Goal: Task Accomplishment & Management: Use online tool/utility

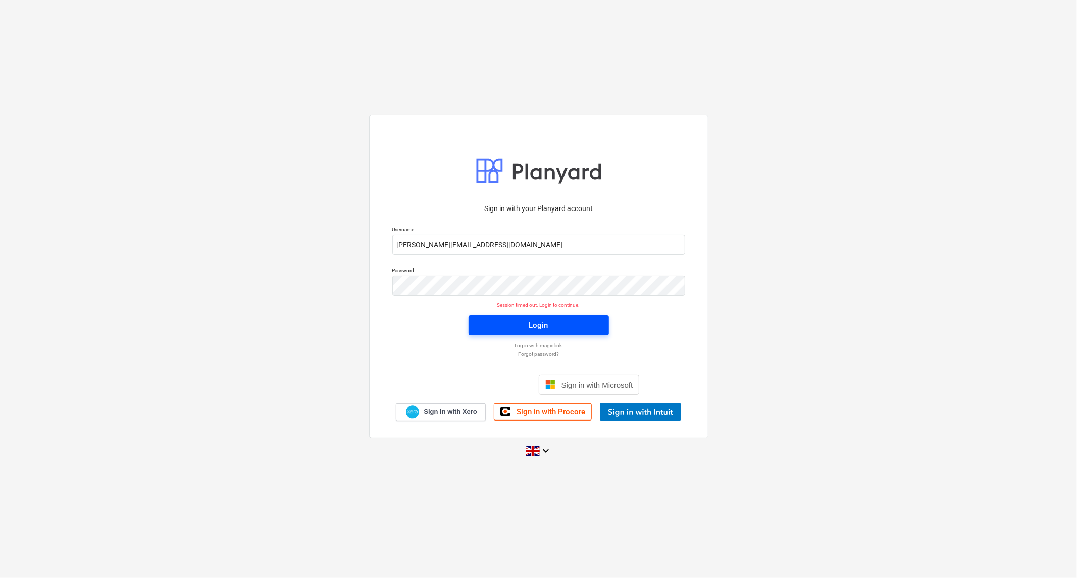
click at [572, 319] on span "Login" at bounding box center [539, 325] width 116 height 13
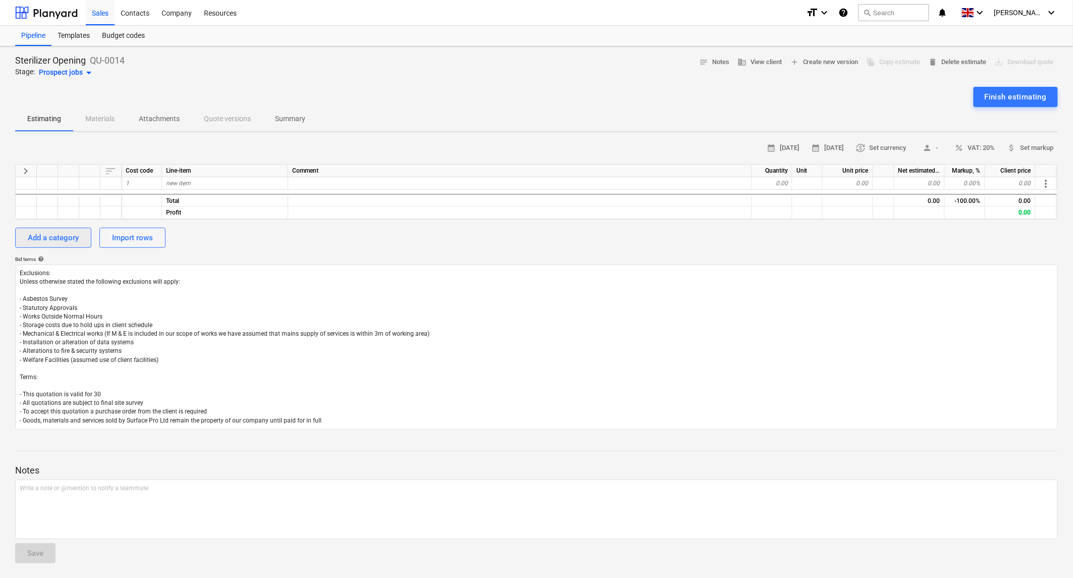
click at [54, 240] on div "Add a category" at bounding box center [53, 237] width 51 height 13
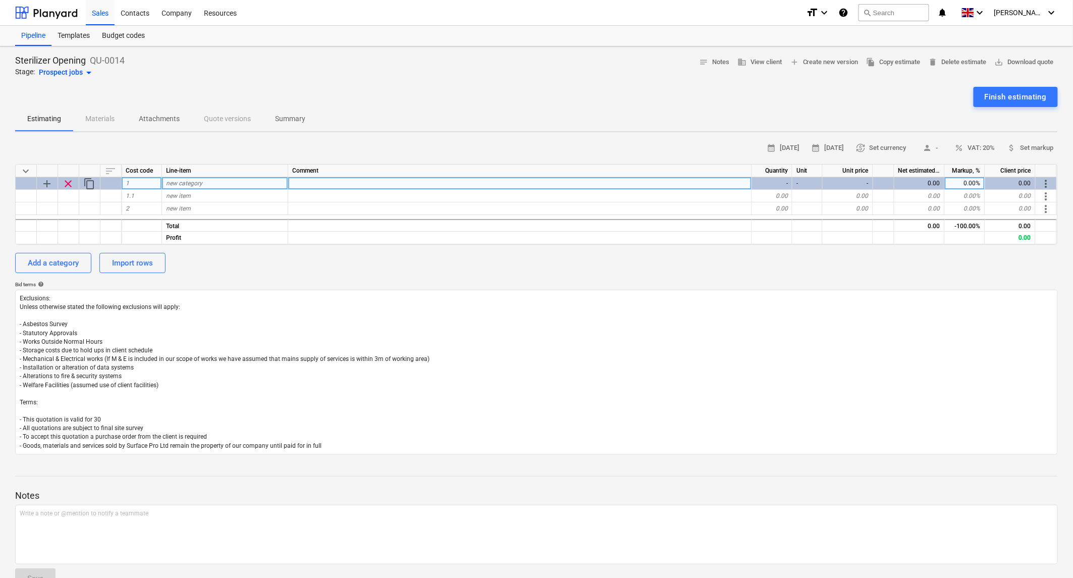
click at [187, 181] on span "new category" at bounding box center [184, 183] width 36 height 7
click at [1044, 184] on span "more_vert" at bounding box center [1047, 184] width 12 height 12
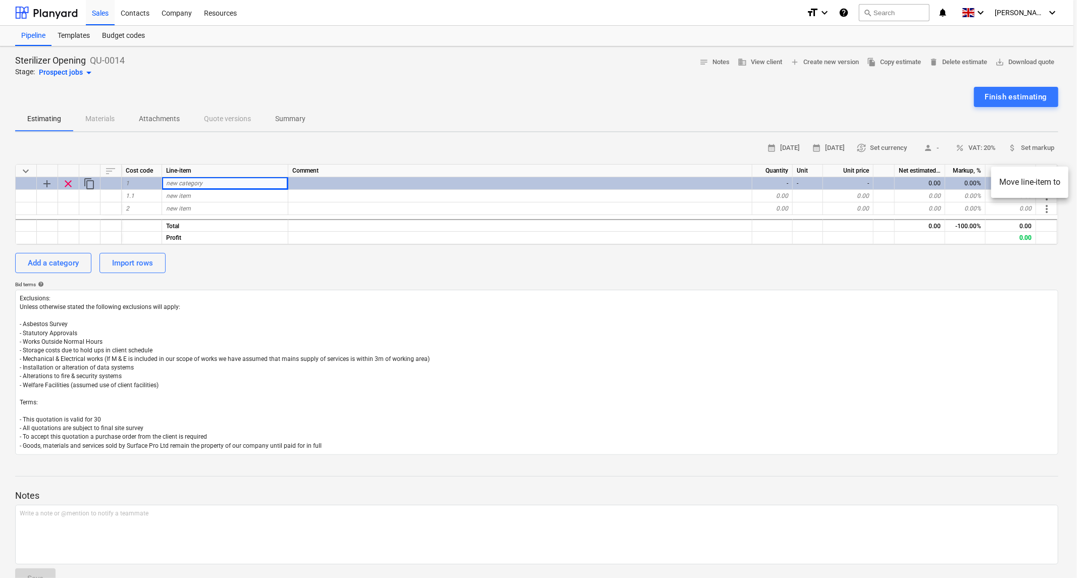
click at [522, 86] on div at bounding box center [538, 289] width 1077 height 578
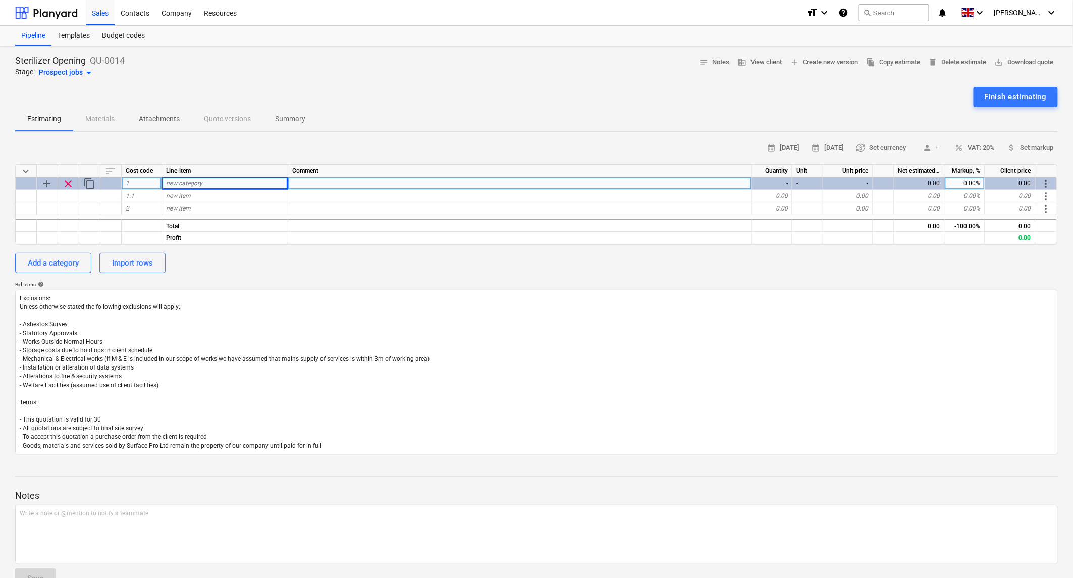
click at [190, 181] on span "new category" at bounding box center [184, 183] width 36 height 7
click at [162, 118] on p "Attachments" at bounding box center [159, 119] width 41 height 11
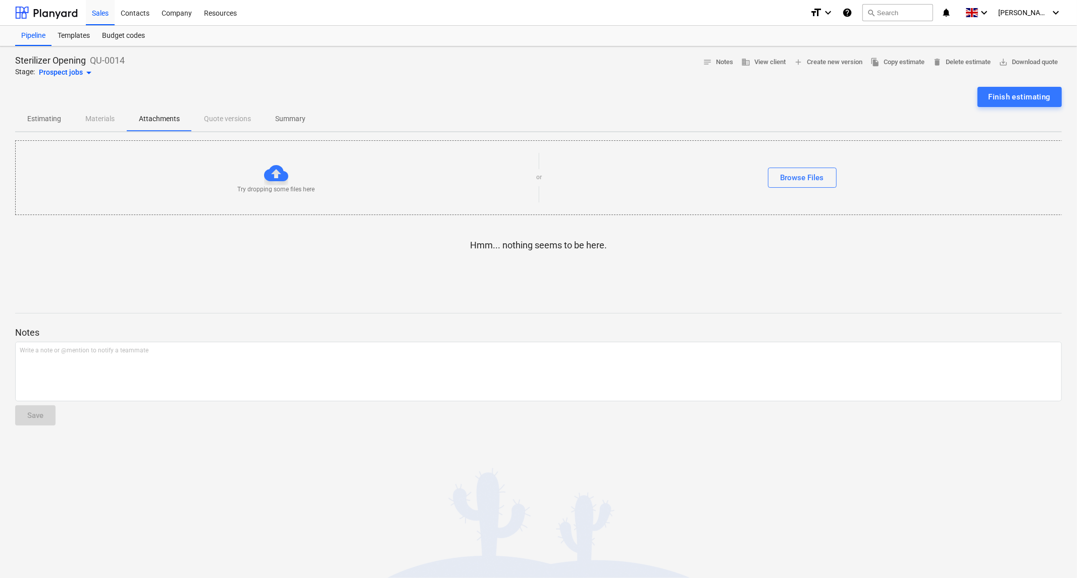
click at [105, 115] on div "Estimating Materials Attachments Quote versions Summary" at bounding box center [538, 119] width 1047 height 24
click at [104, 117] on div "Estimating Materials Attachments Quote versions Summary" at bounding box center [538, 119] width 1047 height 24
click at [298, 115] on p "Summary" at bounding box center [290, 119] width 30 height 11
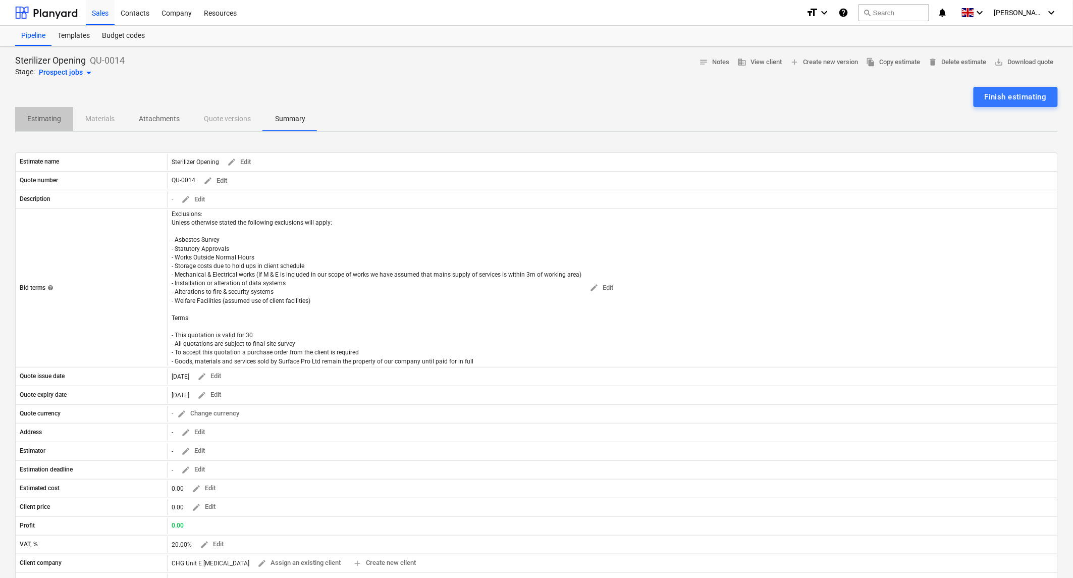
click at [50, 117] on p "Estimating" at bounding box center [44, 119] width 34 height 11
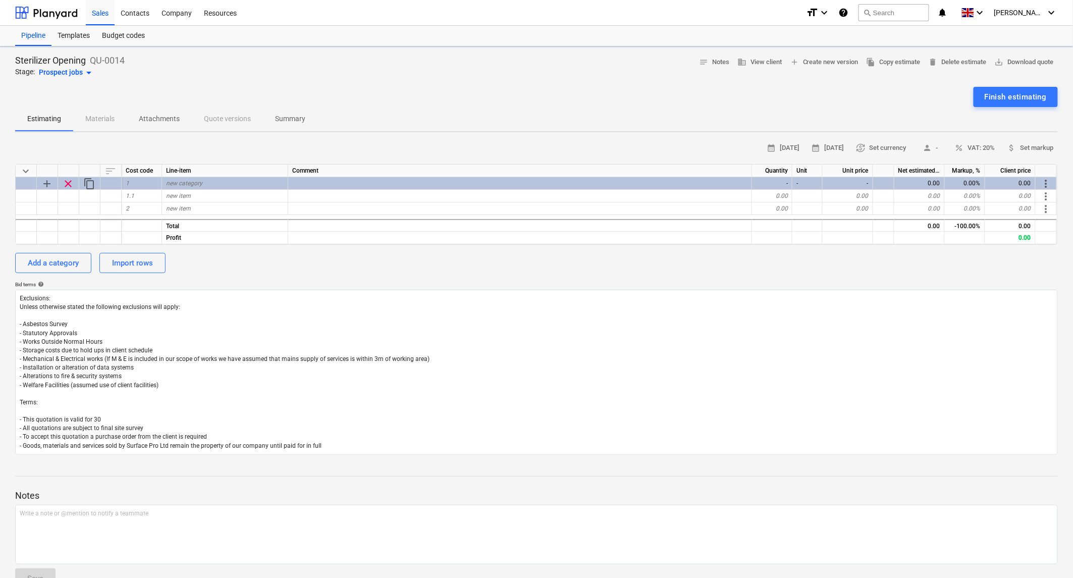
type textarea "x"
drag, startPoint x: 116, startPoint y: 117, endPoint x: 106, endPoint y: 118, distance: 10.2
click at [115, 117] on div "Estimating Materials Attachments Quote versions Summary" at bounding box center [536, 119] width 1043 height 24
click at [105, 118] on div "Estimating Materials Attachments Quote versions Summary" at bounding box center [536, 119] width 1043 height 24
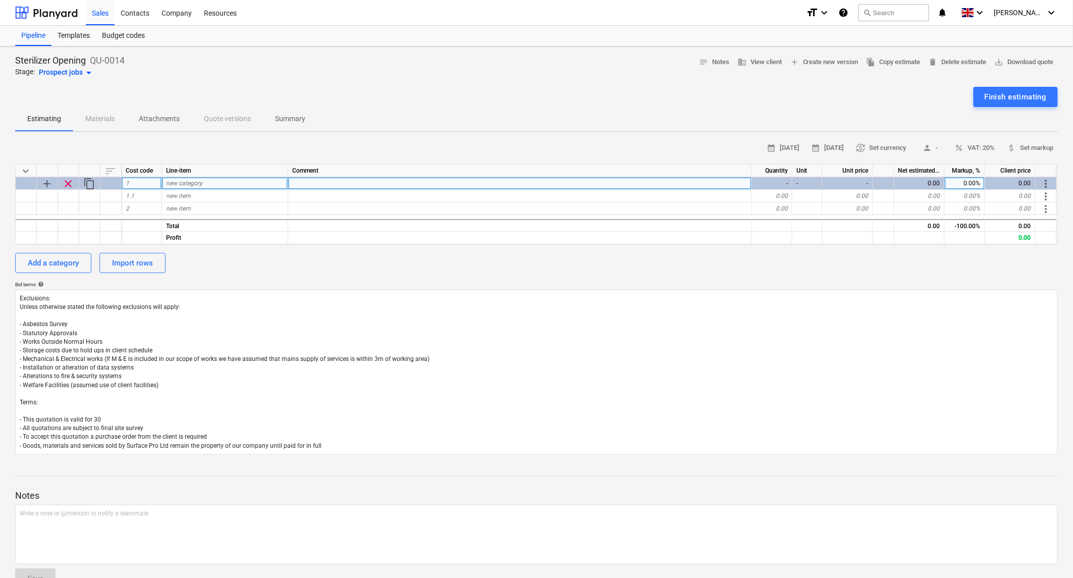
click at [202, 182] on div "new category" at bounding box center [225, 183] width 126 height 13
type input "SITE SET UP"
type textarea "x"
type input "OOH - 4pm Sat"
type textarea "x"
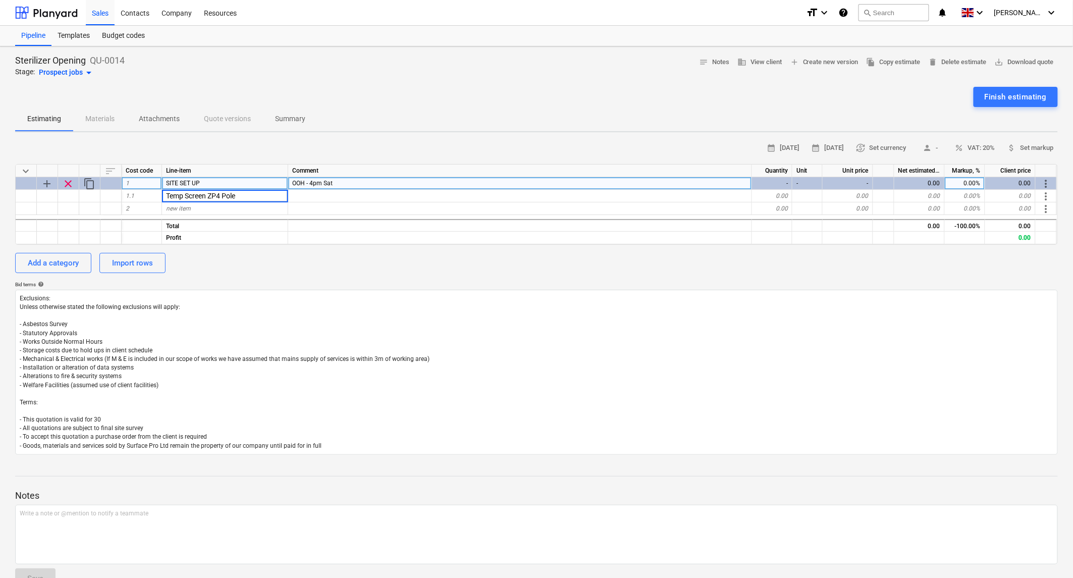
type input "Temp Screen ZP4 Poles"
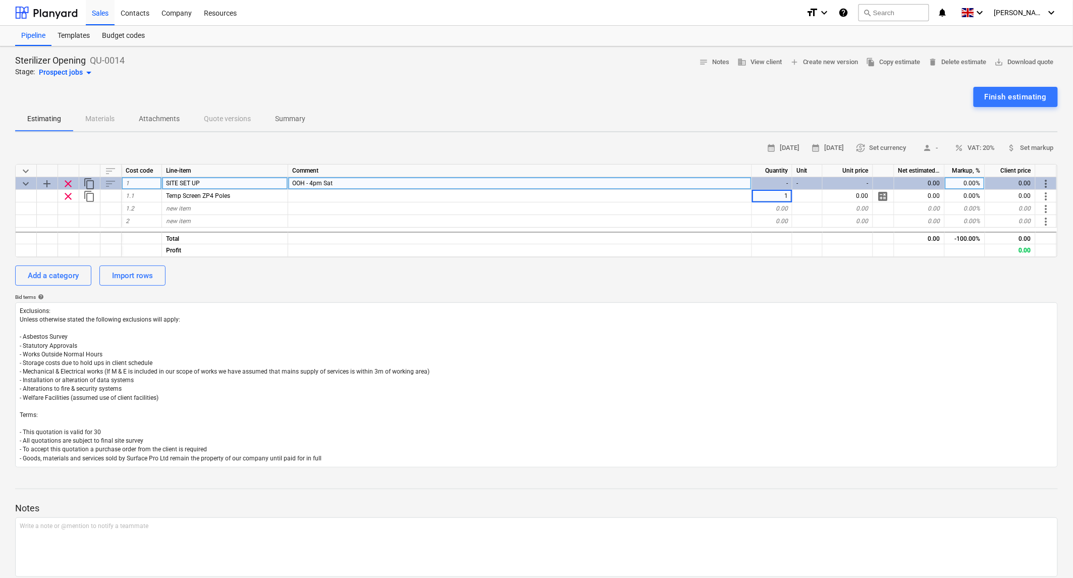
type textarea "x"
type input "90"
type textarea "x"
type input "Temp Screen Poly Sheeting"
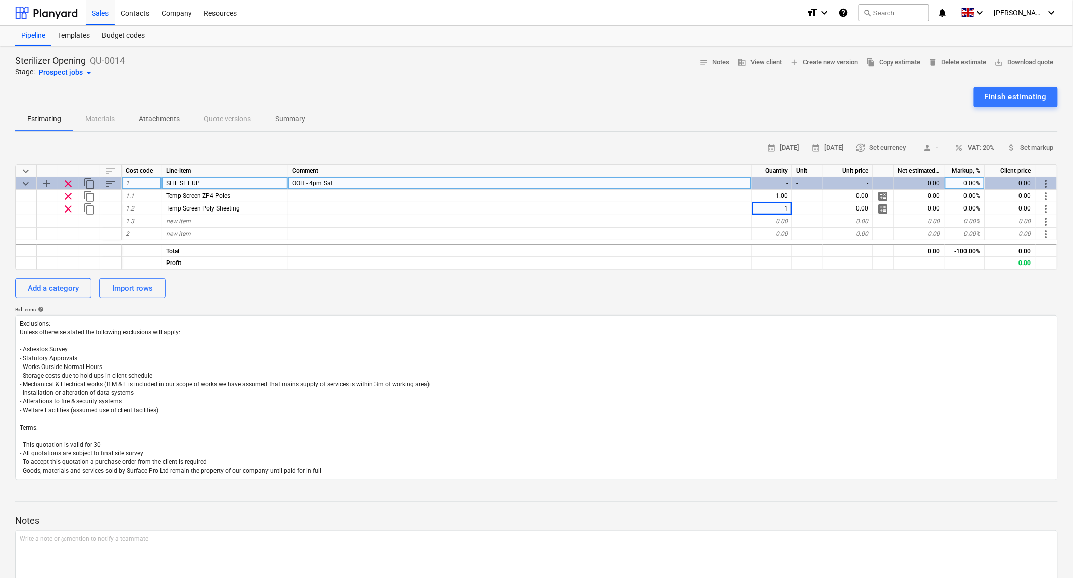
type textarea "x"
type input "1"
type input "20"
type textarea "x"
type input "90"
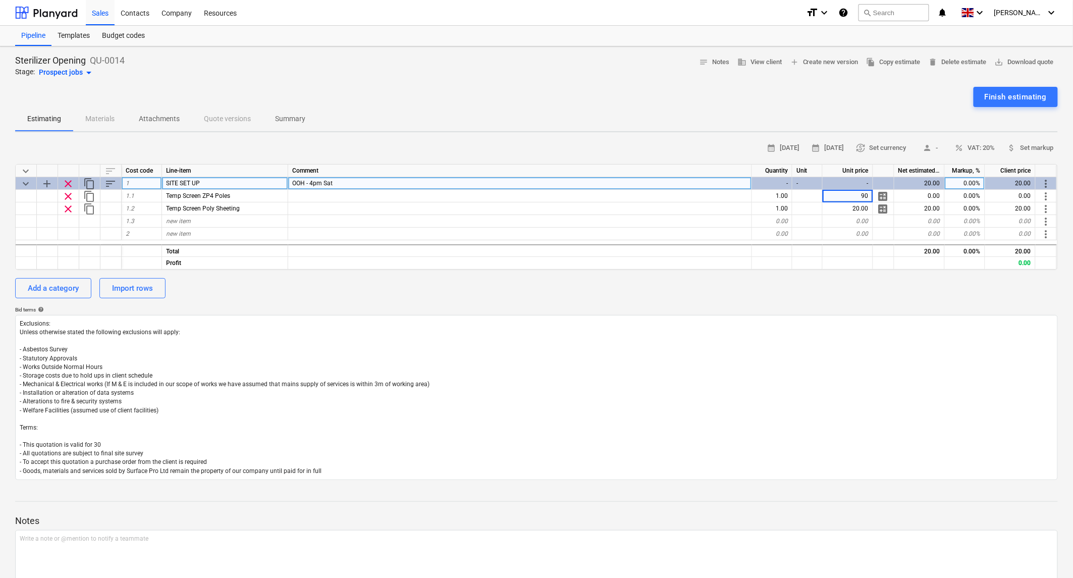
type textarea "x"
type input "Temp Screen Zip Door"
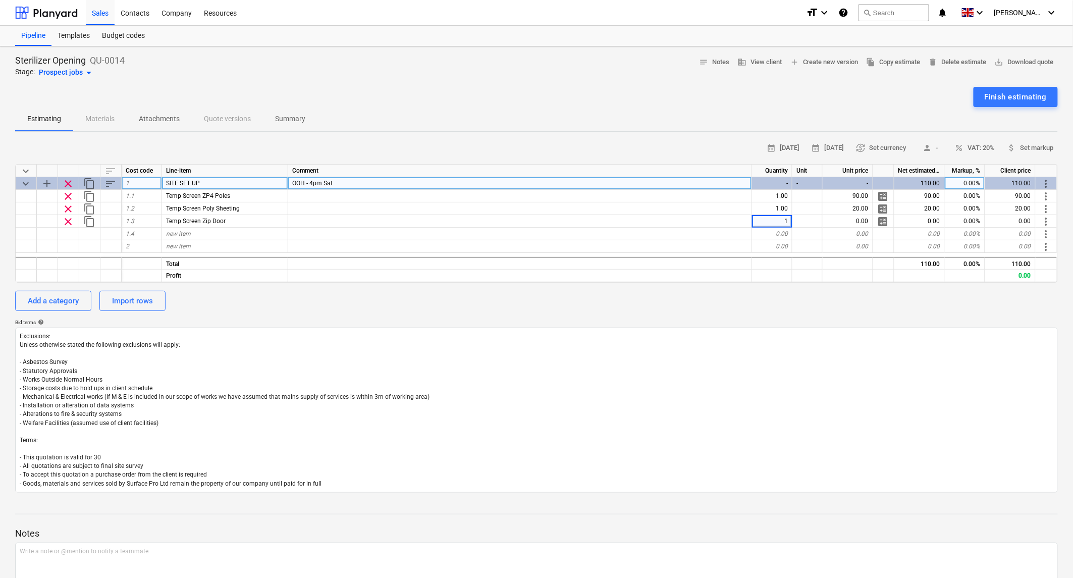
type textarea "x"
type input "23"
type textarea "x"
type input "[PERSON_NAME]"
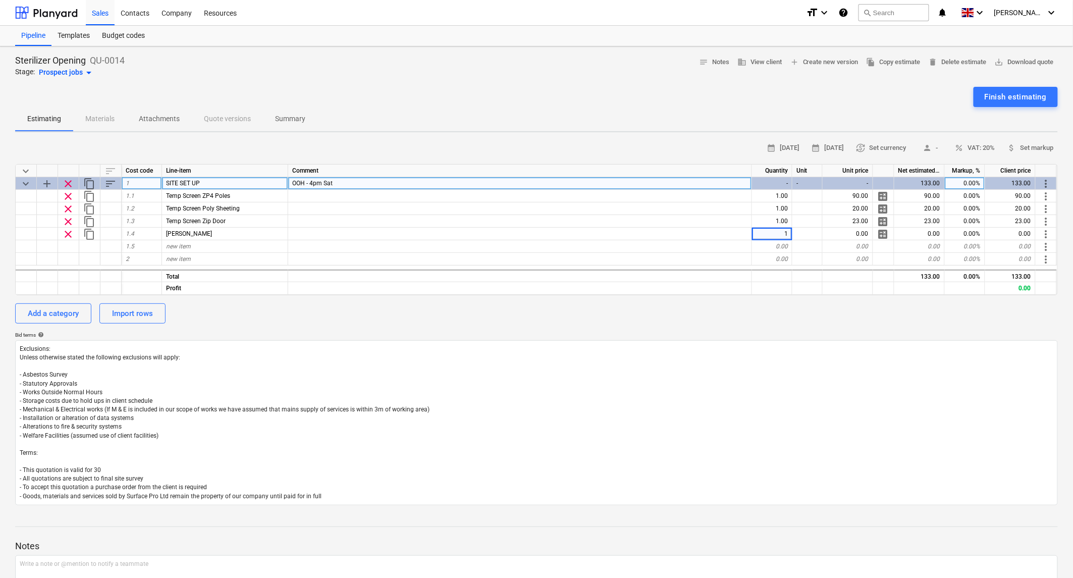
type textarea "x"
type input "15"
type textarea "x"
type input "Corex Floor Protection"
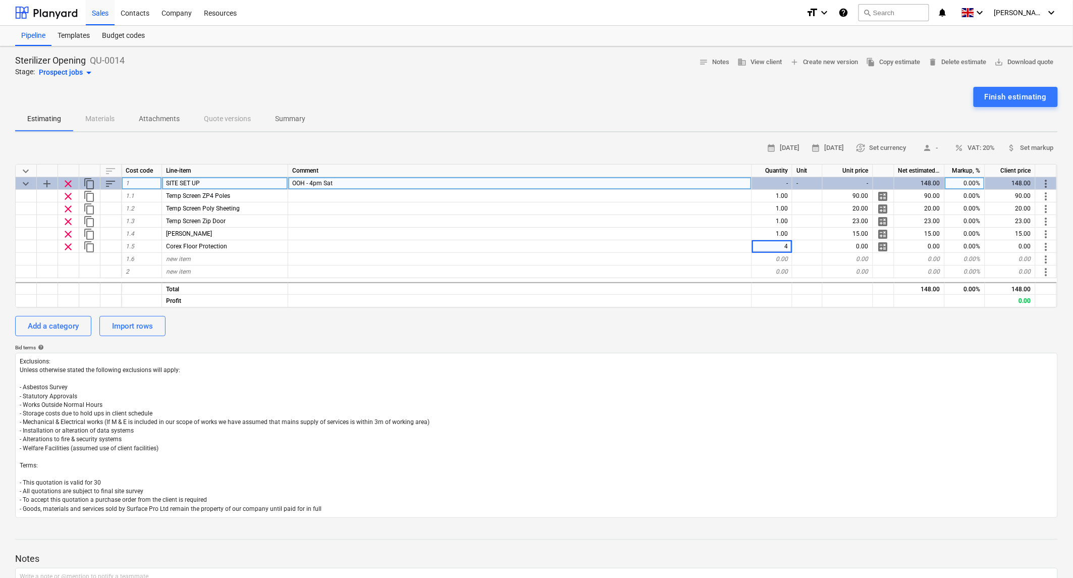
type textarea "x"
type input "2.5"
type textarea "x"
type input "Labour"
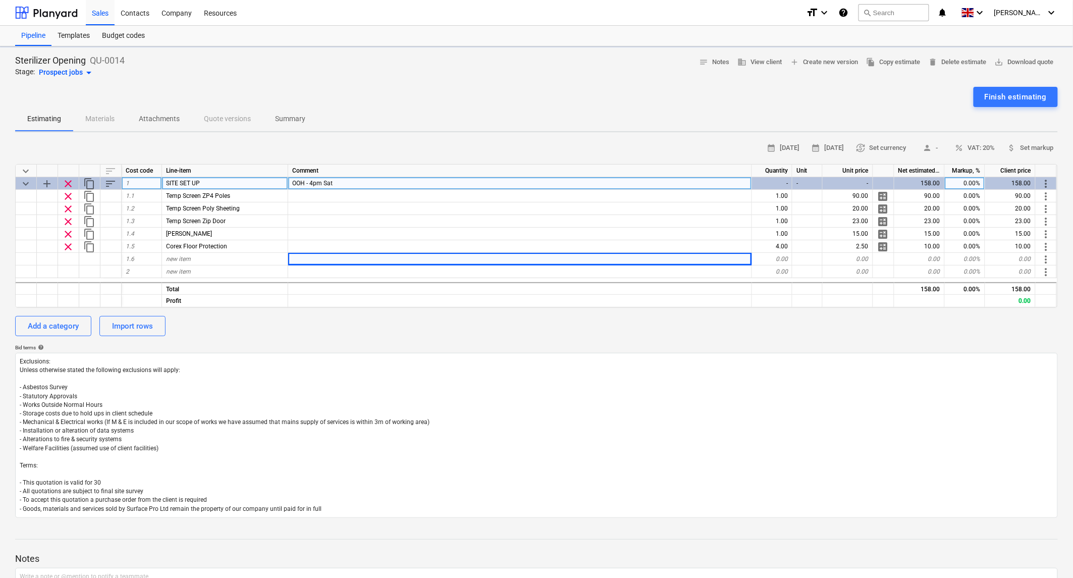
type textarea "x"
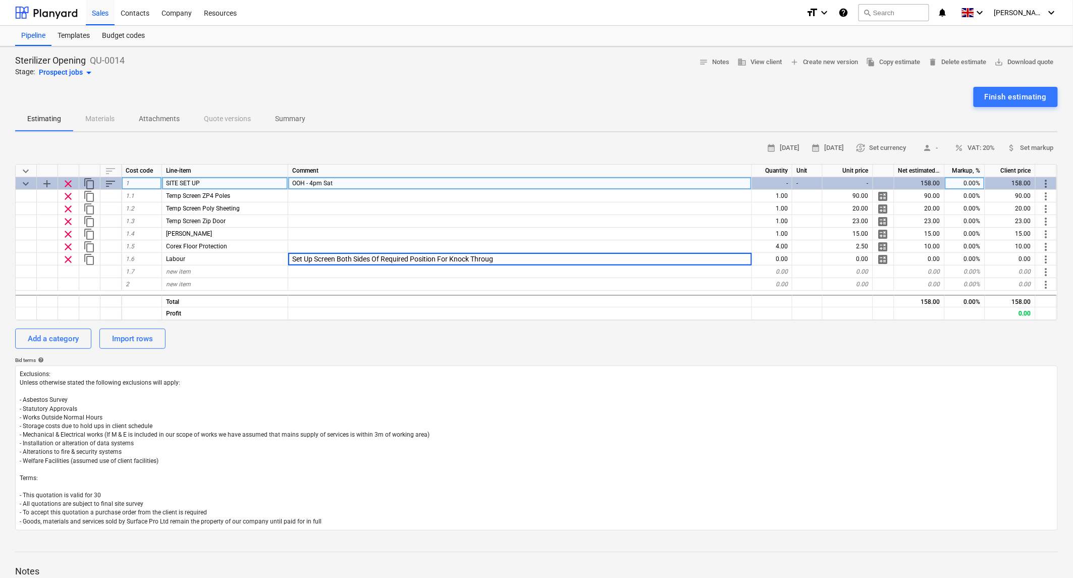
type input "Set Up Screen Both Sides Of Required Position For Knock Through"
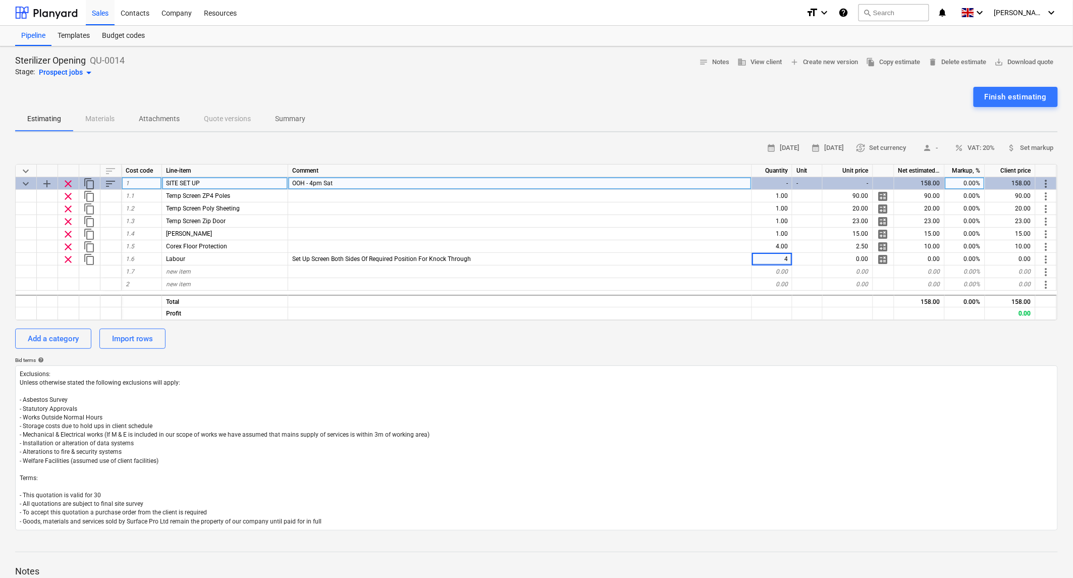
type textarea "x"
type input "45"
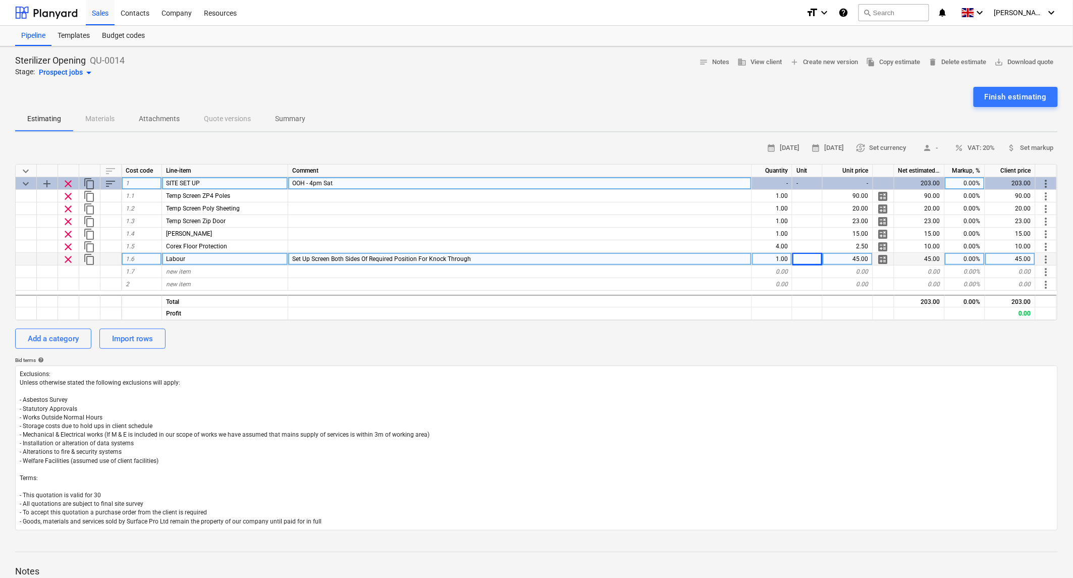
click at [880, 255] on span "calculate" at bounding box center [884, 259] width 12 height 12
type textarea "x"
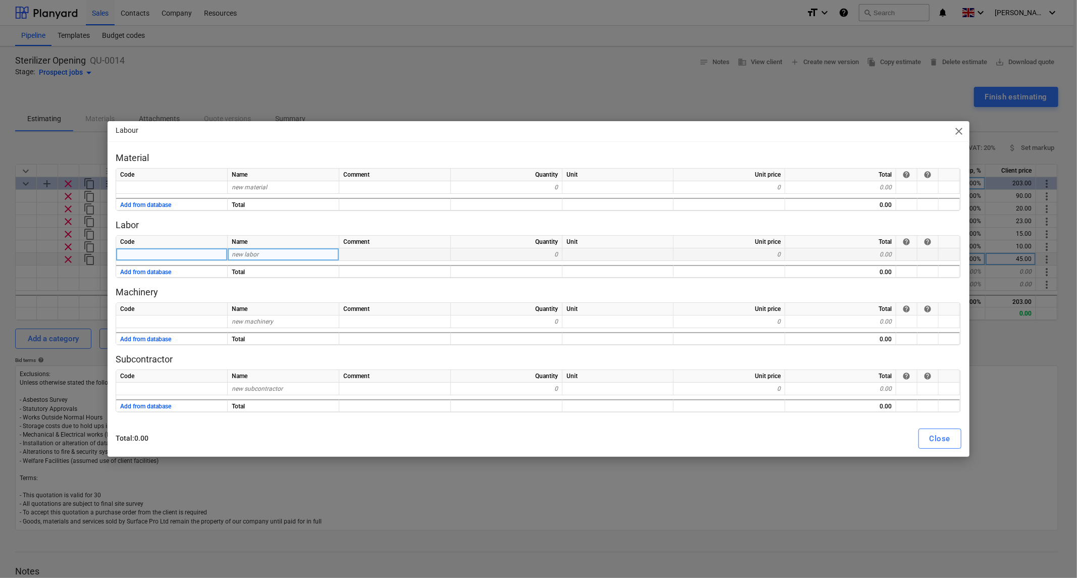
click at [252, 259] on div "new labor" at bounding box center [284, 254] width 112 height 13
type input "Labour"
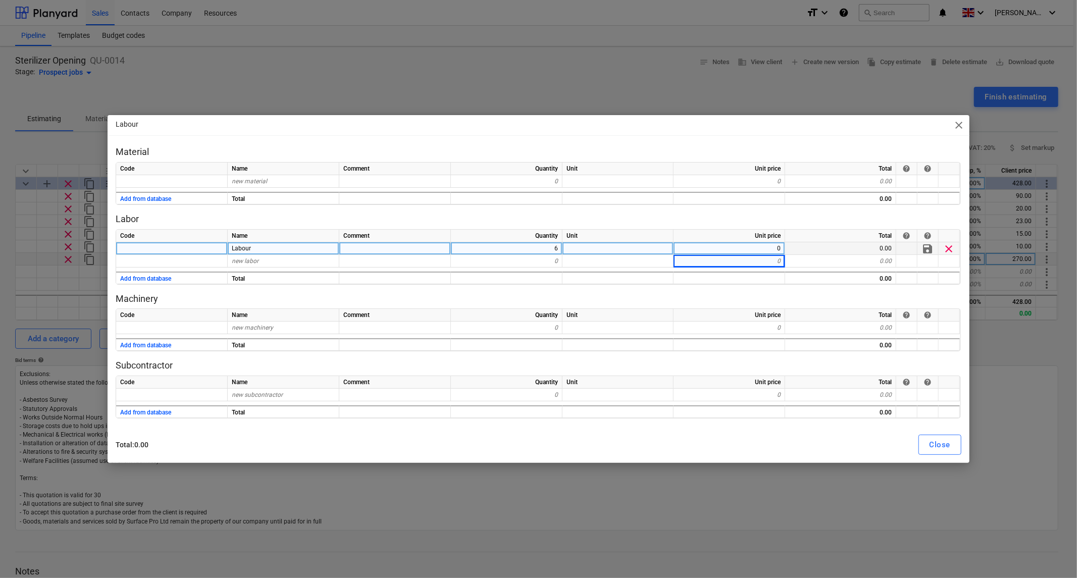
type textarea "x"
type input "Travel"
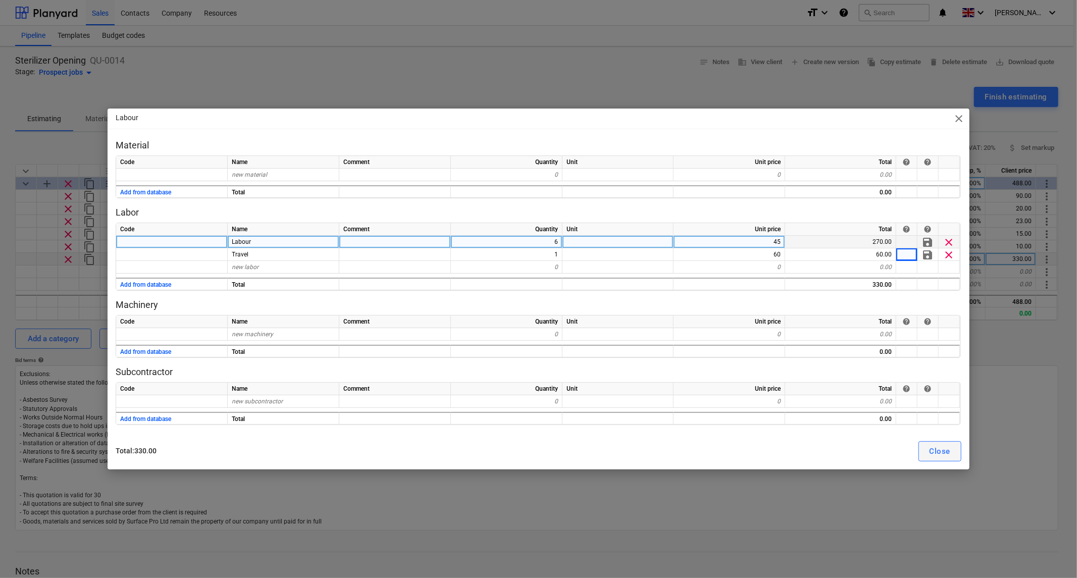
click at [945, 450] on div "Close" at bounding box center [940, 451] width 21 height 13
type textarea "x"
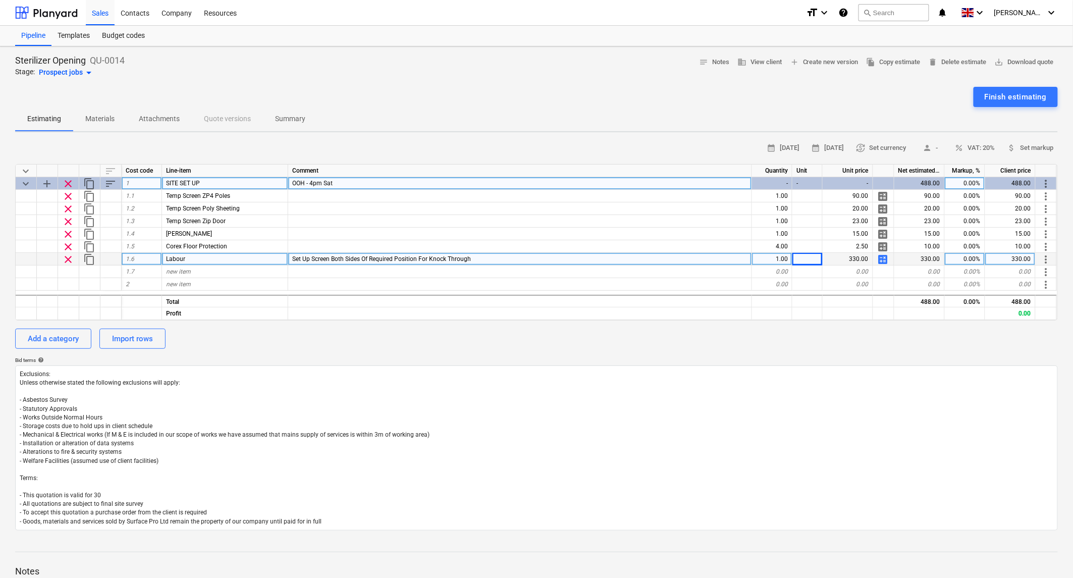
click at [223, 261] on div "Labour" at bounding box center [225, 259] width 126 height 13
click at [223, 261] on input "Labour" at bounding box center [225, 259] width 126 height 12
type input "Labour Inc Contractor Travel"
type textarea "x"
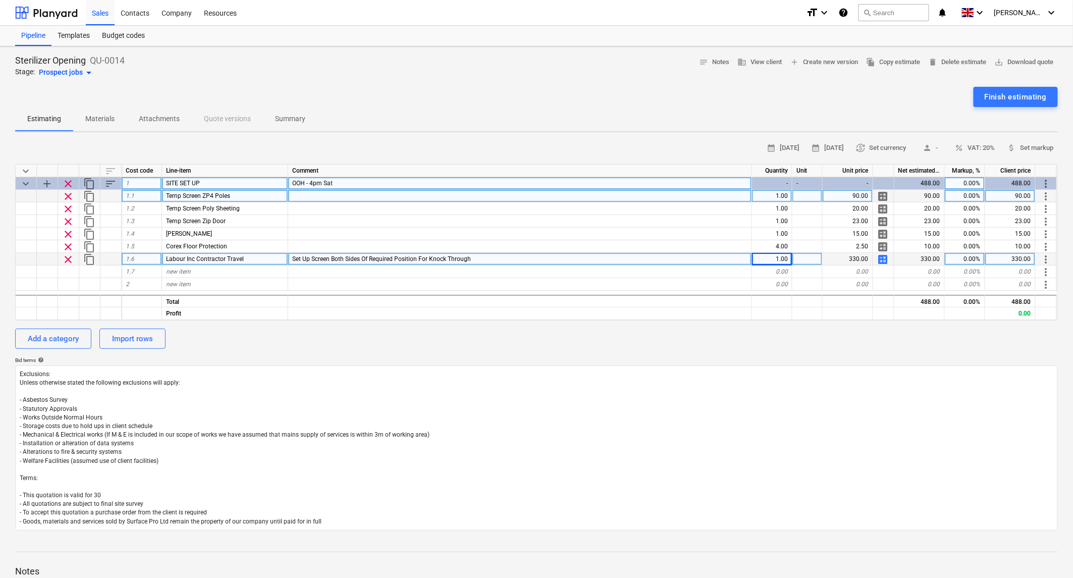
click at [769, 194] on div "1.00" at bounding box center [772, 196] width 40 height 13
type input "2"
type textarea "x"
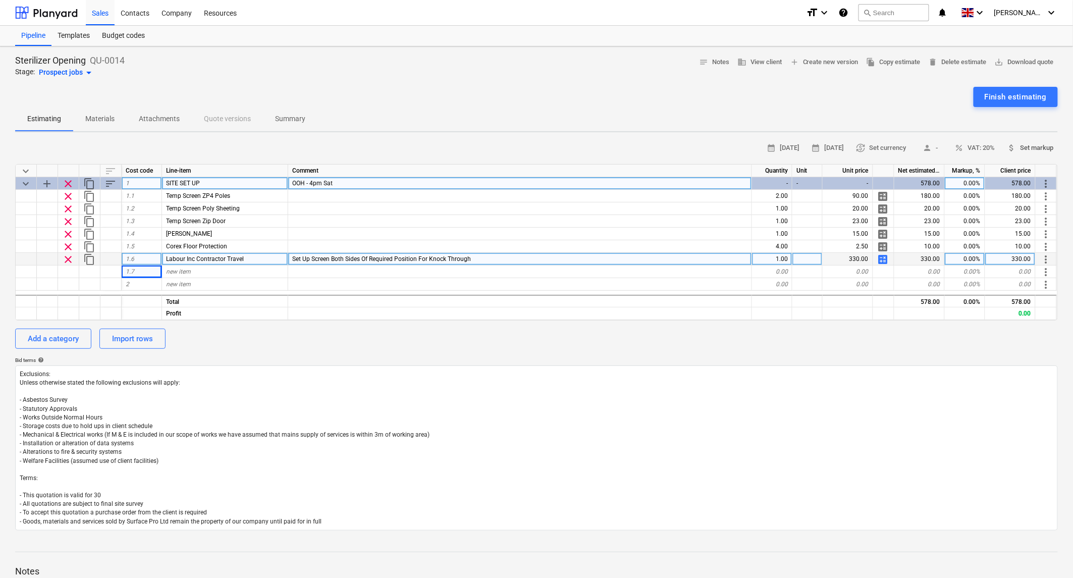
click at [1023, 144] on span "attach_money Set markup" at bounding box center [1031, 148] width 46 height 12
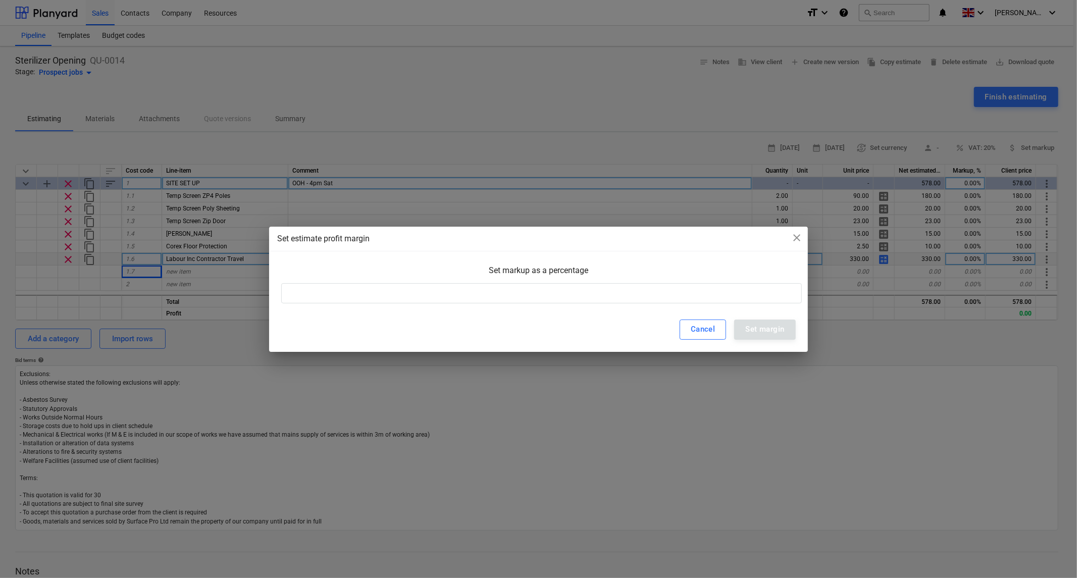
click at [433, 311] on div "Cancel Set margin" at bounding box center [538, 330] width 539 height 44
click at [430, 299] on input at bounding box center [541, 293] width 521 height 20
type input "43"
click at [746, 330] on div "Set margin" at bounding box center [764, 329] width 39 height 13
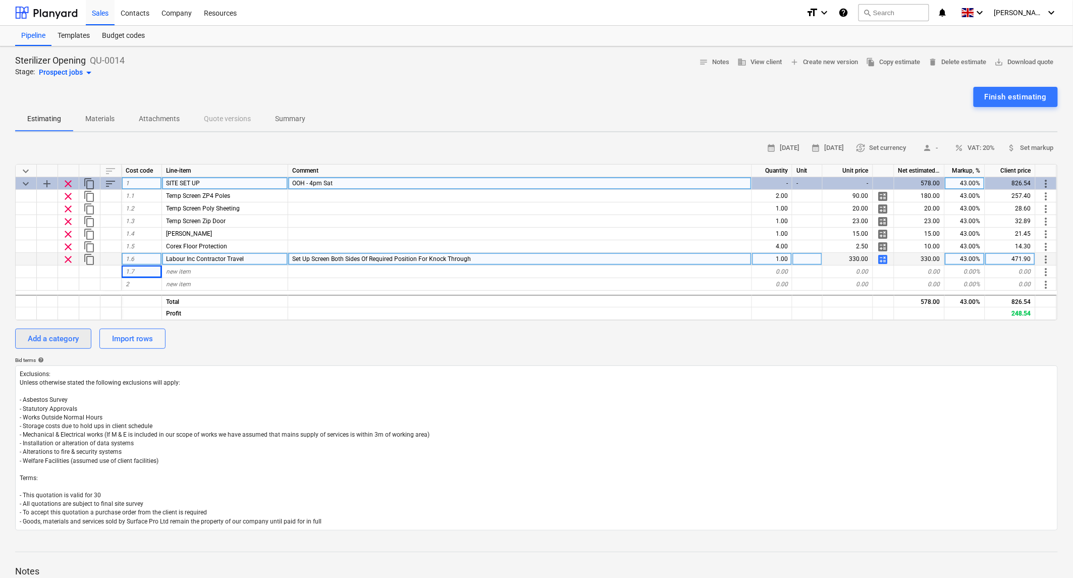
click at [68, 337] on div "Add a category" at bounding box center [53, 338] width 51 height 13
type textarea "x"
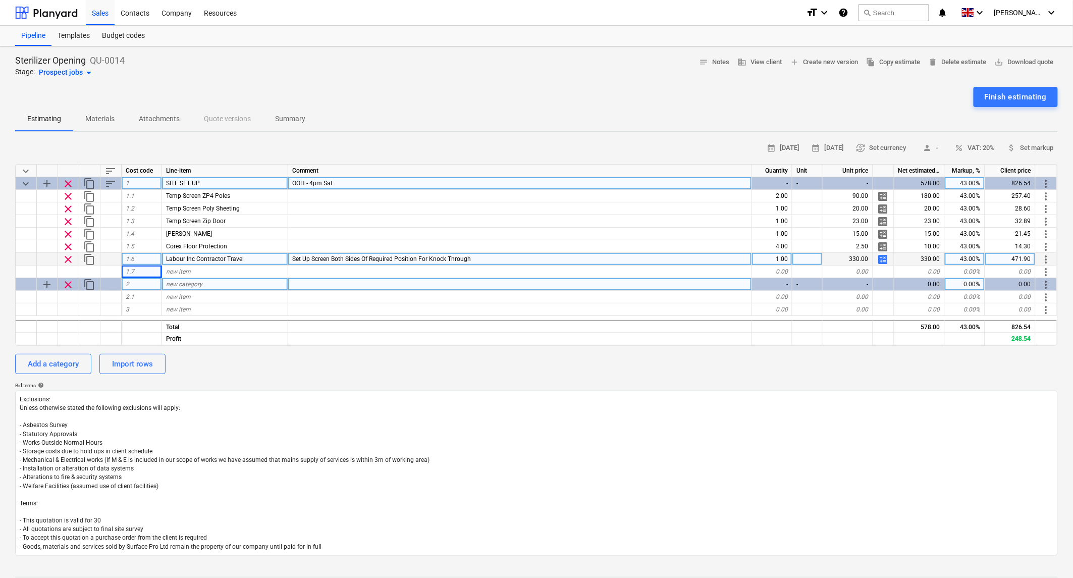
click at [189, 285] on span "new category" at bounding box center [184, 284] width 36 height 7
type input "Knock Through"
type textarea "x"
click at [220, 281] on div "Knock Through" at bounding box center [225, 284] width 126 height 13
click at [220, 281] on input "Knock Through" at bounding box center [225, 284] width 126 height 12
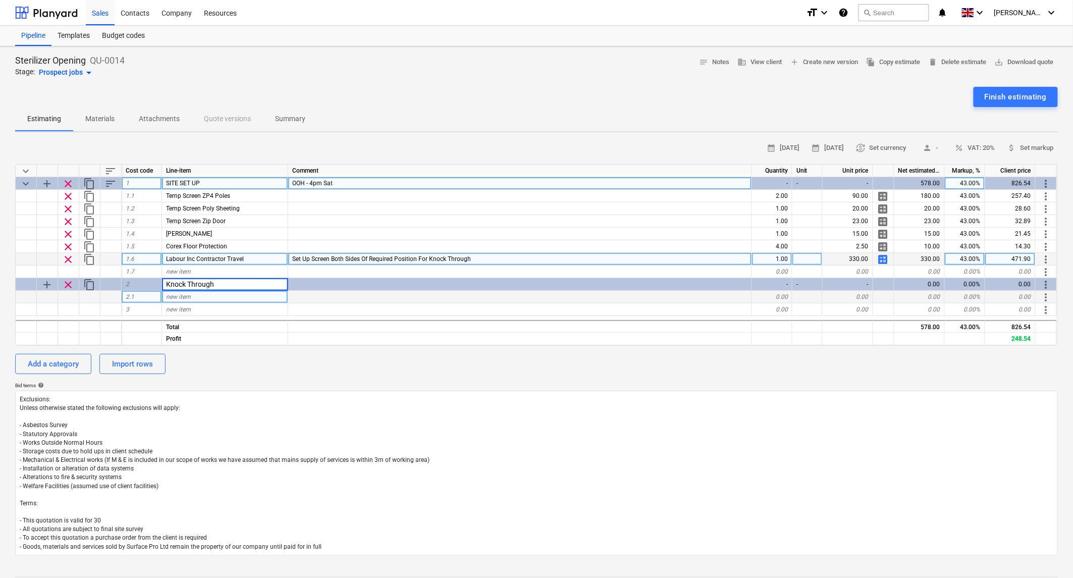
drag, startPoint x: 234, startPoint y: 283, endPoint x: 116, endPoint y: 291, distance: 117.9
click at [0, 0] on div "add clear content_copy 2 Knock Through - - - 0.00 0.00% 0.00 more_vert" at bounding box center [0, 0] width 0 height 0
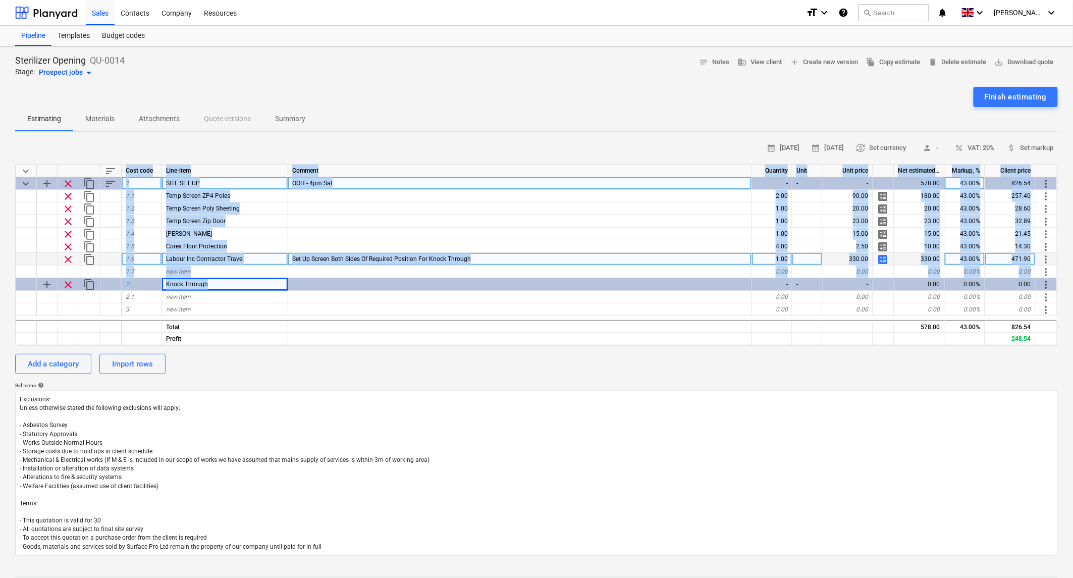
drag, startPoint x: 229, startPoint y: 284, endPoint x: -18, endPoint y: 298, distance: 247.3
click at [0, 298] on html "Sales Contacts Company Resources format_size keyboard_arrow_down help search Se…" at bounding box center [536, 289] width 1073 height 578
click at [204, 288] on div "Knock Through" at bounding box center [225, 284] width 126 height 13
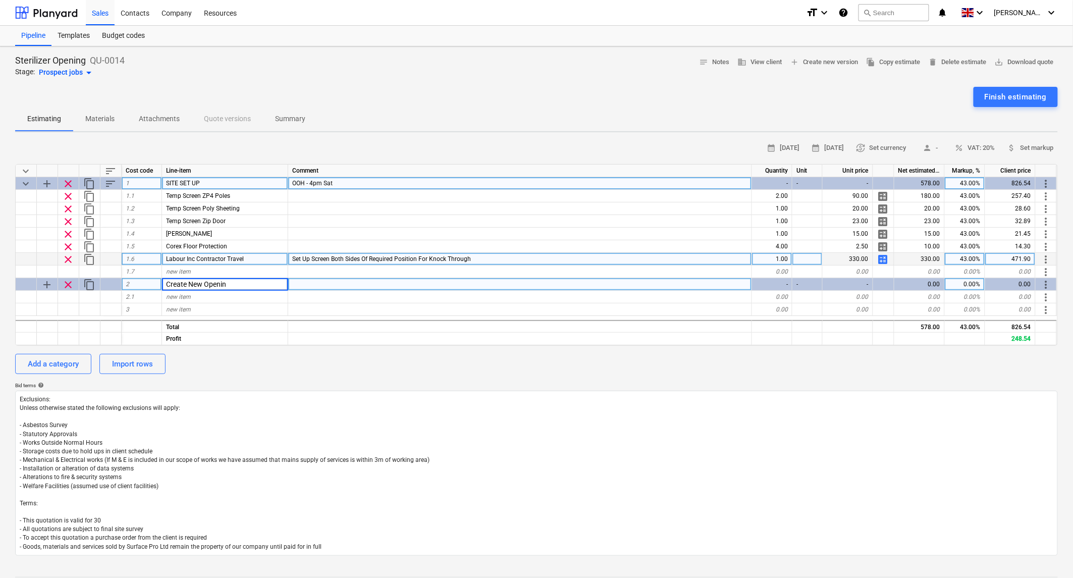
type input "Create New Opening"
type textarea "x"
type input "Strip Out"
type textarea "x"
type input "Remove Finishes"
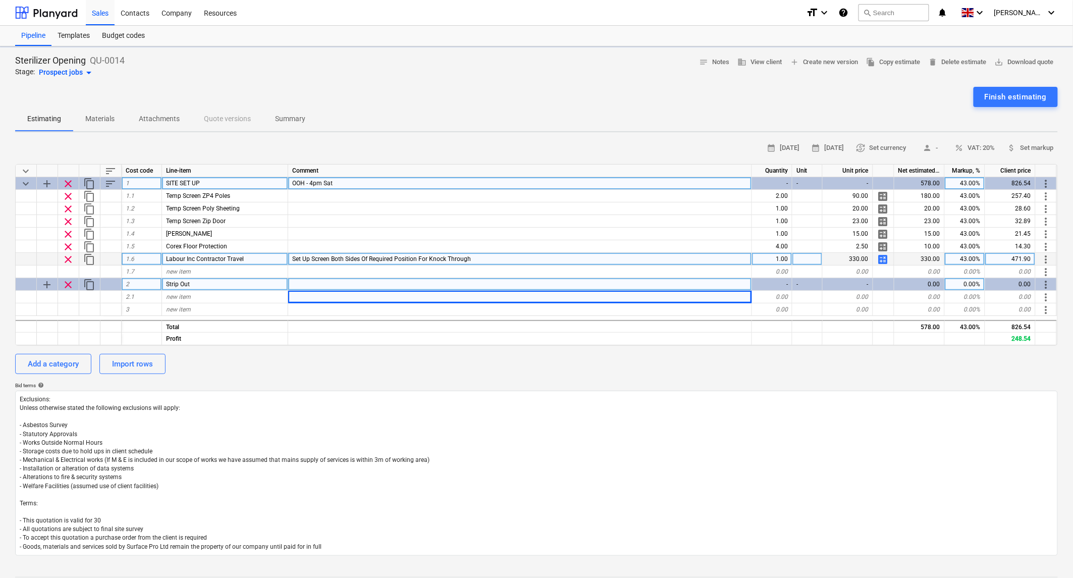
type textarea "x"
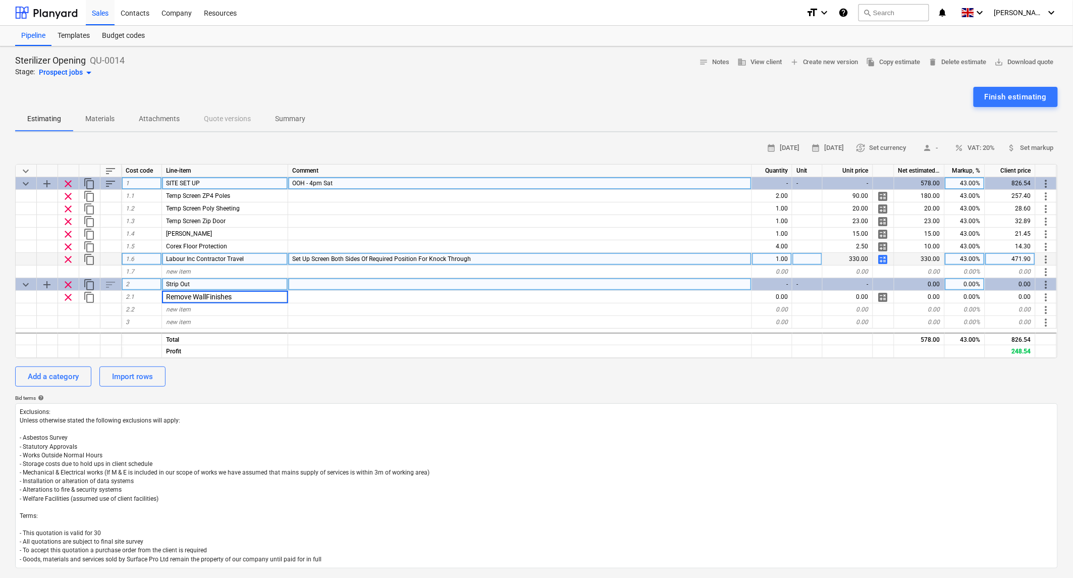
type input "Remove Wall Finishes"
type textarea "x"
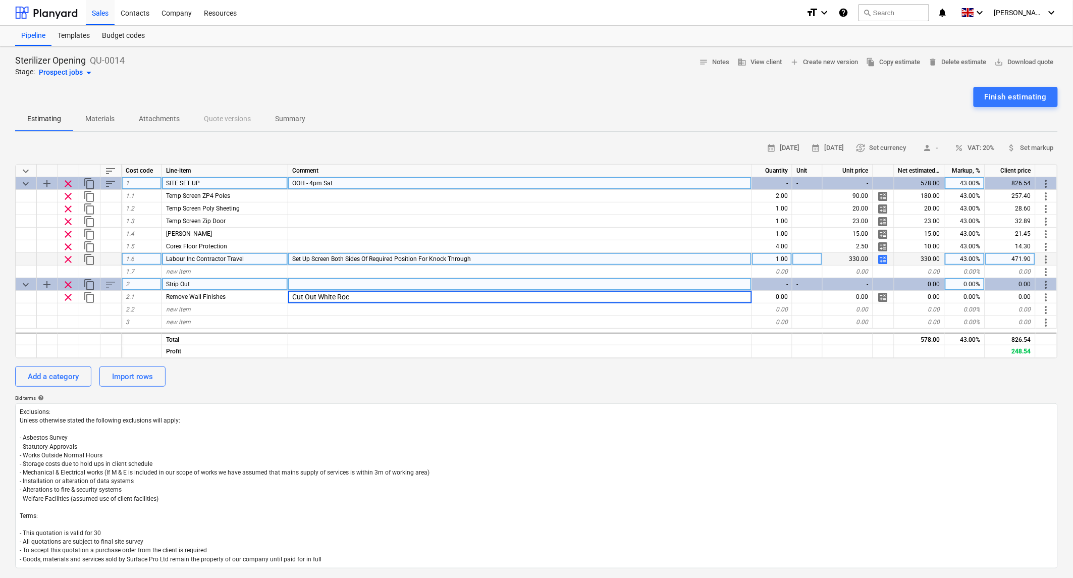
type input "Cut Out White Rock"
type textarea "x"
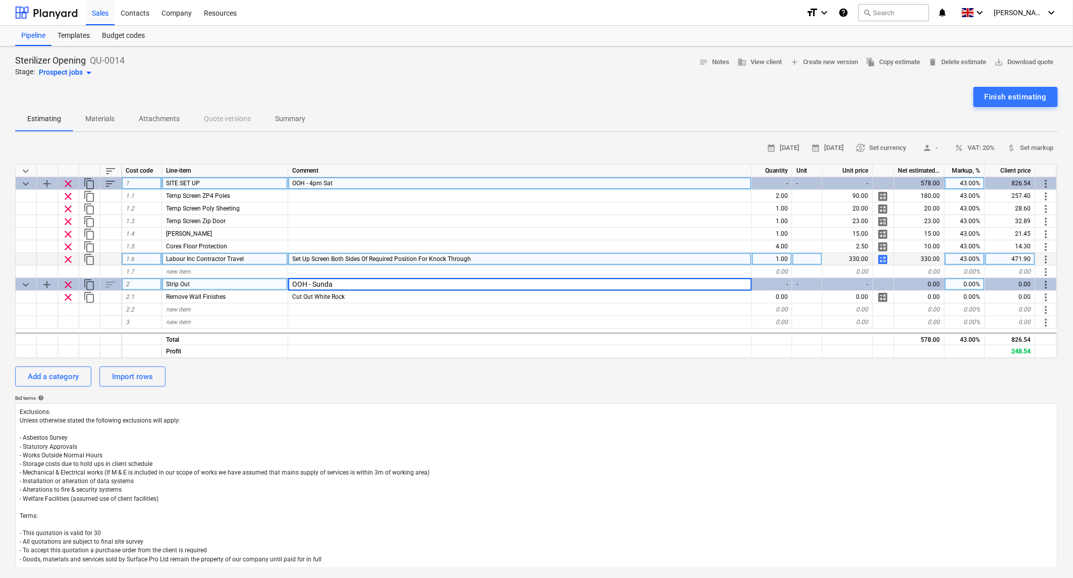
type input "OOH - Sunday"
type textarea "x"
type input "OOH - Sun"
type textarea "x"
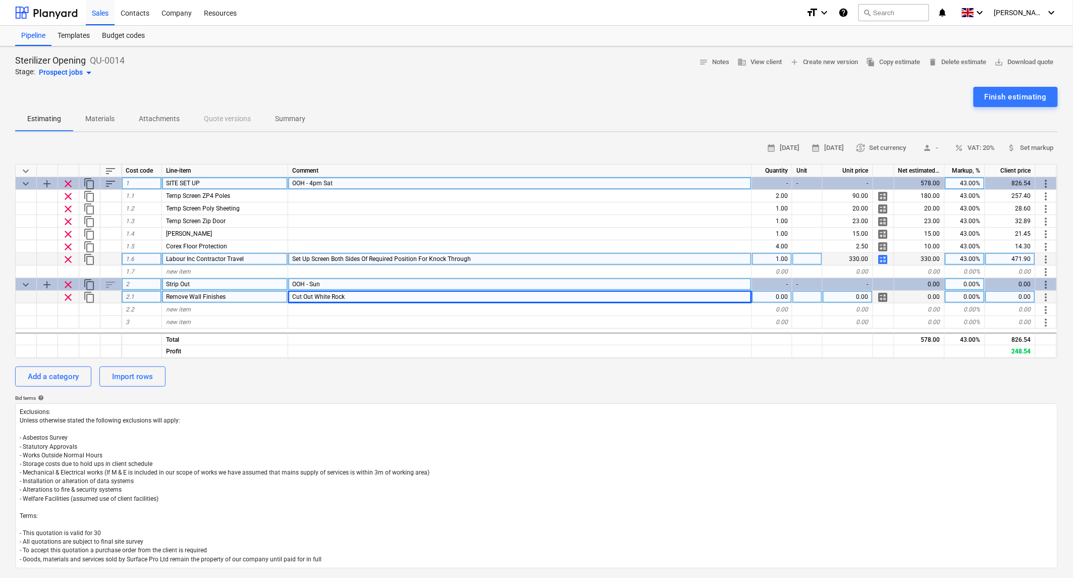
click at [428, 298] on div "Cut Out White Rock" at bounding box center [520, 297] width 464 height 13
click at [427, 297] on input "Cut Out White Rock" at bounding box center [520, 297] width 464 height 12
type input "Cut Out White Rock & Stainless Steel Finishes Both Sides Of Wall"
type textarea "x"
type input "Mark Out Opening & Cut Out White Rock & Stainless Steel Finishes Both Sides Of …"
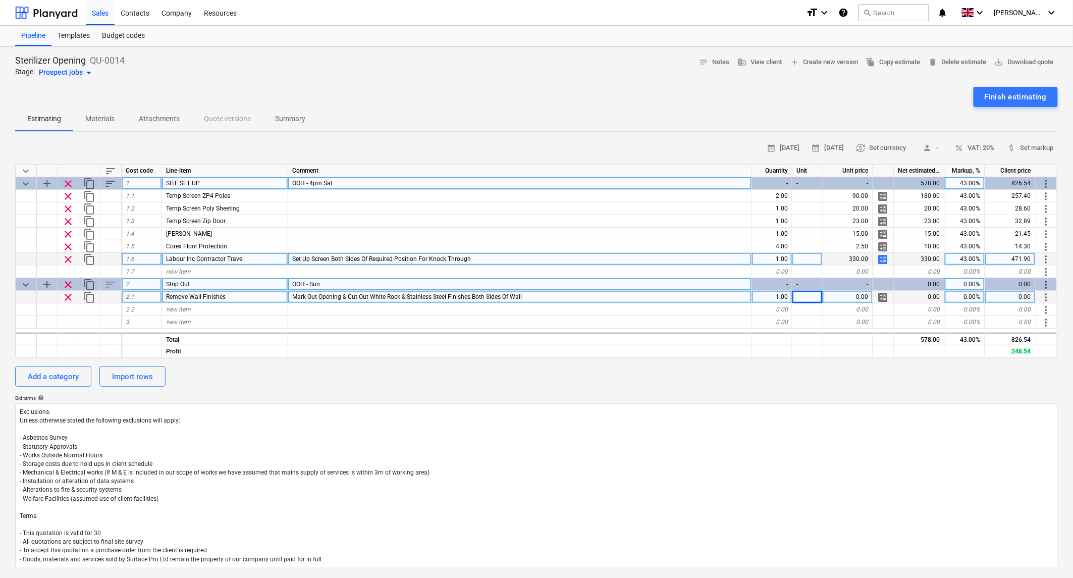
click at [883, 295] on span "calculate" at bounding box center [884, 297] width 12 height 12
type textarea "x"
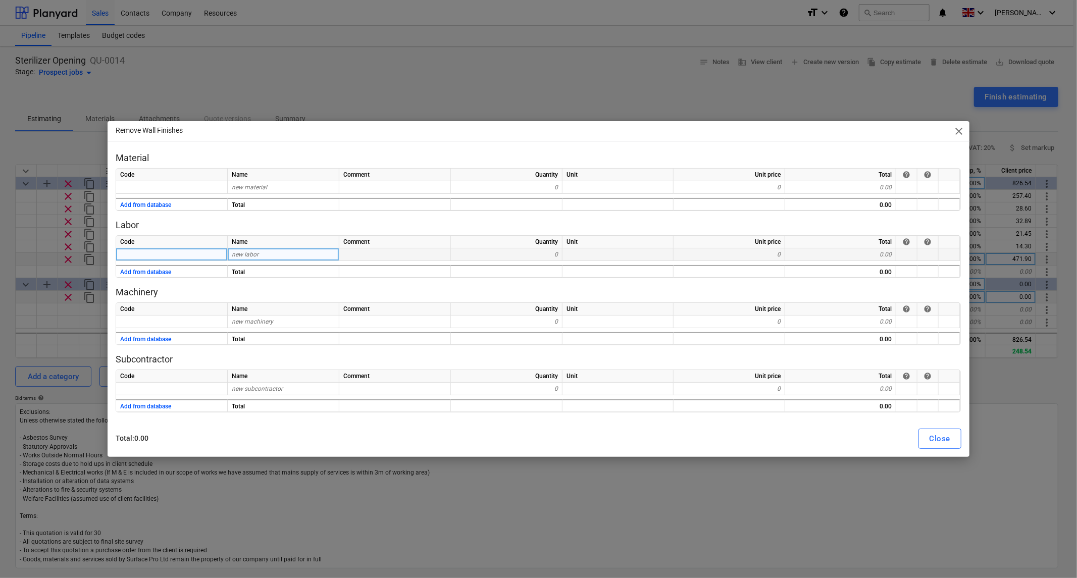
click at [258, 259] on div "new labor" at bounding box center [284, 254] width 112 height 13
type input "Labour"
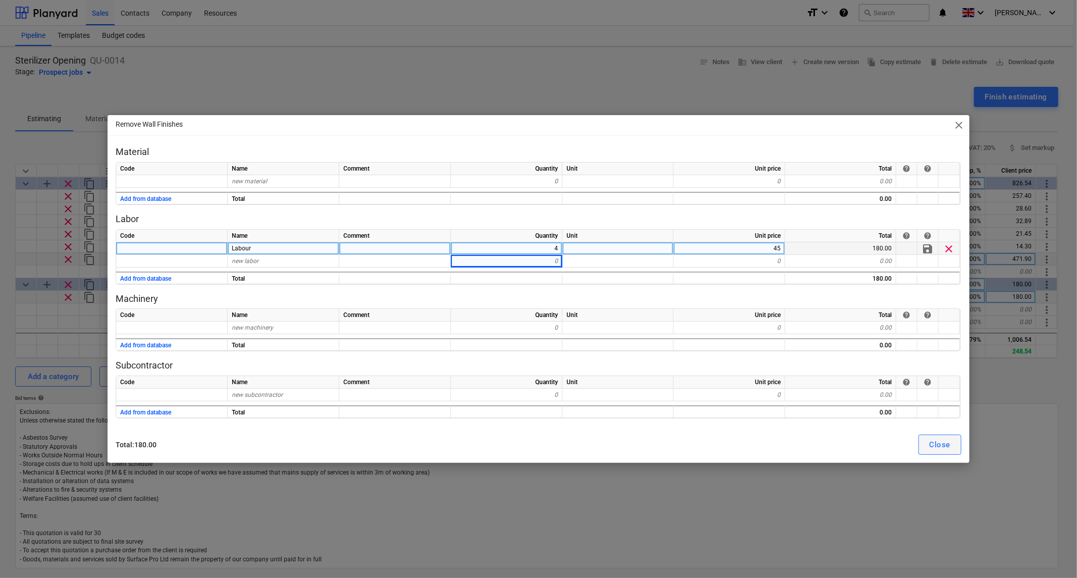
click at [941, 445] on div "Close" at bounding box center [940, 444] width 21 height 13
type textarea "x"
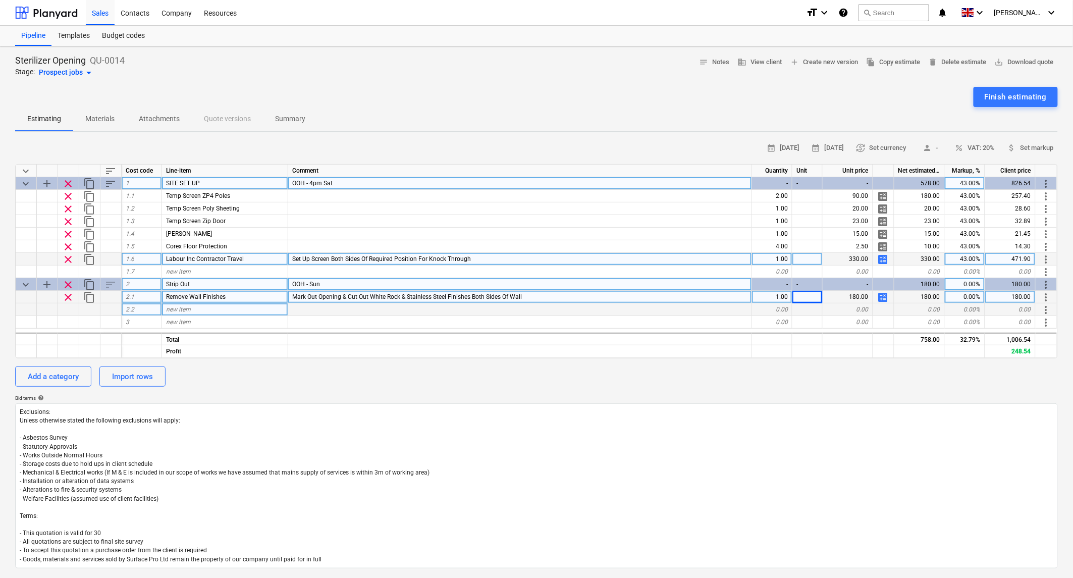
click at [174, 309] on span "new item" at bounding box center [178, 309] width 25 height 7
type input "Knock Through"
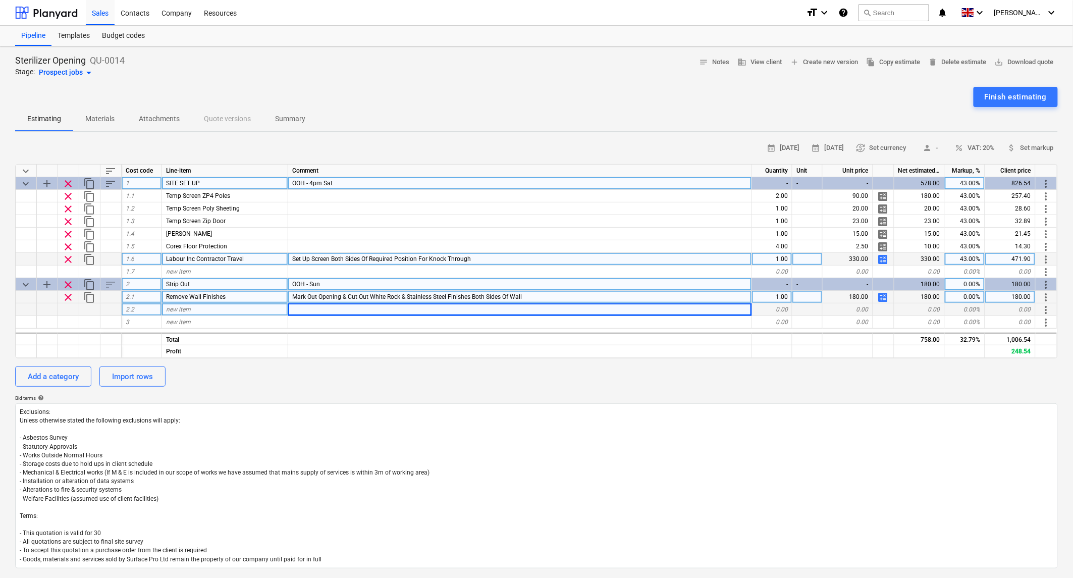
type textarea "x"
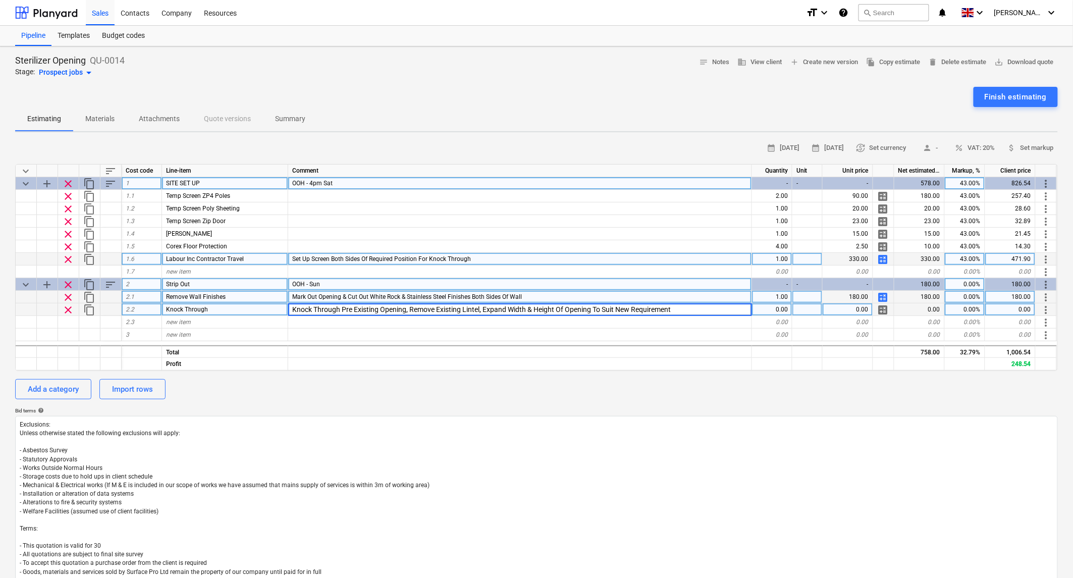
type input "Knock Through Pre Existing Opening, Remove Existing Lintel, Expand Width & Heig…"
click at [883, 306] on span "calculate" at bounding box center [884, 310] width 12 height 12
type textarea "x"
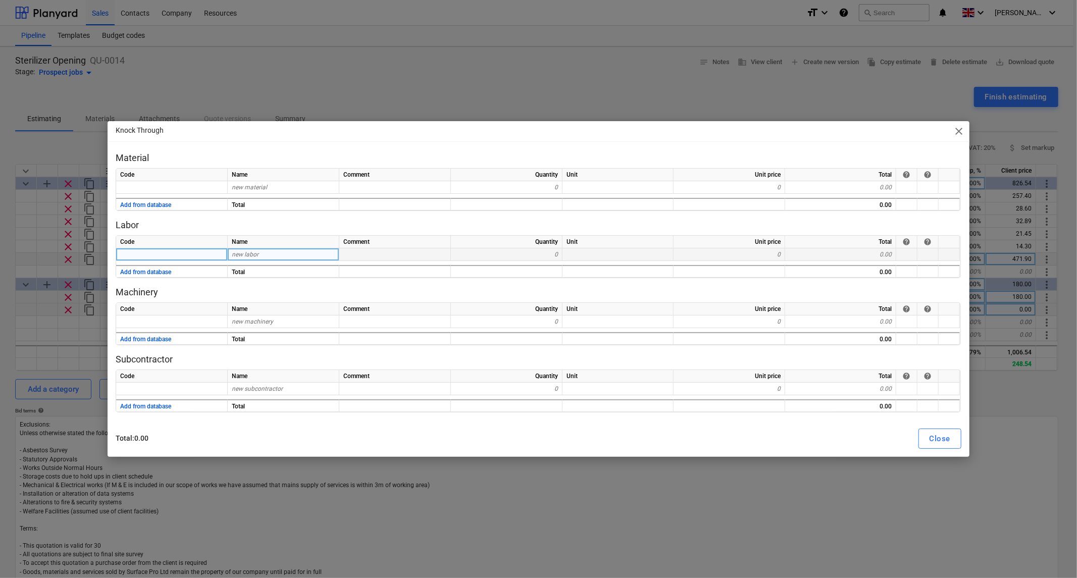
click at [253, 253] on span "new labor" at bounding box center [245, 254] width 27 height 7
type input "Labout"
type textarea "x"
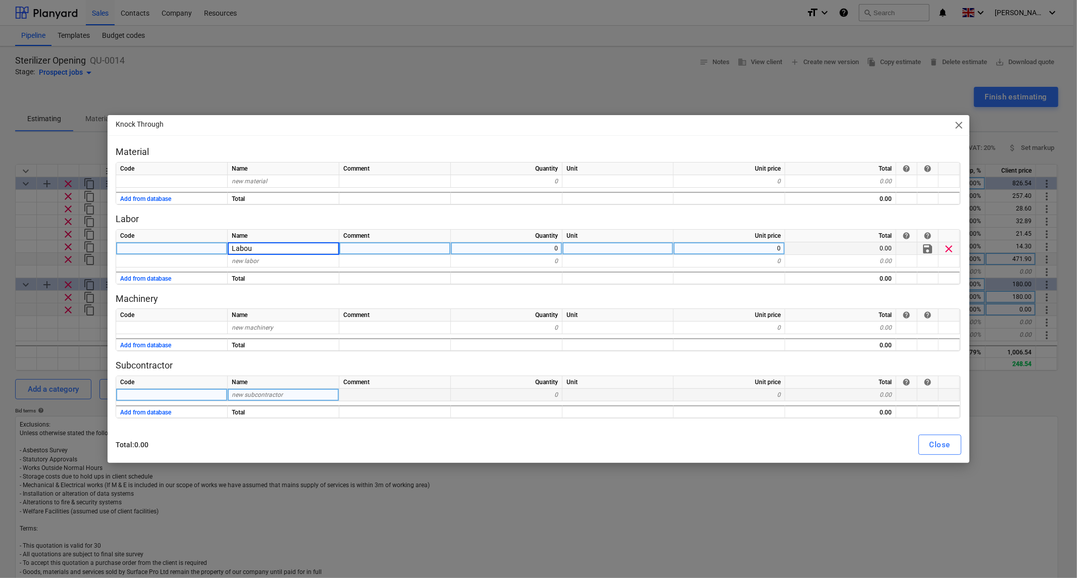
type input "Labour"
type textarea "x"
type input "45"
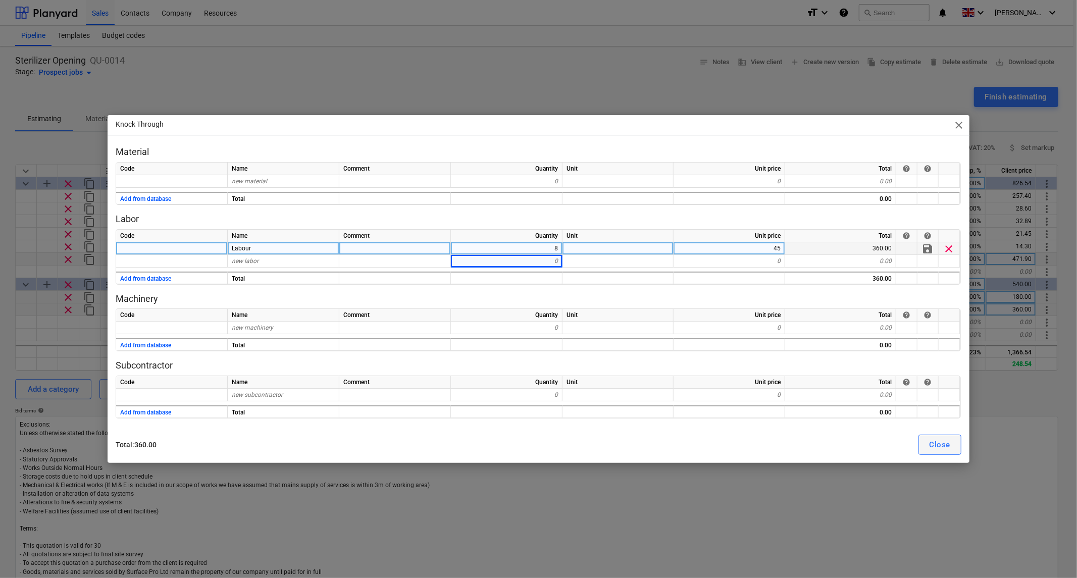
click at [942, 446] on div "Close" at bounding box center [940, 444] width 21 height 13
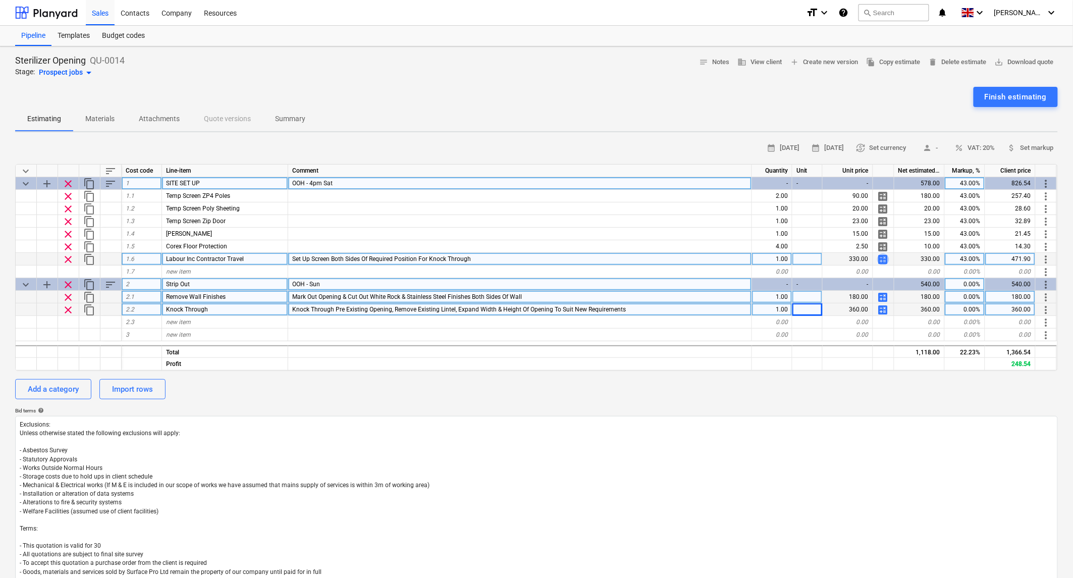
click at [880, 255] on span "calculate" at bounding box center [884, 259] width 12 height 12
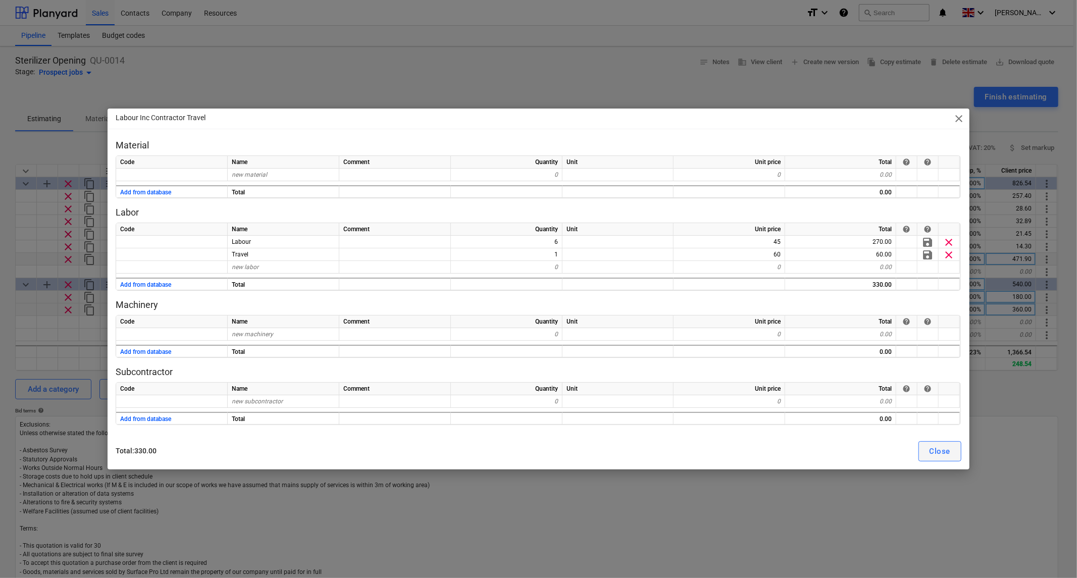
click at [943, 452] on div "Close" at bounding box center [940, 451] width 21 height 13
type textarea "x"
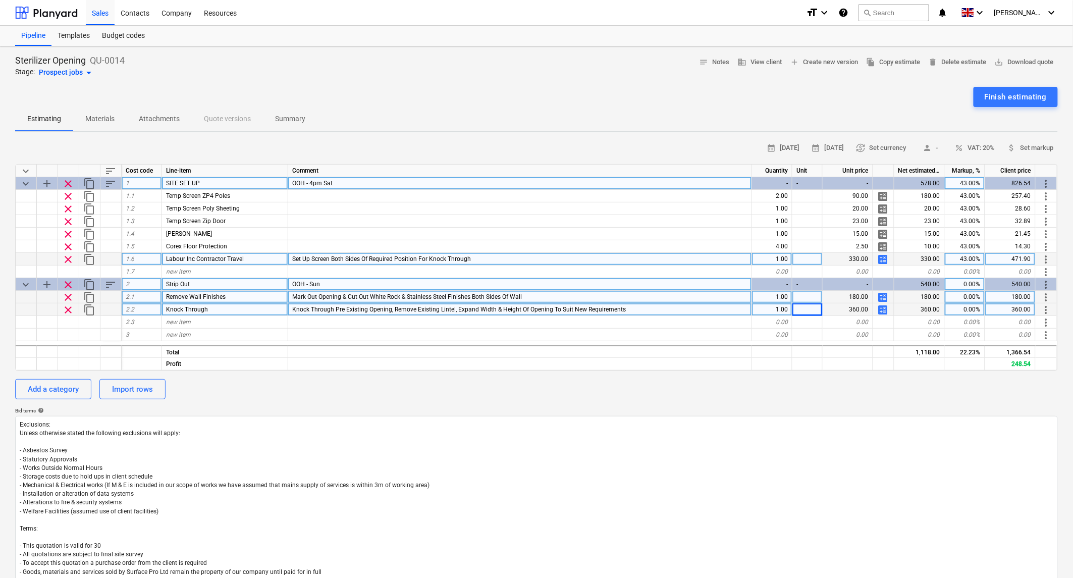
click at [230, 258] on span "Labour Inc Contractor Travel" at bounding box center [205, 258] width 78 height 7
click at [263, 255] on input "Labour Inc Contractor Travel" at bounding box center [225, 259] width 126 height 12
type input "L"
type input "Site Set Up"
type textarea "x"
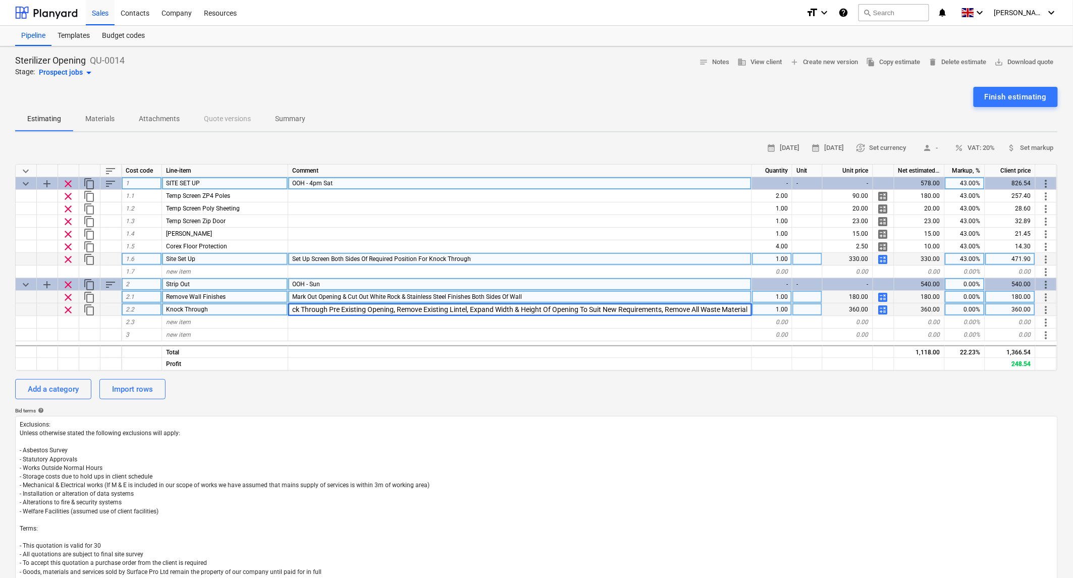
type input "Knock Through Pre Existing Opening, Remove Existing Lintel, Expand Width & Heig…"
type textarea "x"
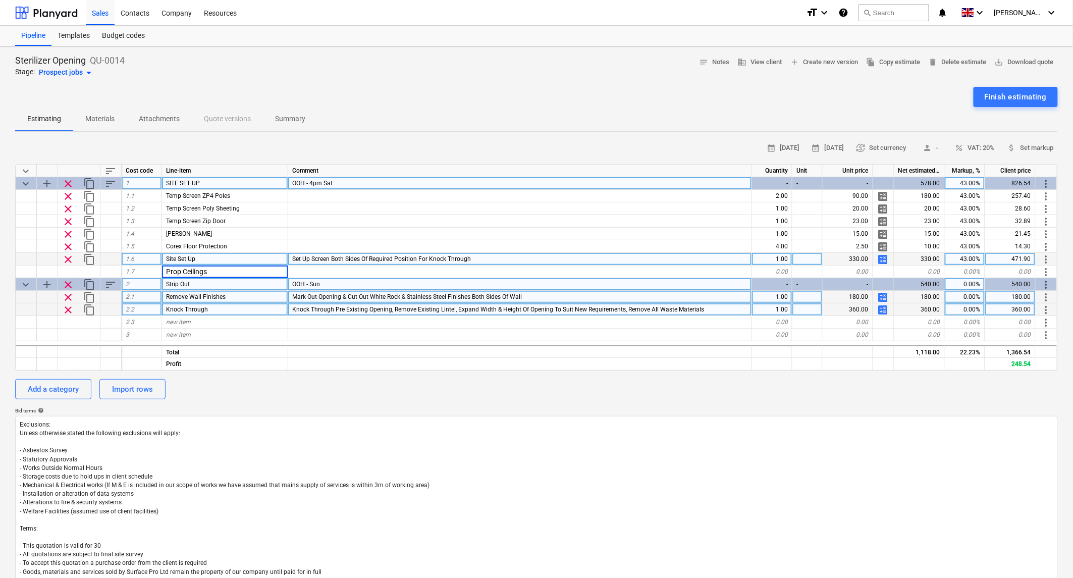
type input "Prop Ceilings"
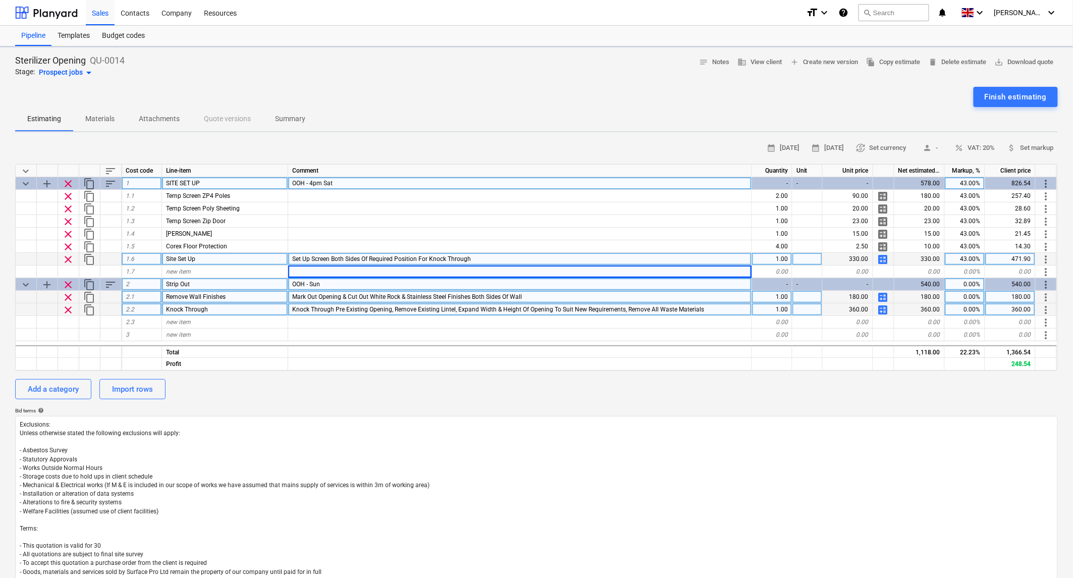
type textarea "x"
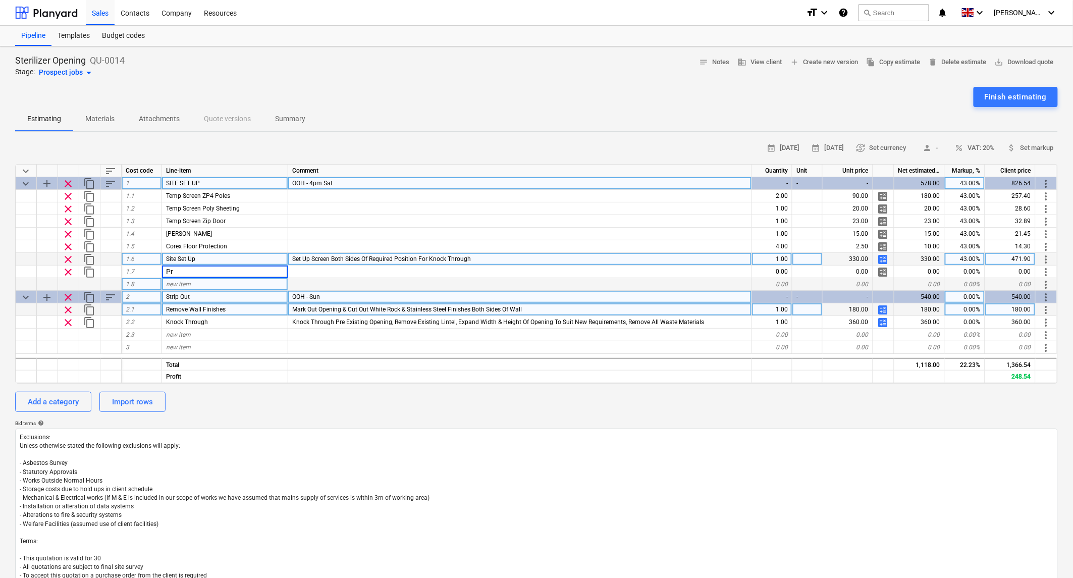
type input "P"
type input "Prepare For Strip Out"
type textarea "x"
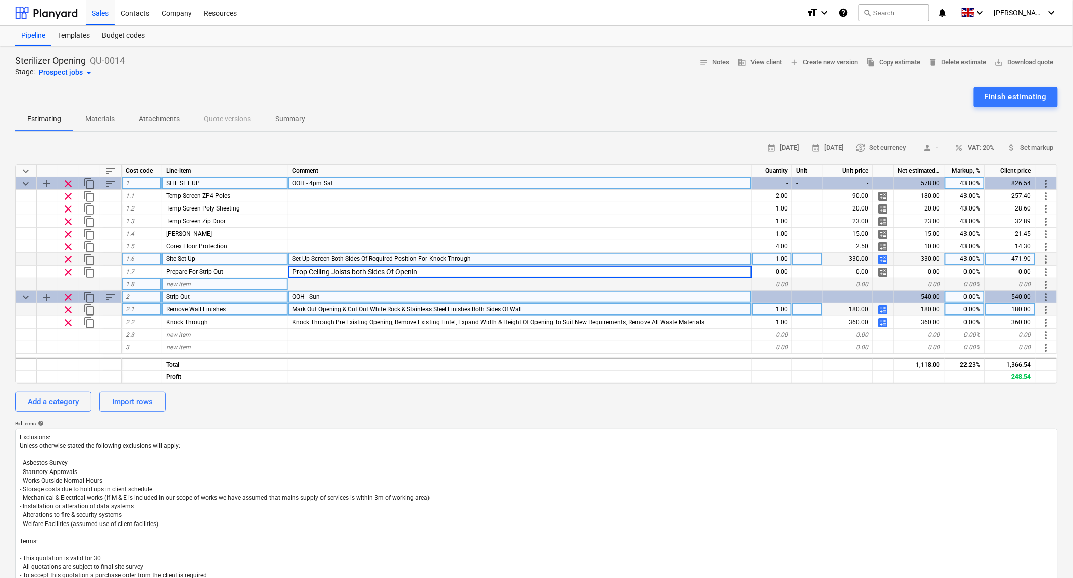
type input "Prop Ceiling Joists both Sides Of Opening"
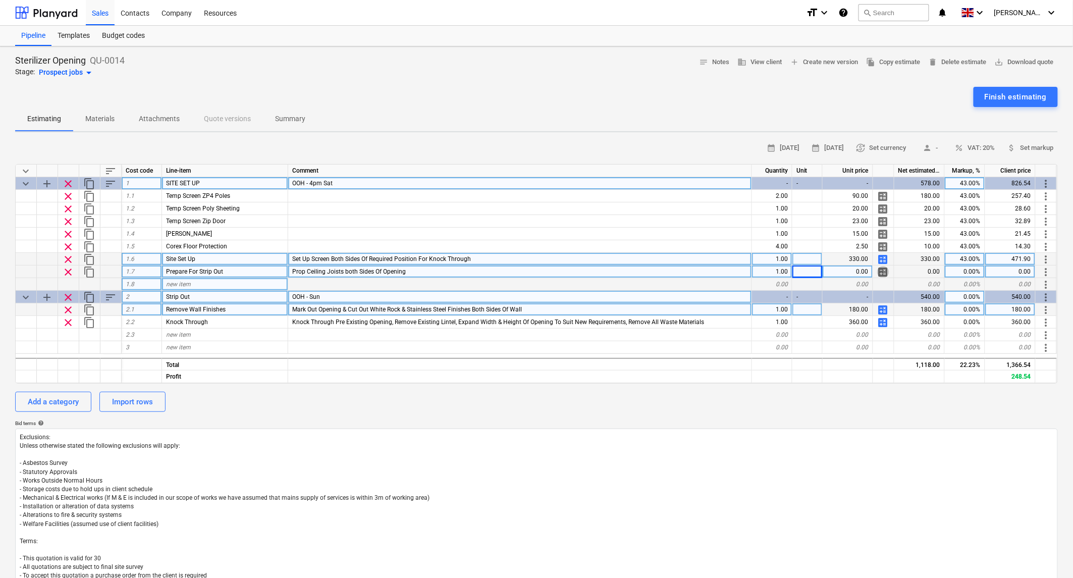
click at [885, 270] on span "calculate" at bounding box center [884, 272] width 12 height 12
type textarea "x"
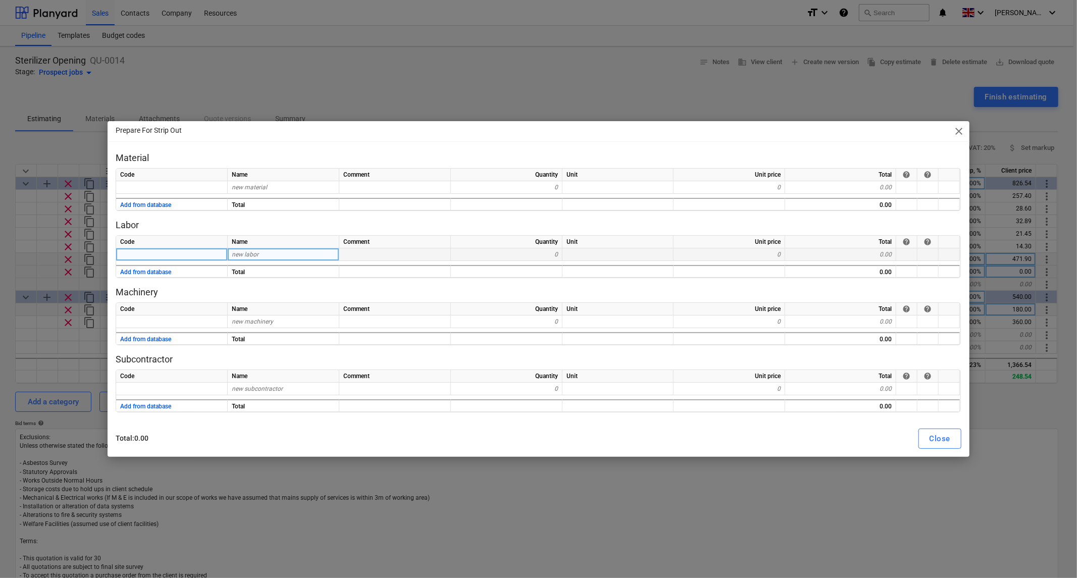
click at [261, 256] on div "new labor" at bounding box center [284, 254] width 112 height 13
type input "Labout"
type textarea "x"
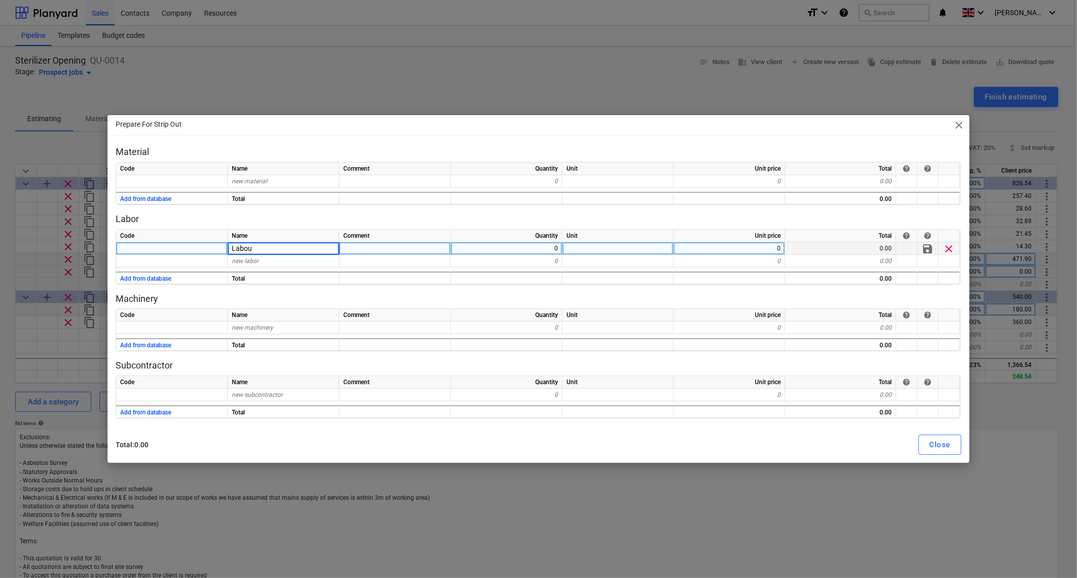
type input "Labour"
click at [941, 446] on div "Close" at bounding box center [940, 444] width 21 height 13
type textarea "x"
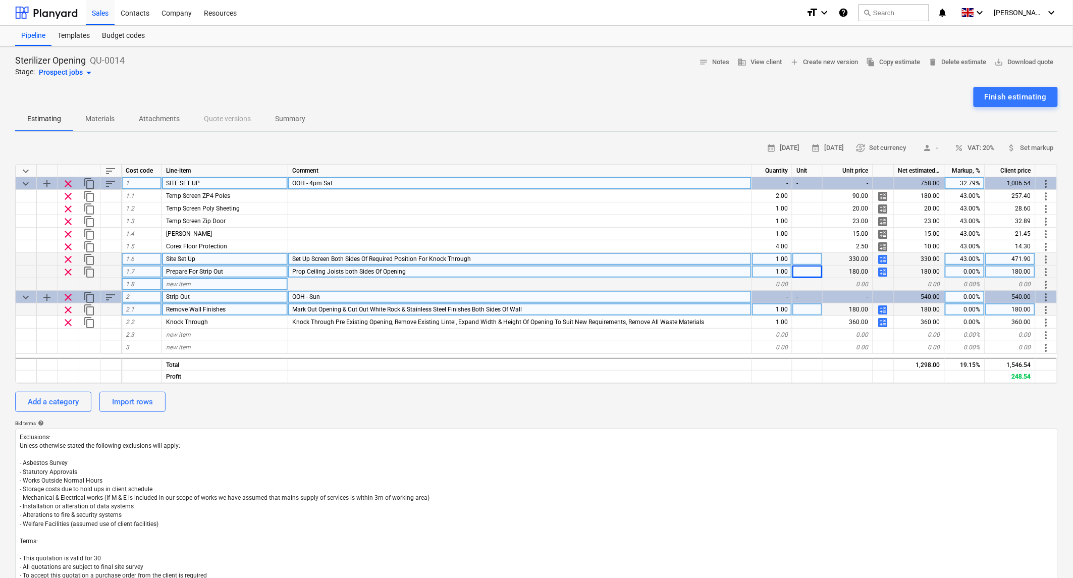
click at [967, 271] on div "0.00%" at bounding box center [965, 272] width 40 height 13
type input "43"
click at [43, 395] on div "Add a category" at bounding box center [53, 401] width 51 height 13
type textarea "x"
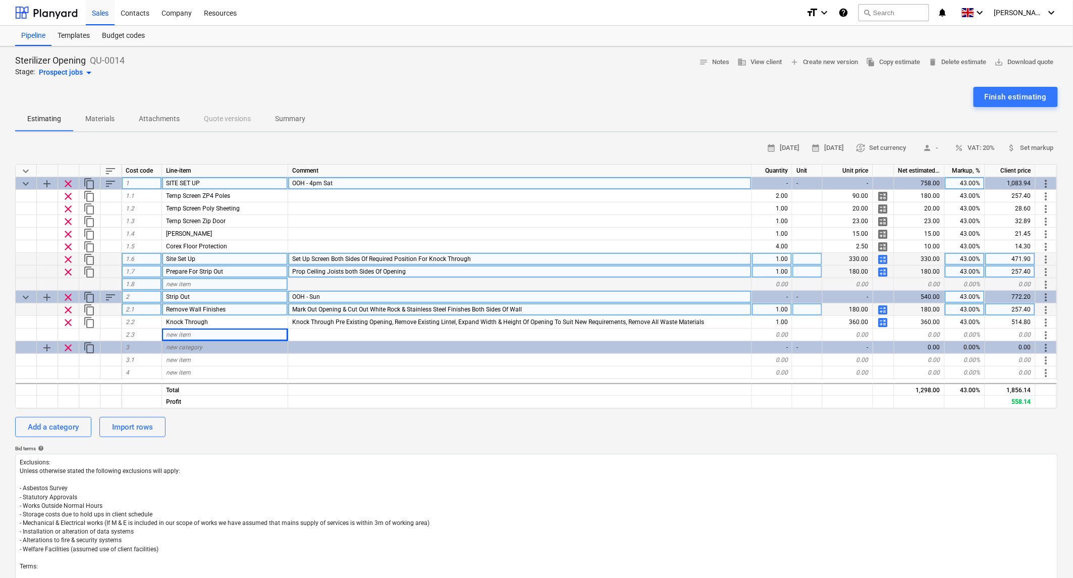
click at [197, 295] on div "Strip Out" at bounding box center [225, 297] width 126 height 13
type input "STRIP OUT"
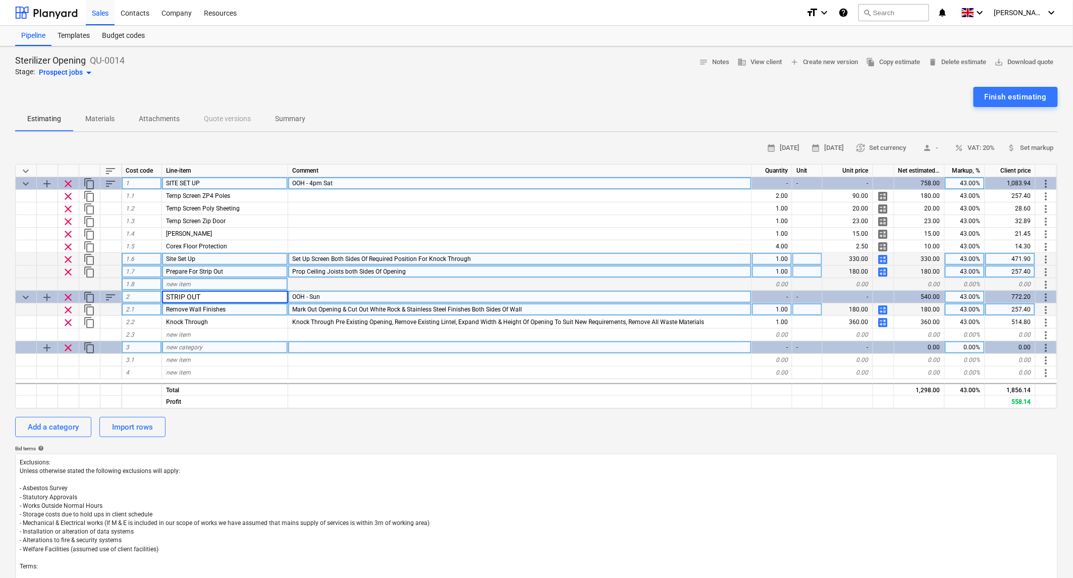
type textarea "x"
click at [213, 296] on div "STRIP OUT" at bounding box center [225, 297] width 126 height 13
type input "DEMOLITIONS"
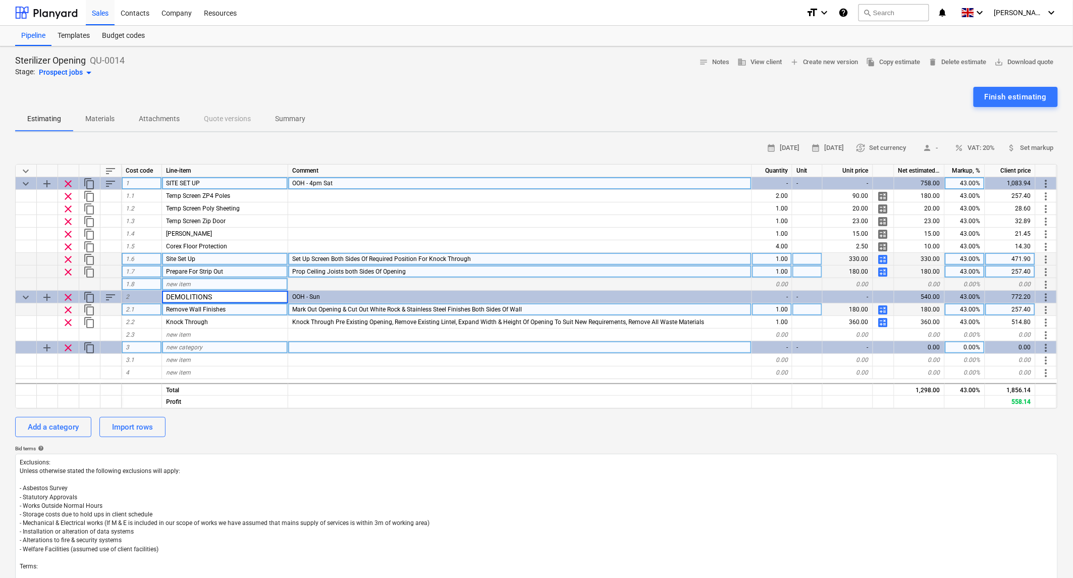
type textarea "x"
click at [177, 346] on span "new category" at bounding box center [184, 347] width 36 height 7
type input "BWIC"
type textarea "x"
click at [167, 357] on span "new item" at bounding box center [178, 359] width 25 height 7
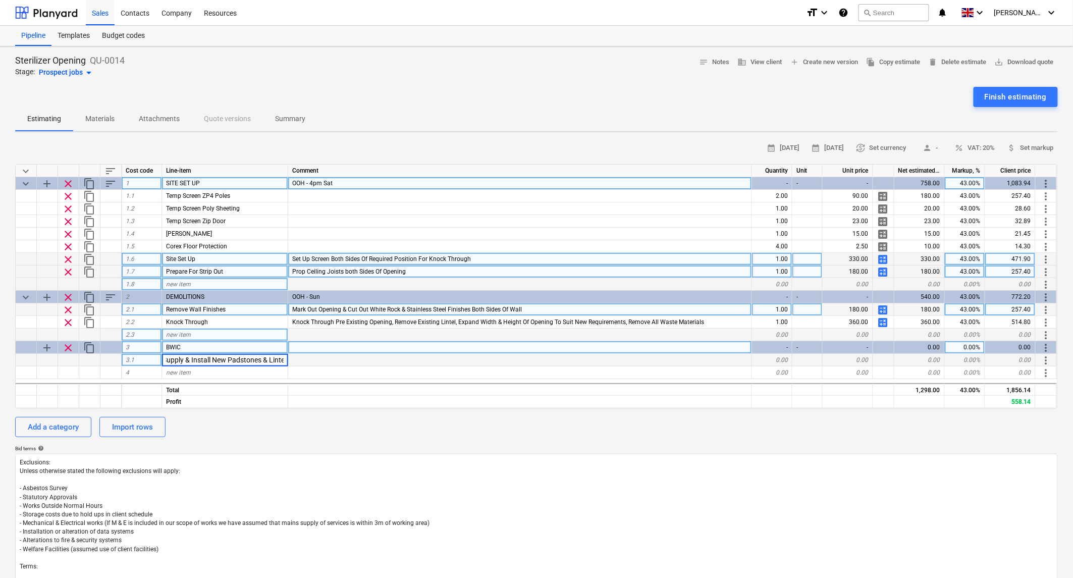
type input "Supply & Install New Padstones & Lintel"
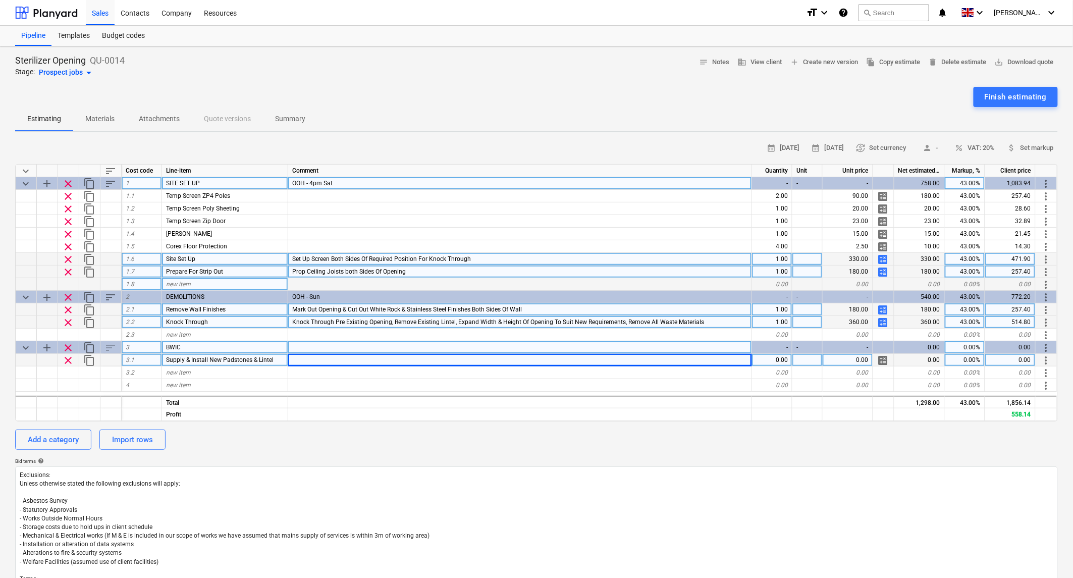
click at [881, 317] on span "calculate" at bounding box center [884, 323] width 12 height 12
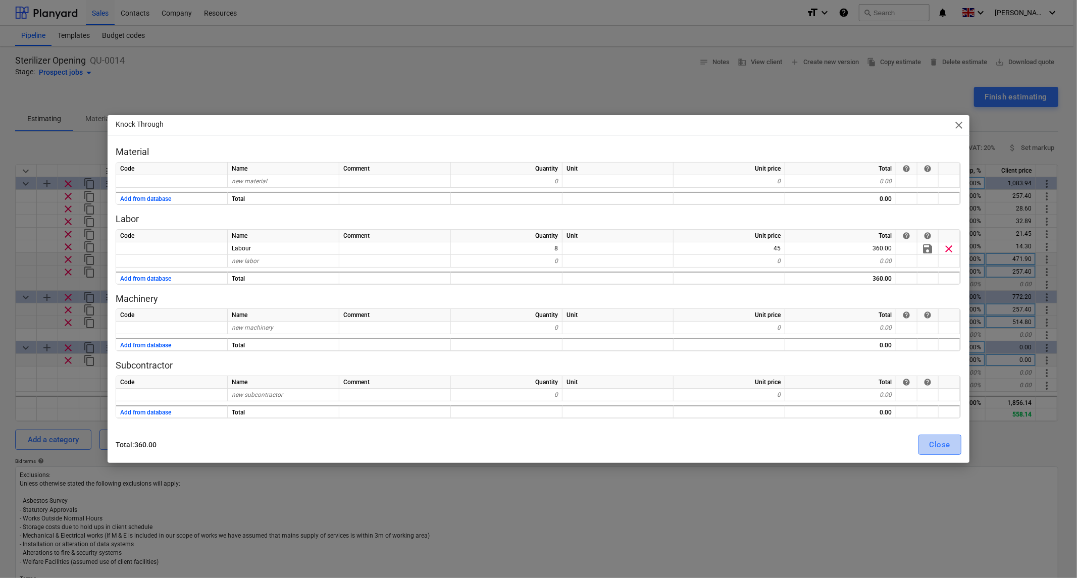
click at [944, 446] on div "Close" at bounding box center [940, 444] width 21 height 13
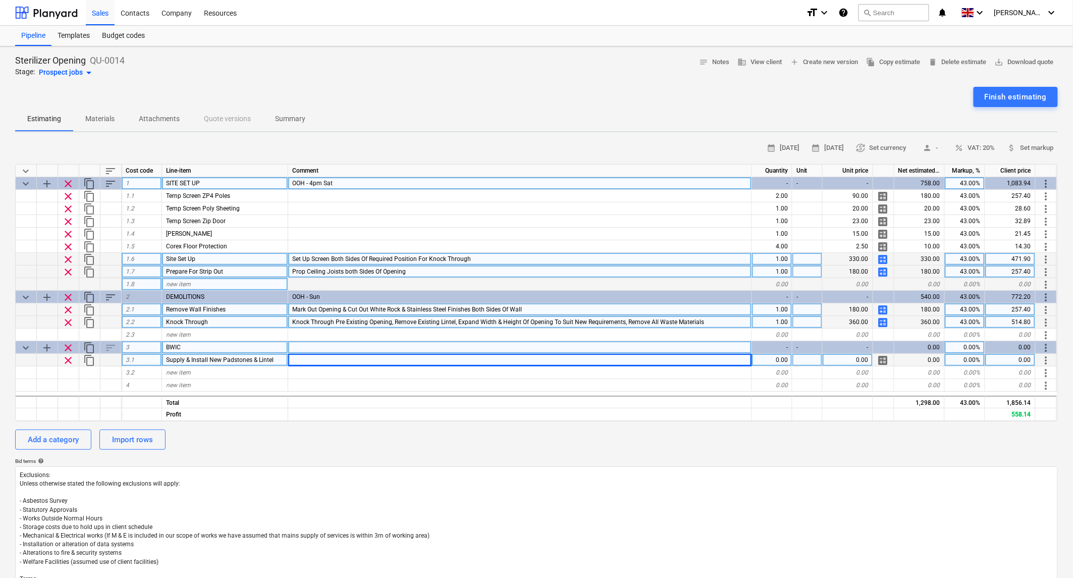
click at [884, 309] on span "calculate" at bounding box center [884, 310] width 12 height 12
type textarea "x"
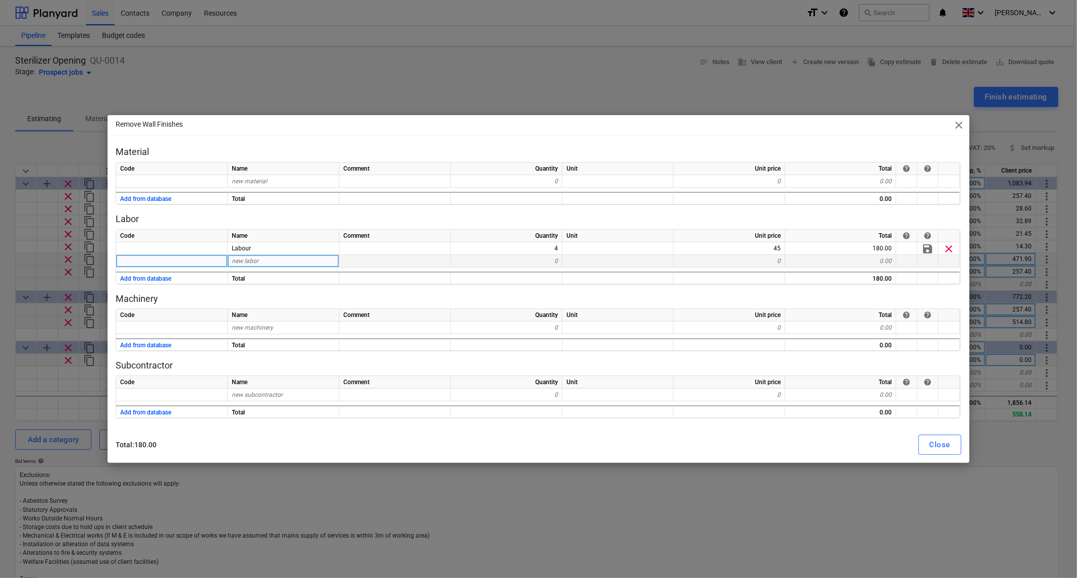
click at [270, 264] on div "new labor" at bounding box center [284, 261] width 112 height 13
type input "Travel"
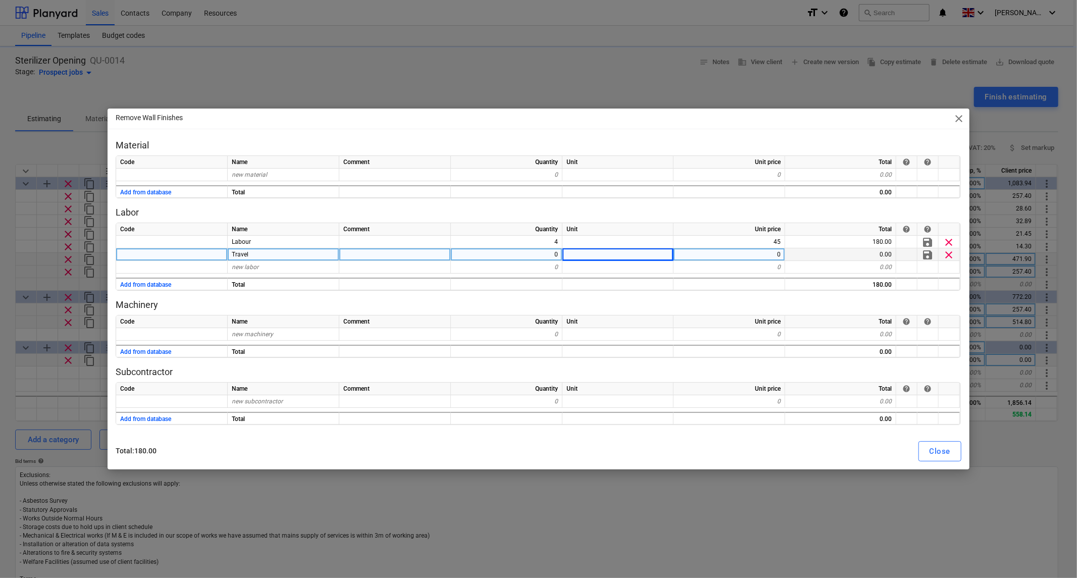
type textarea "x"
type input "0.5"
type textarea "x"
type input "60"
click at [951, 445] on button "Close" at bounding box center [939, 451] width 43 height 20
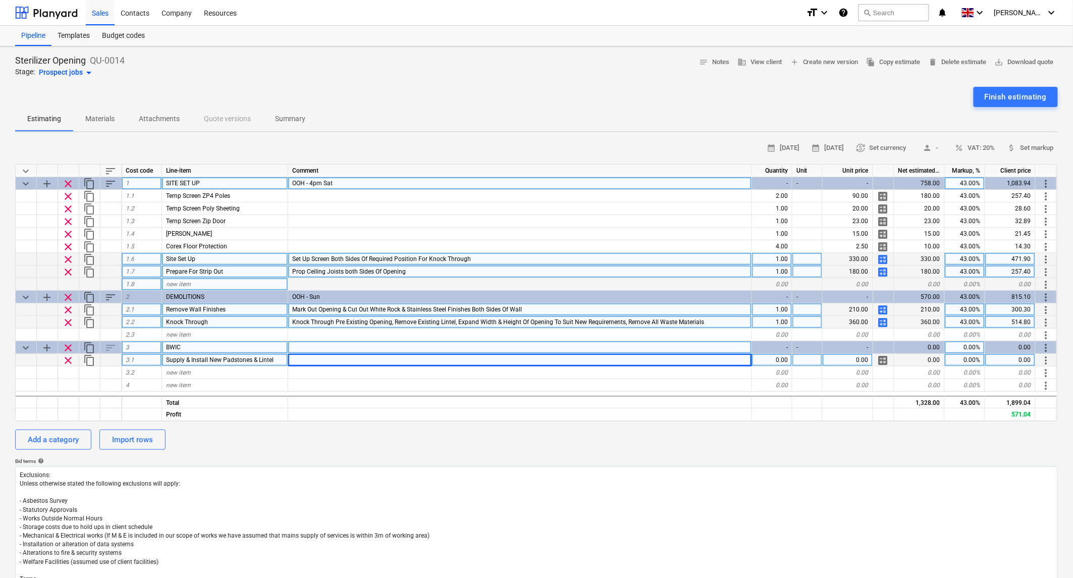
click at [882, 321] on span "calculate" at bounding box center [884, 323] width 12 height 12
type textarea "x"
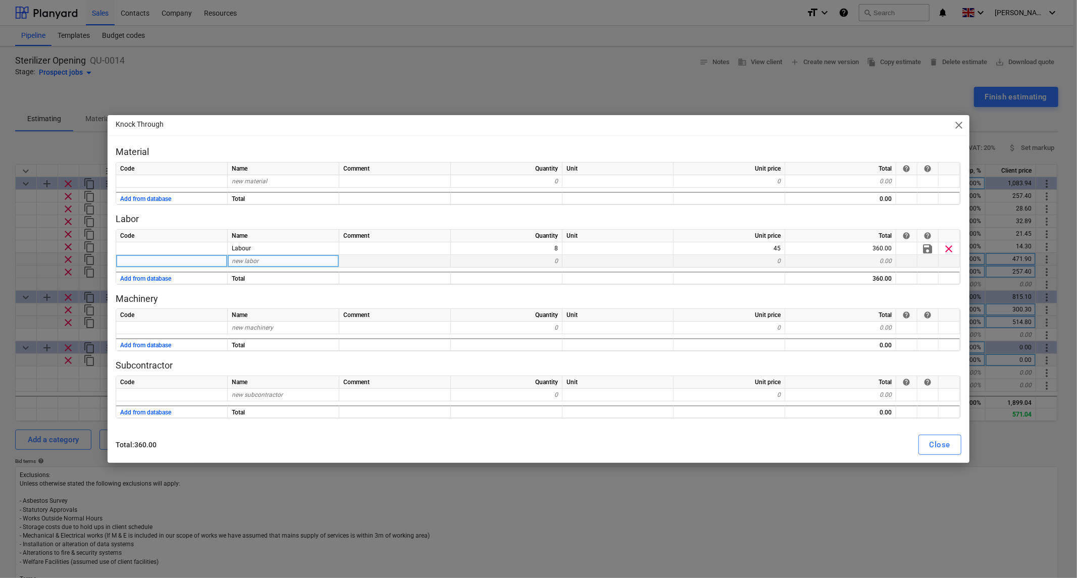
click at [551, 263] on div "0" at bounding box center [507, 261] width 112 height 13
type input "Travel"
type textarea "x"
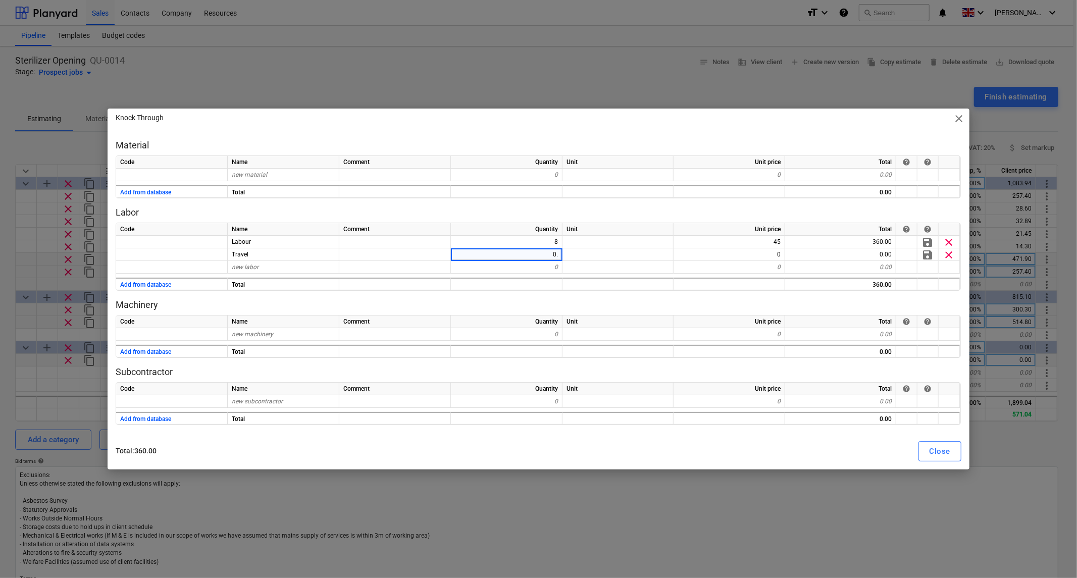
type input "0.5"
click at [936, 452] on div "Close" at bounding box center [940, 451] width 21 height 13
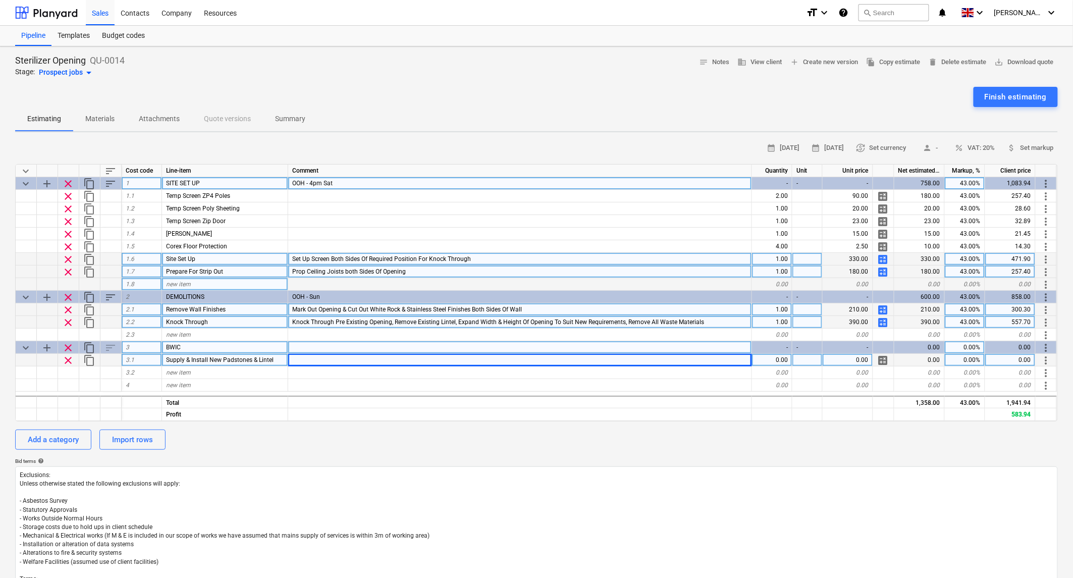
click at [887, 261] on span "calculate" at bounding box center [884, 259] width 12 height 12
type textarea "x"
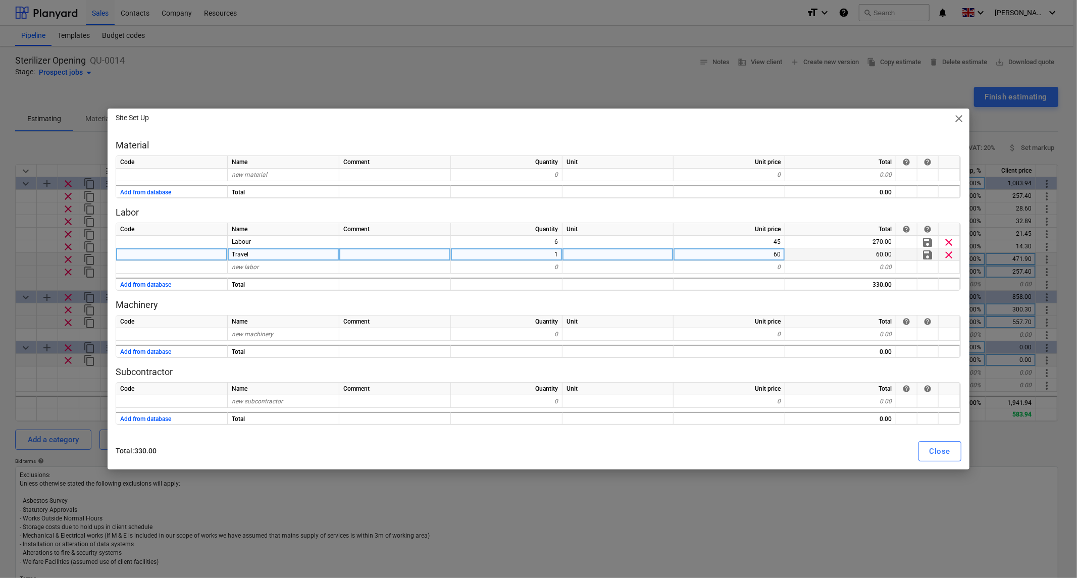
click at [550, 258] on div "1" at bounding box center [507, 254] width 112 height 13
type input "0.5"
drag, startPoint x: 949, startPoint y: 445, endPoint x: 944, endPoint y: 450, distance: 6.8
click at [947, 447] on div "Close" at bounding box center [940, 451] width 21 height 13
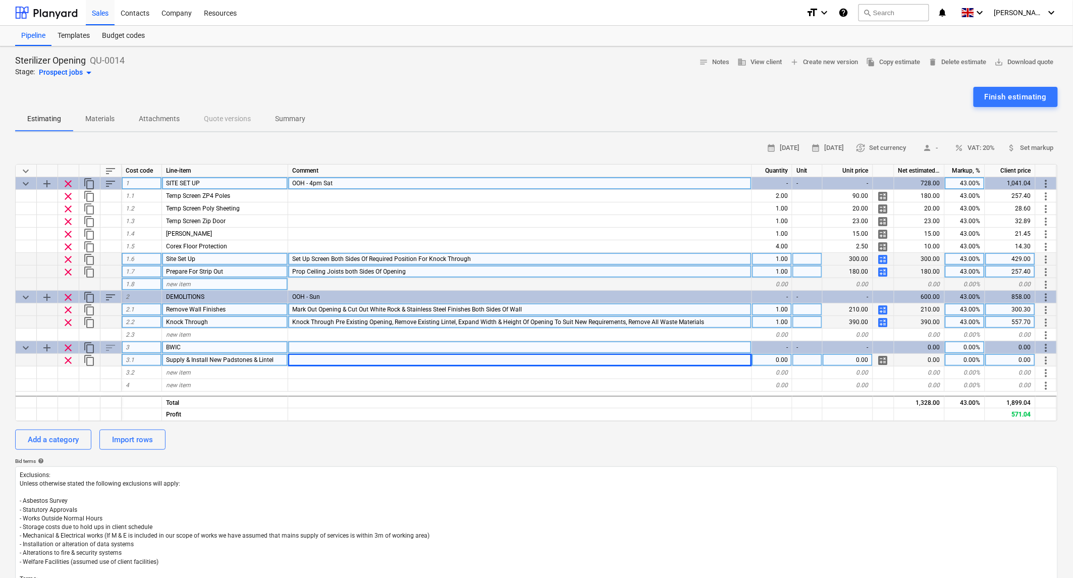
click at [884, 270] on span "calculate" at bounding box center [884, 272] width 12 height 12
type textarea "x"
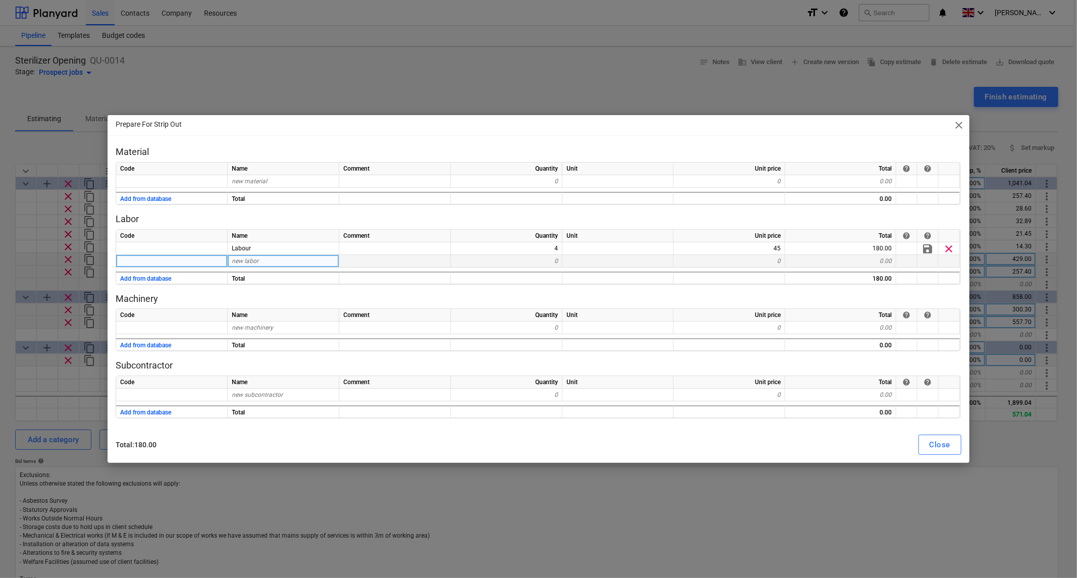
click at [539, 259] on div "0" at bounding box center [507, 261] width 112 height 13
click at [295, 263] on div "new labor" at bounding box center [284, 261] width 112 height 13
type input "Travel"
type textarea "x"
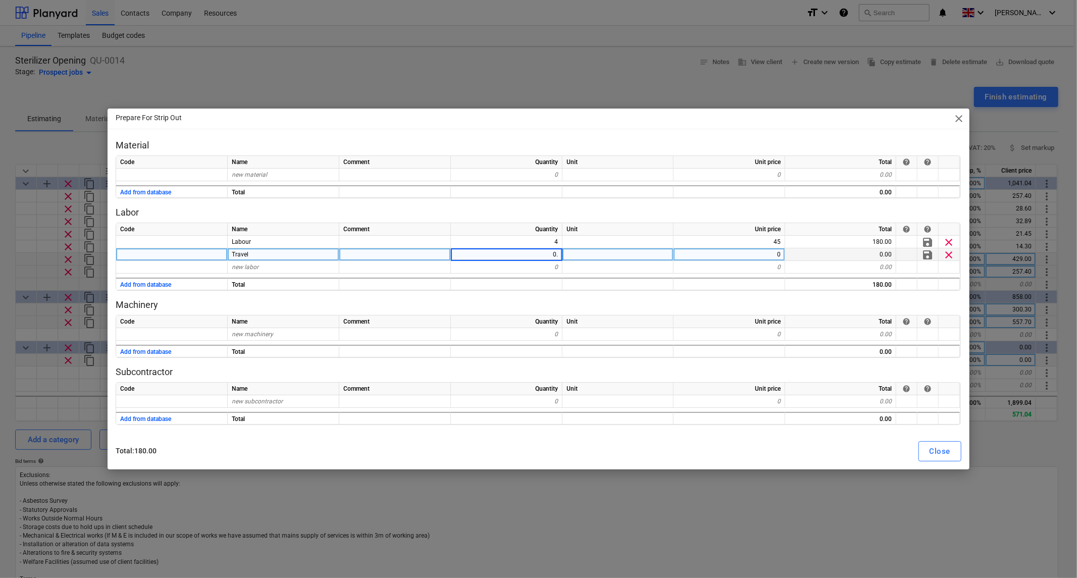
type input "0.5"
click at [928, 448] on button "Close" at bounding box center [939, 451] width 43 height 20
type textarea "x"
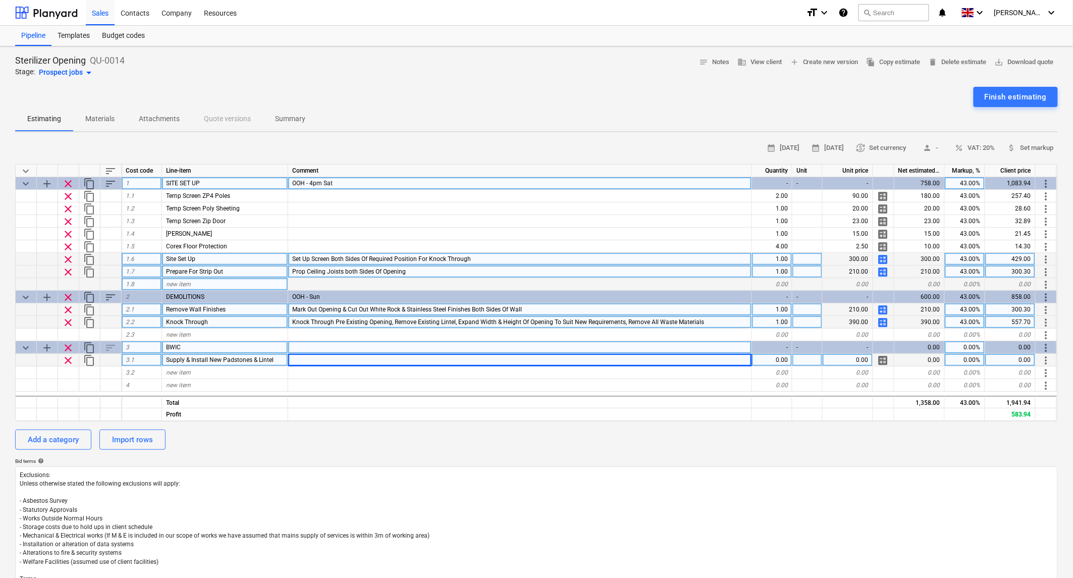
click at [329, 344] on div at bounding box center [520, 347] width 464 height 13
type input "OOH - 4pm Sun"
type textarea "x"
type input "Inc Replace Blockwork Where Previous Lintel Removed"
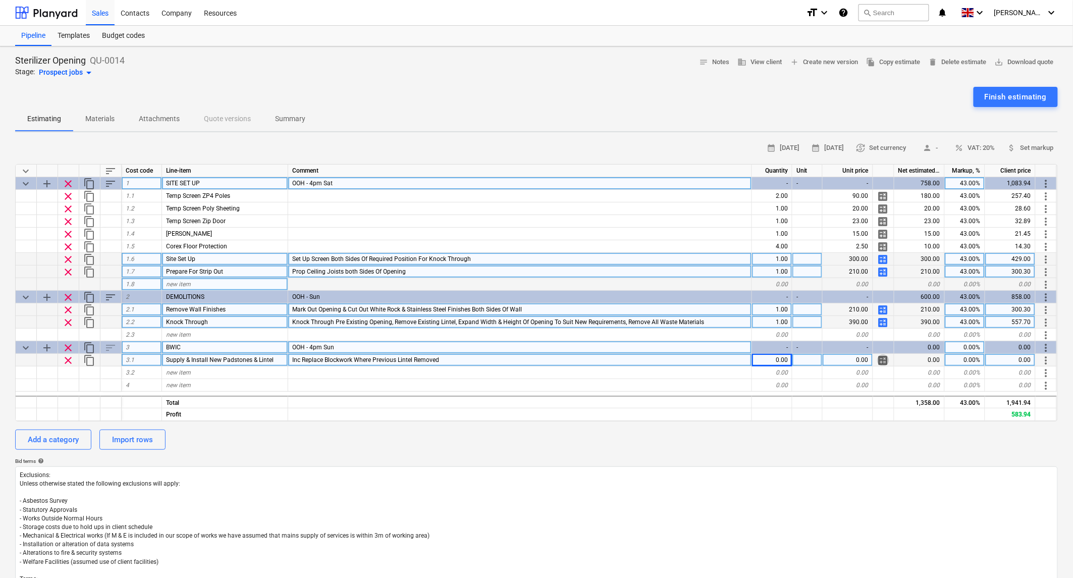
click at [886, 360] on span "calculate" at bounding box center [884, 360] width 12 height 12
type textarea "x"
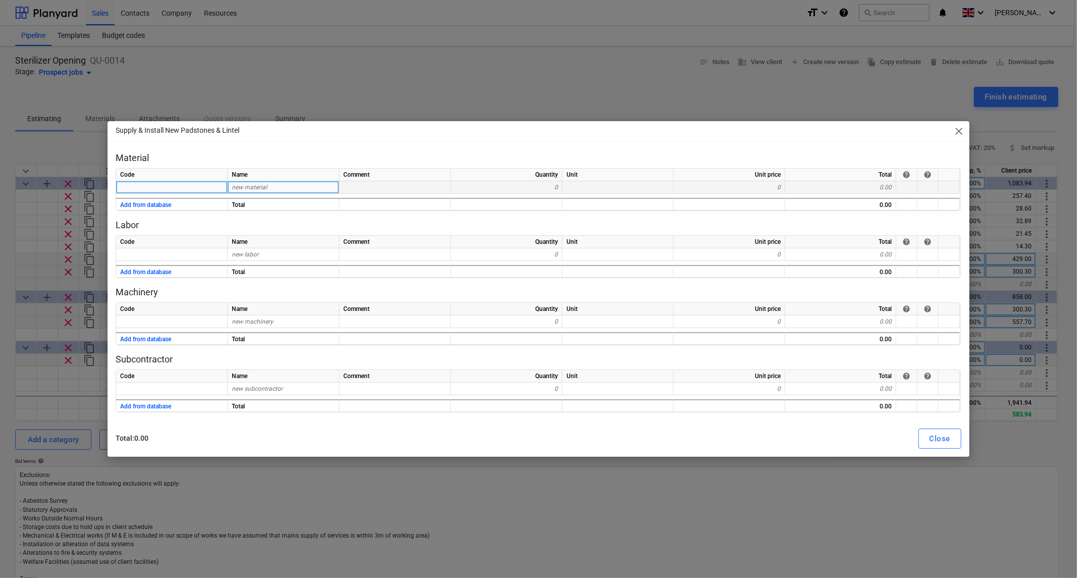
click at [258, 183] on div "new material" at bounding box center [284, 187] width 112 height 13
type input "Sand"
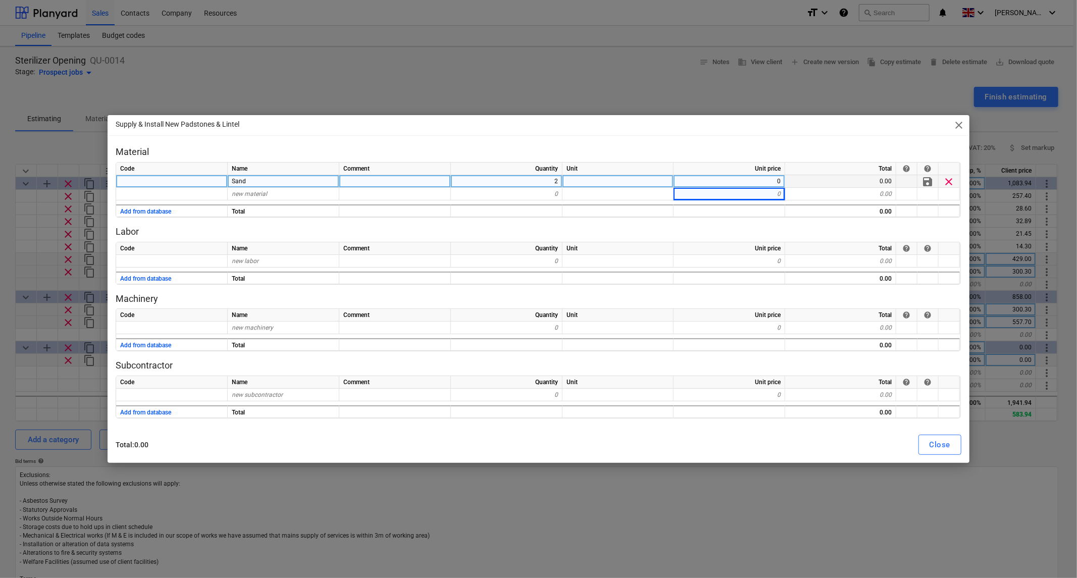
type textarea "x"
type input "Cement"
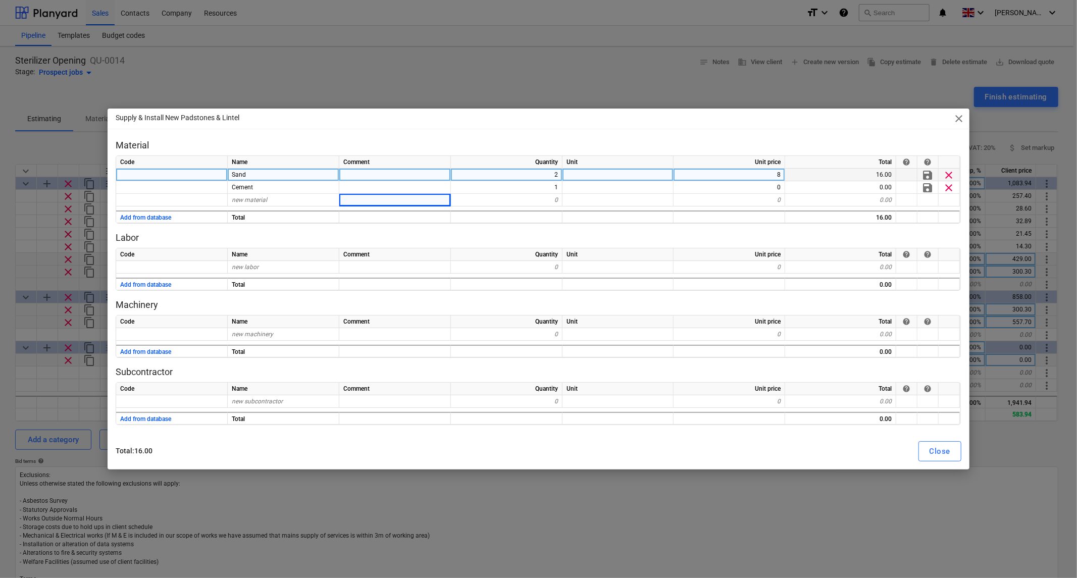
type textarea "x"
type input "1200 x 140 Lintel"
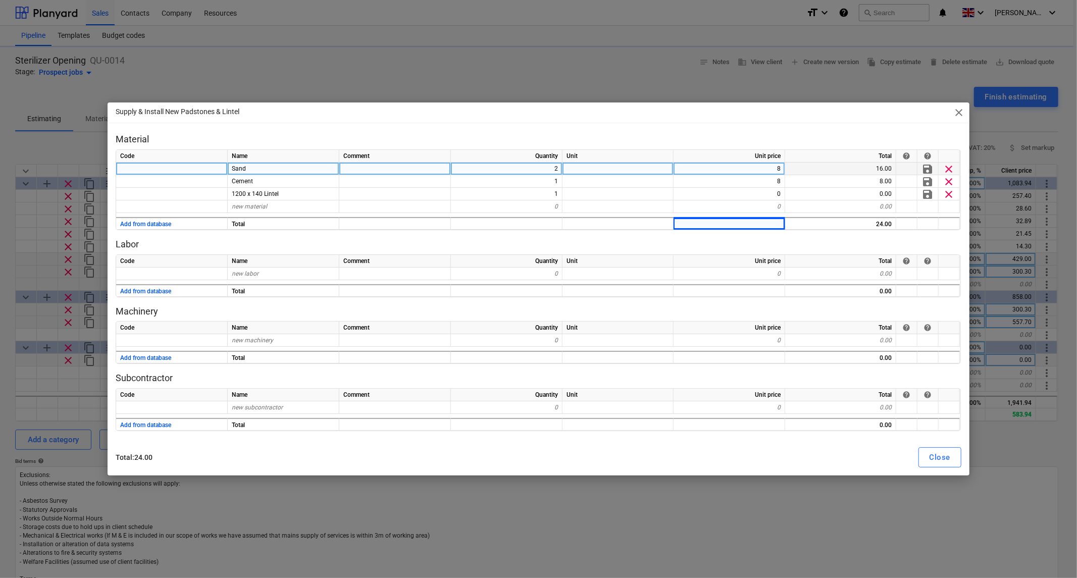
type textarea "x"
type input "P2 Padstone"
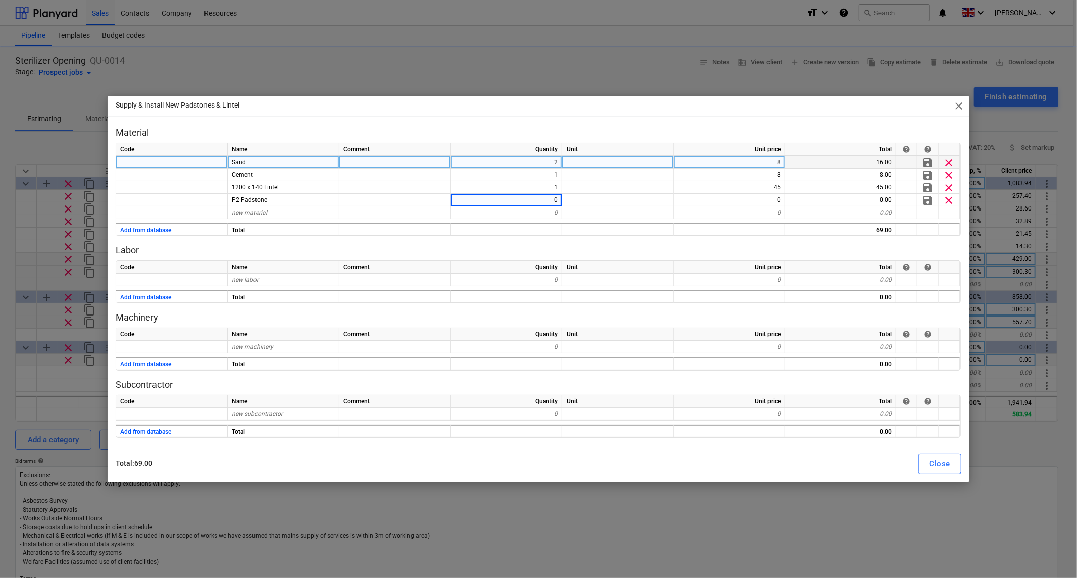
type textarea "x"
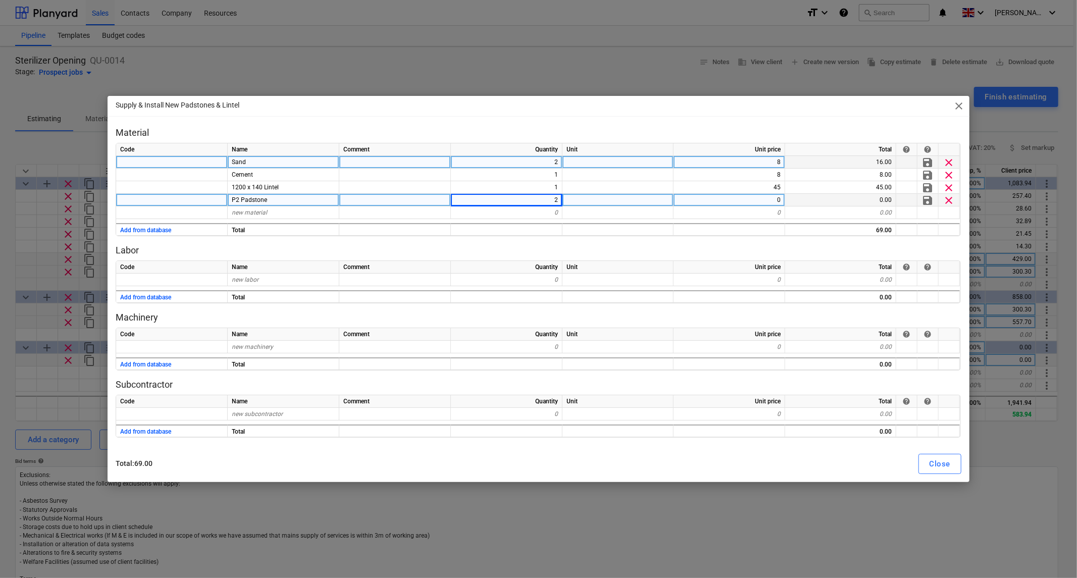
click at [753, 200] on div "0" at bounding box center [730, 200] width 112 height 13
type input "3"
type input "20"
drag, startPoint x: 933, startPoint y: 470, endPoint x: 976, endPoint y: 413, distance: 71.4
click at [933, 471] on button "Close" at bounding box center [939, 464] width 43 height 20
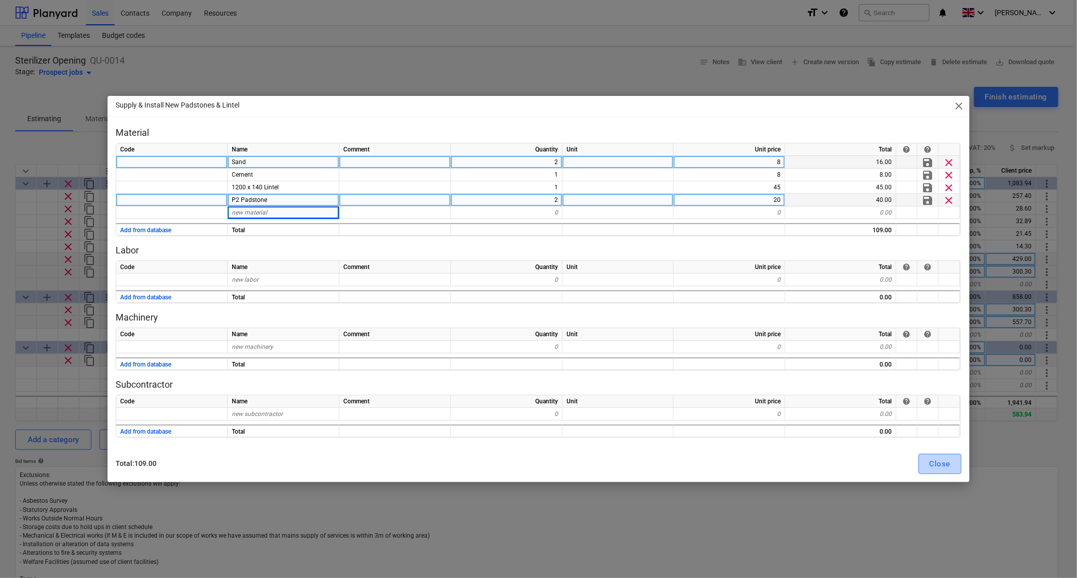
type textarea "x"
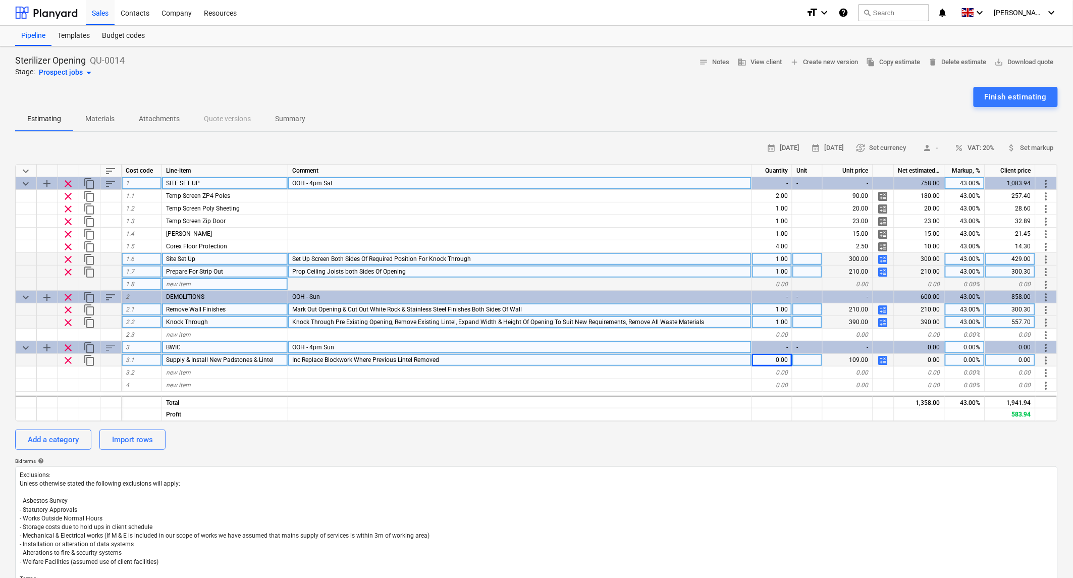
click at [474, 355] on div "Inc Replace Blockwork Where Previous Lintel Removed" at bounding box center [520, 360] width 464 height 13
click at [536, 362] on input "Inc Replace Blockwork Where Previous Lintel Removed" at bounding box center [520, 360] width 464 height 12
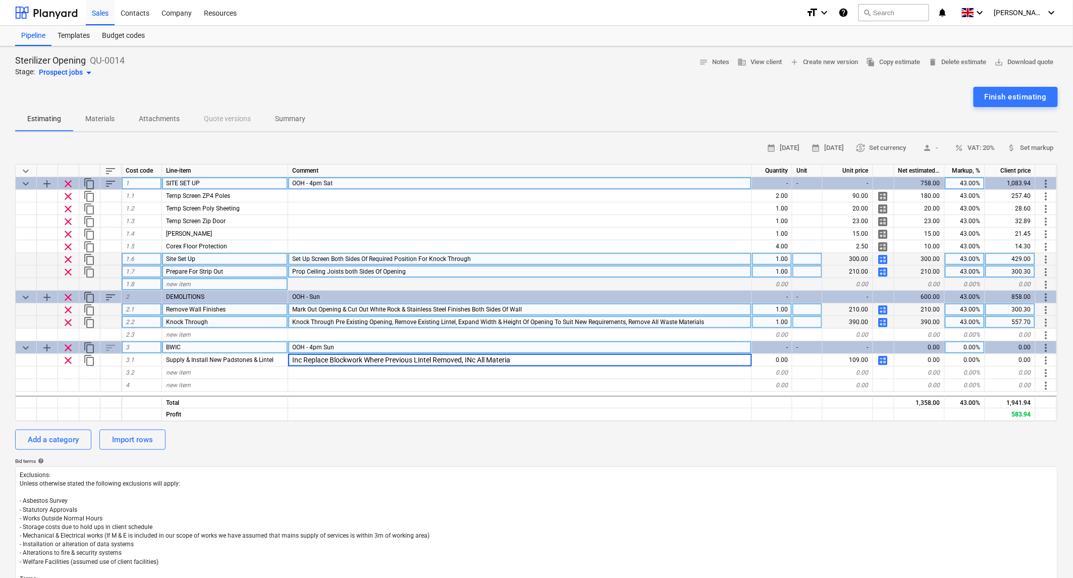
type input "Inc Replace Blockwork Where Previous Lintel Removed, INc All Material"
type textarea "x"
type input "Inc Replace Blockwork Where Previous Lintel Removed, Inc All Material"
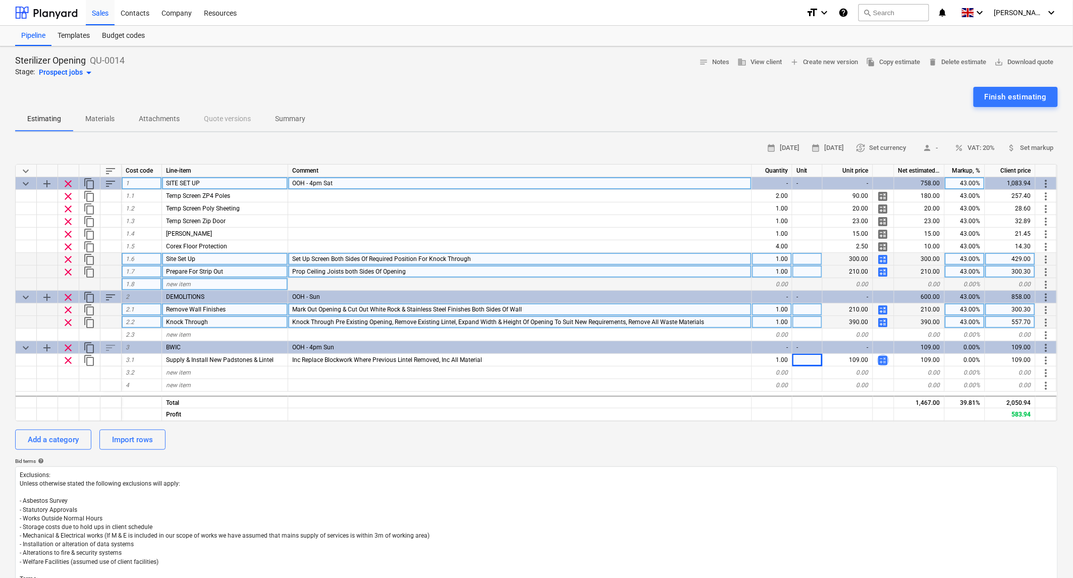
click at [881, 359] on span "calculate" at bounding box center [884, 360] width 12 height 12
type textarea "x"
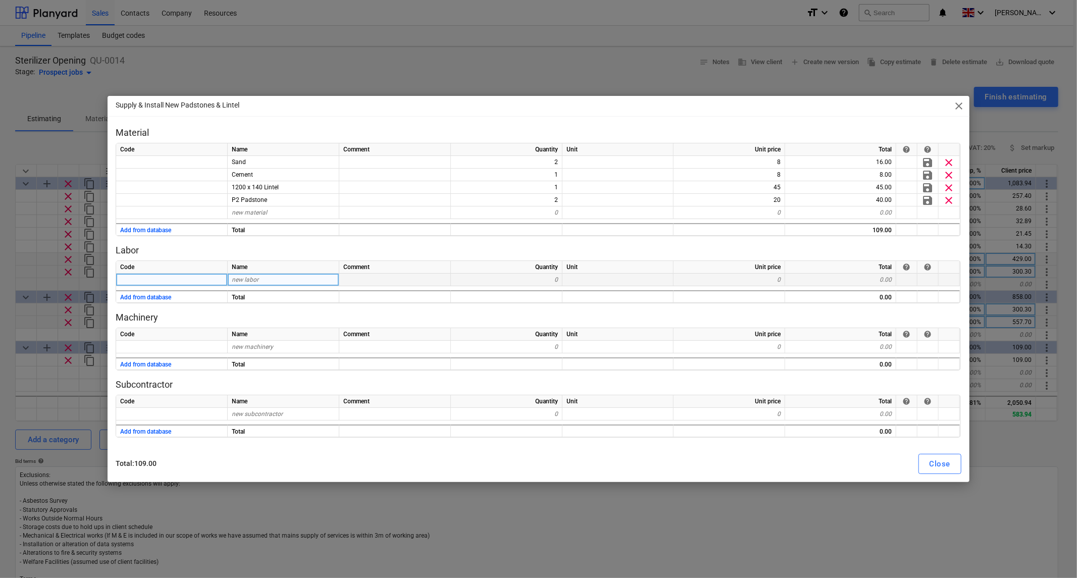
click at [249, 280] on span "new labor" at bounding box center [245, 279] width 27 height 7
type input "Labour"
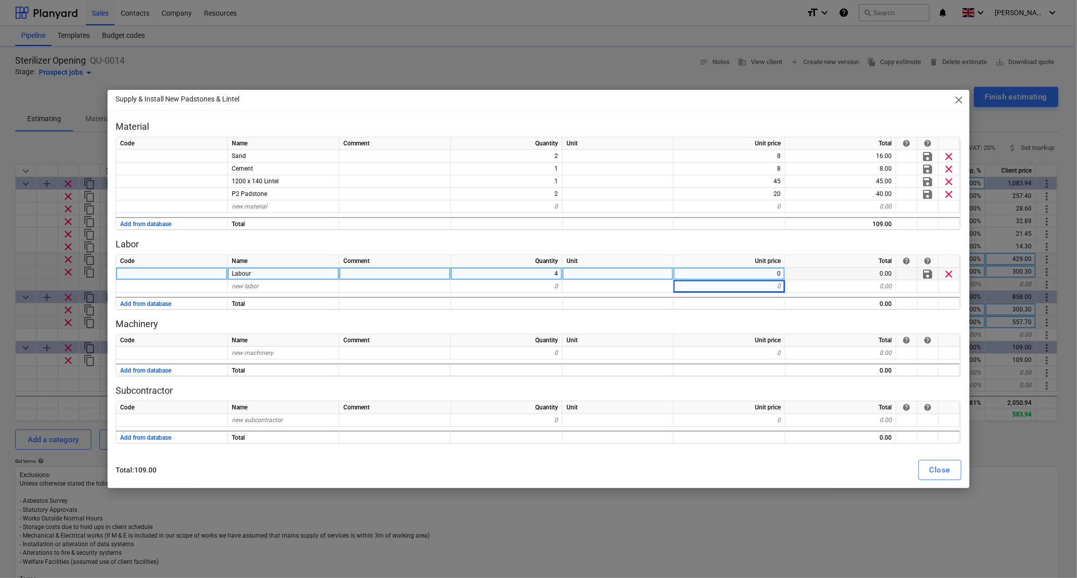
type textarea "x"
type input "Travel"
type textarea "x"
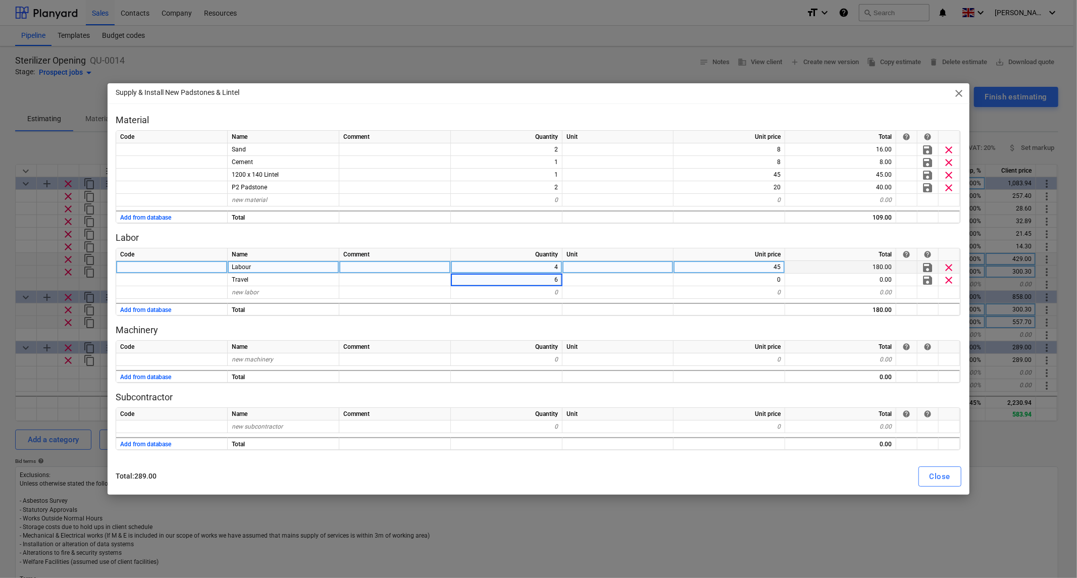
type input "60"
type textarea "x"
type input "0.5"
type textarea "x"
type input "60"
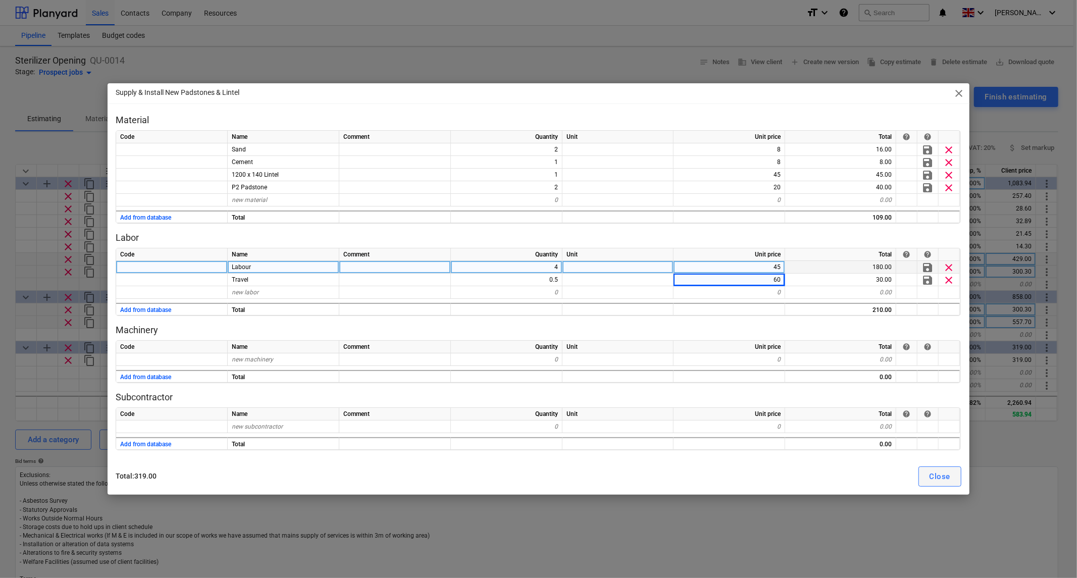
click at [938, 471] on div "Close" at bounding box center [940, 476] width 21 height 13
type textarea "x"
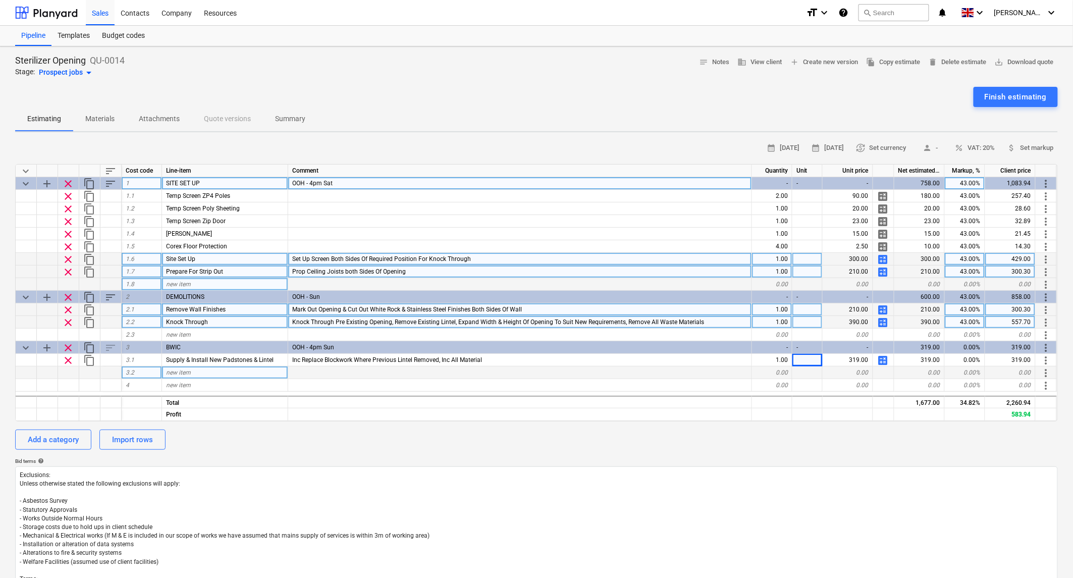
click at [196, 370] on div "new item" at bounding box center [225, 373] width 126 height 13
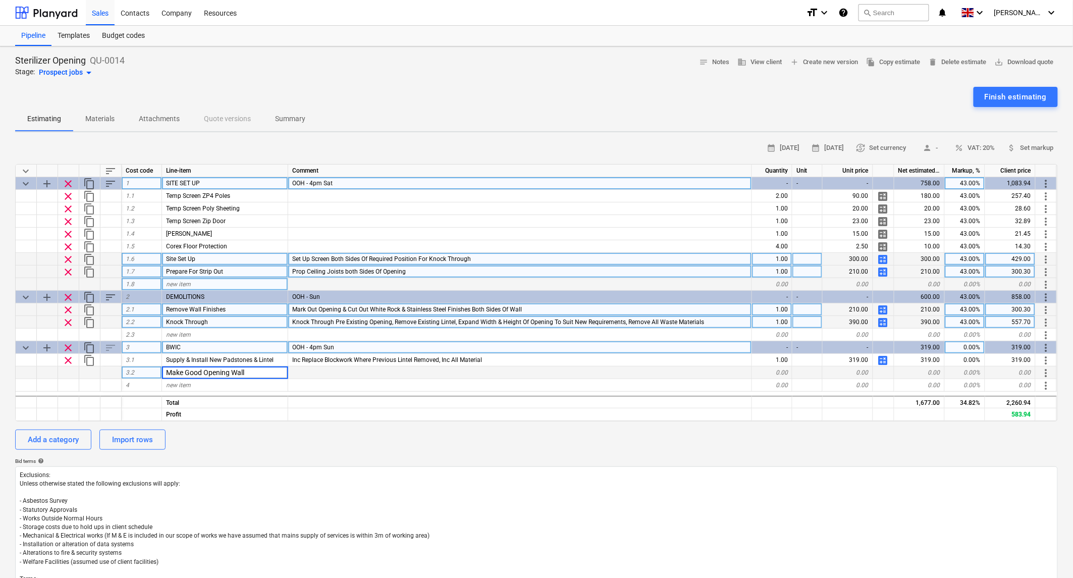
type input "Make Good Opening Walls"
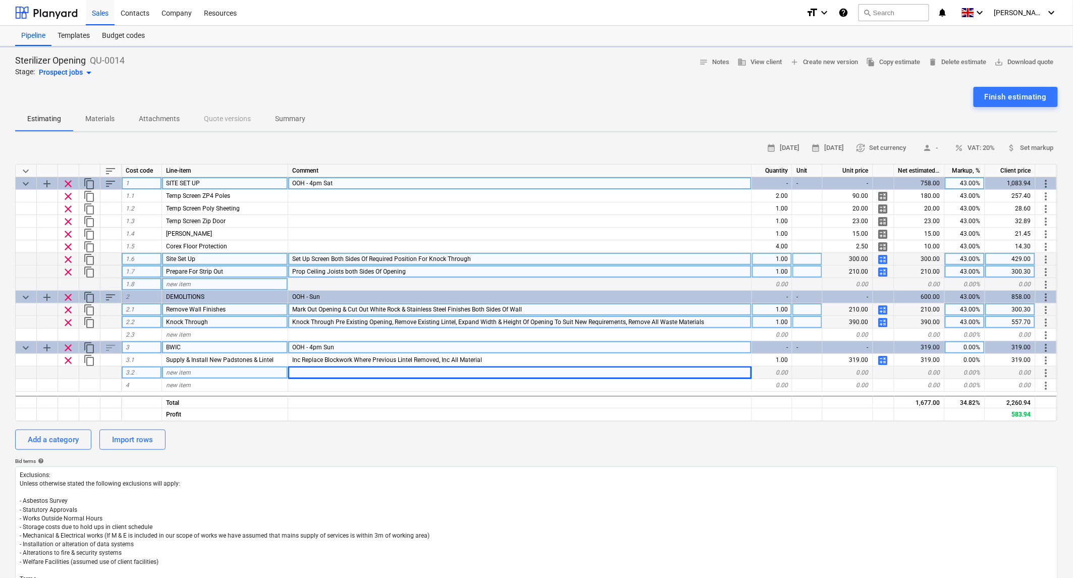
type textarea "x"
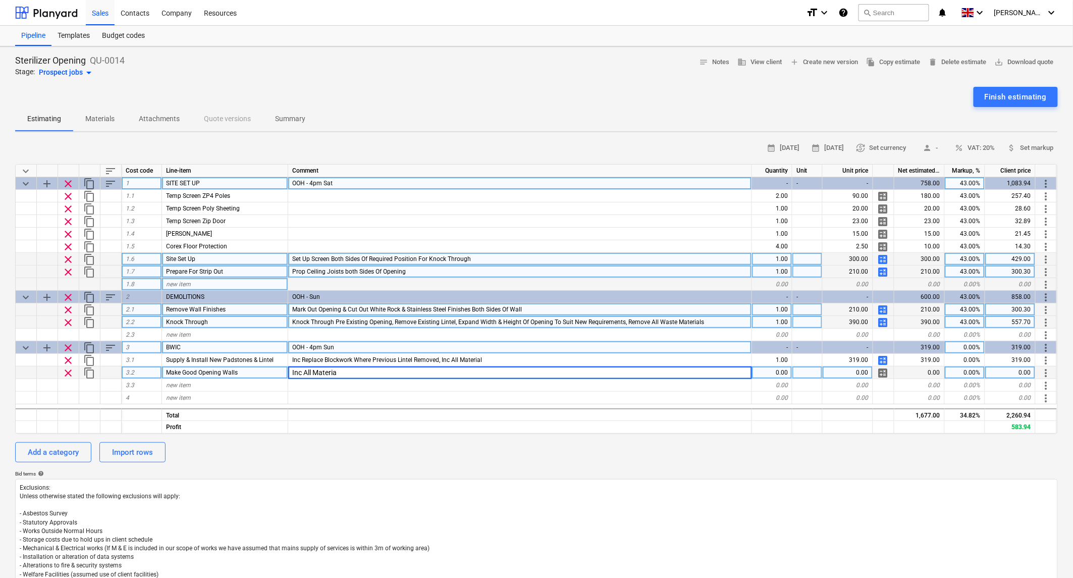
type input "Inc All Material"
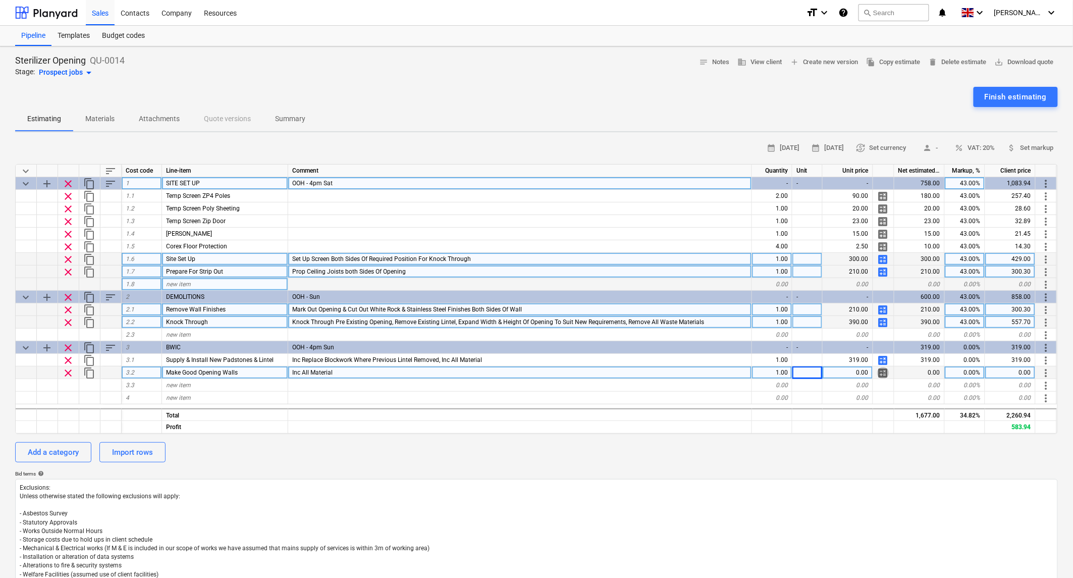
click at [886, 372] on span "calculate" at bounding box center [884, 373] width 12 height 12
type textarea "x"
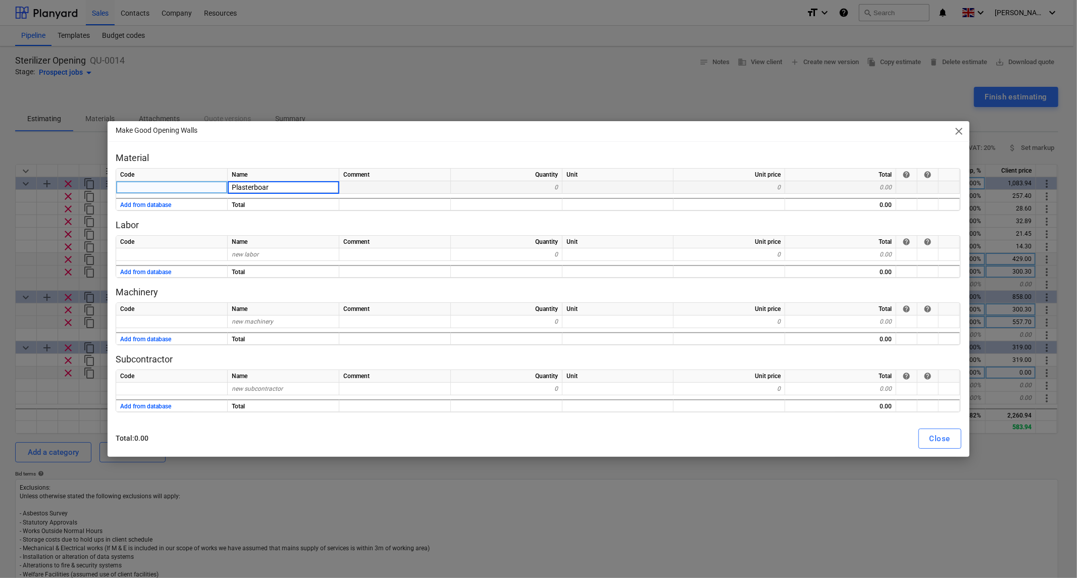
type input "Plasterboard"
type textarea "x"
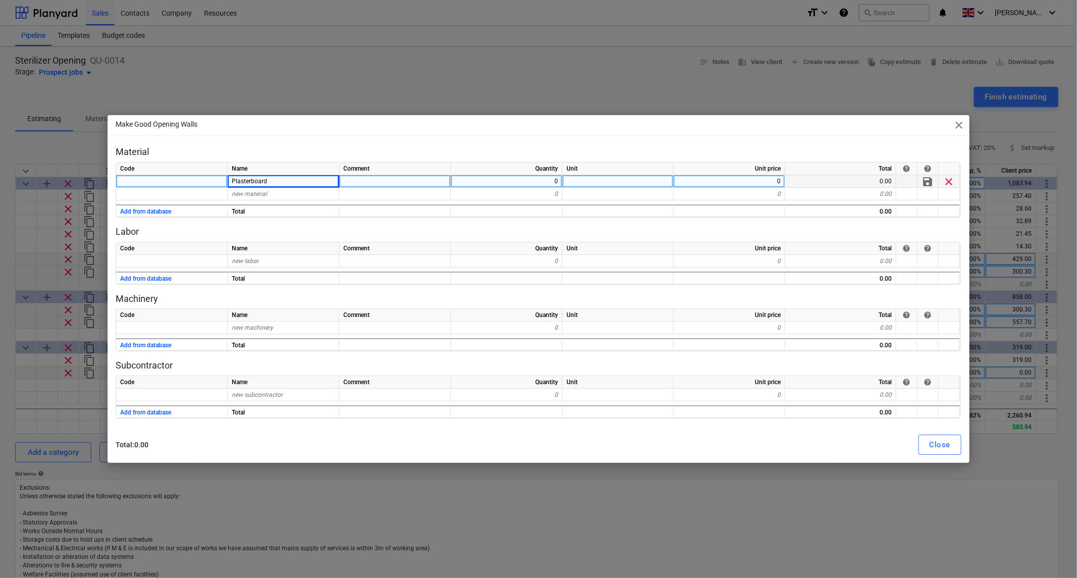
click at [522, 178] on div "0" at bounding box center [507, 181] width 112 height 13
type input "2"
type textarea "x"
type input "14"
type textarea "x"
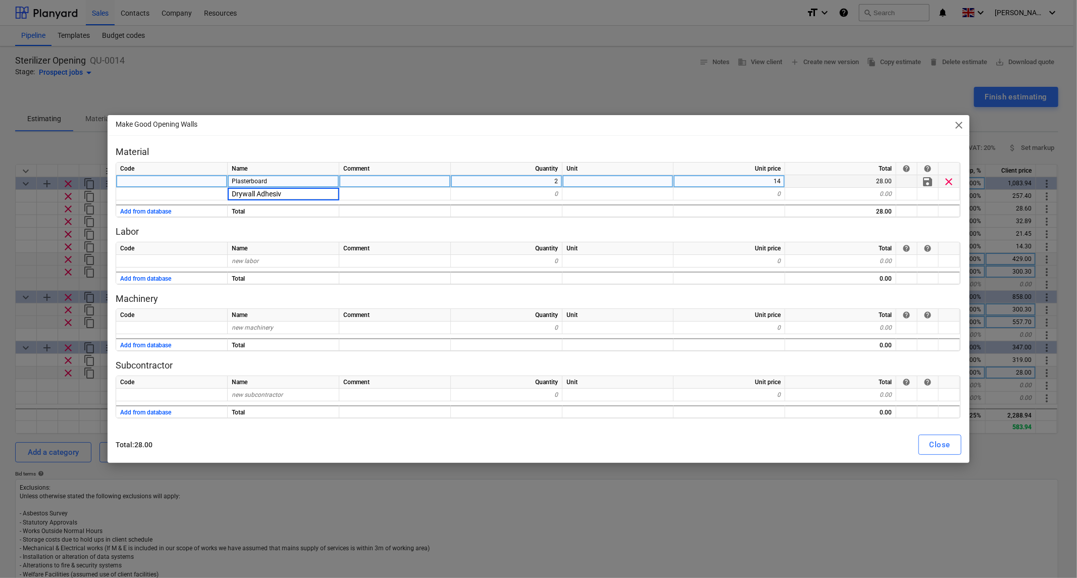
type input "Drywall Adhesive"
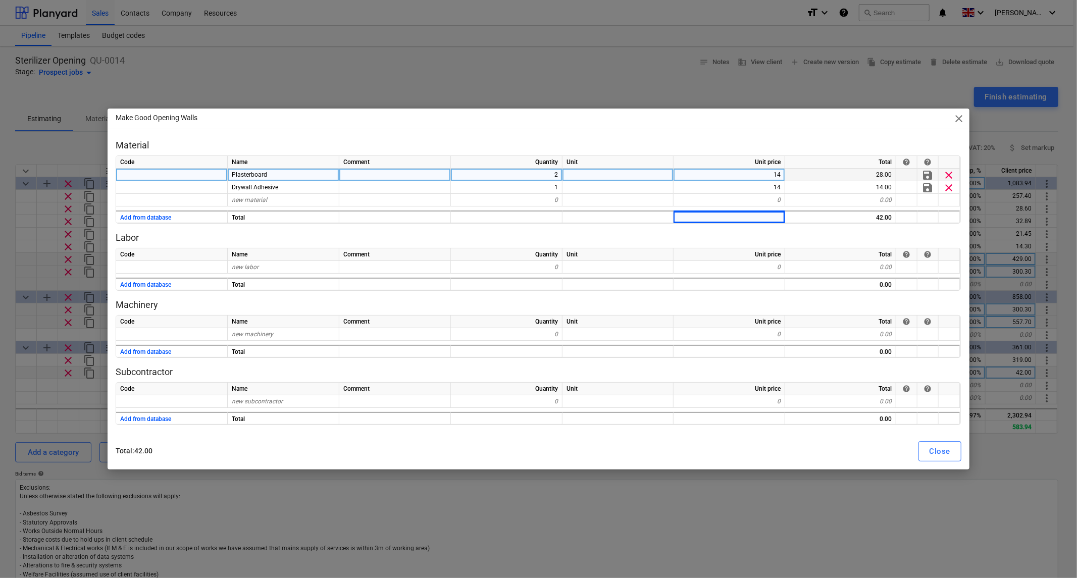
type textarea "x"
drag, startPoint x: 347, startPoint y: 123, endPoint x: 556, endPoint y: 121, distance: 208.5
click at [556, 121] on div "Make Good Opening Walls close" at bounding box center [538, 119] width 861 height 20
click at [250, 268] on span "new labor" at bounding box center [245, 267] width 27 height 7
type input "Labour"
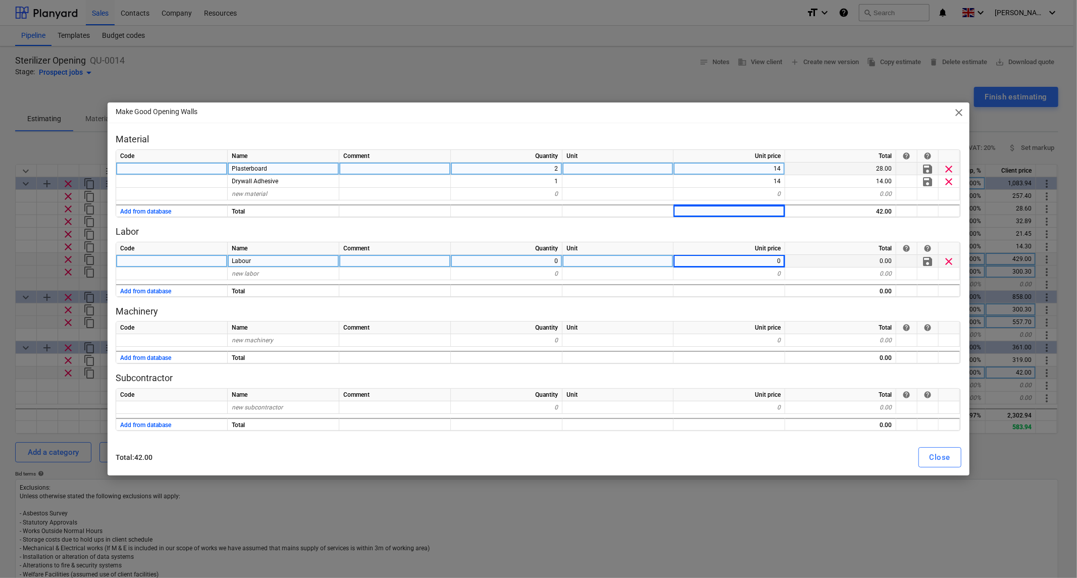
type textarea "x"
type input "45"
type textarea "x"
type input "Travel"
type textarea "x"
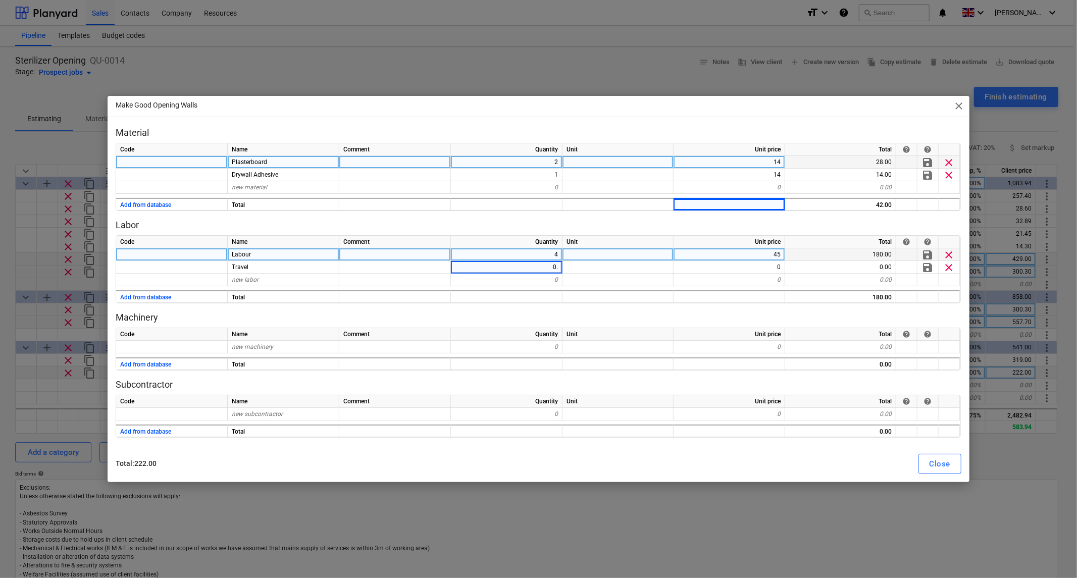
type input "0.5"
type textarea "x"
type input "60"
click at [285, 323] on p "Machinery" at bounding box center [538, 318] width 845 height 12
click at [953, 465] on button "Close" at bounding box center [939, 464] width 43 height 20
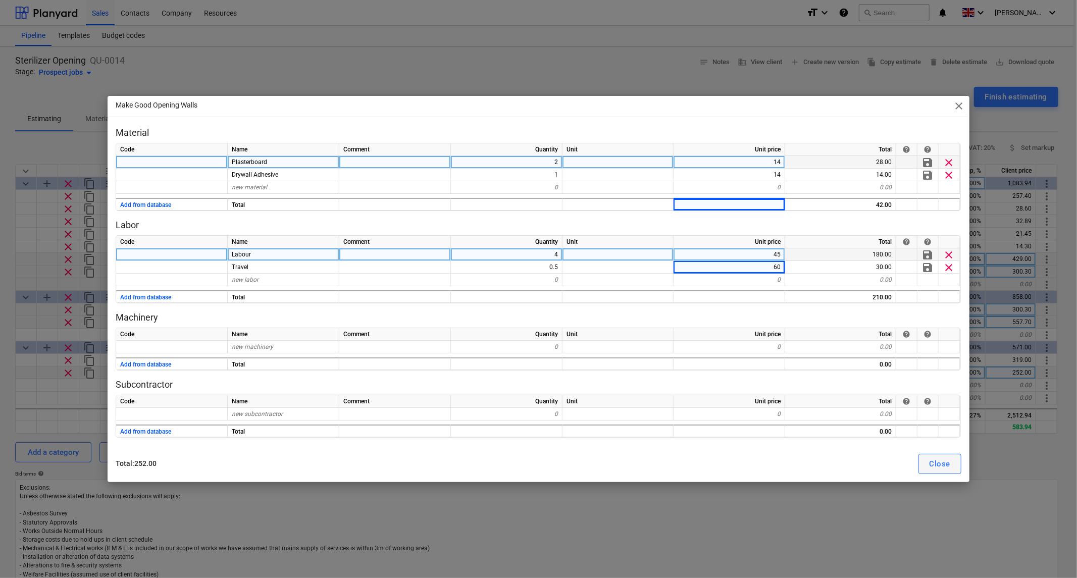
type textarea "x"
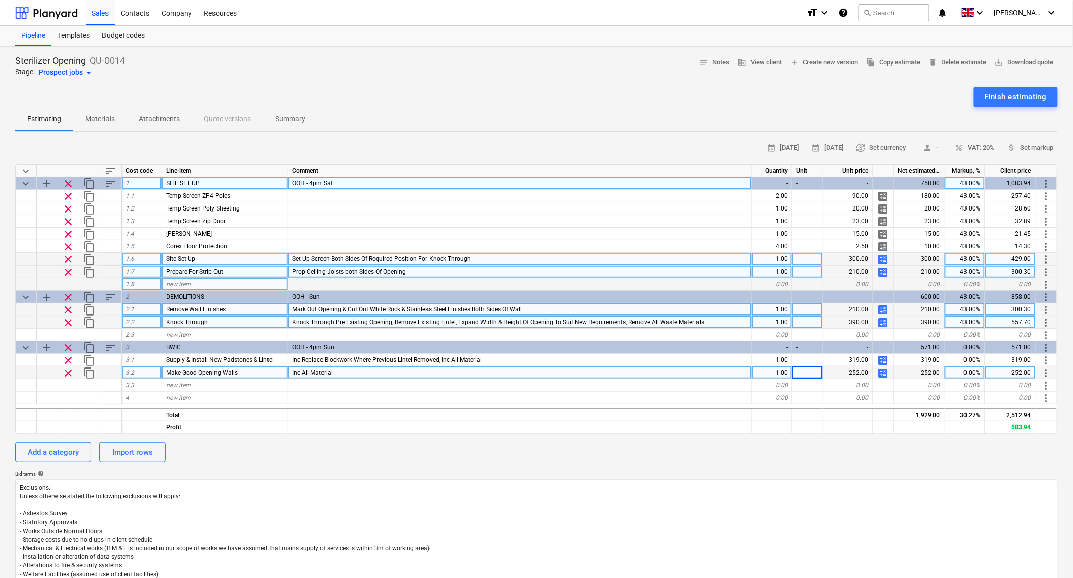
click at [349, 371] on div "Inc All Material" at bounding box center [520, 373] width 464 height 13
click at [349, 371] on input "Inc All Material" at bounding box center [520, 373] width 464 height 12
type input "Ready To Accept New FinishesInc All Material"
type textarea "x"
type input "Ready To Accept New Finishes Inc All Material"
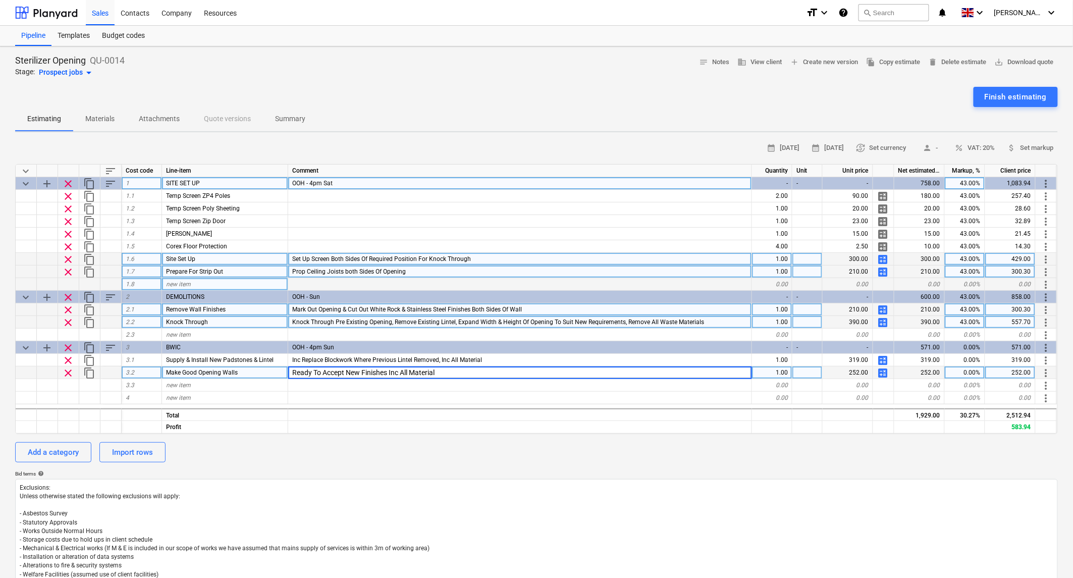
type textarea "x"
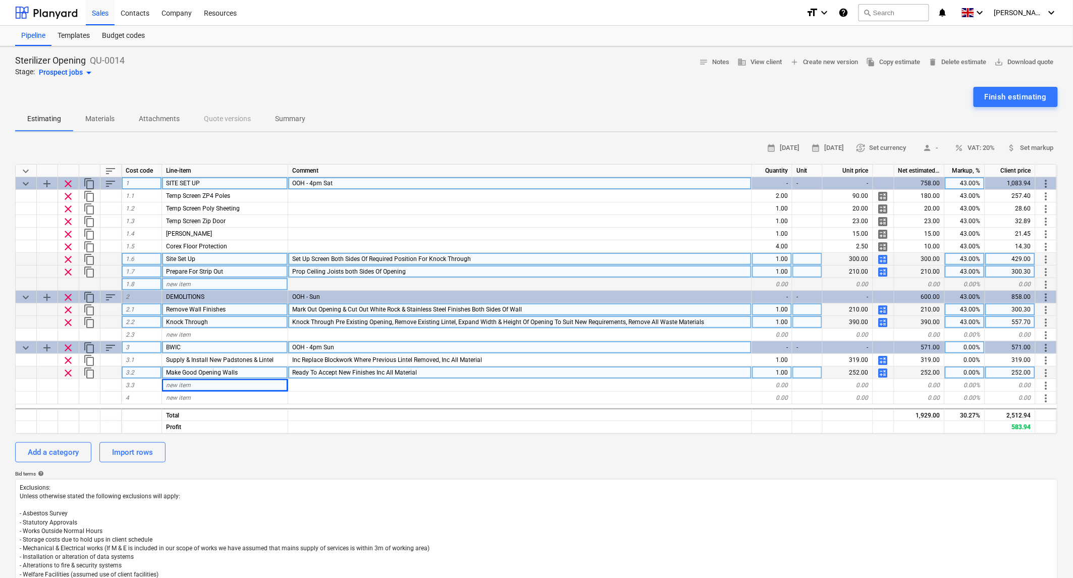
click at [959, 342] on div "0.00%" at bounding box center [965, 347] width 40 height 13
type input "43"
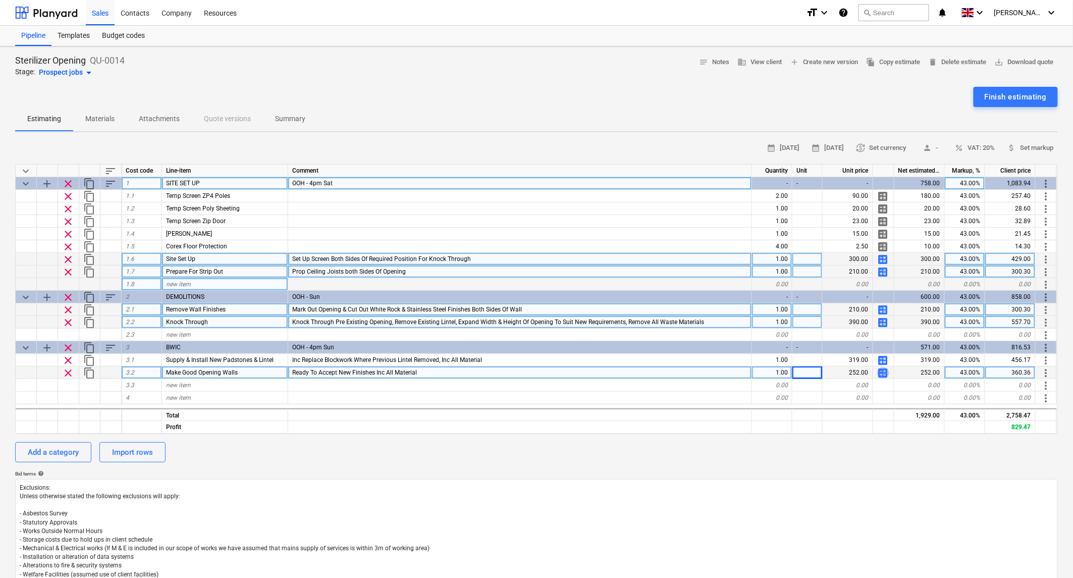
click at [880, 373] on span "calculate" at bounding box center [884, 373] width 12 height 12
type textarea "x"
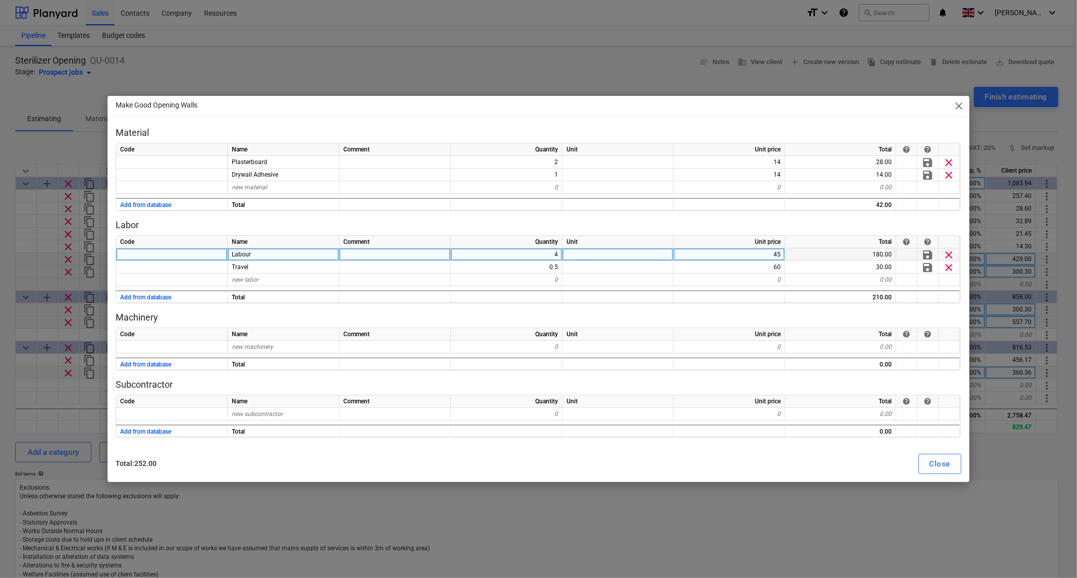
click at [547, 254] on div "4" at bounding box center [507, 254] width 112 height 13
type input "6"
type textarea "x"
click at [243, 183] on div "new material" at bounding box center [284, 187] width 112 height 13
type input "2"
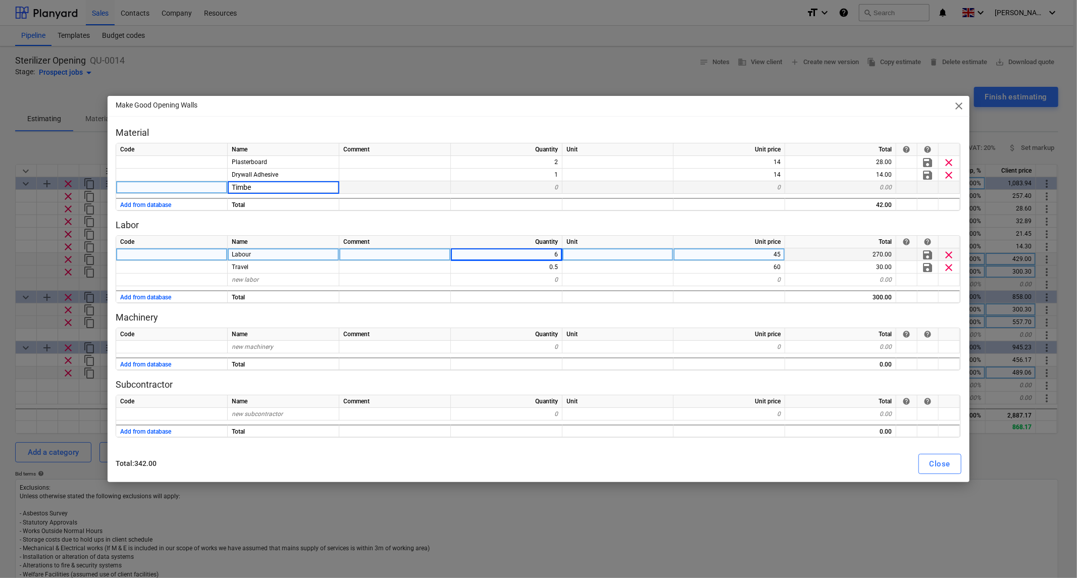
type input "Timber"
type textarea "x"
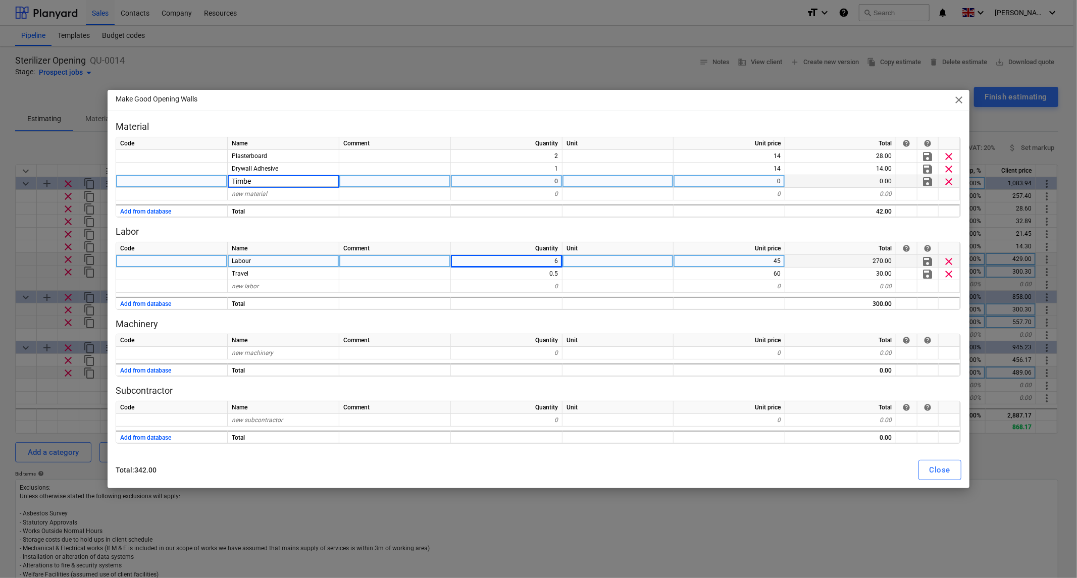
type input "Timber"
click at [930, 475] on div "Close" at bounding box center [940, 470] width 21 height 13
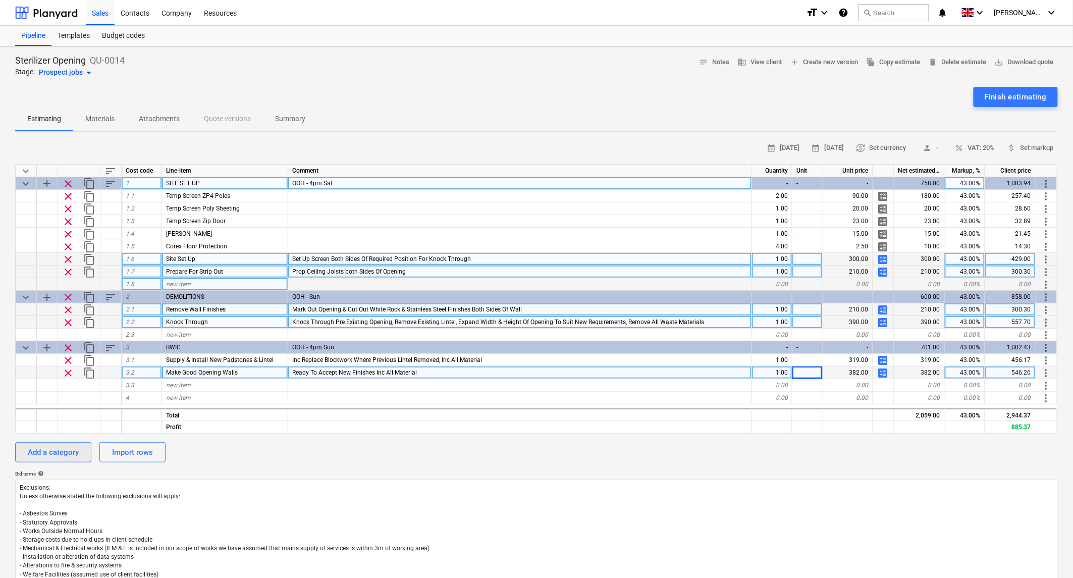
click at [48, 452] on div "Add a category" at bounding box center [53, 452] width 51 height 13
type textarea "x"
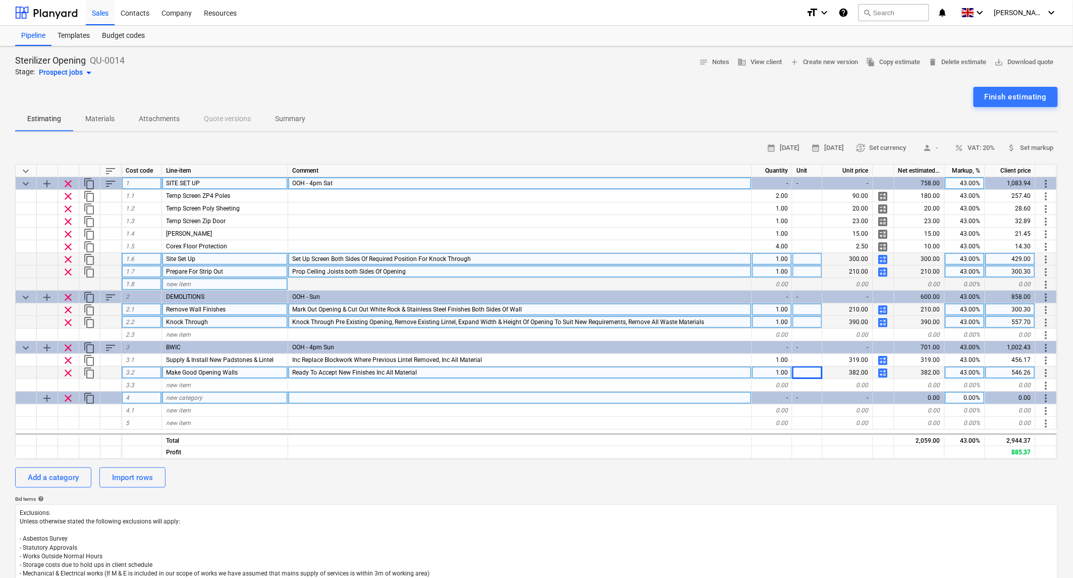
click at [209, 398] on div "new category" at bounding box center [225, 398] width 126 height 13
type input "FINISHES"
type textarea "x"
type input "M"
type input "R"
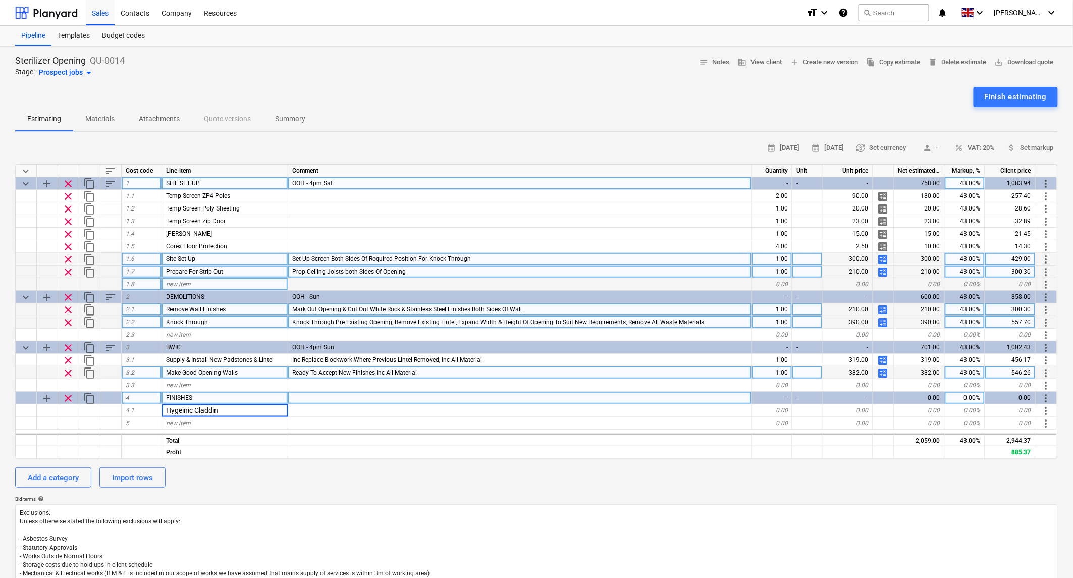
type input "Hygeinic Cladding"
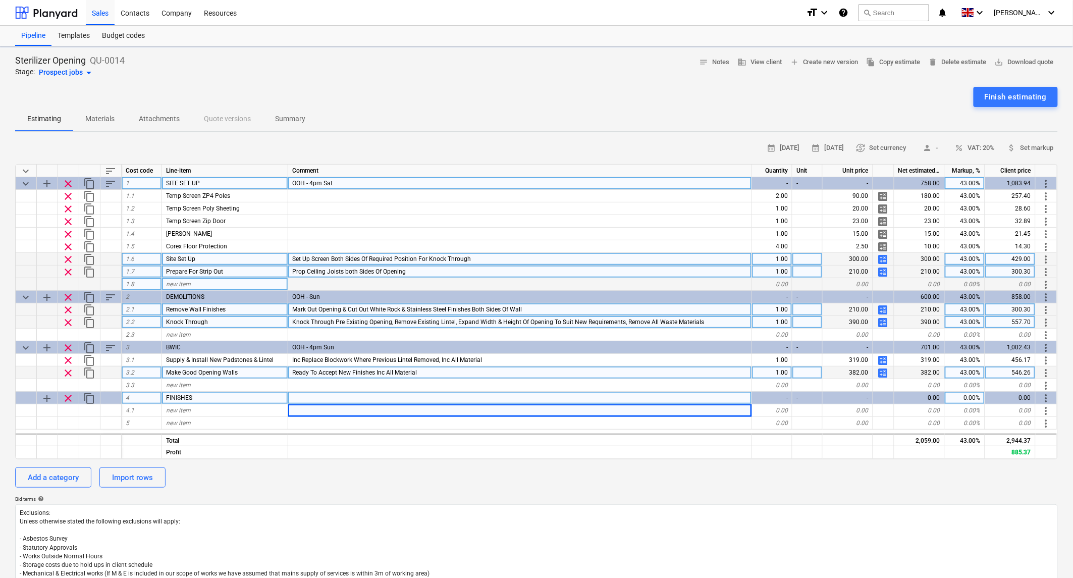
type textarea "x"
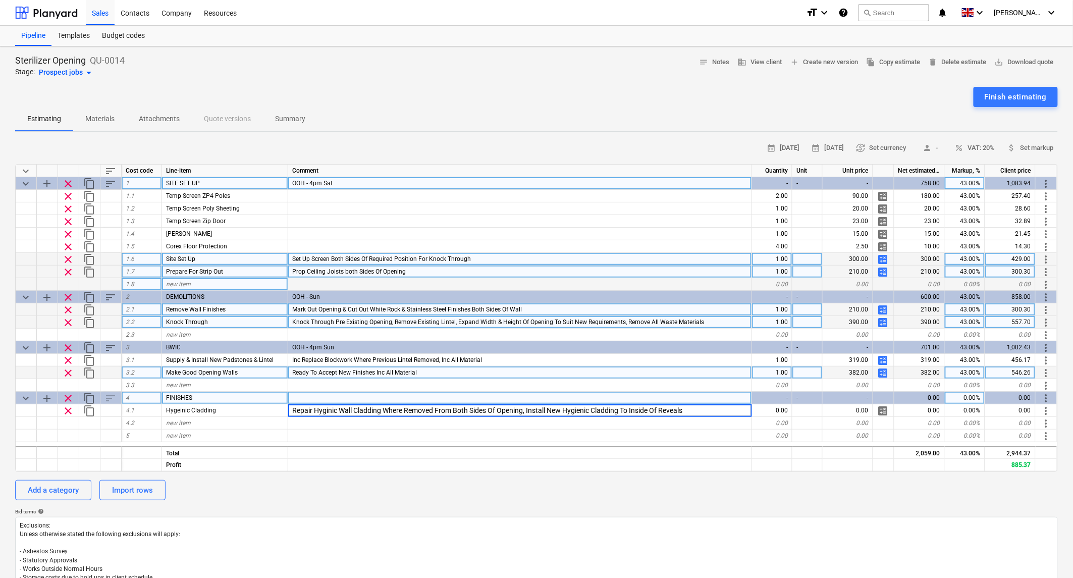
type input "Repair Hygienic Wall Cladding Where Removed From Both Sides Of Opening, Install…"
type textarea "x"
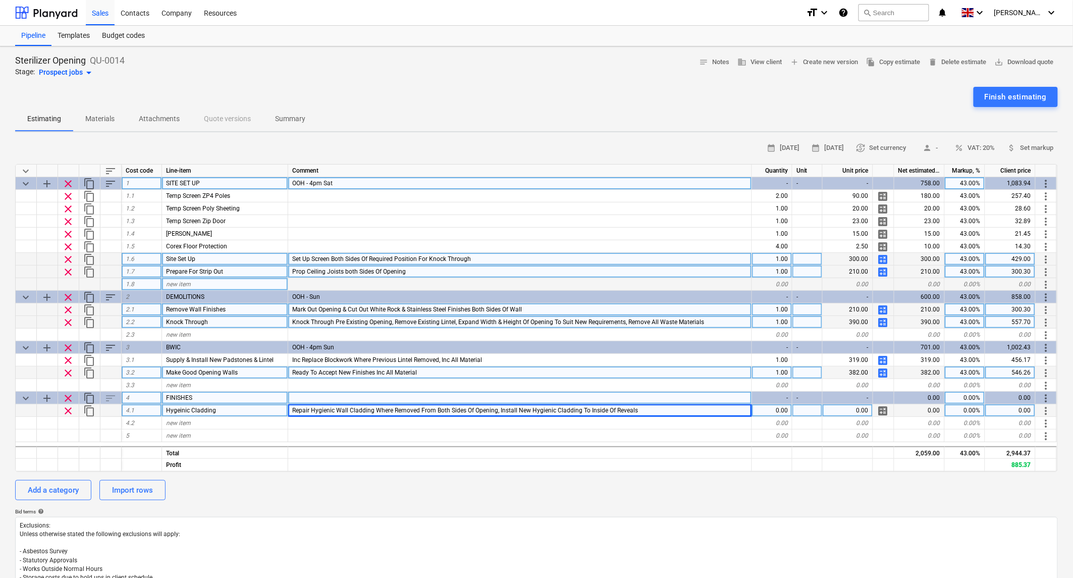
click at [180, 407] on span "Hygeinic Cladding" at bounding box center [191, 410] width 50 height 7
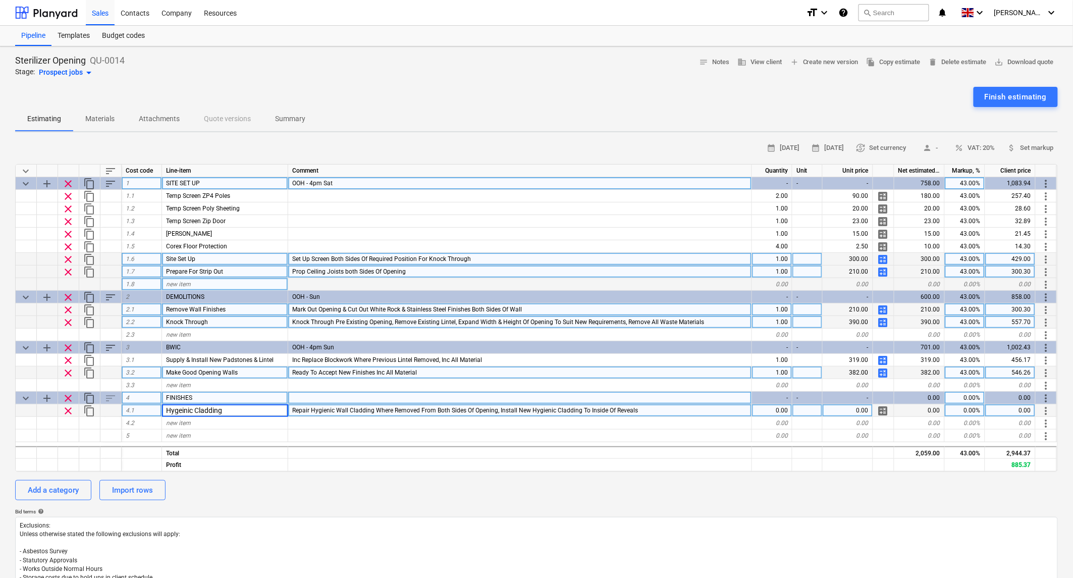
click at [182, 408] on input "Hygeinic Cladding" at bounding box center [225, 410] width 126 height 12
type input "Hygienic Cladding"
type textarea "x"
click at [650, 410] on div "Repair Hygienic Wall Cladding Where Removed From Both Sides Of Opening, Install…" at bounding box center [520, 410] width 464 height 13
click at [703, 413] on input "Repair Hygienic Wall Cladding Where Removed From Both Sides Of Opening, Install…" at bounding box center [520, 410] width 464 height 12
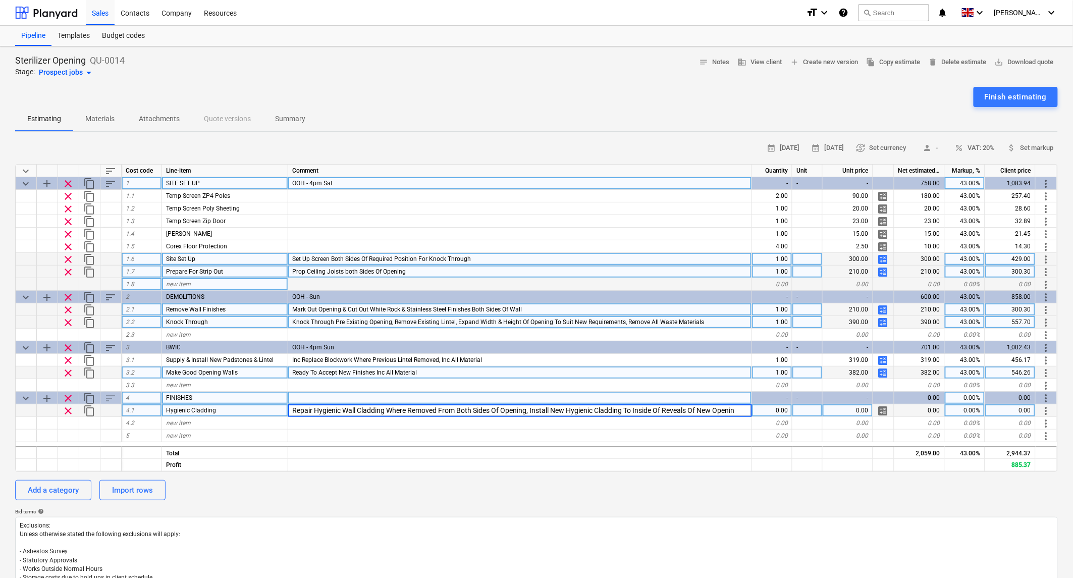
type input "Repair Hygienic Wall Cladding Where Removed From Both Sides Of Opening, Install…"
click at [887, 406] on span "calculate" at bounding box center [884, 411] width 12 height 12
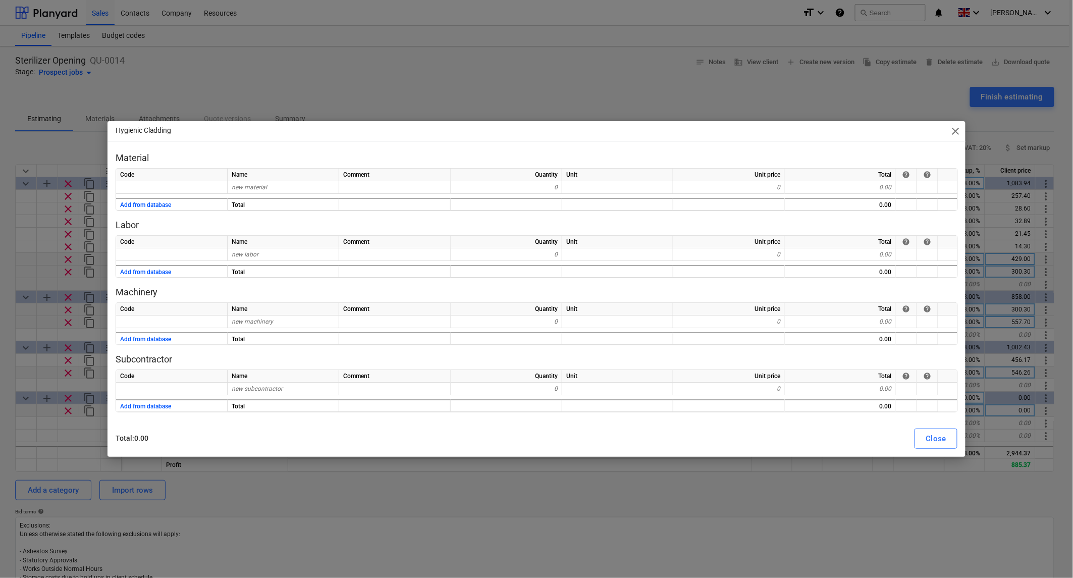
type textarea "x"
click at [247, 183] on div "new material" at bounding box center [284, 187] width 112 height 13
type input "Cladding Panels"
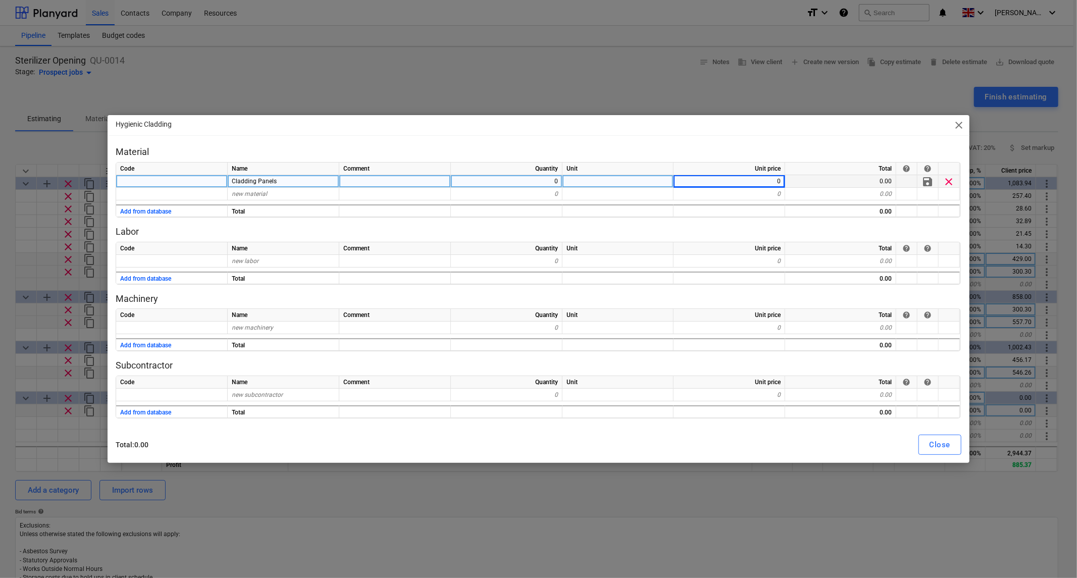
type textarea "x"
type input "40"
type textarea "x"
type input "Additional Materials"
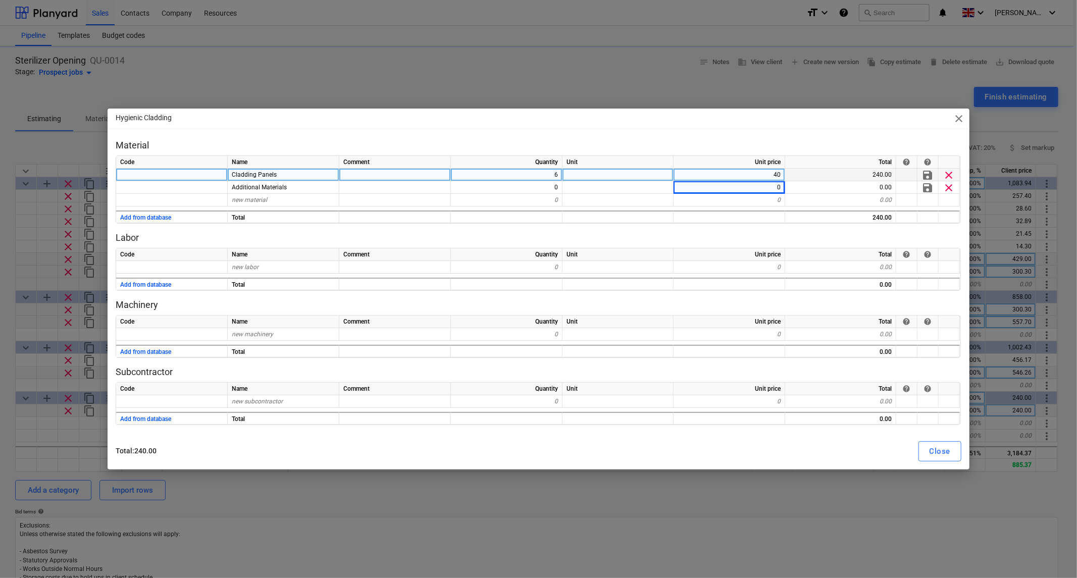
type textarea "x"
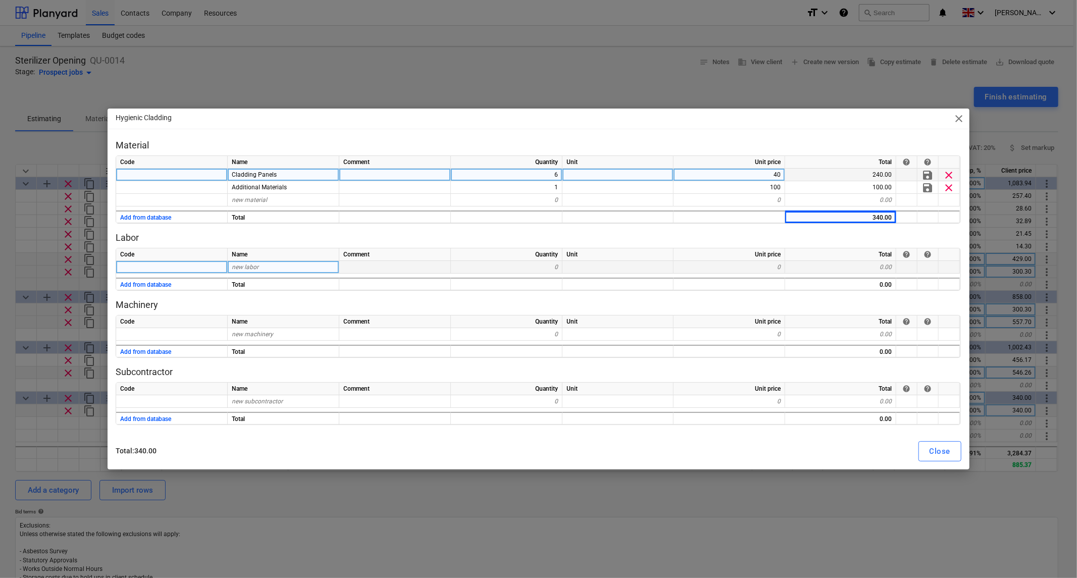
click at [249, 265] on span "new labor" at bounding box center [245, 267] width 27 height 7
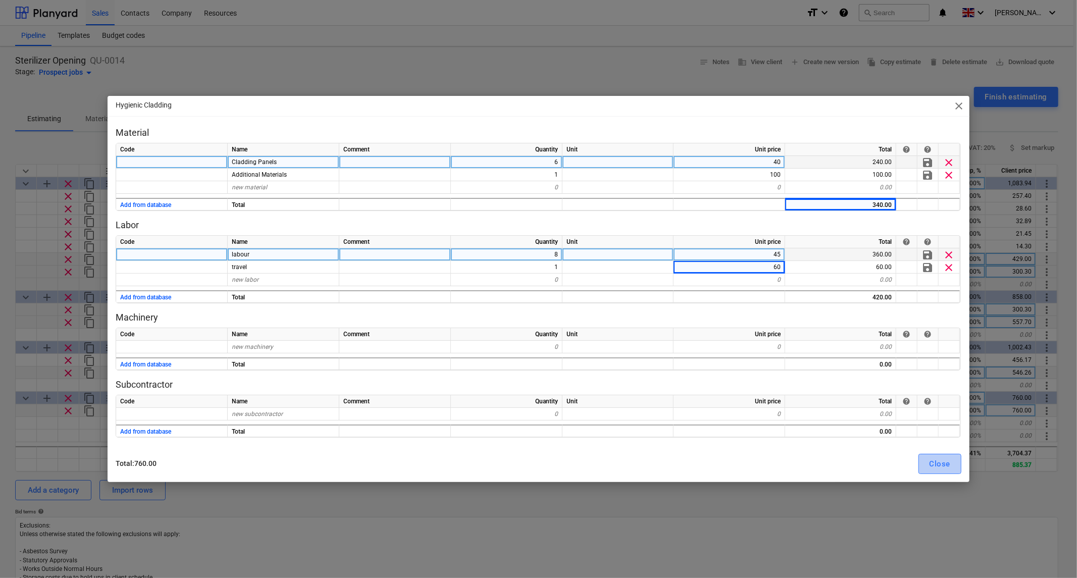
click at [940, 462] on div "Close" at bounding box center [940, 463] width 21 height 13
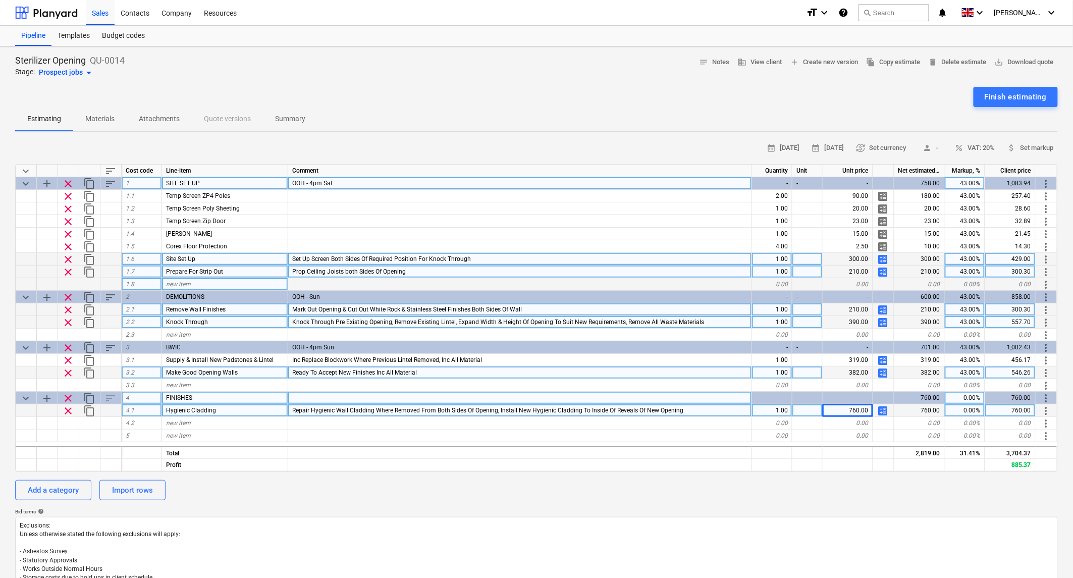
click at [962, 395] on div "0.00%" at bounding box center [965, 398] width 40 height 13
click at [878, 407] on span "calculate" at bounding box center [884, 411] width 12 height 12
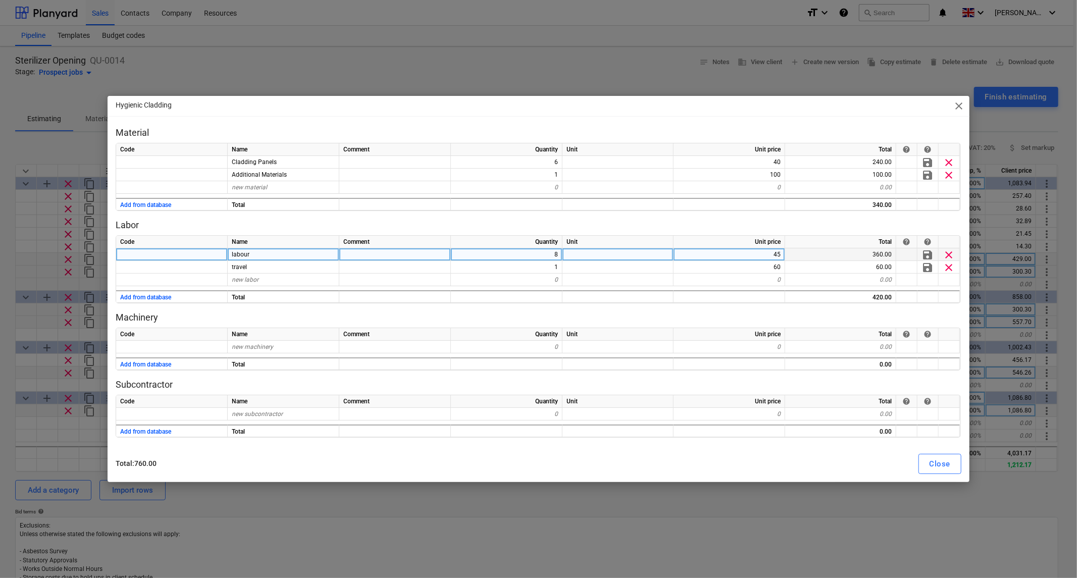
click at [556, 253] on div "8" at bounding box center [507, 254] width 112 height 13
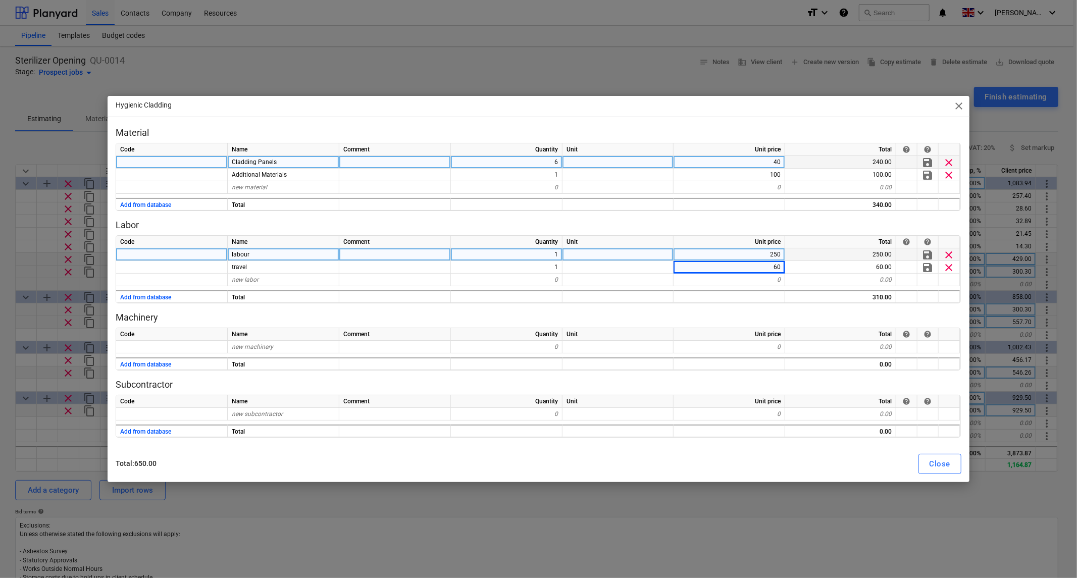
click at [547, 160] on div "6" at bounding box center [507, 162] width 112 height 13
click at [954, 461] on button "Close" at bounding box center [939, 464] width 43 height 20
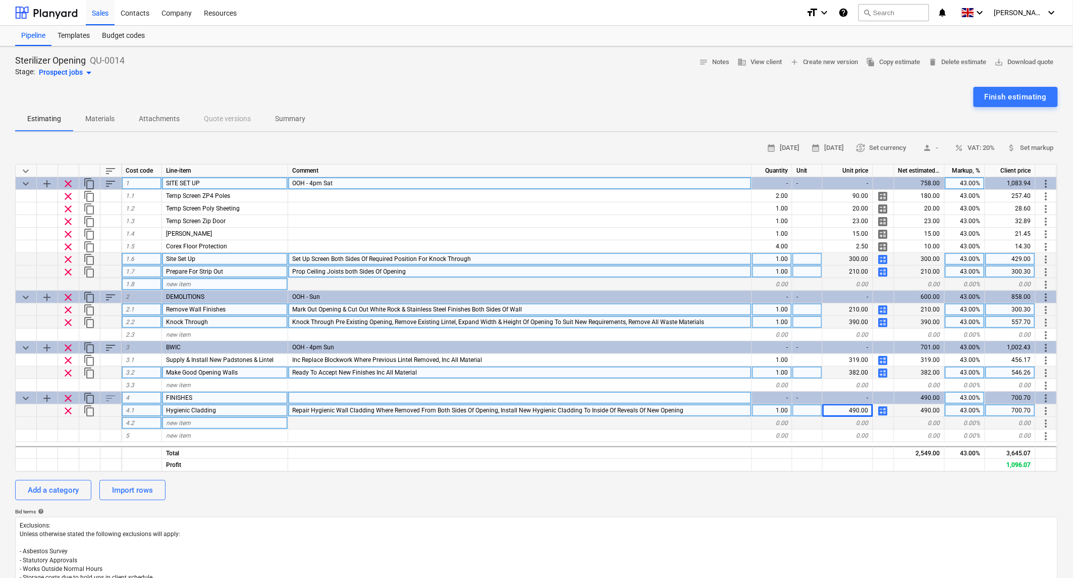
click at [193, 417] on div "new item" at bounding box center [225, 423] width 126 height 13
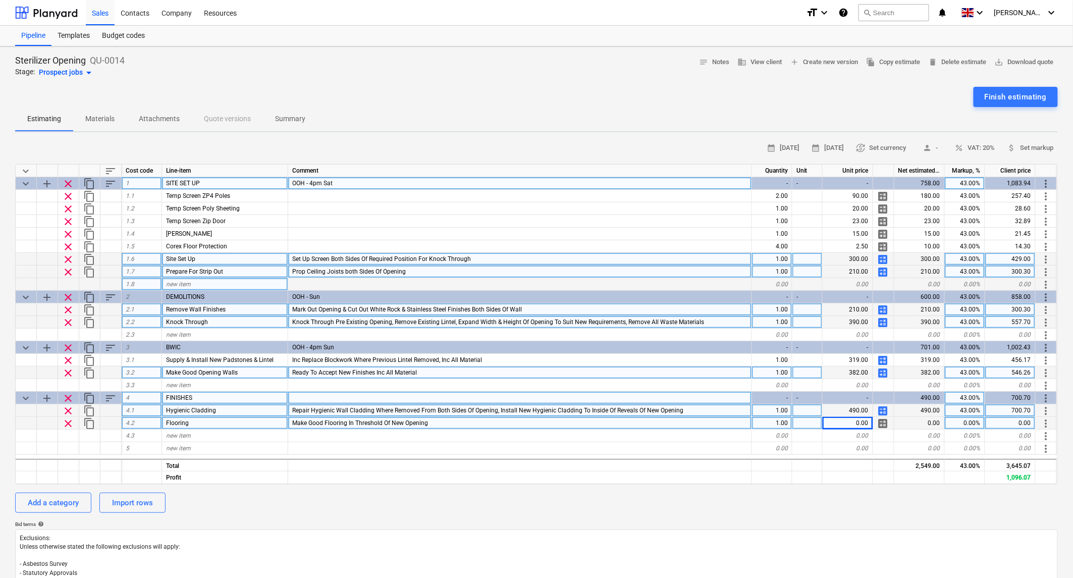
click at [886, 422] on span "calculate" at bounding box center [884, 424] width 12 height 12
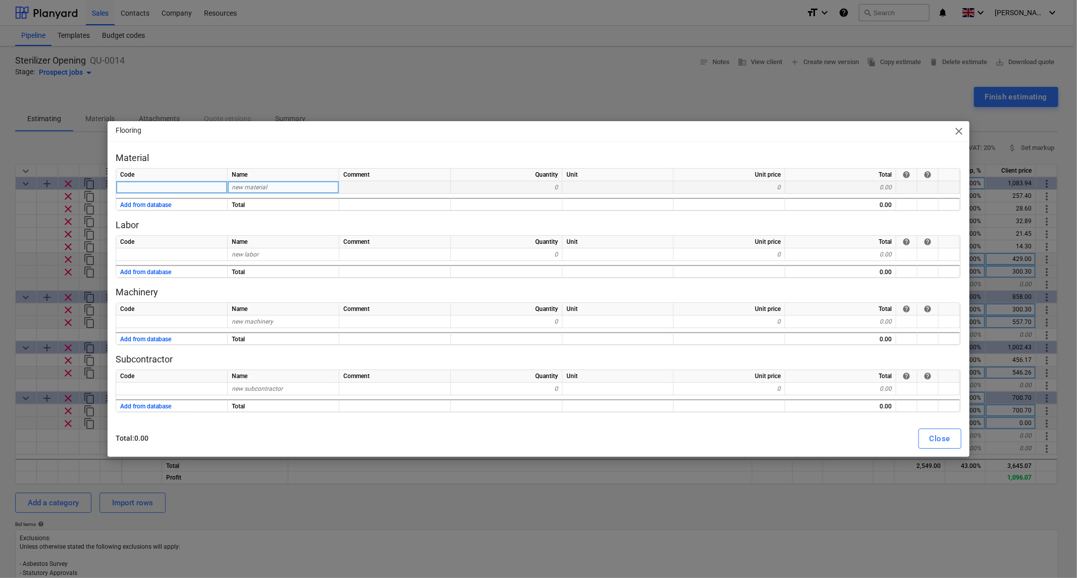
click at [274, 189] on div "new material" at bounding box center [284, 187] width 112 height 13
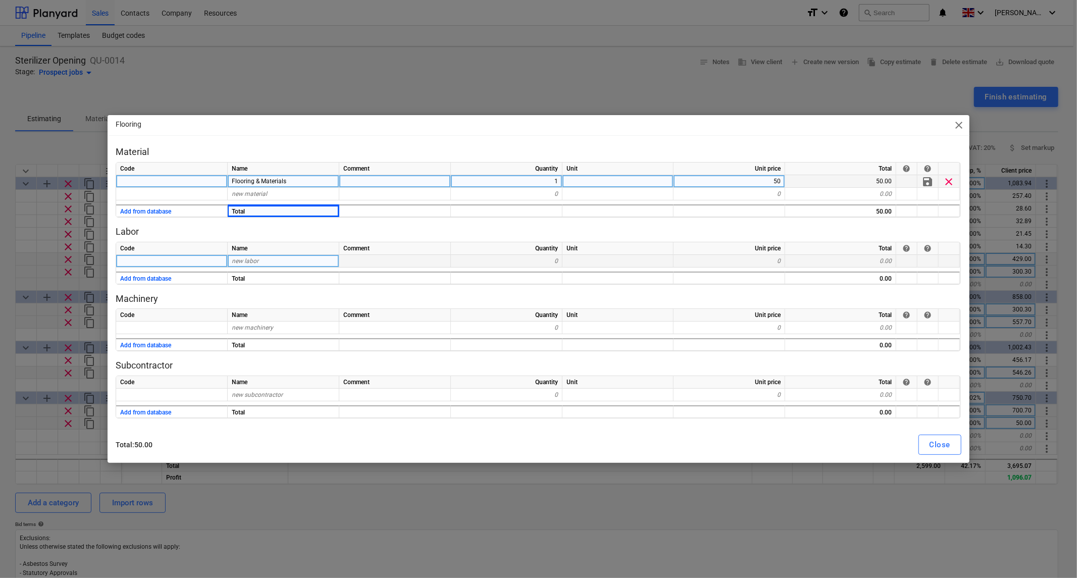
click at [261, 263] on div "new labor" at bounding box center [284, 261] width 112 height 13
click at [249, 262] on input at bounding box center [283, 261] width 111 height 12
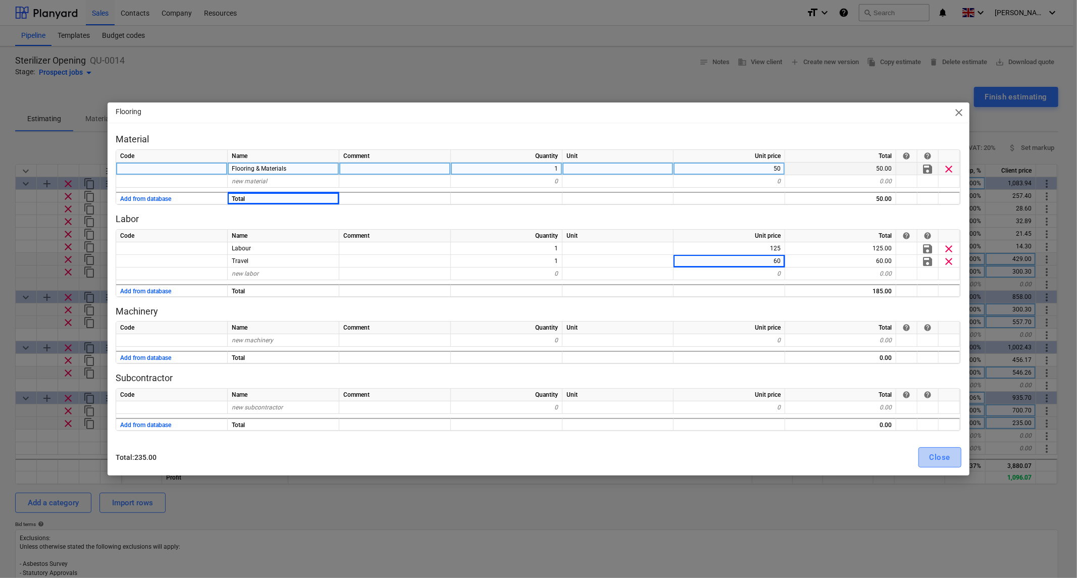
click at [935, 458] on div "Close" at bounding box center [940, 457] width 21 height 13
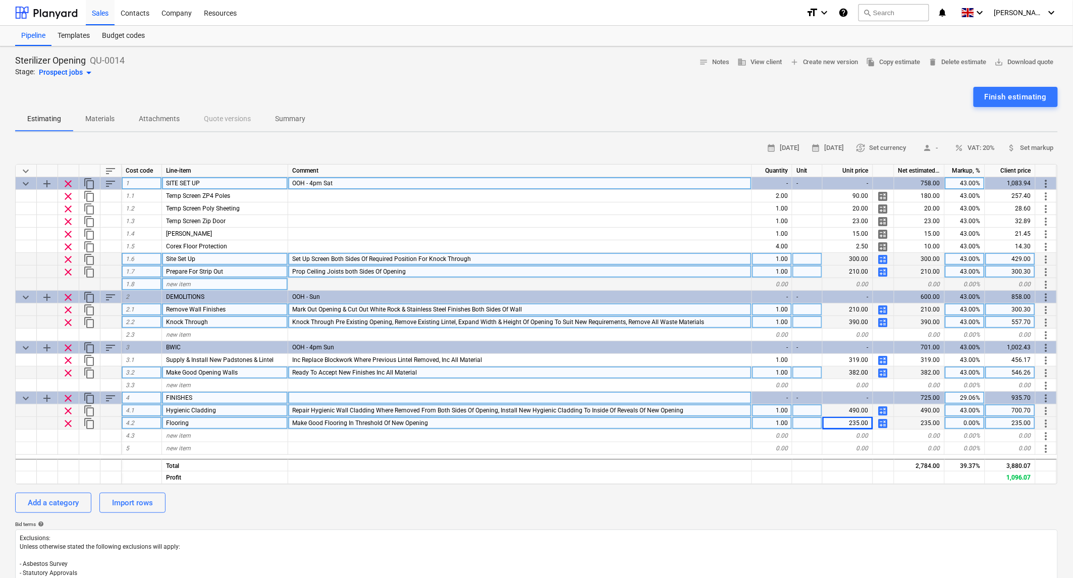
click at [967, 423] on div "0.00%" at bounding box center [965, 423] width 40 height 13
click at [881, 422] on span "calculate" at bounding box center [884, 424] width 12 height 12
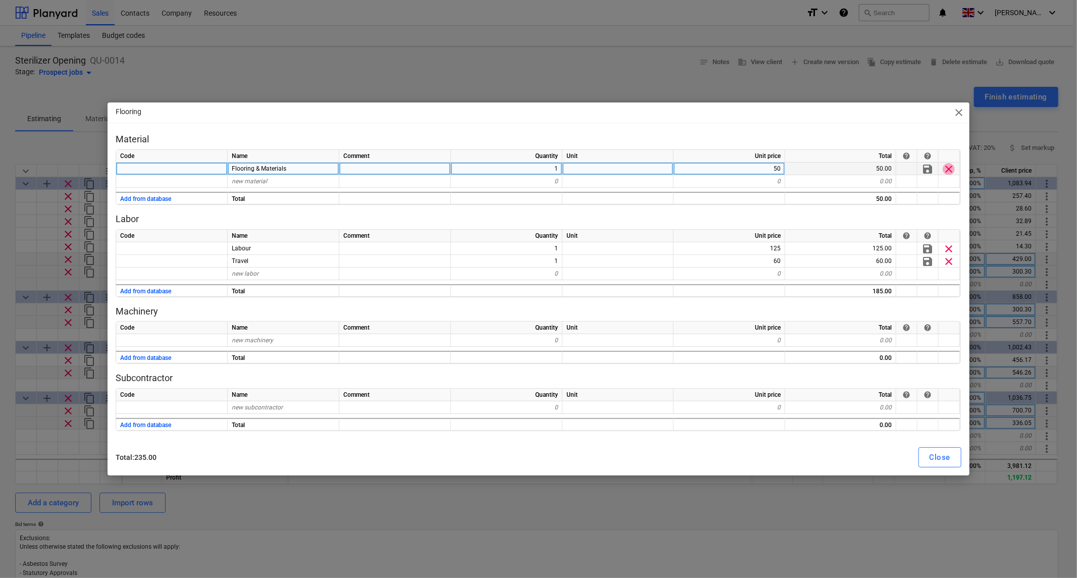
click at [950, 169] on span "clear" at bounding box center [949, 169] width 12 height 12
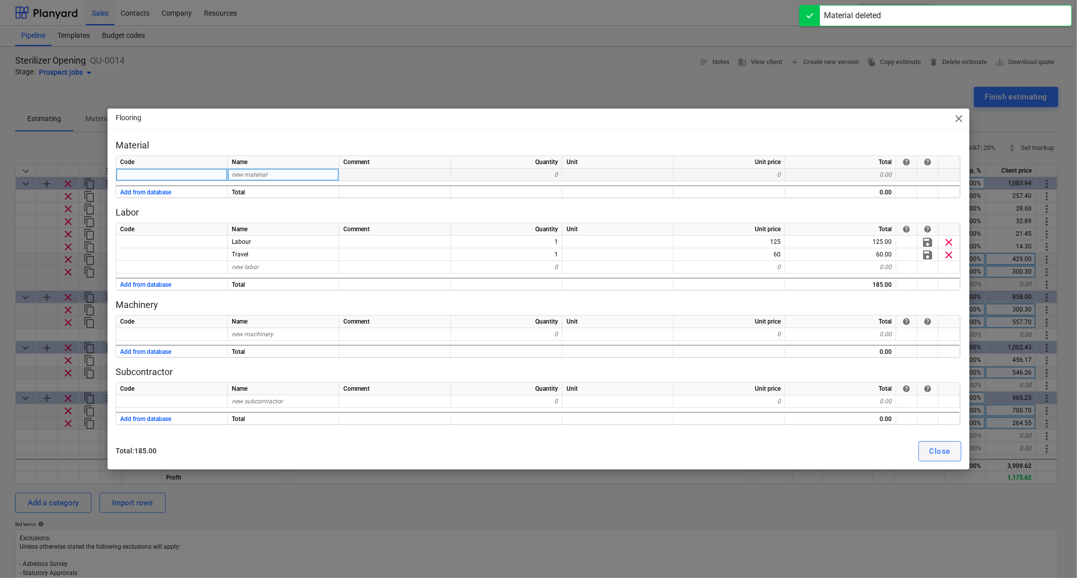
click at [942, 447] on div "Close" at bounding box center [940, 451] width 21 height 13
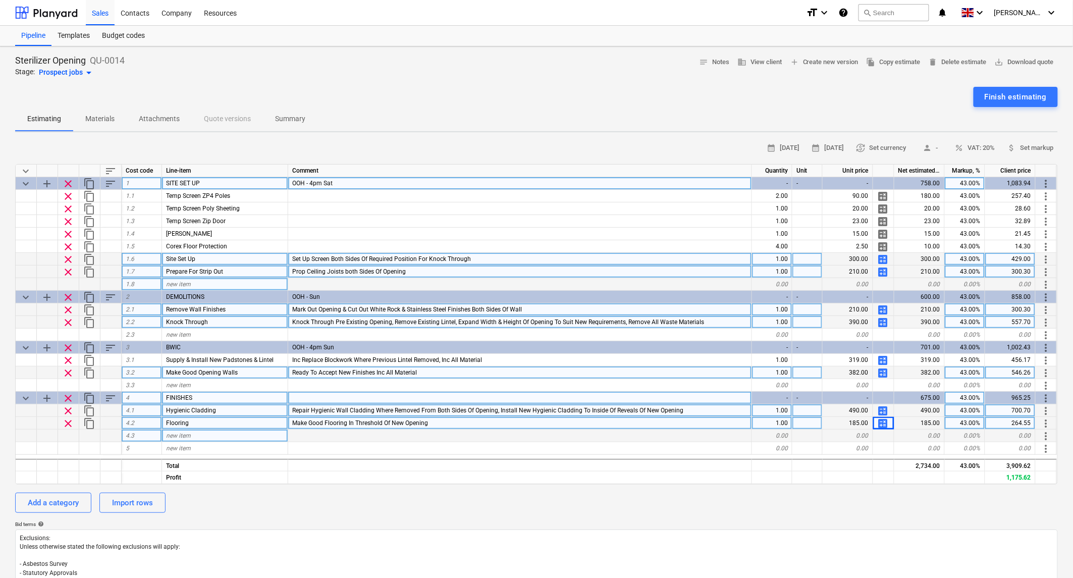
click at [184, 438] on div "new item" at bounding box center [225, 436] width 126 height 13
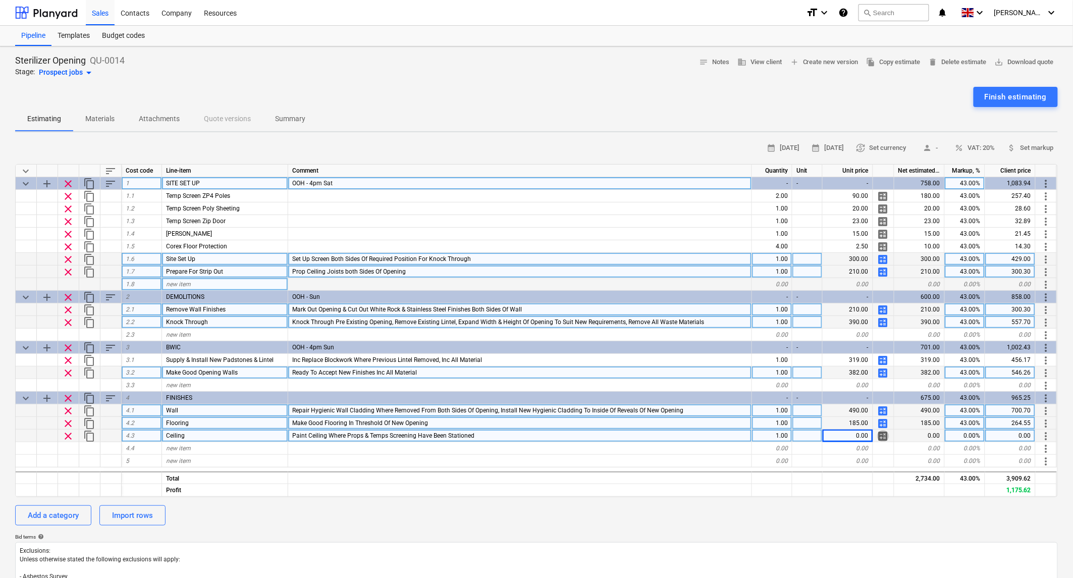
click at [885, 432] on span "calculate" at bounding box center [884, 436] width 12 height 12
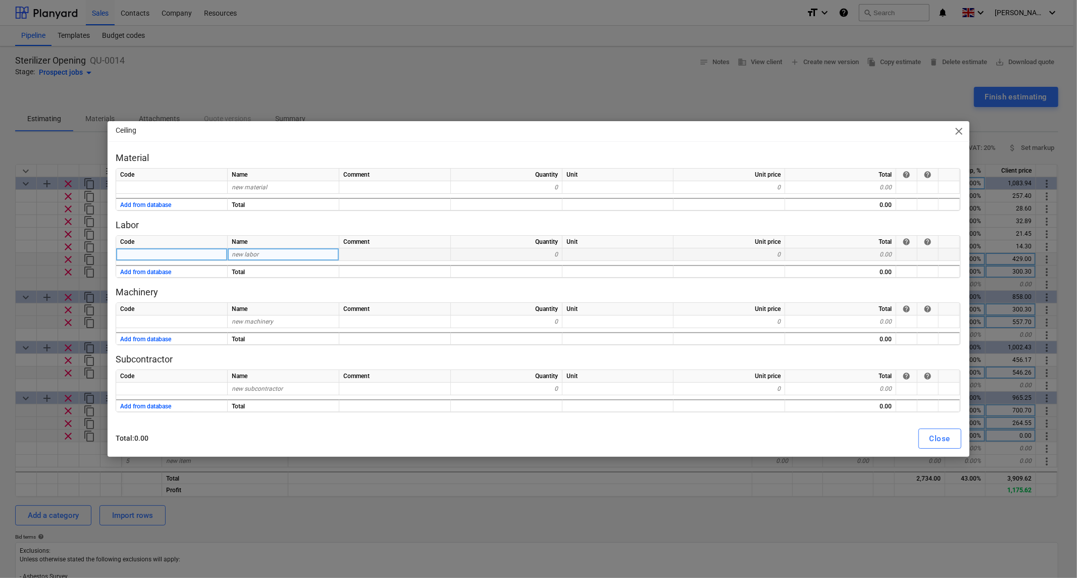
click at [246, 258] on span "new labor" at bounding box center [245, 254] width 27 height 7
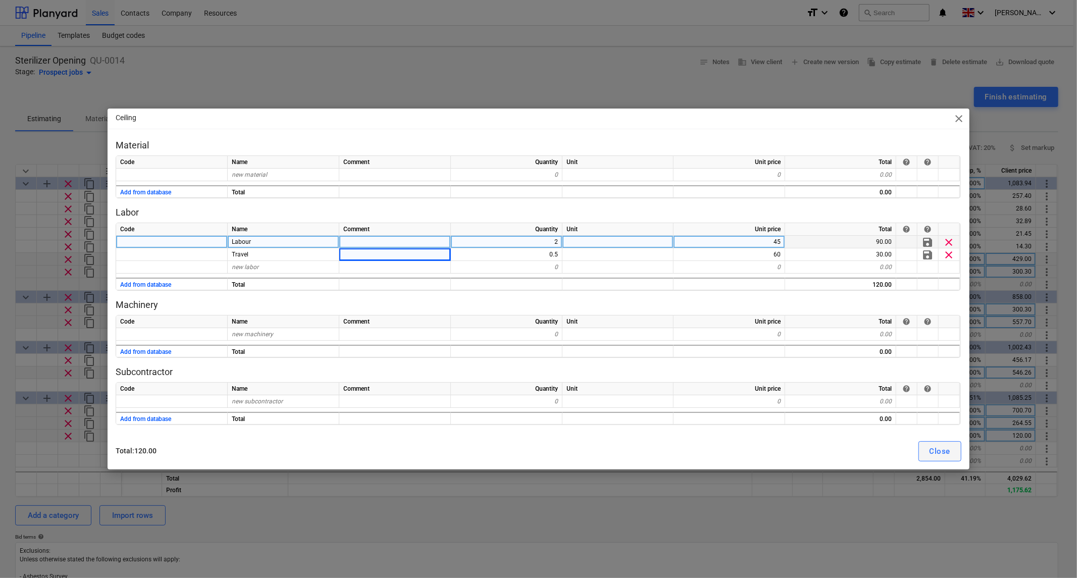
click at [942, 448] on div "Close" at bounding box center [940, 451] width 21 height 13
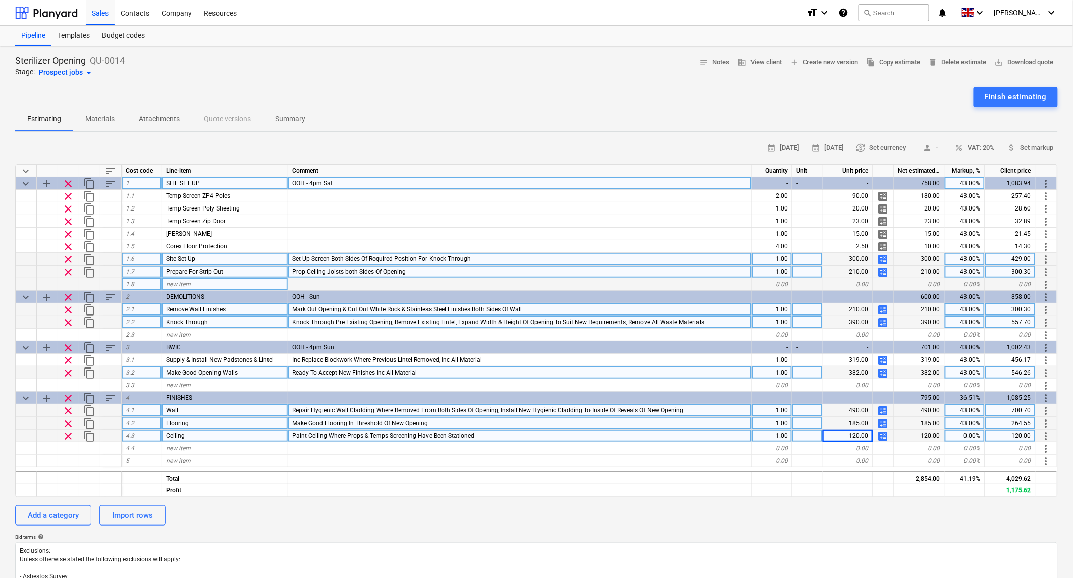
click at [964, 433] on div "0.00%" at bounding box center [965, 436] width 40 height 13
click at [52, 514] on div "Add a category" at bounding box center [53, 515] width 51 height 13
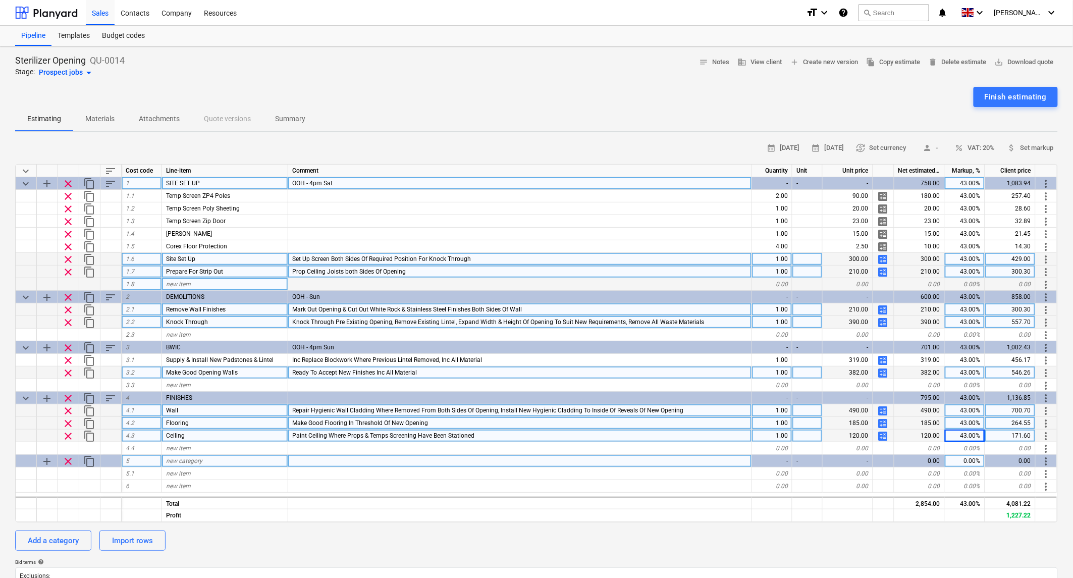
click at [181, 464] on div "new category" at bounding box center [225, 461] width 126 height 13
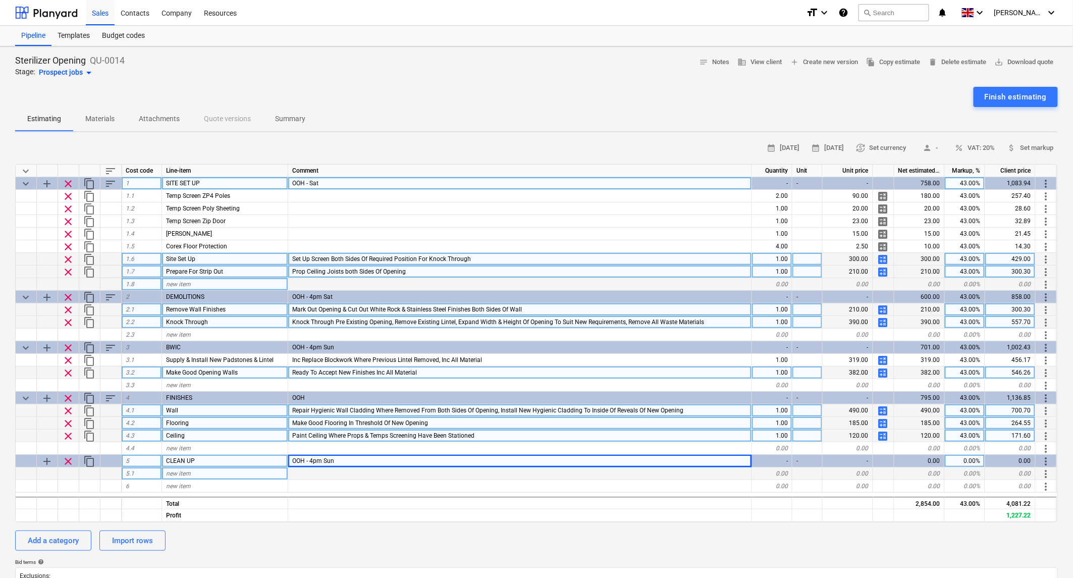
click at [207, 476] on div "new item" at bounding box center [225, 474] width 126 height 13
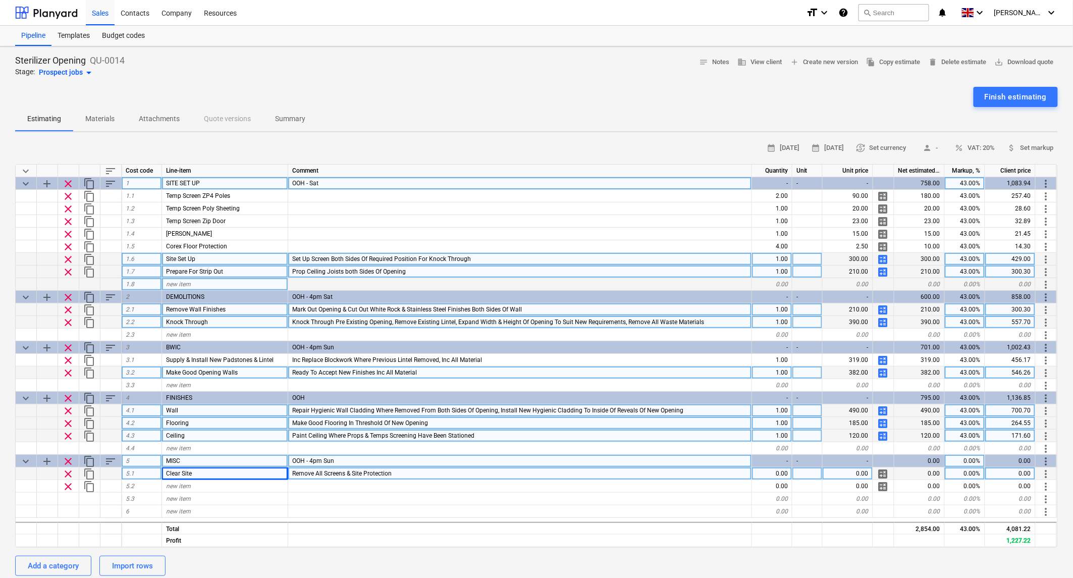
click at [212, 476] on div "Clear Site" at bounding box center [225, 474] width 126 height 13
click at [219, 470] on input "Clear Site" at bounding box center [225, 474] width 126 height 12
click at [883, 472] on span "calculate" at bounding box center [884, 474] width 12 height 12
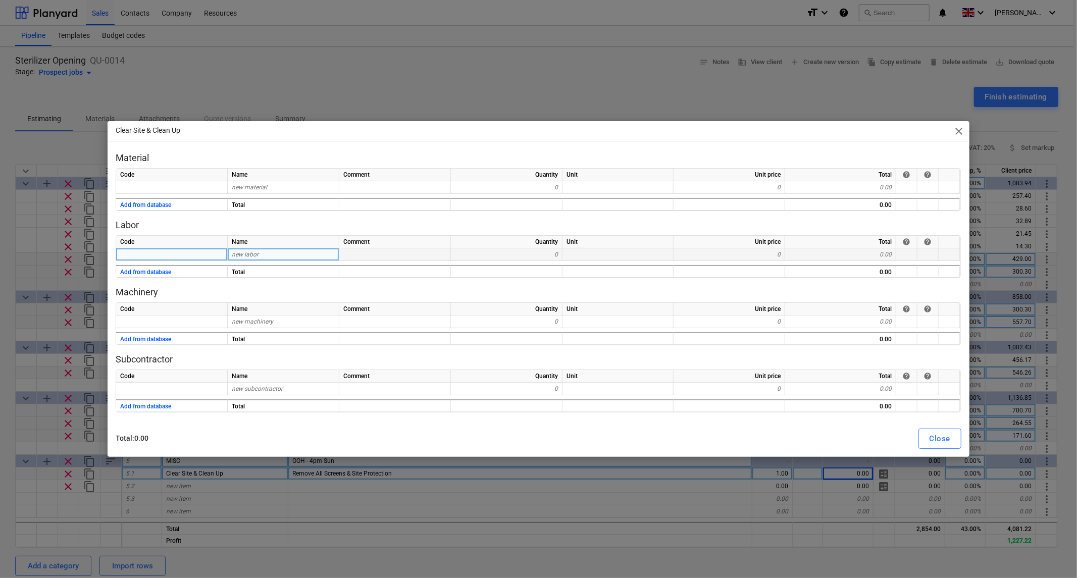
click at [261, 255] on div "new labor" at bounding box center [284, 254] width 112 height 13
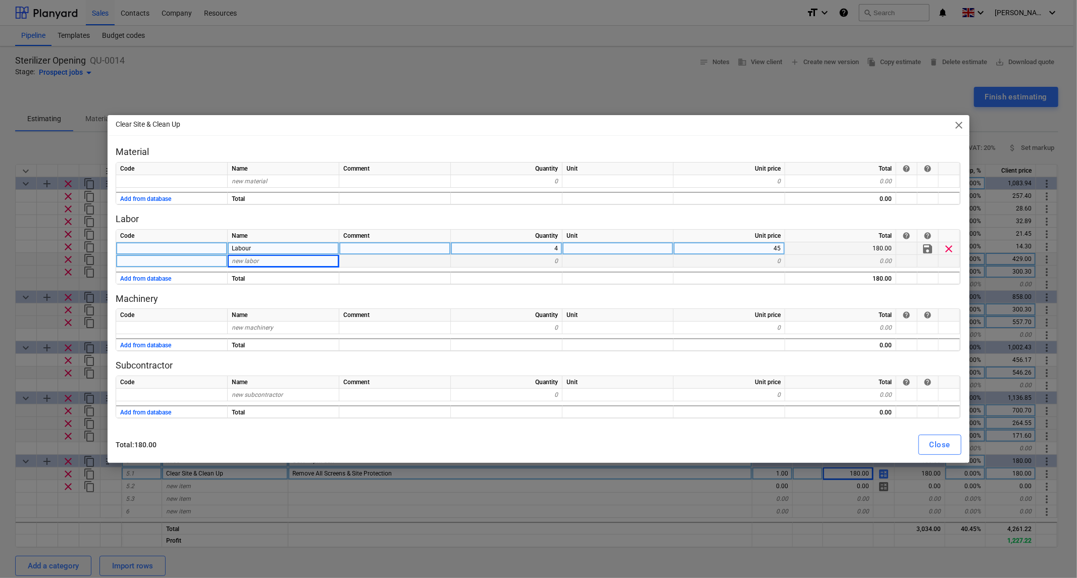
click at [275, 265] on div "new labor" at bounding box center [284, 261] width 112 height 13
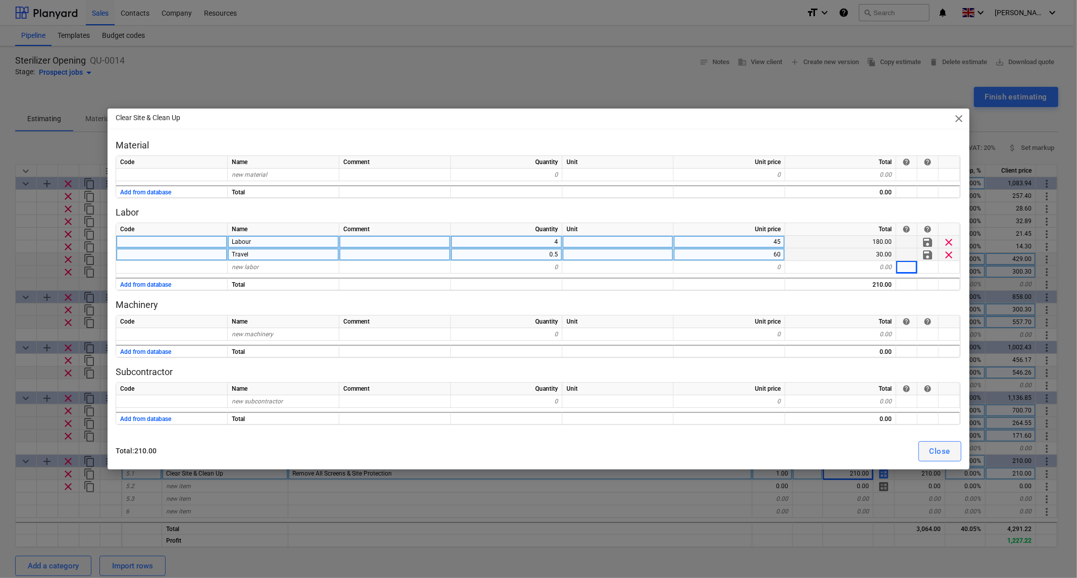
click at [941, 448] on div "Close" at bounding box center [940, 451] width 21 height 13
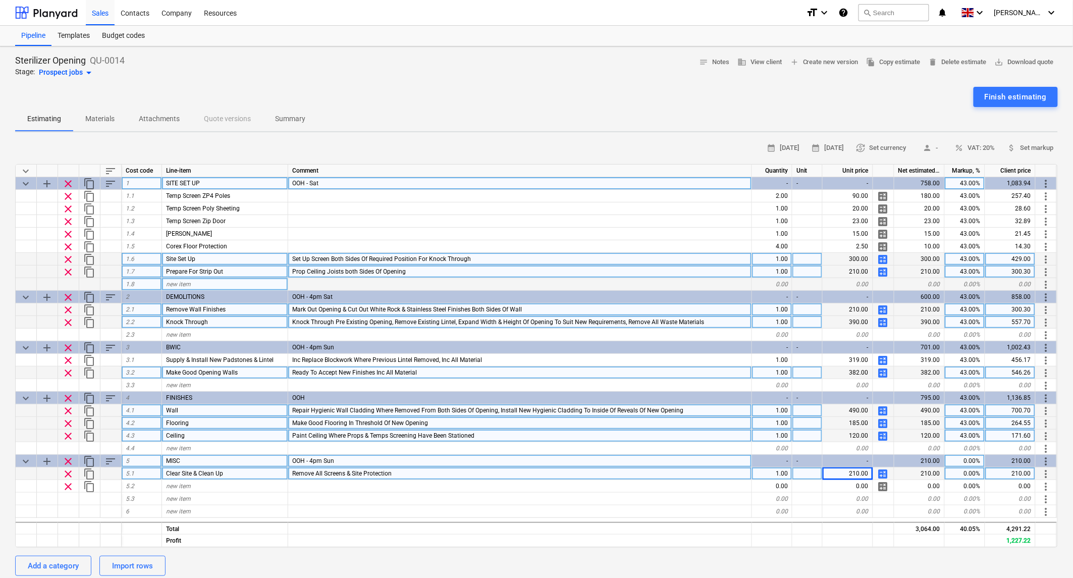
click at [965, 459] on div "0.00%" at bounding box center [965, 461] width 40 height 13
click at [1026, 150] on span "attach_money Set markup" at bounding box center [1031, 148] width 46 height 12
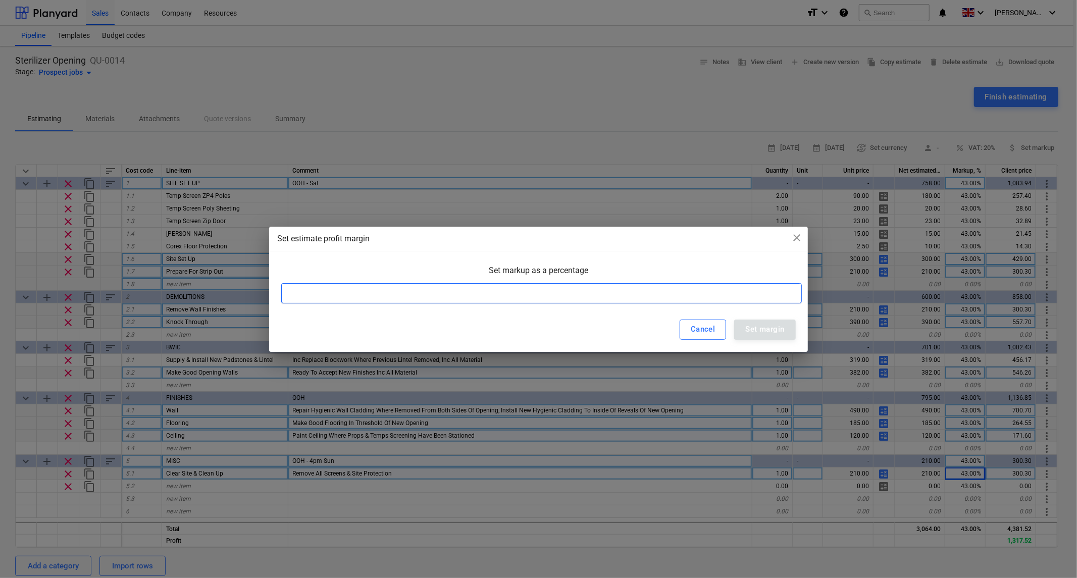
click at [340, 302] on input at bounding box center [541, 293] width 521 height 20
click at [769, 342] on div "Cancel Set margin" at bounding box center [538, 330] width 539 height 44
click at [769, 334] on div "Set margin" at bounding box center [764, 329] width 39 height 13
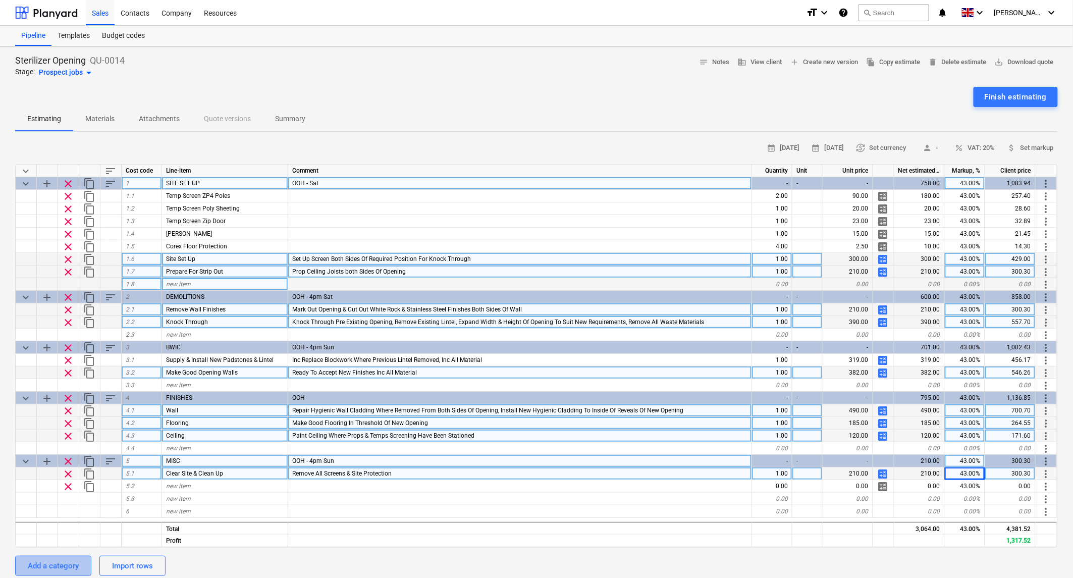
click at [68, 569] on div "Add a category" at bounding box center [53, 565] width 51 height 13
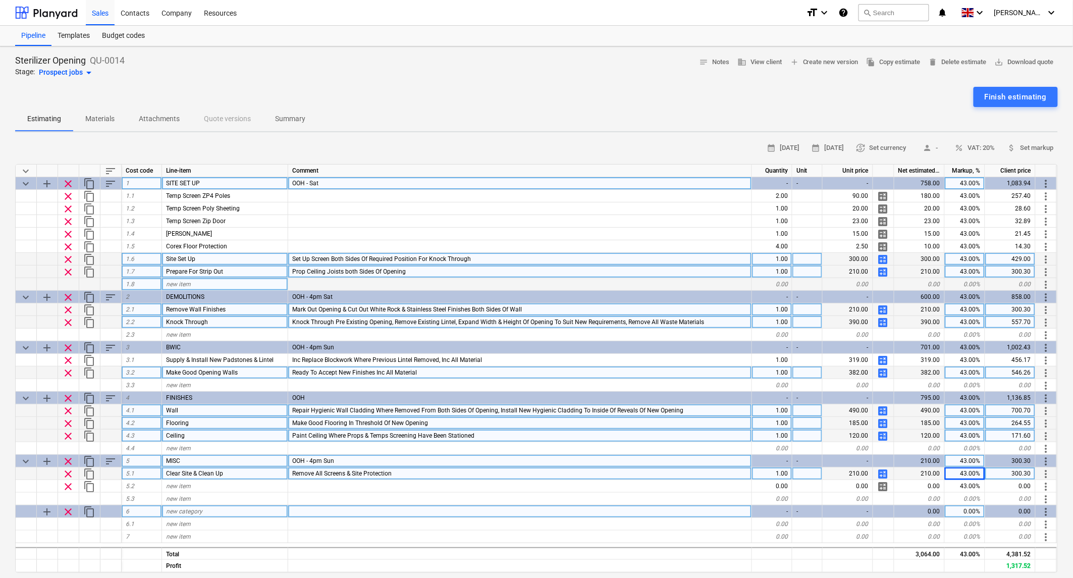
click at [199, 511] on span "new category" at bounding box center [184, 511] width 36 height 7
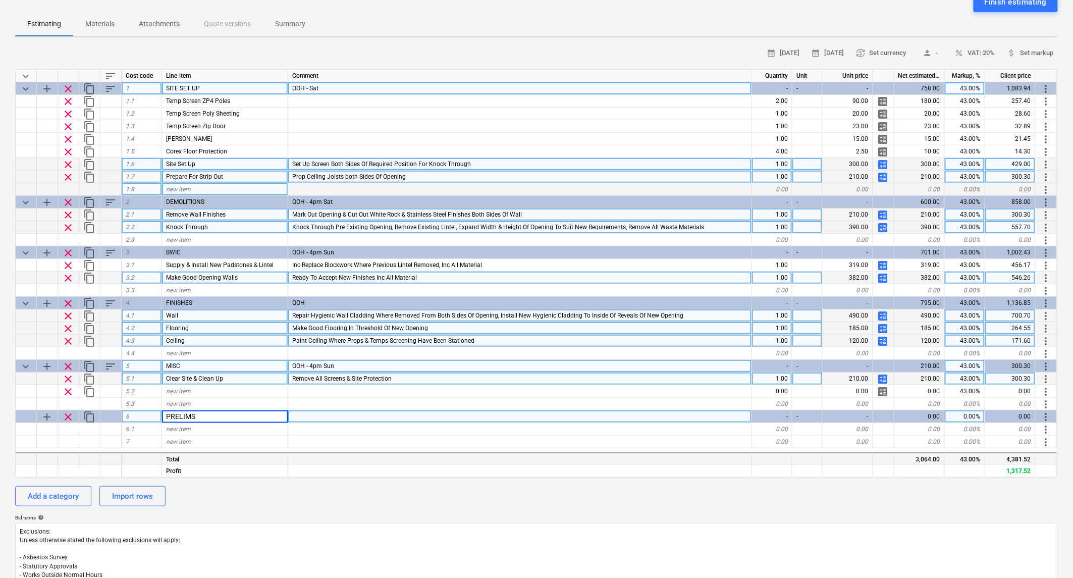
scroll to position [168, 0]
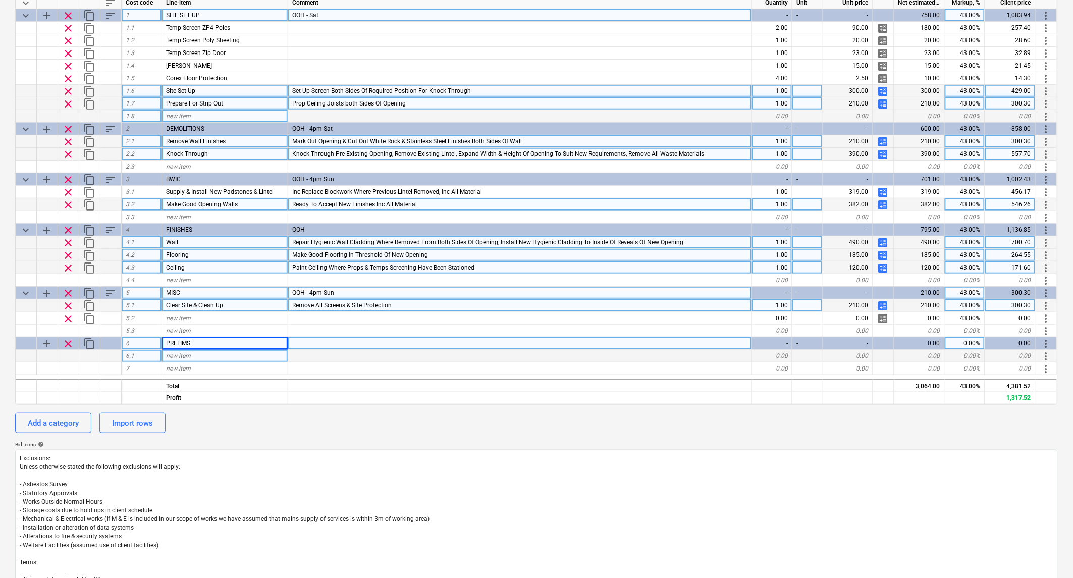
click at [204, 357] on div "new item" at bounding box center [225, 356] width 126 height 13
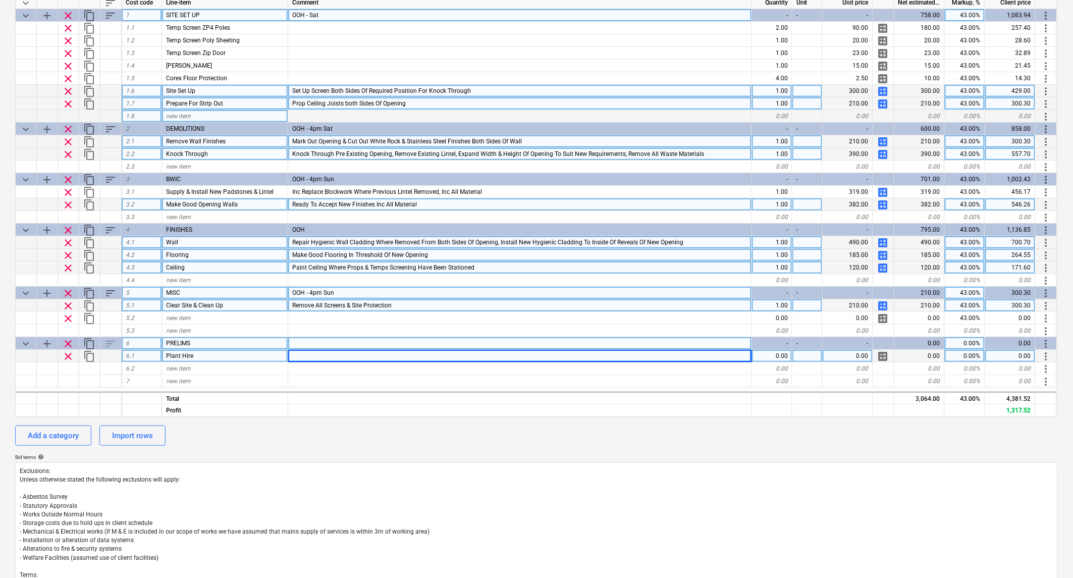
click at [359, 357] on div at bounding box center [520, 356] width 464 height 13
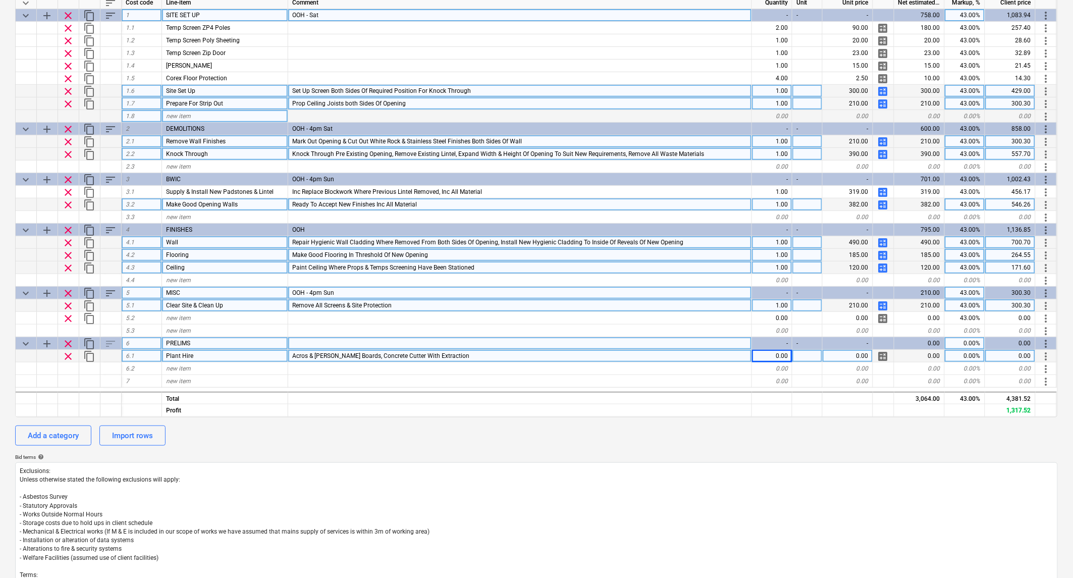
click at [888, 352] on span "calculate" at bounding box center [884, 356] width 12 height 12
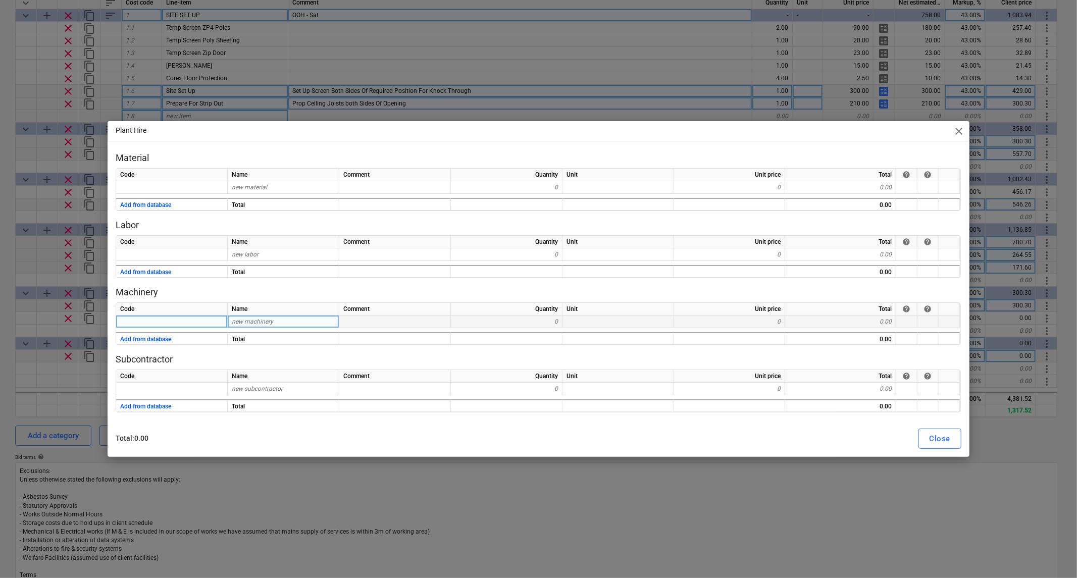
click at [243, 319] on span "new machinery" at bounding box center [252, 321] width 41 height 7
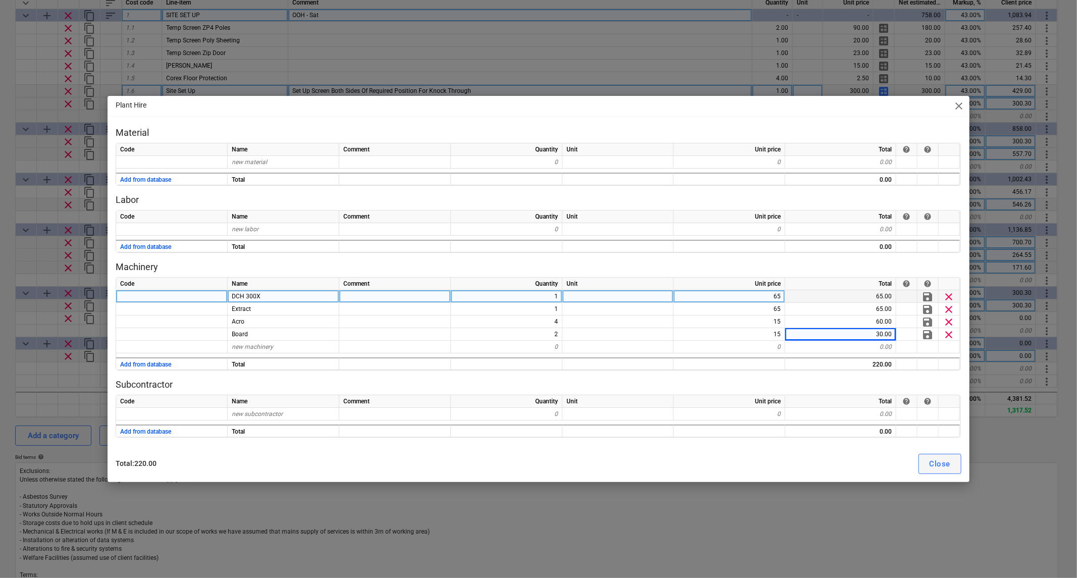
click at [935, 468] on div "Close" at bounding box center [940, 463] width 21 height 13
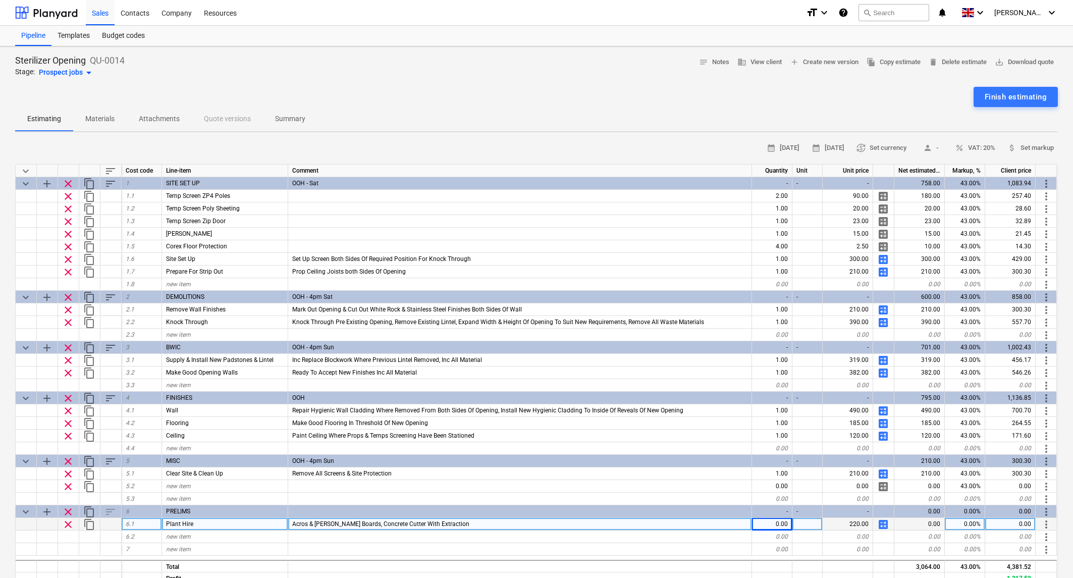
scroll to position [168, 0]
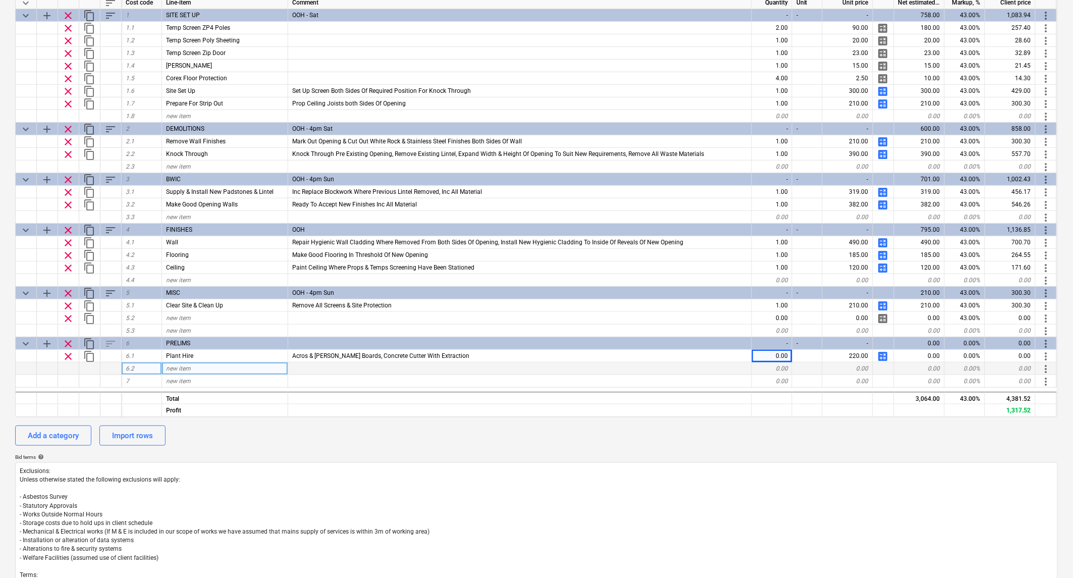
click at [199, 368] on div "new item" at bounding box center [225, 369] width 126 height 13
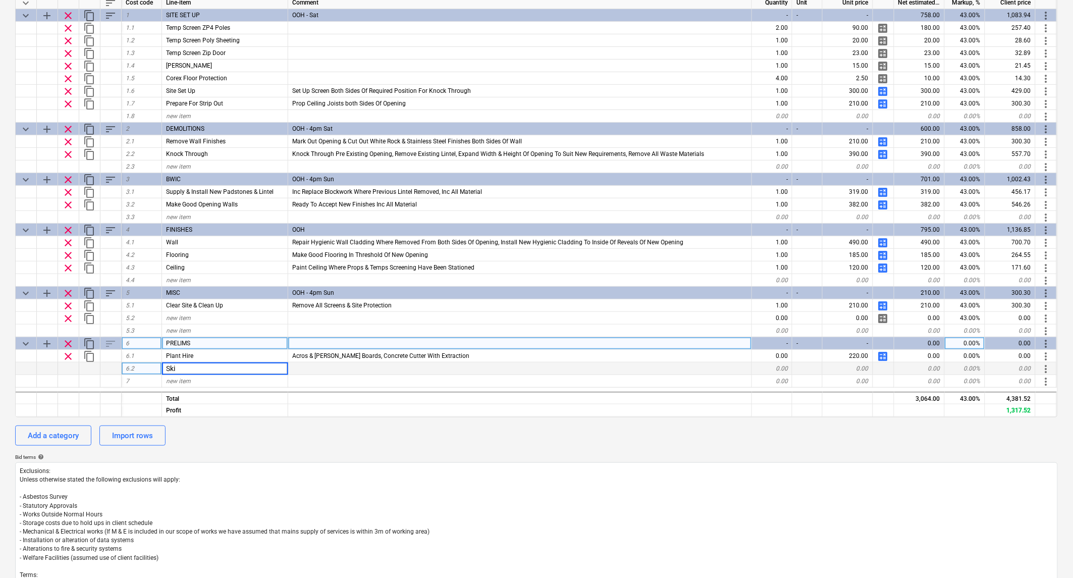
type input "Skip"
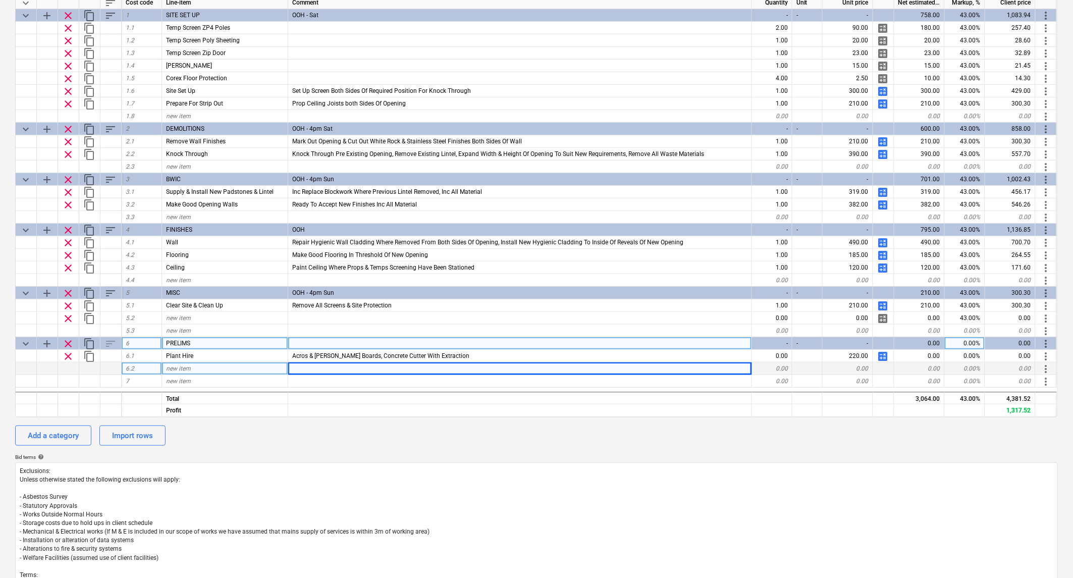
type textarea "x"
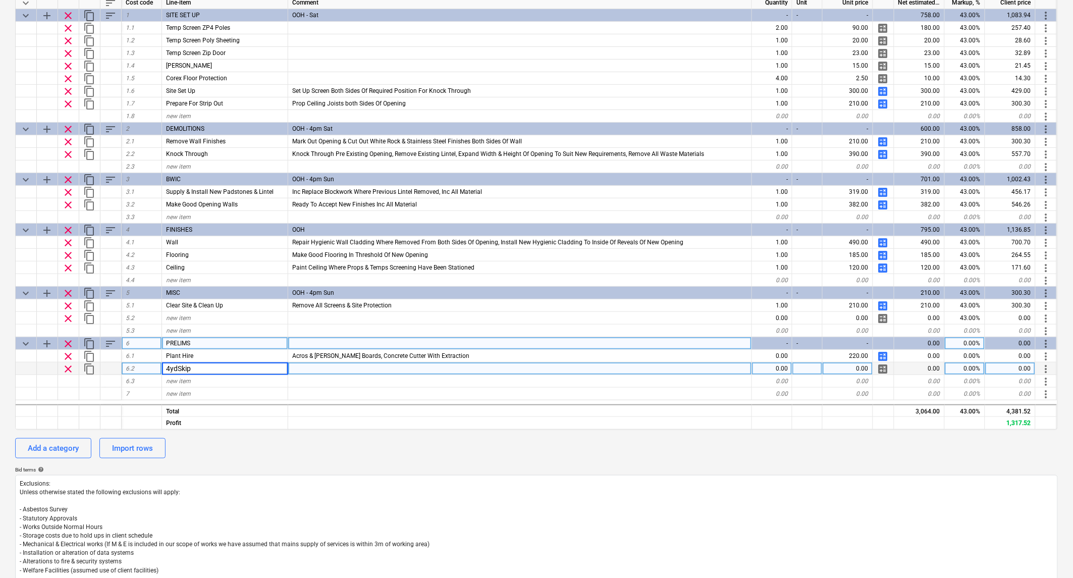
type input "4yd Skip"
type textarea "x"
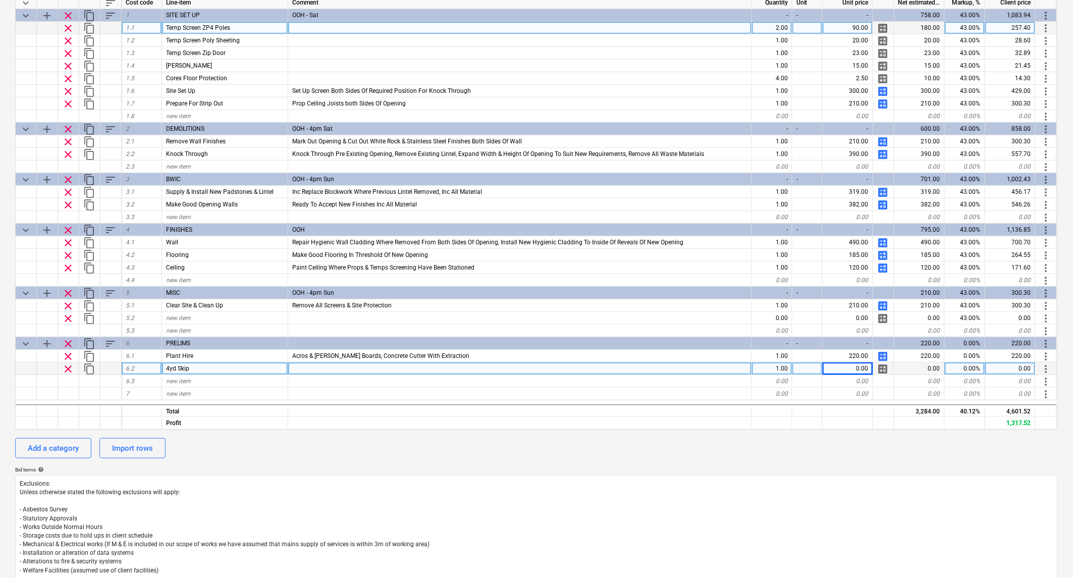
click at [968, 27] on div "43.00%" at bounding box center [965, 28] width 40 height 13
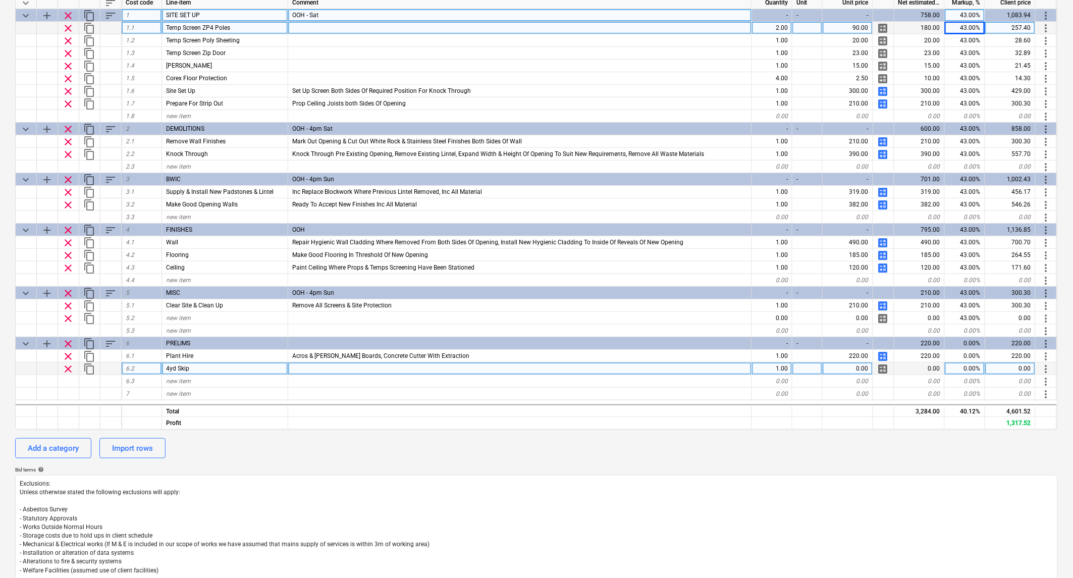
click at [970, 17] on div "43.00%" at bounding box center [965, 15] width 40 height 13
type input "15"
type textarea "x"
type input "43"
type textarea "x"
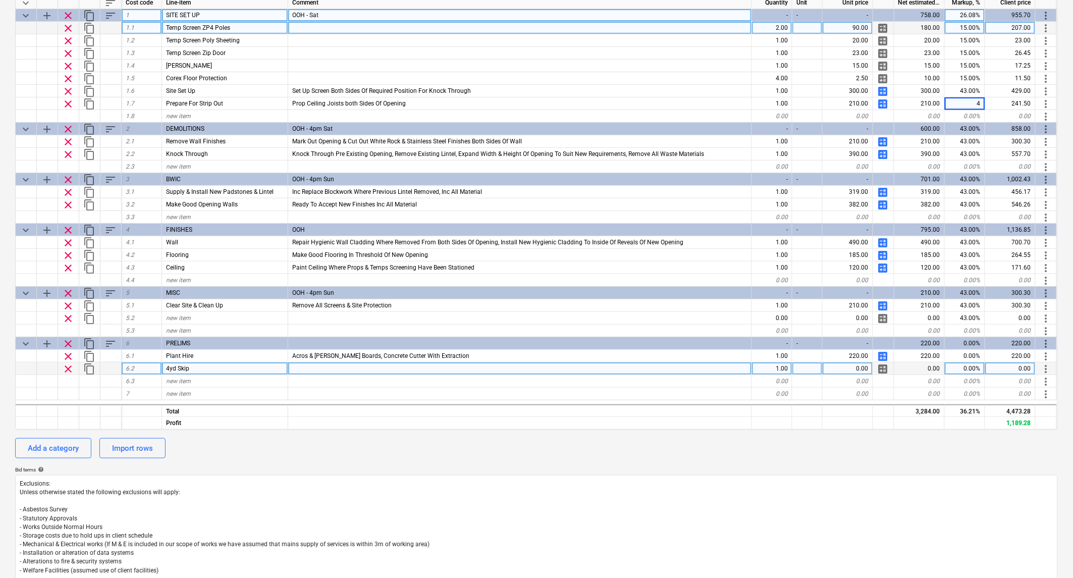
type input "43"
type textarea "x"
type input "15"
type textarea "x"
type input "220"
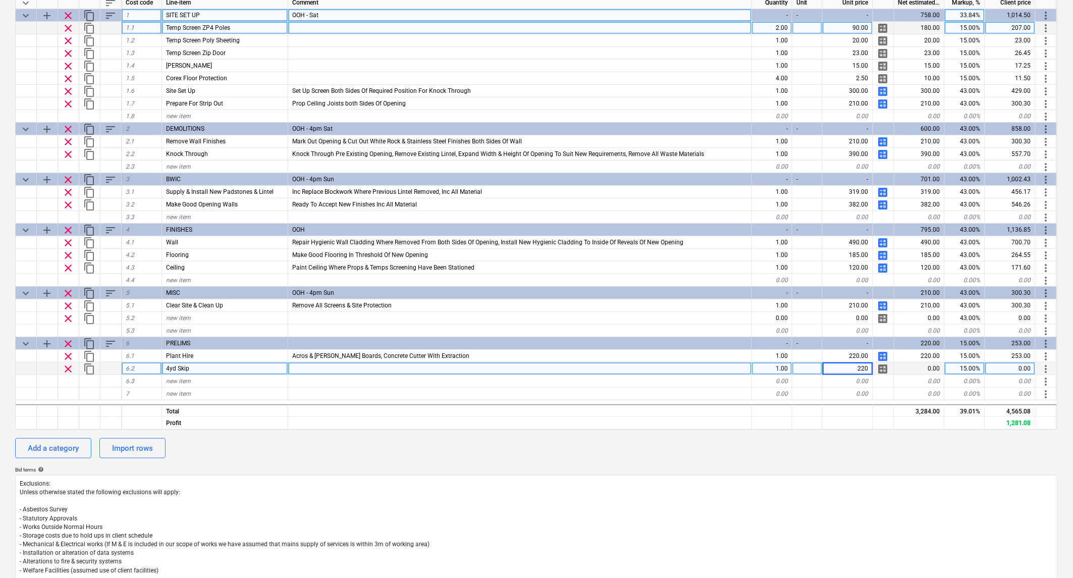
type textarea "x"
type input "180"
type textarea "x"
type input "220"
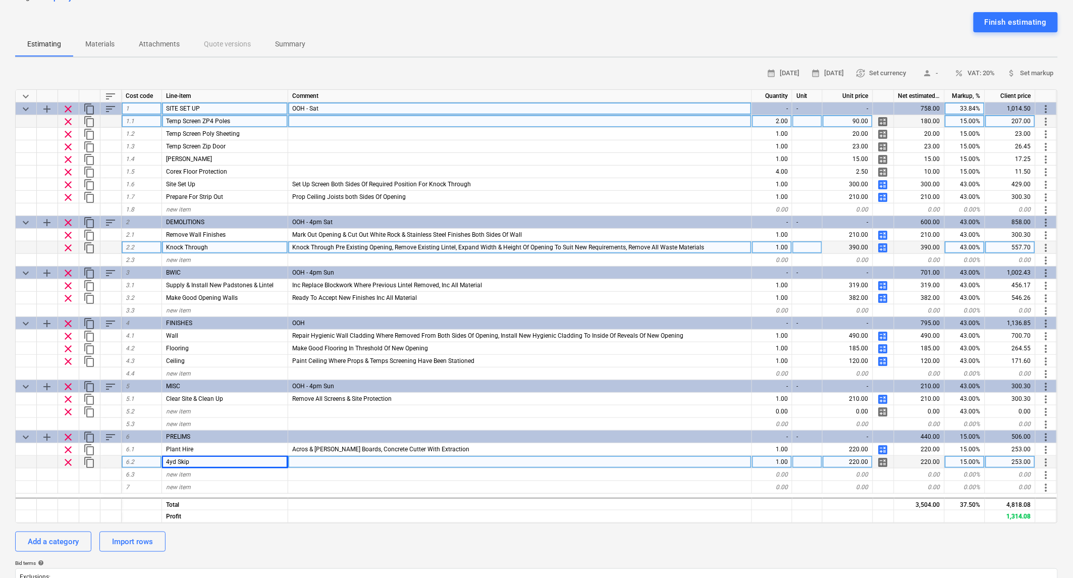
scroll to position [56, 0]
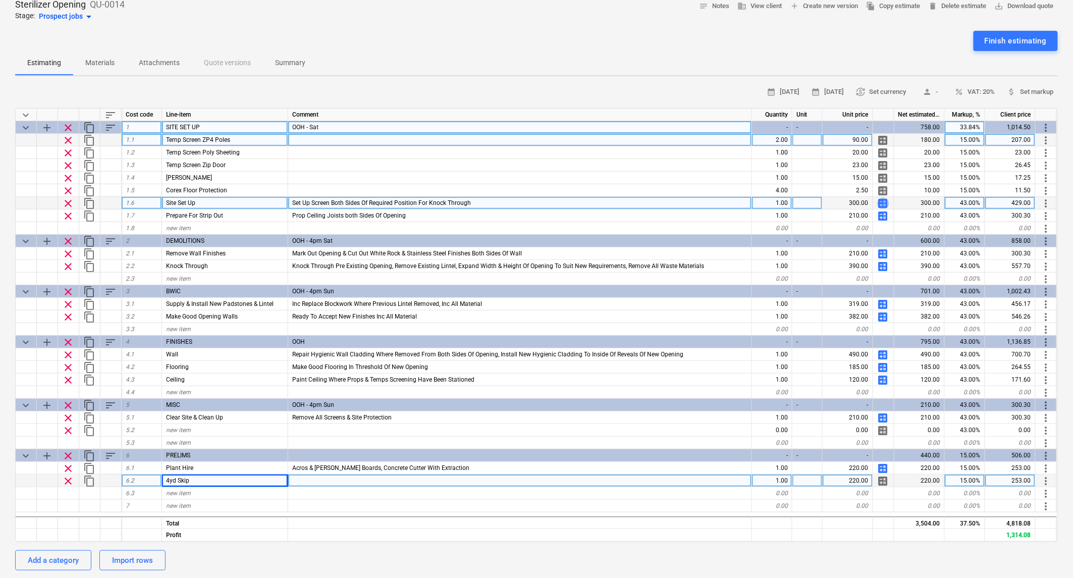
click at [886, 200] on span "calculate" at bounding box center [884, 203] width 12 height 12
type textarea "x"
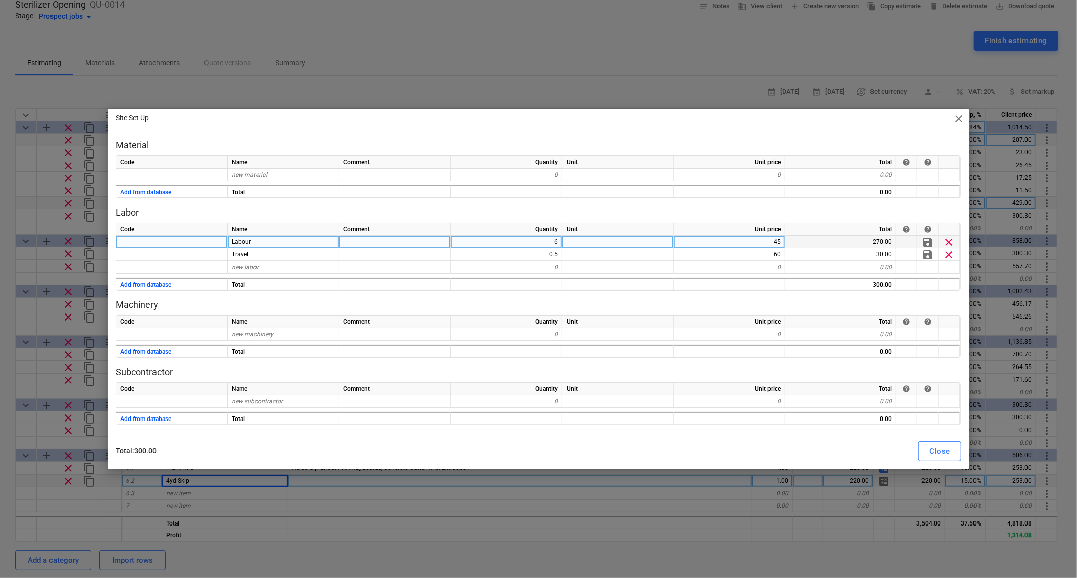
click at [556, 241] on div "6" at bounding box center [507, 242] width 112 height 13
type input "4"
click at [931, 459] on button "Close" at bounding box center [939, 451] width 43 height 20
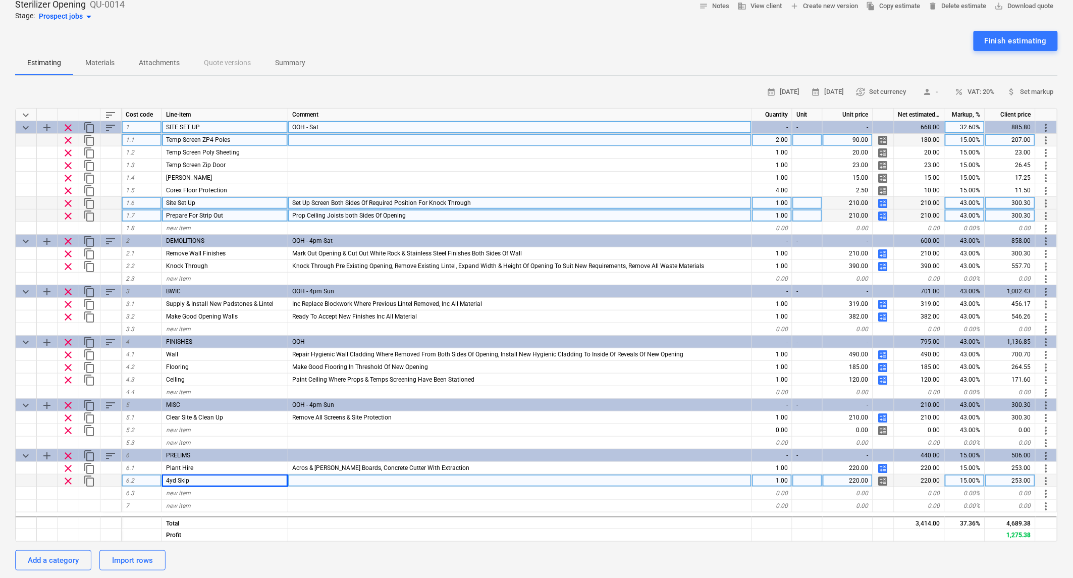
click at [883, 213] on span "calculate" at bounding box center [884, 216] width 12 height 12
type textarea "x"
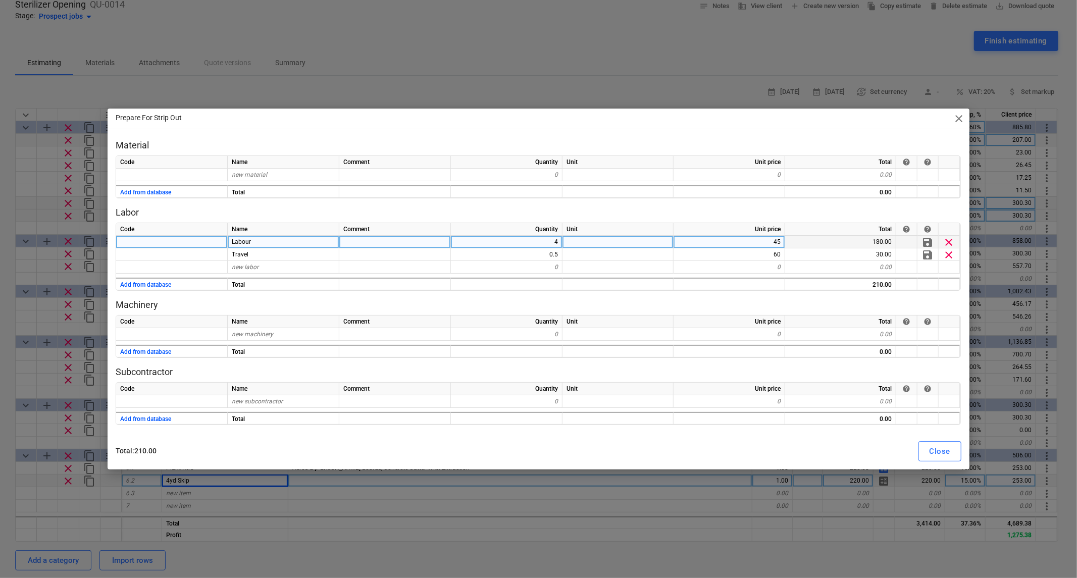
click at [553, 243] on div "4" at bounding box center [507, 242] width 112 height 13
type input "2"
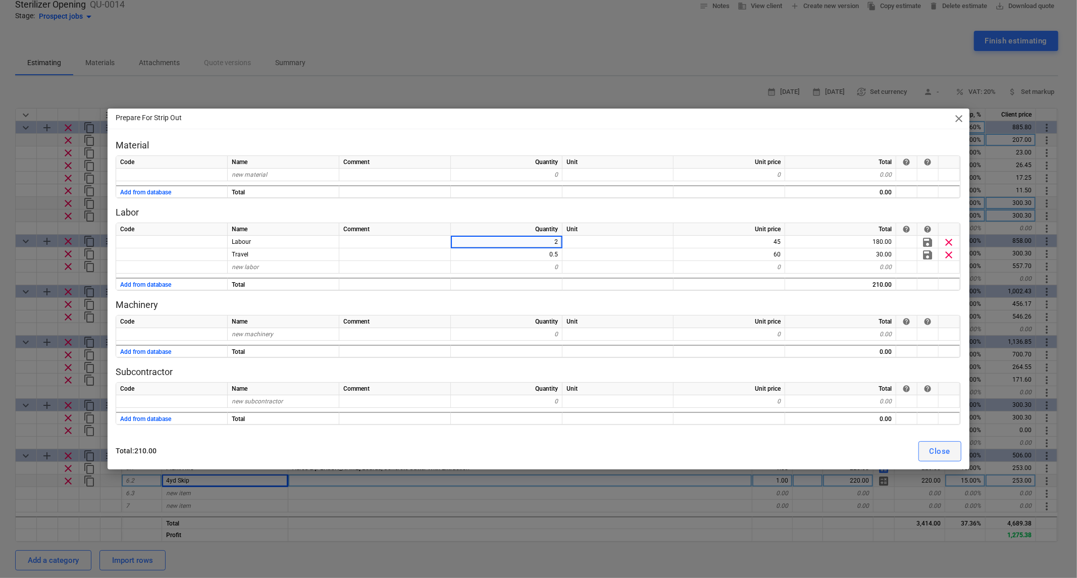
click at [949, 455] on div "Close" at bounding box center [940, 451] width 21 height 13
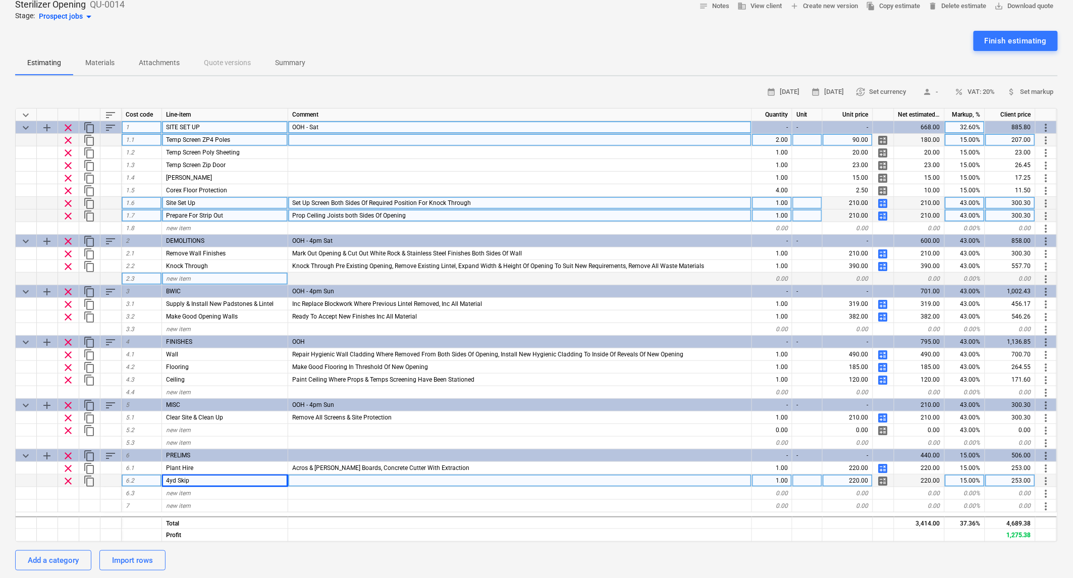
type textarea "x"
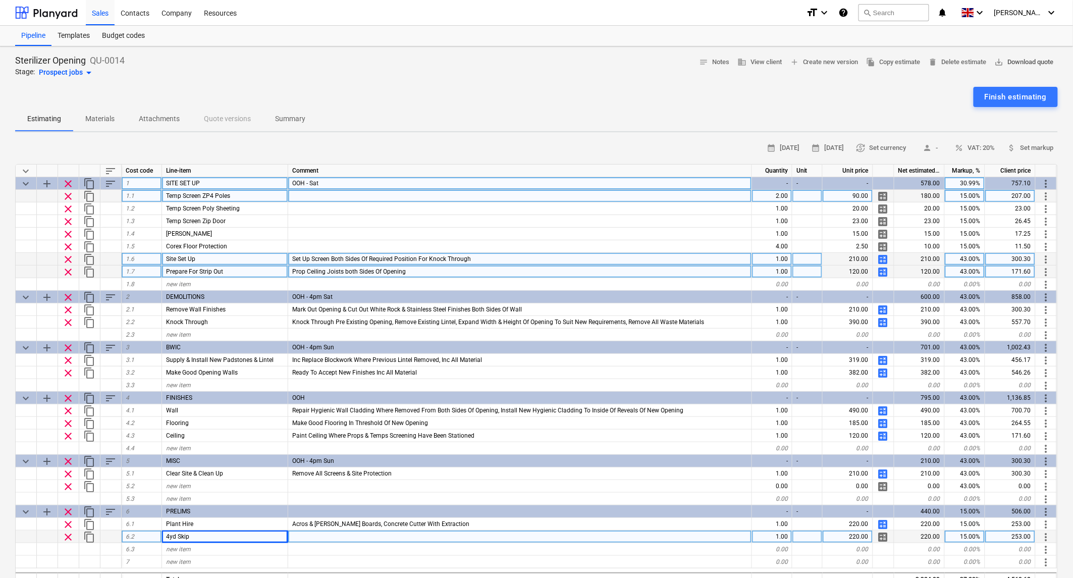
click at [1011, 62] on span "save_alt Download quote" at bounding box center [1024, 63] width 59 height 12
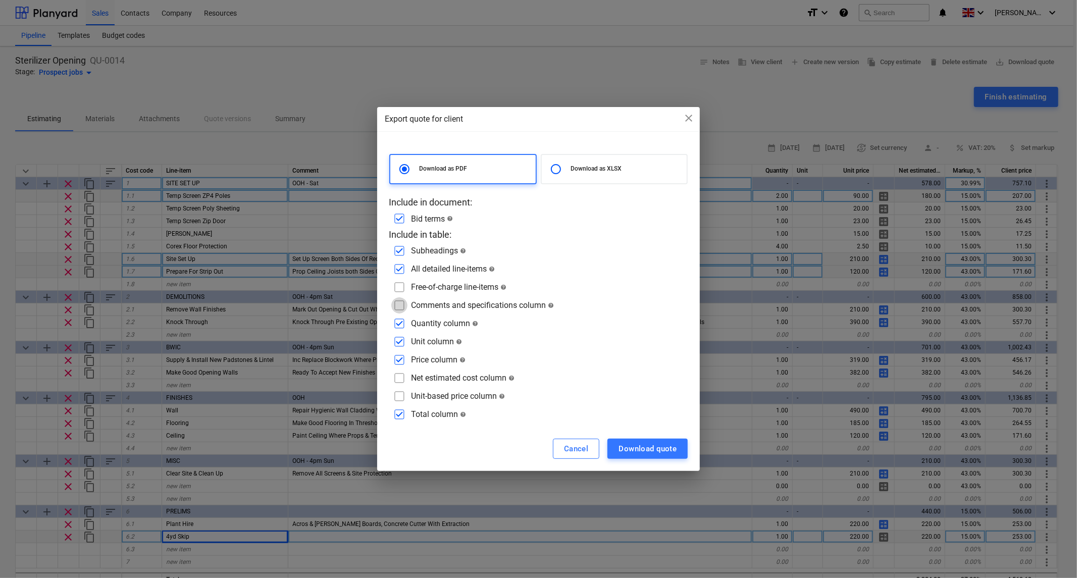
click at [400, 305] on input "checkbox" at bounding box center [399, 305] width 16 height 16
checkbox input "true"
click at [404, 342] on input "checkbox" at bounding box center [399, 342] width 16 height 16
checkbox input "false"
click at [659, 446] on div "Download quote" at bounding box center [648, 448] width 58 height 13
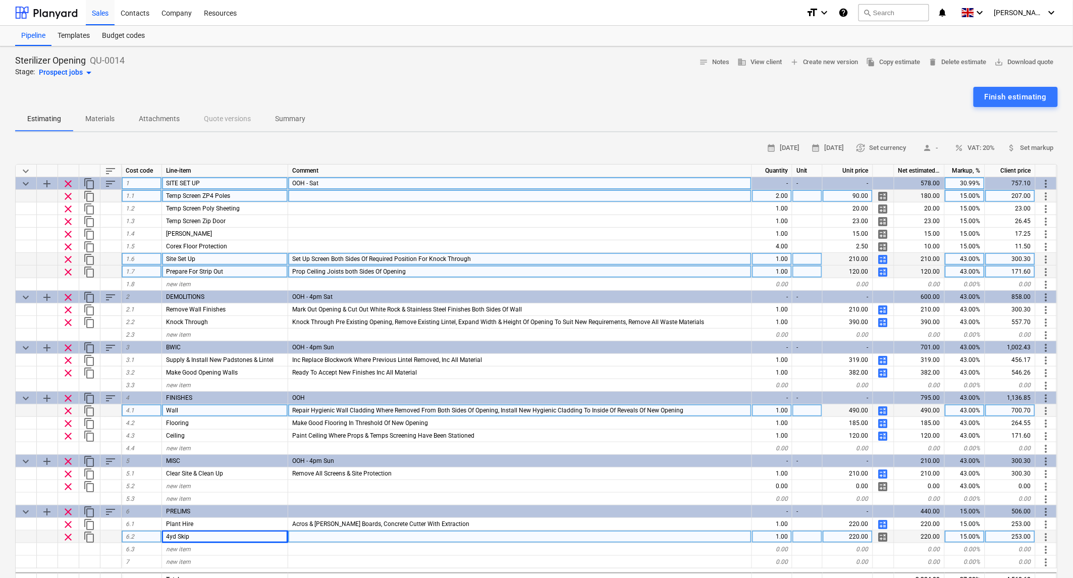
click at [882, 406] on span "calculate" at bounding box center [884, 411] width 12 height 12
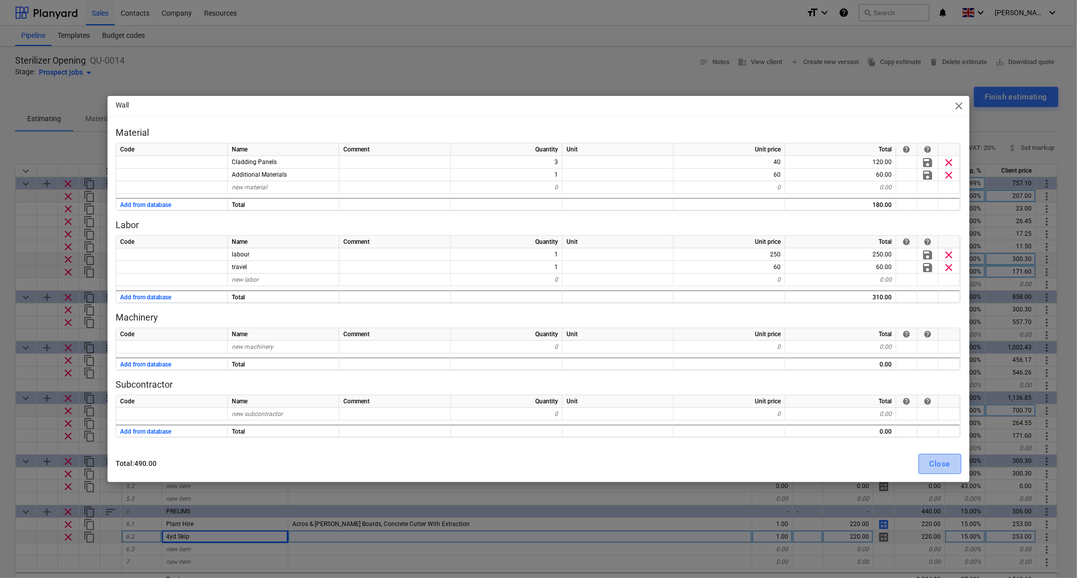
click at [945, 463] on div "Close" at bounding box center [940, 463] width 21 height 13
type textarea "x"
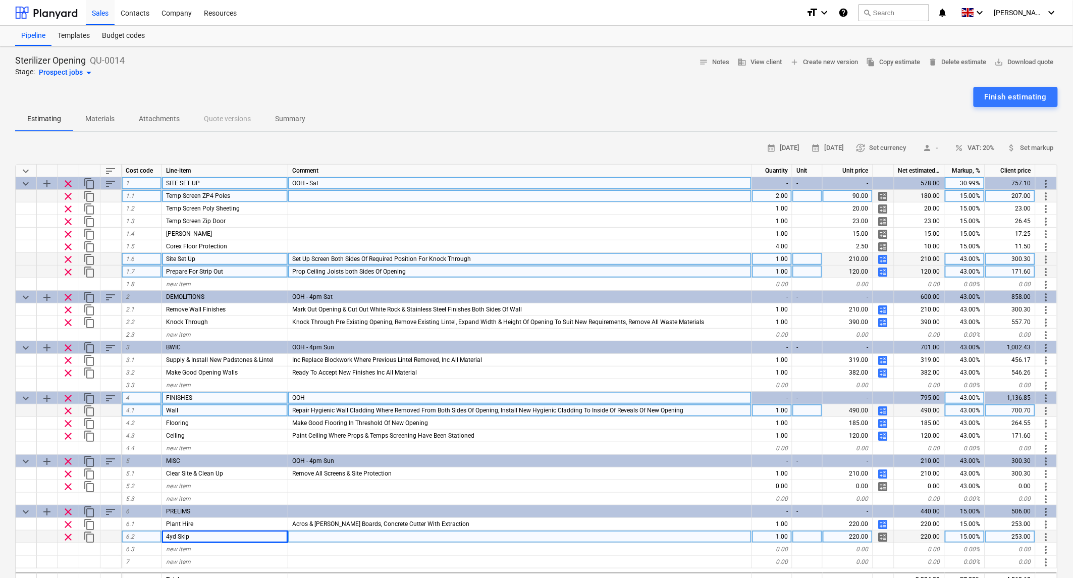
click at [330, 395] on div "OOH" at bounding box center [520, 398] width 464 height 13
click at [330, 395] on input "OOH" at bounding box center [520, 398] width 464 height 12
type input "OOH"
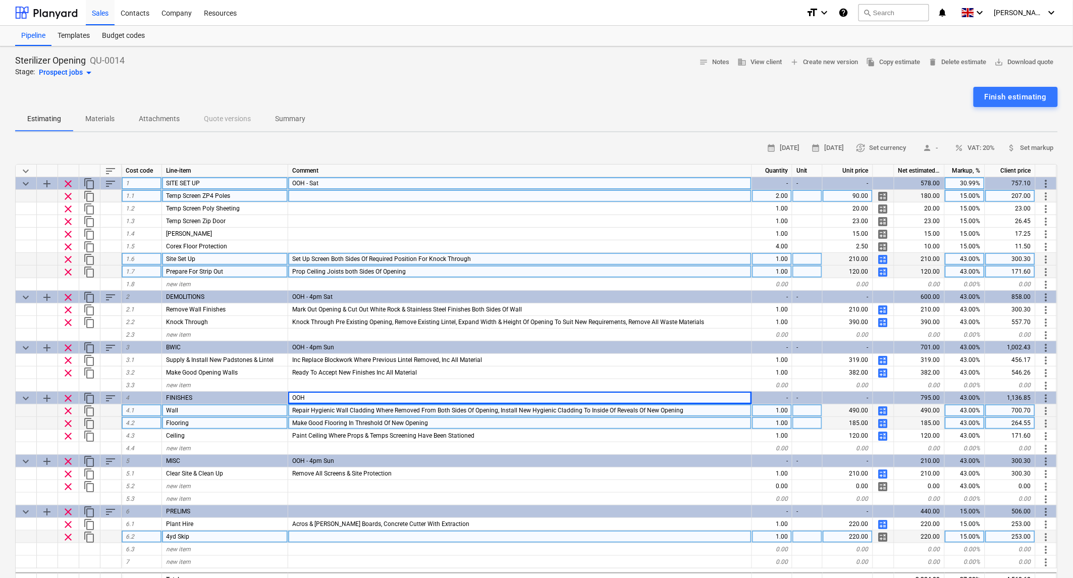
click at [587, 428] on div "Make Good Flooring In Threshold Of New Opening" at bounding box center [520, 423] width 464 height 13
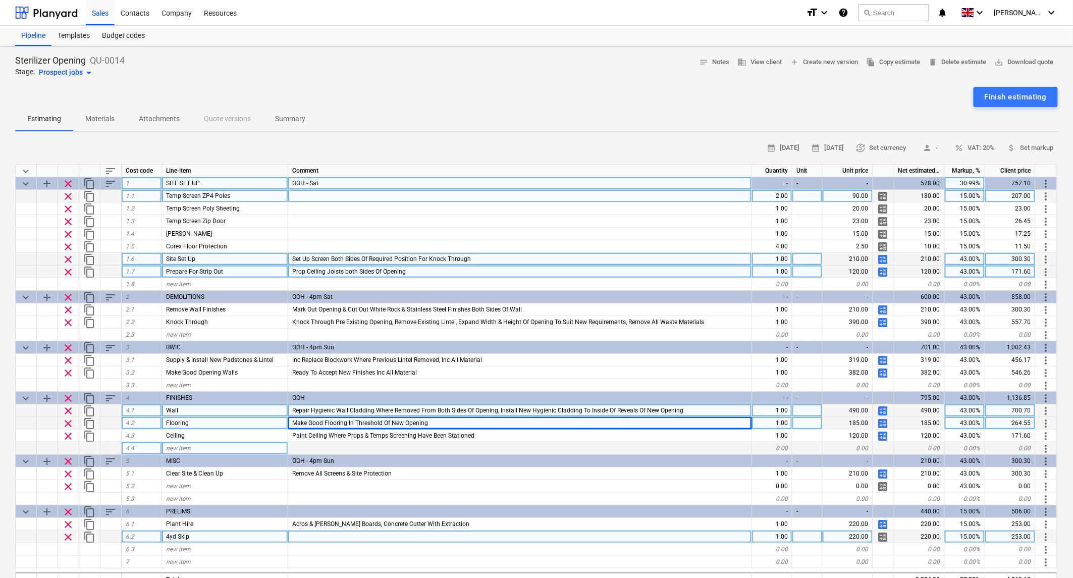
click at [641, 449] on div at bounding box center [520, 448] width 464 height 13
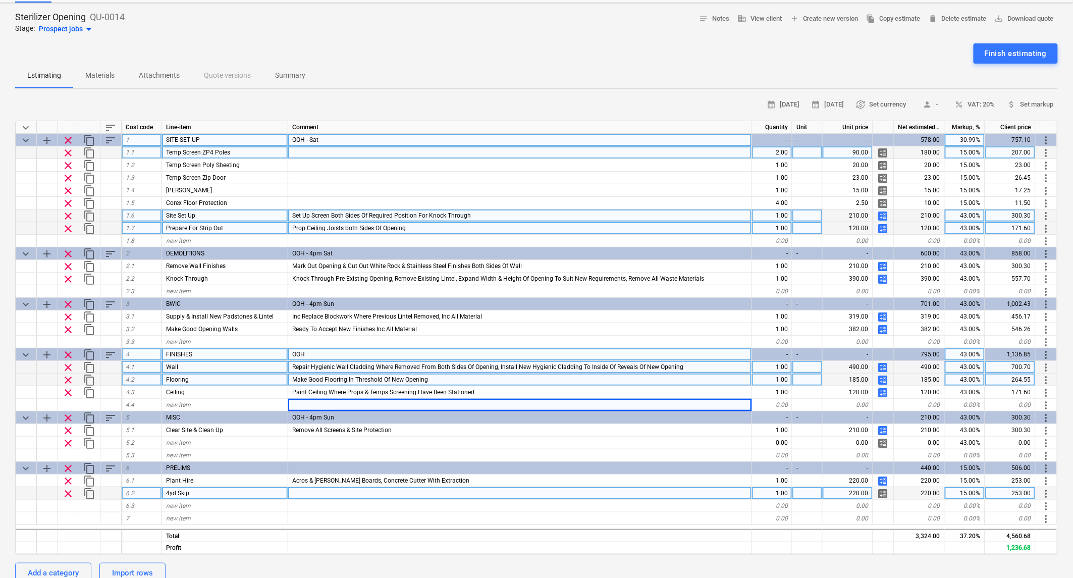
scroll to position [168, 0]
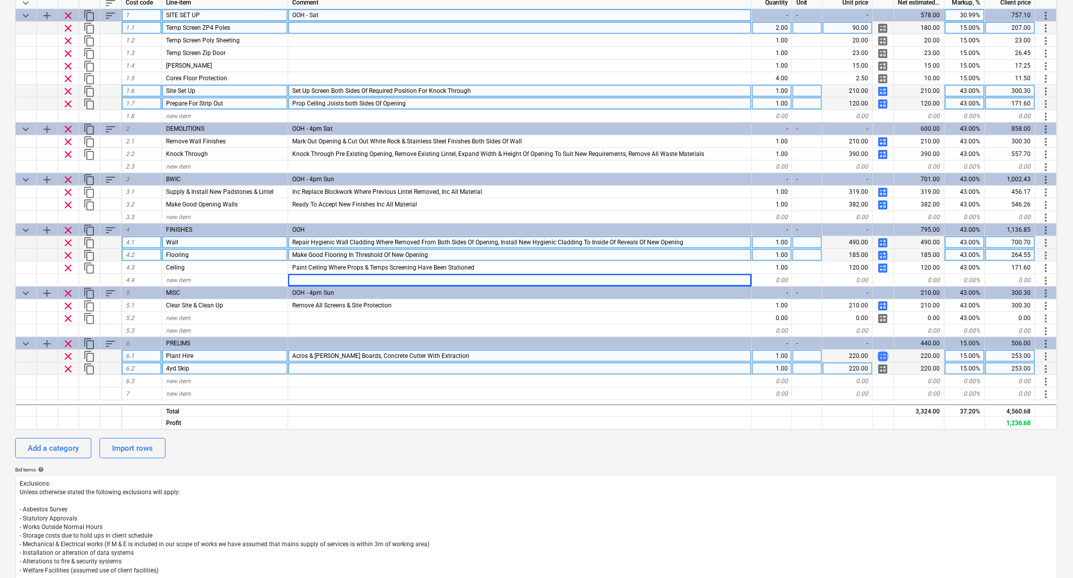
click at [886, 355] on span "calculate" at bounding box center [884, 356] width 12 height 12
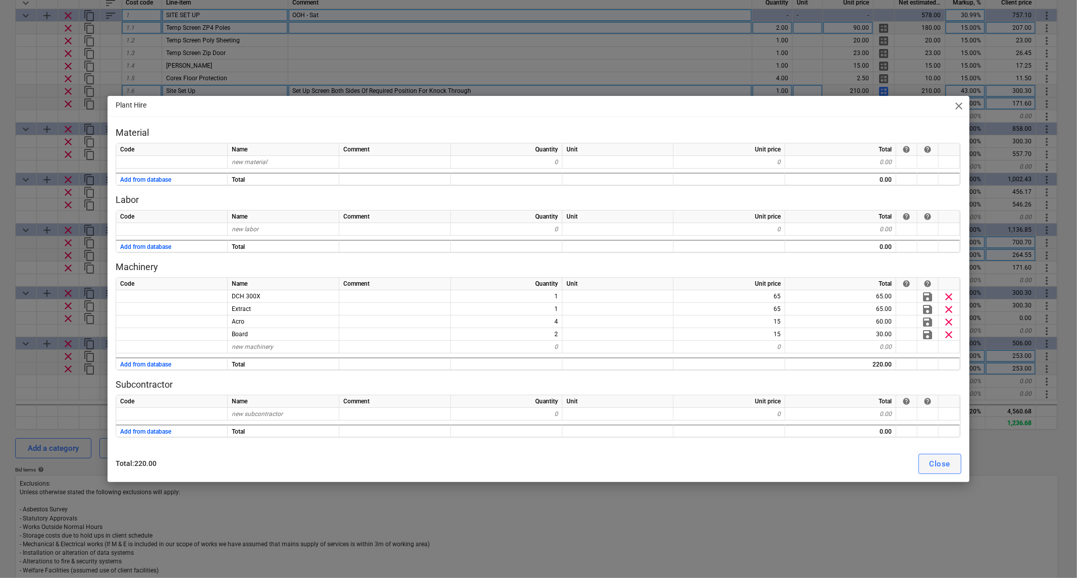
click at [937, 457] on div "Close" at bounding box center [940, 463] width 21 height 13
type textarea "x"
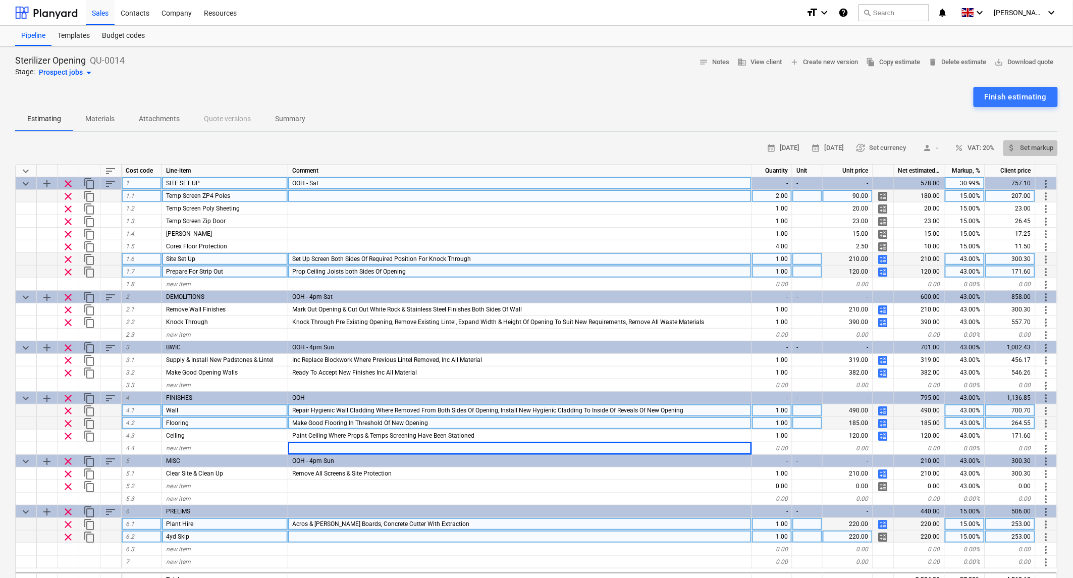
click at [1033, 148] on span "attach_money Set markup" at bounding box center [1031, 148] width 46 height 12
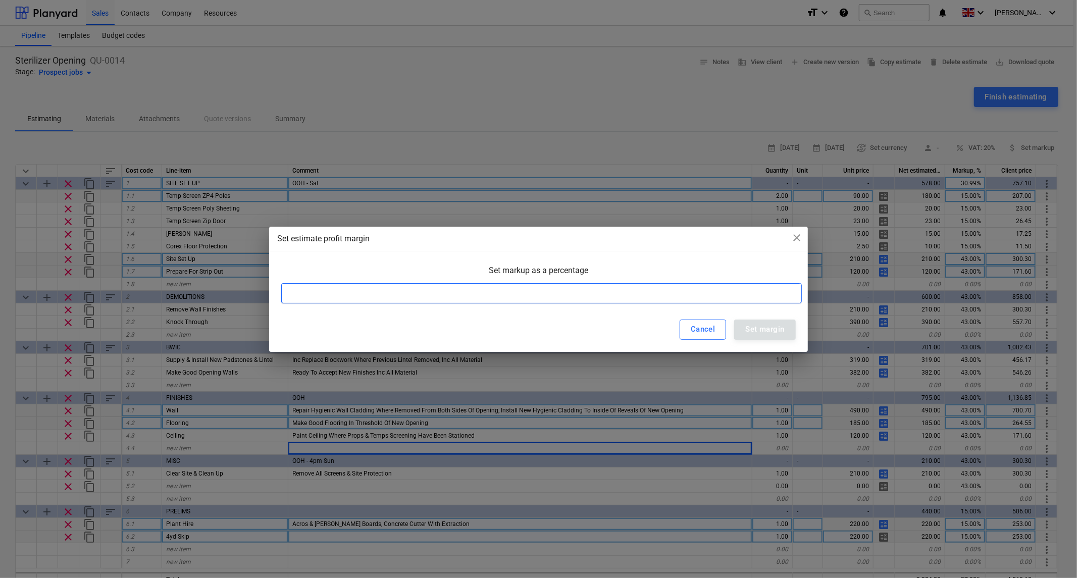
click at [531, 291] on input at bounding box center [541, 293] width 521 height 20
type input "35"
click at [751, 322] on button "Set margin" at bounding box center [764, 330] width 61 height 20
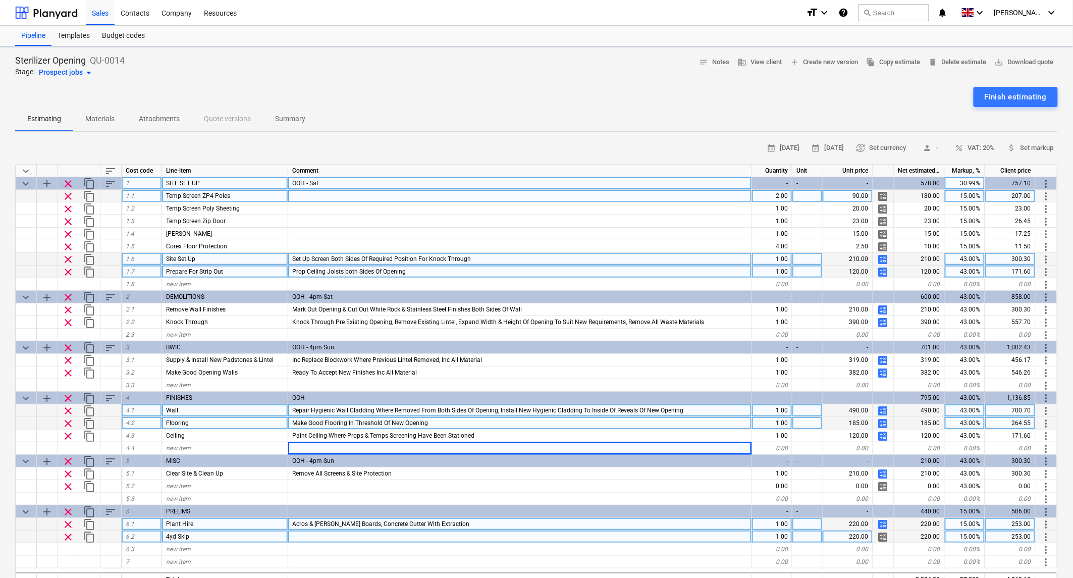
type textarea "x"
click at [962, 182] on div "35.00%" at bounding box center [965, 183] width 40 height 13
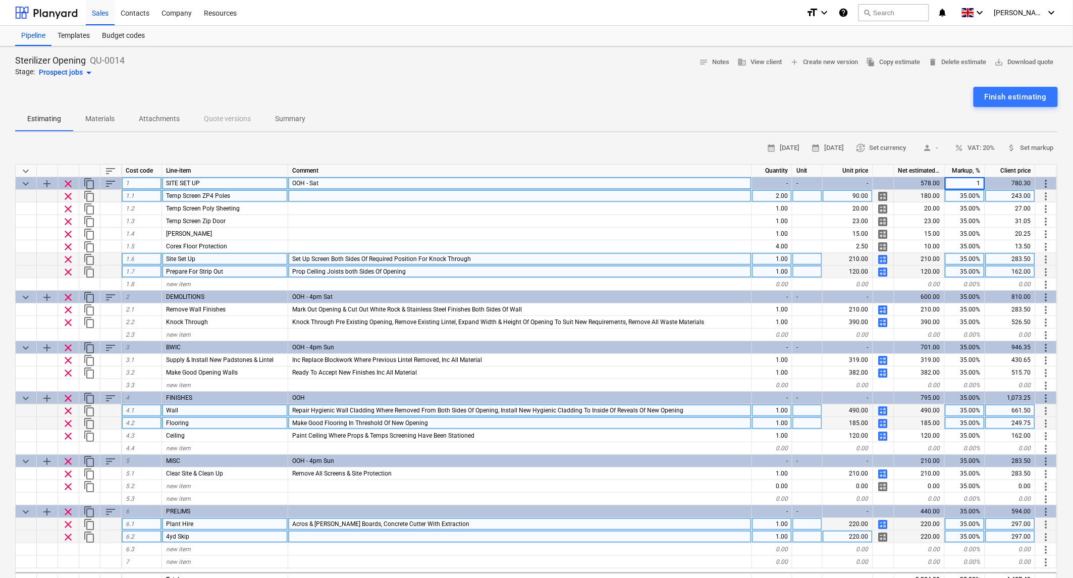
type input "15"
type textarea "x"
type input "35"
type textarea "x"
type input "15"
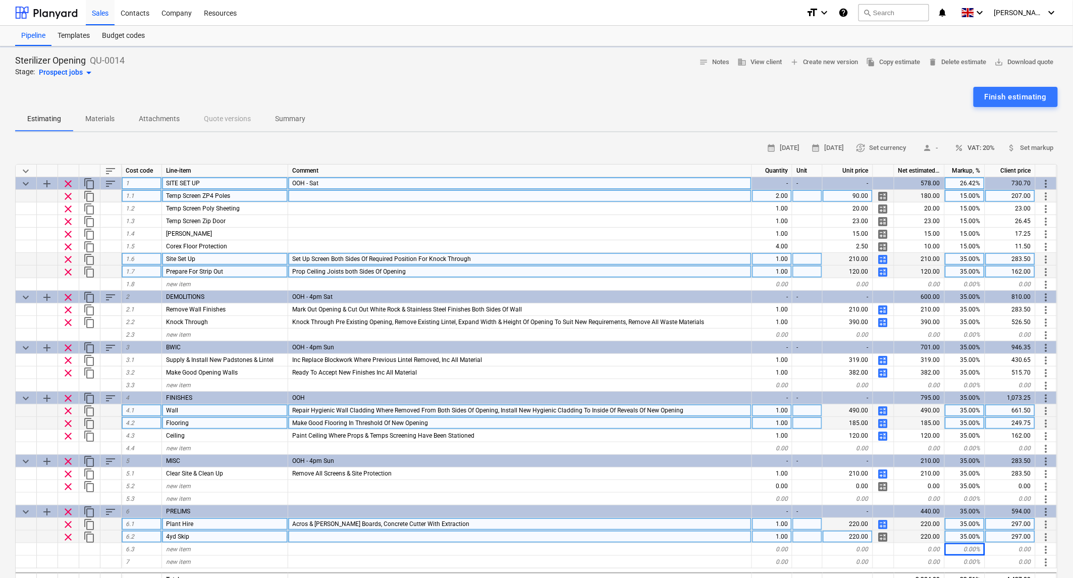
type textarea "x"
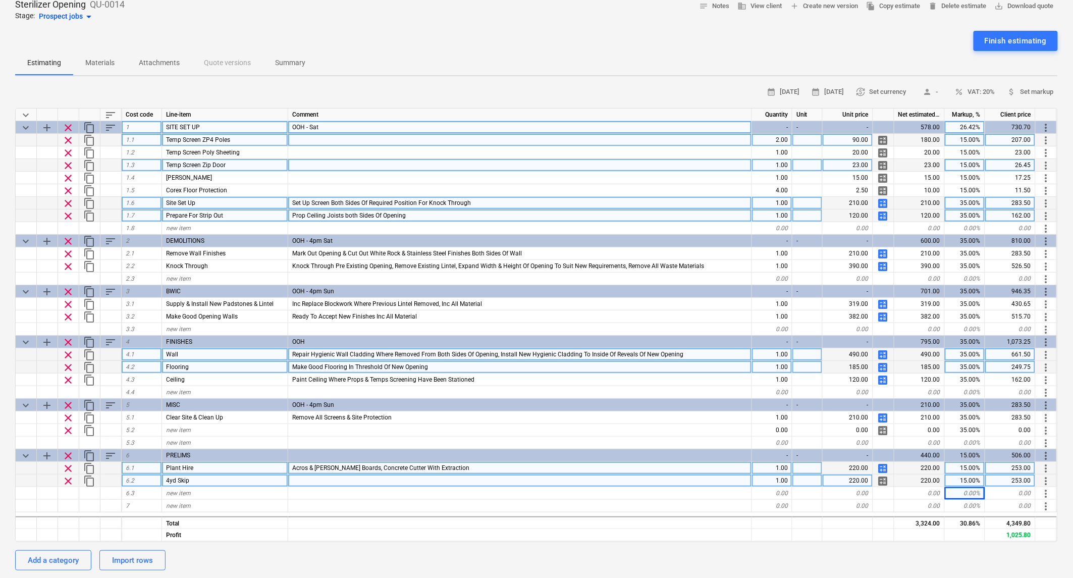
scroll to position [112, 0]
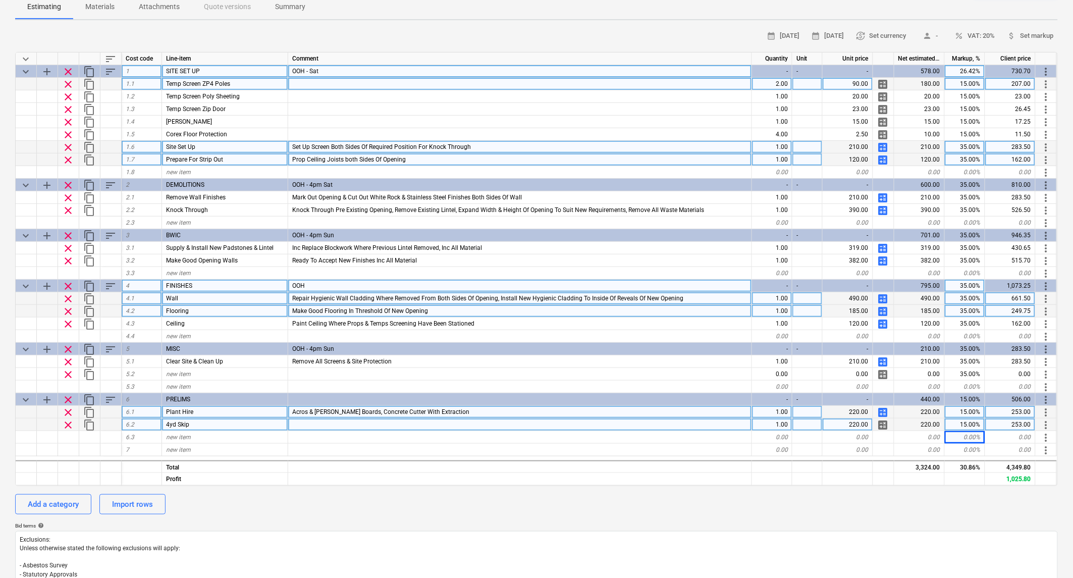
click at [334, 284] on div "OOH" at bounding box center [520, 286] width 464 height 13
click at [334, 284] on input "OOH" at bounding box center [520, 286] width 464 height 12
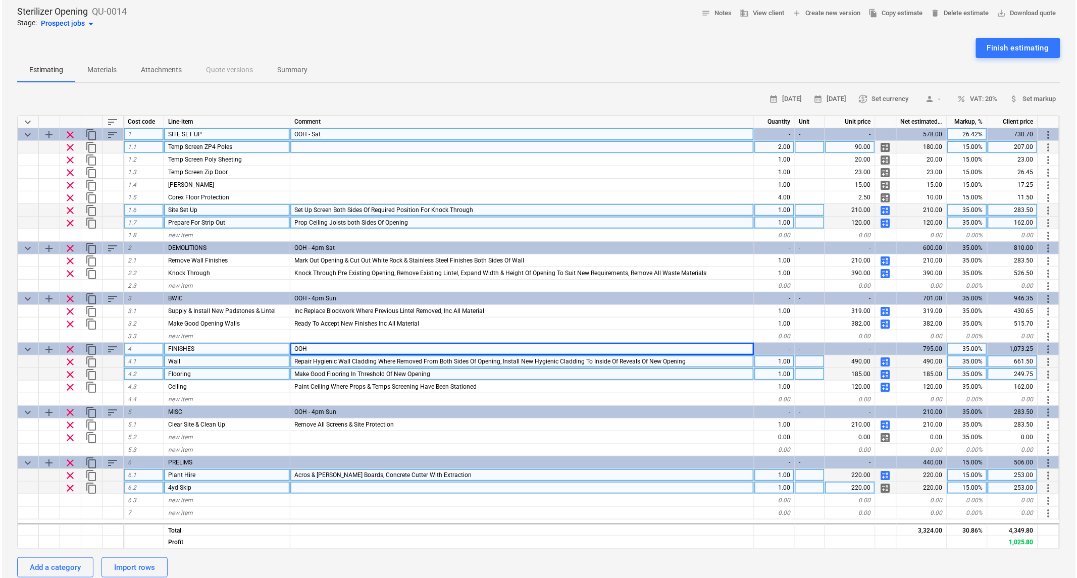
scroll to position [0, 0]
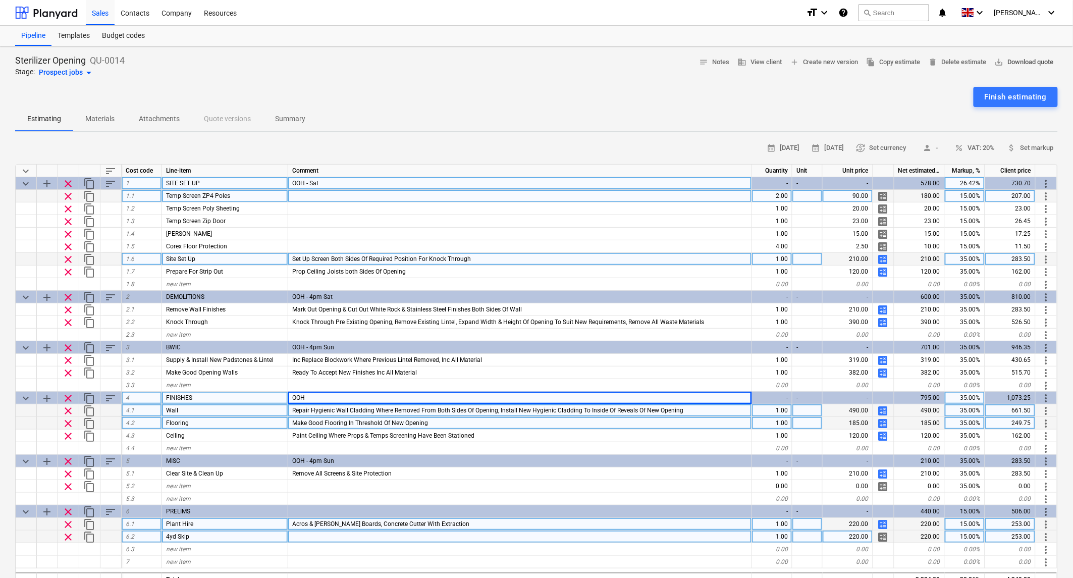
click at [1017, 63] on span "save_alt Download quote" at bounding box center [1024, 63] width 59 height 12
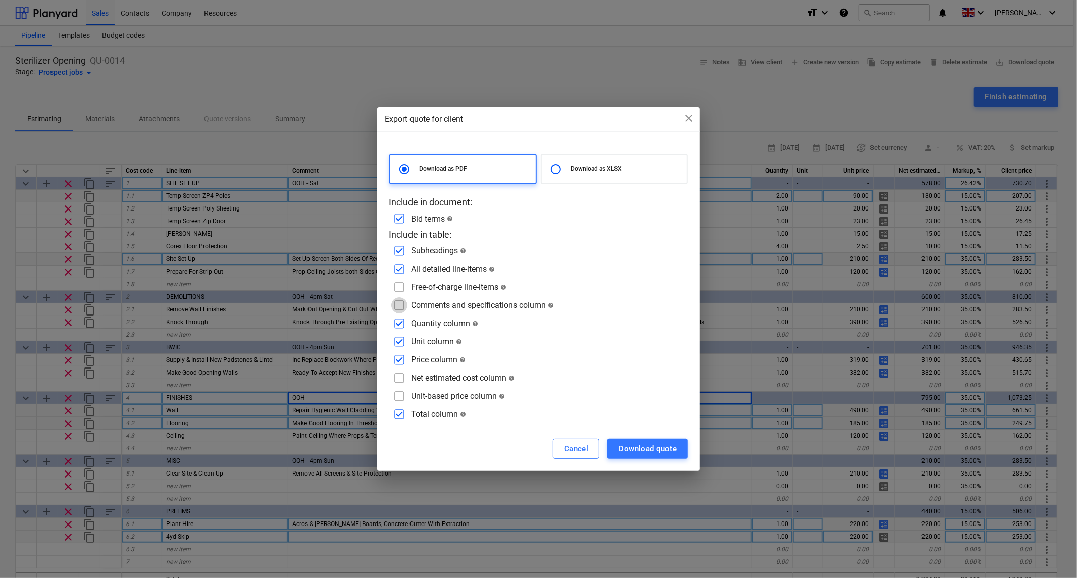
click at [400, 304] on input "checkbox" at bounding box center [399, 305] width 16 height 16
checkbox input "true"
click at [399, 342] on input "checkbox" at bounding box center [399, 342] width 16 height 16
checkbox input "false"
click at [655, 451] on div "Download quote" at bounding box center [648, 448] width 58 height 13
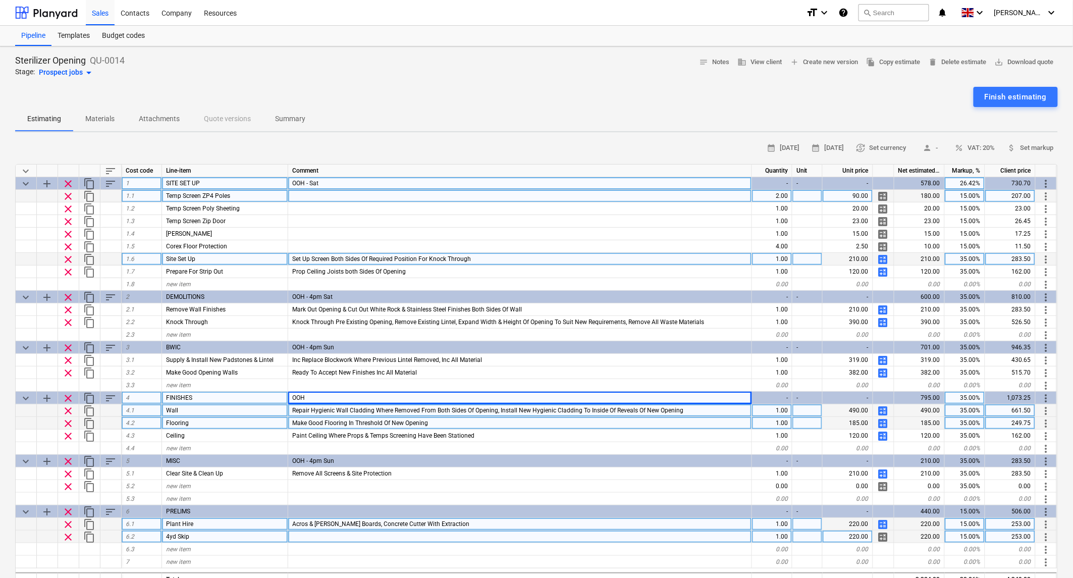
click at [494, 73] on div "Sterilizer Opening QU-0014 Stage: Prospect jobs arrow_drop_down notes Notes bus…" at bounding box center [536, 67] width 1043 height 24
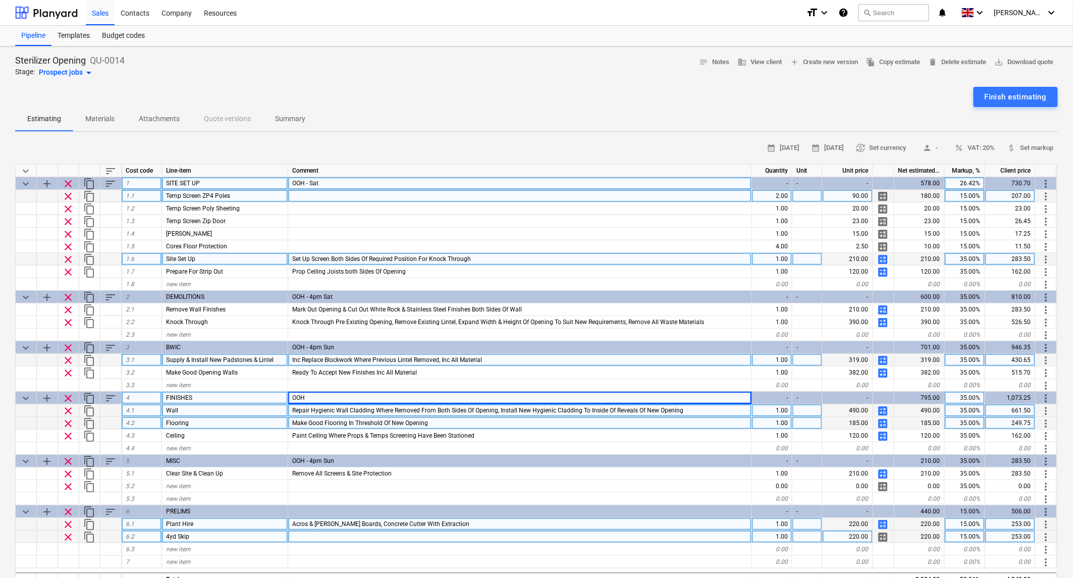
click at [442, 363] on div "Inc Replace Blockwork Where Previous Lintel Removed, Inc All Material" at bounding box center [520, 360] width 464 height 13
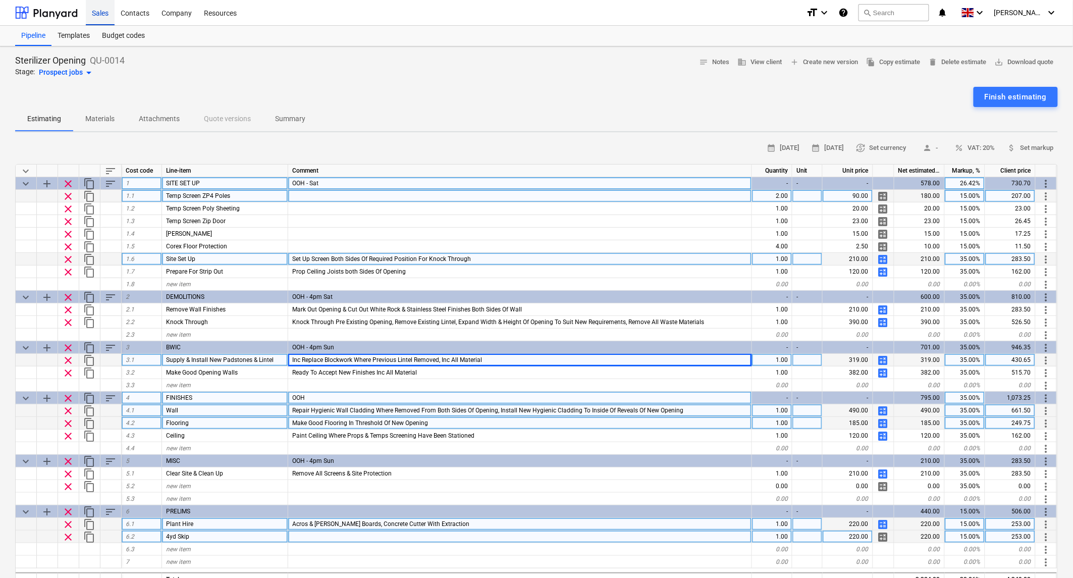
click at [98, 14] on div "Sales" at bounding box center [100, 12] width 29 height 26
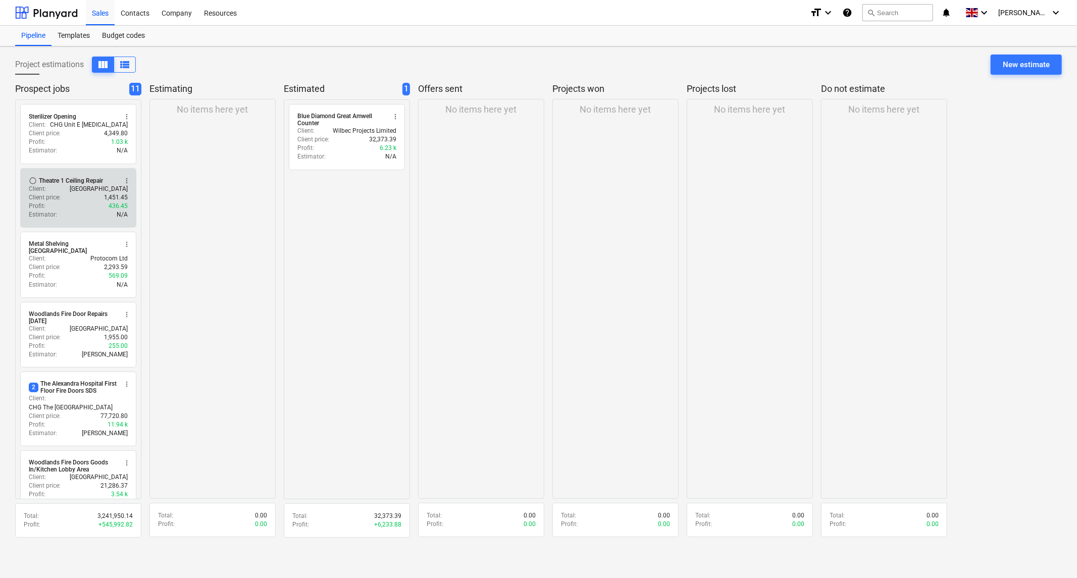
click at [122, 182] on button "more_vert" at bounding box center [127, 181] width 12 height 12
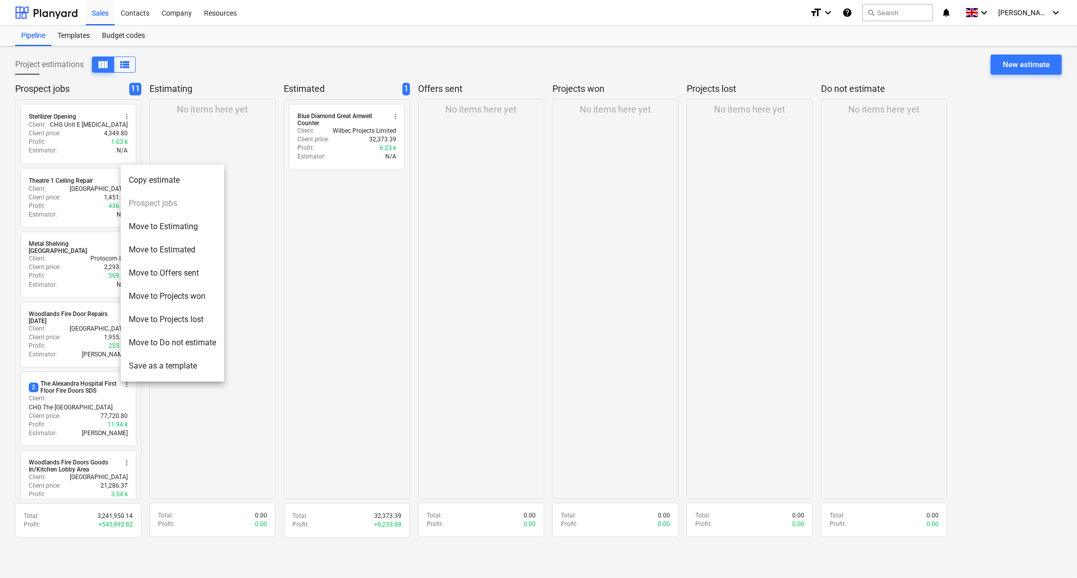
click at [186, 300] on li "Move to Projects won" at bounding box center [173, 296] width 104 height 23
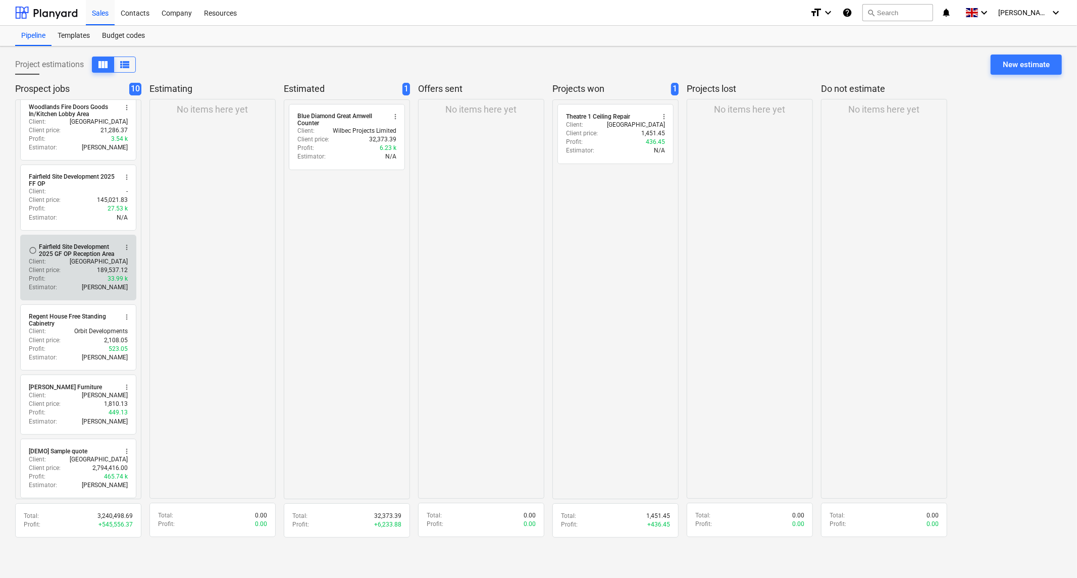
scroll to position [293, 0]
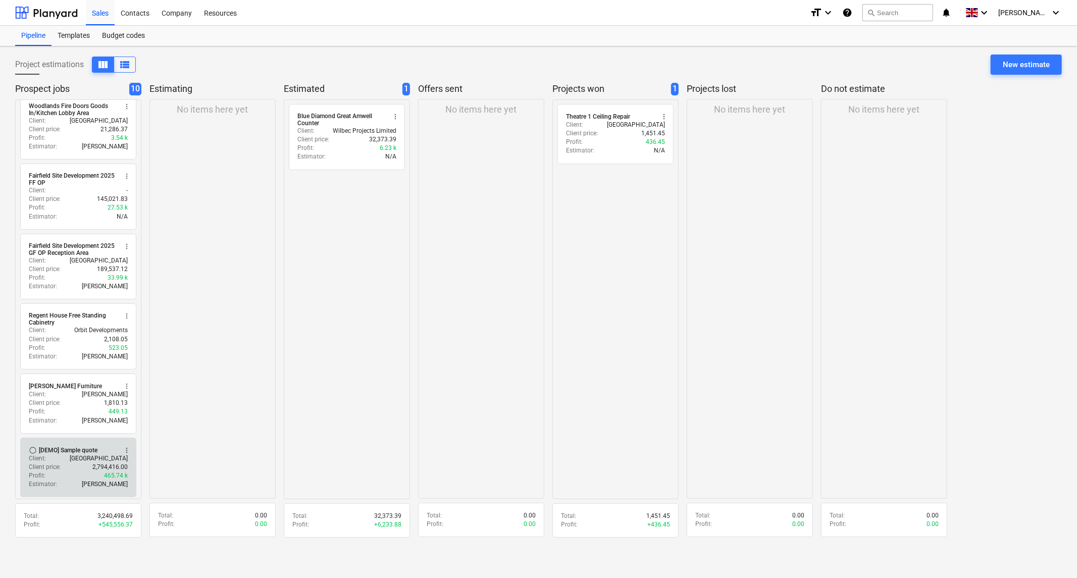
click at [84, 454] on p "[GEOGRAPHIC_DATA]" at bounding box center [99, 458] width 58 height 9
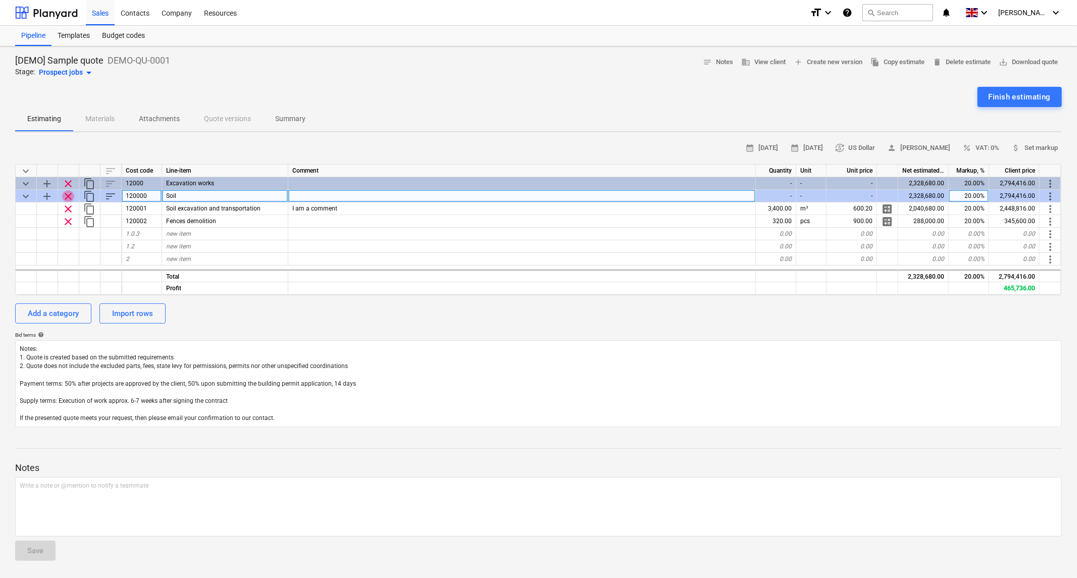
click at [64, 193] on span "clear" at bounding box center [68, 196] width 12 height 12
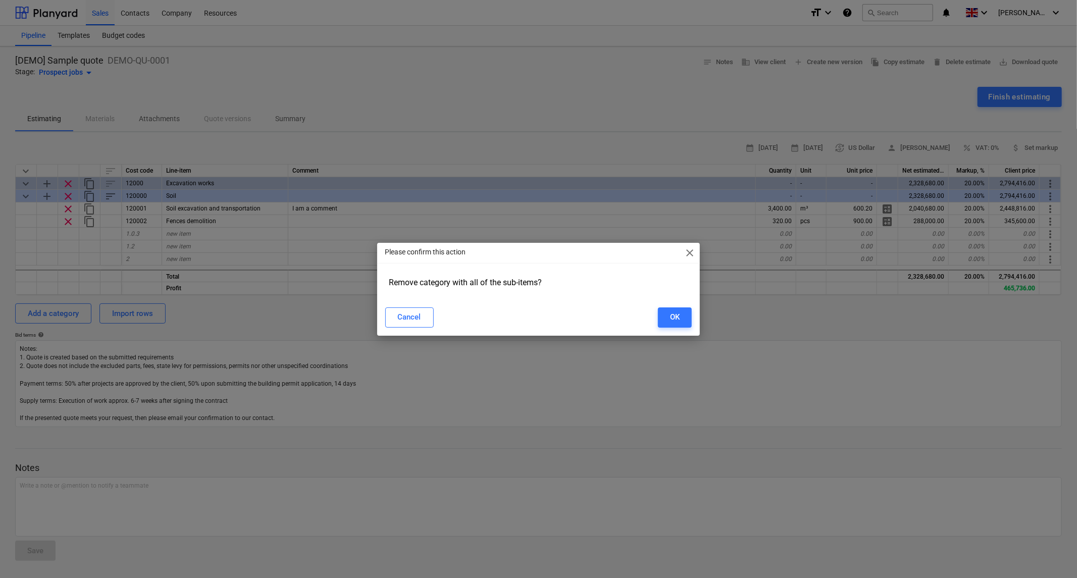
click at [699, 316] on div "Please confirm this action close Remove category with all of the sub-items? Can…" at bounding box center [538, 289] width 323 height 93
click at [679, 315] on div "OK" at bounding box center [675, 317] width 10 height 13
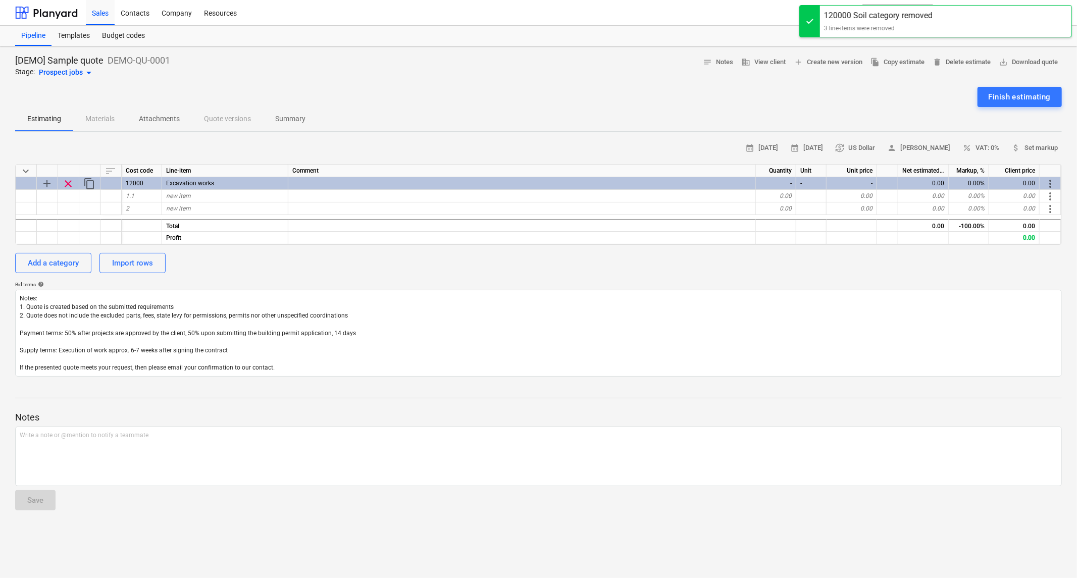
click at [117, 60] on p "DEMO-QU-0001" at bounding box center [139, 61] width 63 height 12
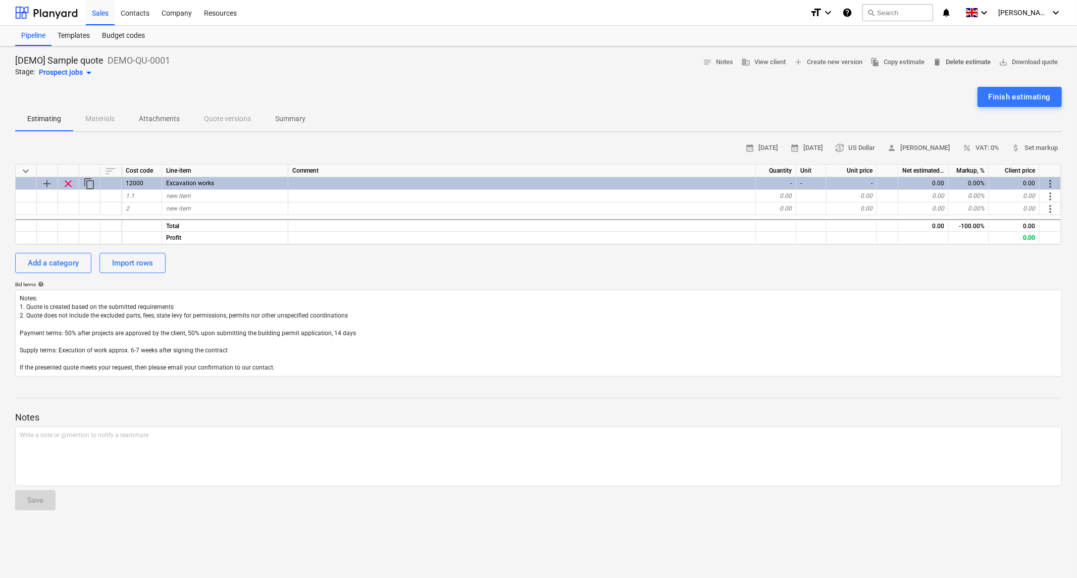
click at [963, 63] on span "delete Delete estimate" at bounding box center [962, 63] width 58 height 12
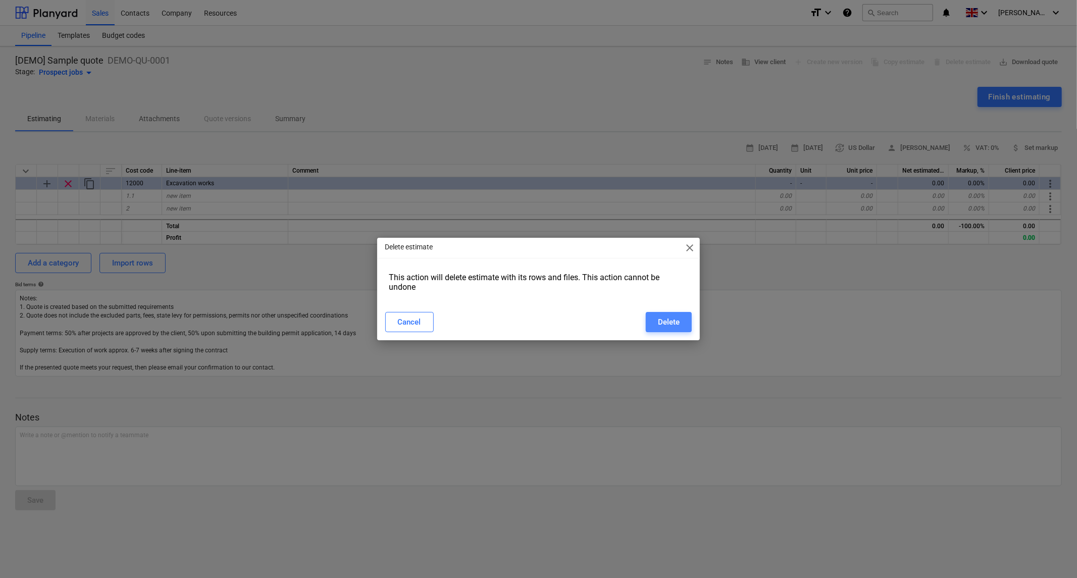
click at [677, 319] on div "Delete" at bounding box center [669, 322] width 22 height 13
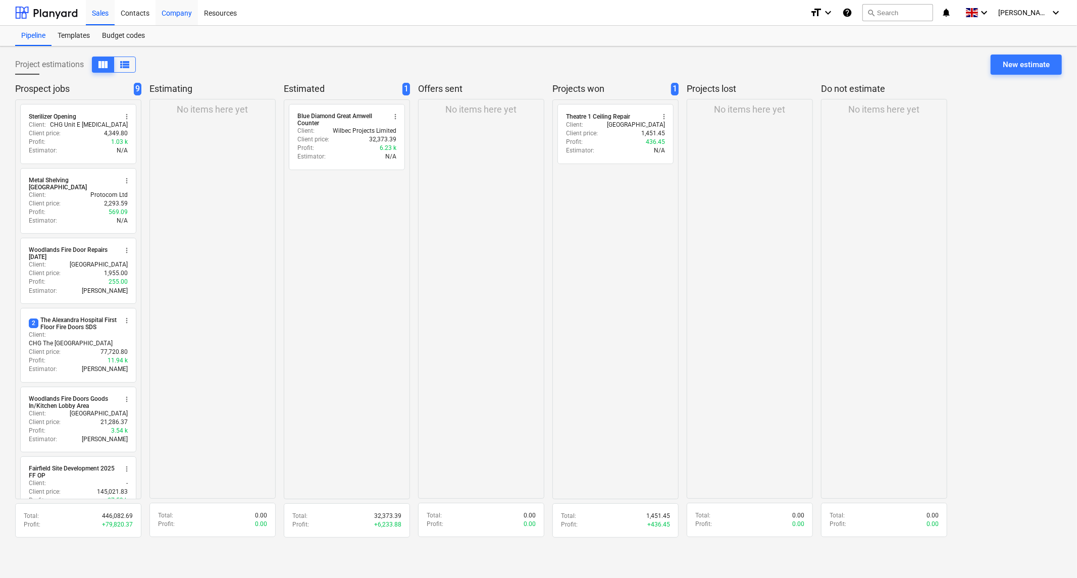
click at [172, 15] on div "Company" at bounding box center [177, 12] width 42 height 26
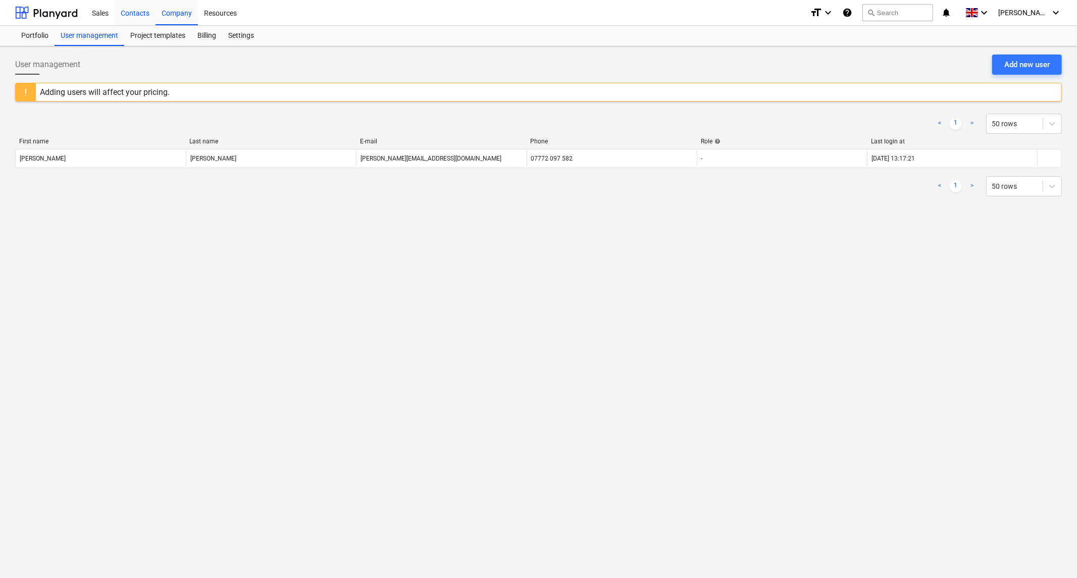
click at [134, 14] on div "Contacts" at bounding box center [135, 12] width 41 height 26
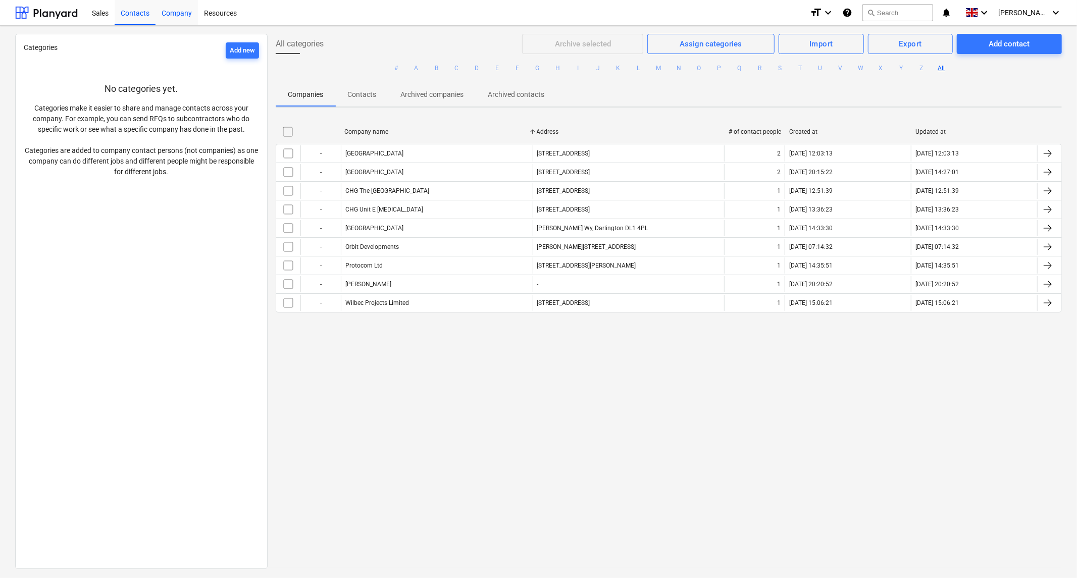
click at [167, 15] on div "Company" at bounding box center [177, 12] width 42 height 26
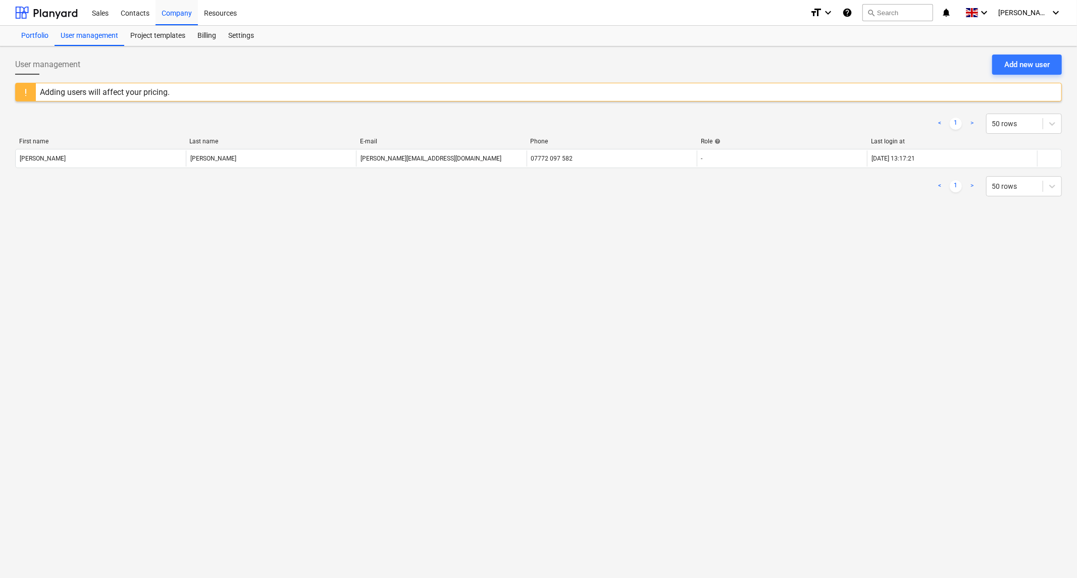
click at [32, 34] on div "Portfolio" at bounding box center [34, 36] width 39 height 20
click at [162, 32] on div "Project templates" at bounding box center [157, 36] width 67 height 20
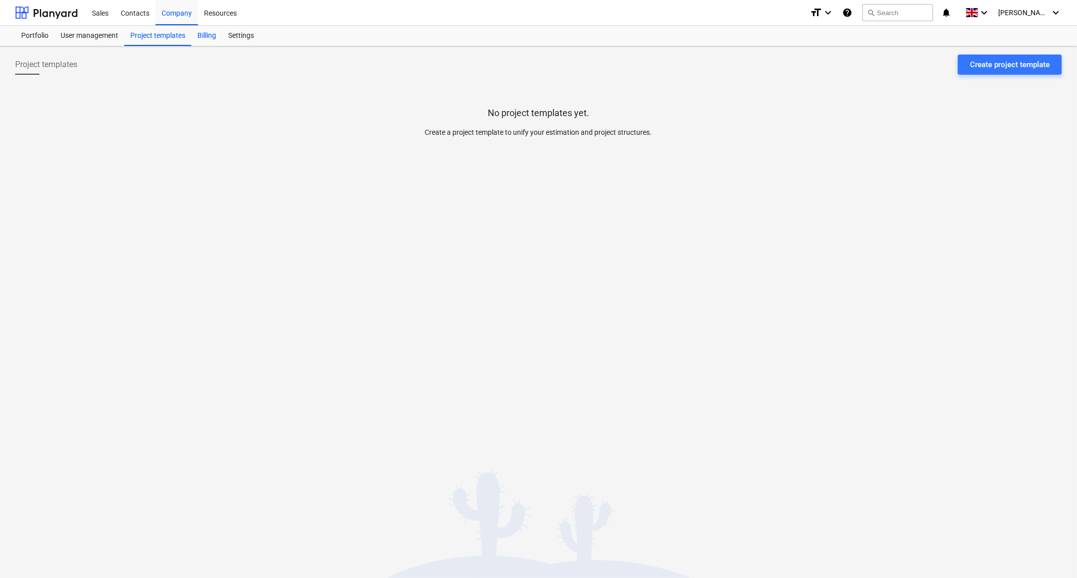
click at [211, 35] on div "Billing" at bounding box center [206, 36] width 31 height 20
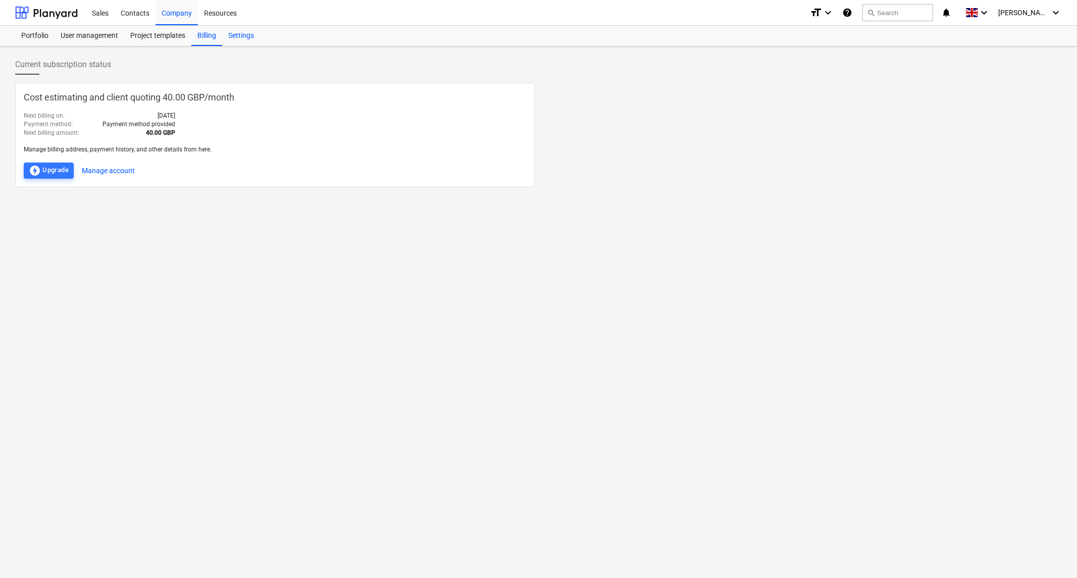
click at [239, 38] on div "Settings" at bounding box center [241, 36] width 38 height 20
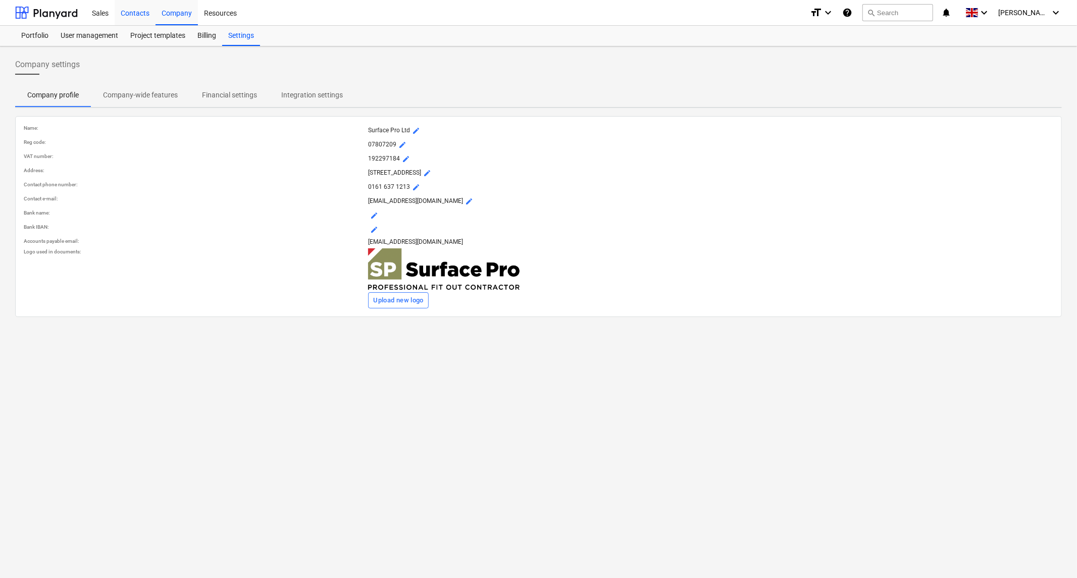
click at [131, 12] on div "Contacts" at bounding box center [135, 12] width 41 height 26
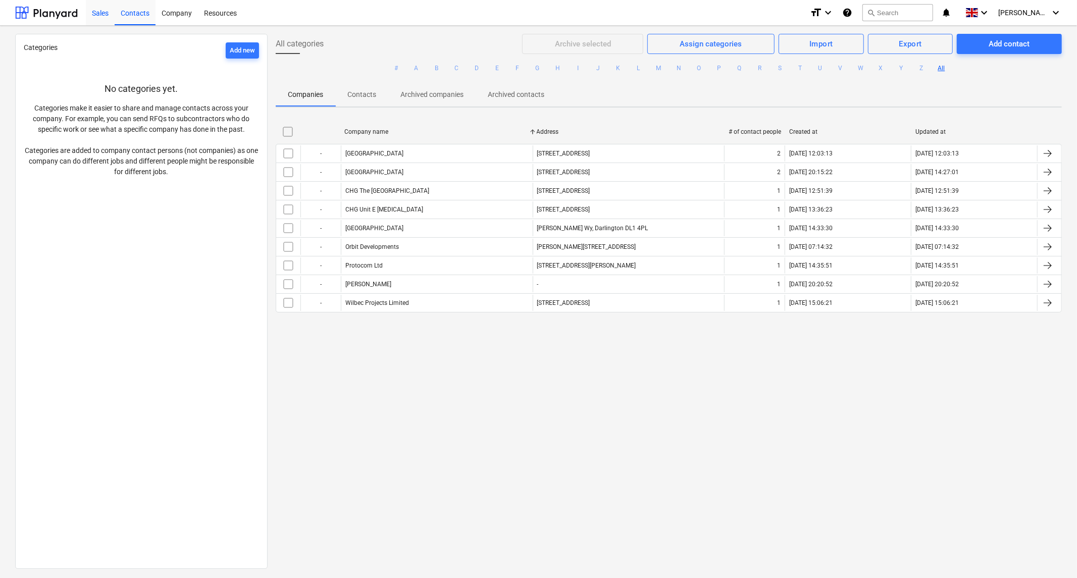
click at [98, 14] on div "Sales" at bounding box center [100, 12] width 29 height 26
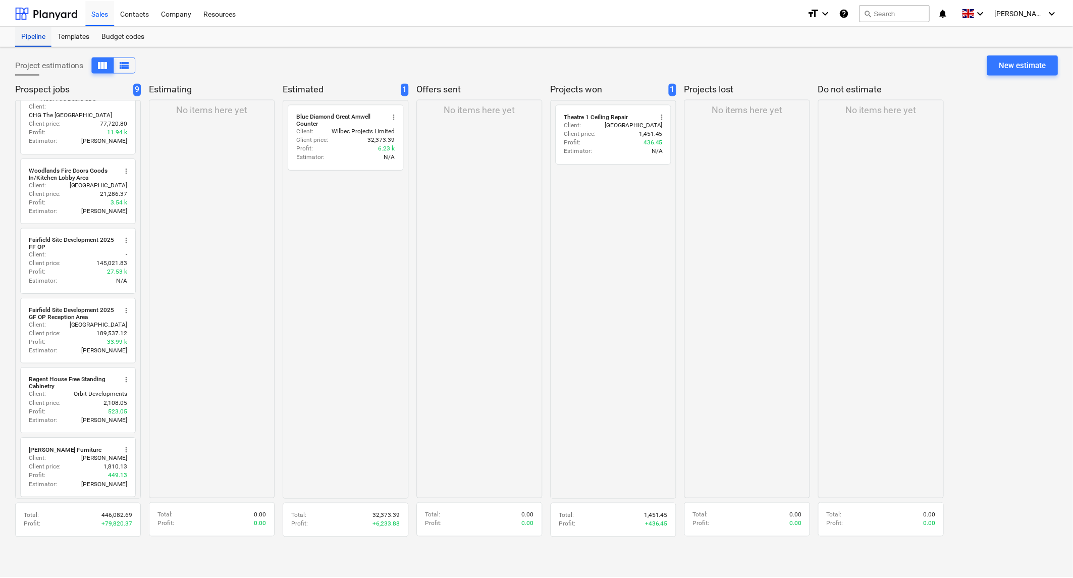
scroll to position [229, 0]
click at [1032, 61] on div "New estimate" at bounding box center [1026, 64] width 47 height 13
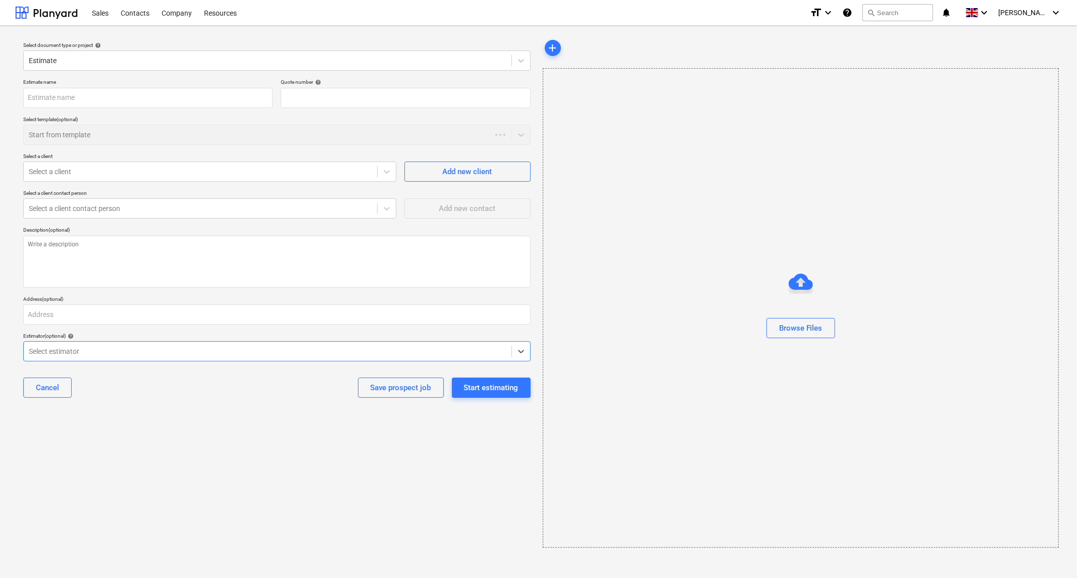
type textarea "x"
type input "QU-0015"
click at [118, 98] on input "text" at bounding box center [147, 98] width 249 height 20
type textarea "x"
type input "M"
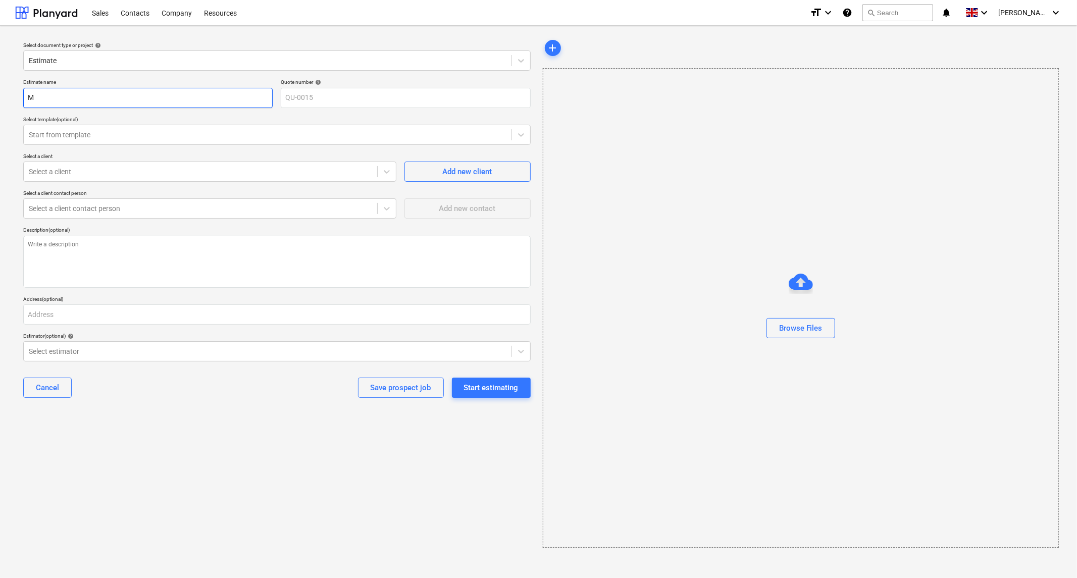
type textarea "x"
type input "Mi"
type textarea "x"
type input "Min"
type textarea "x"
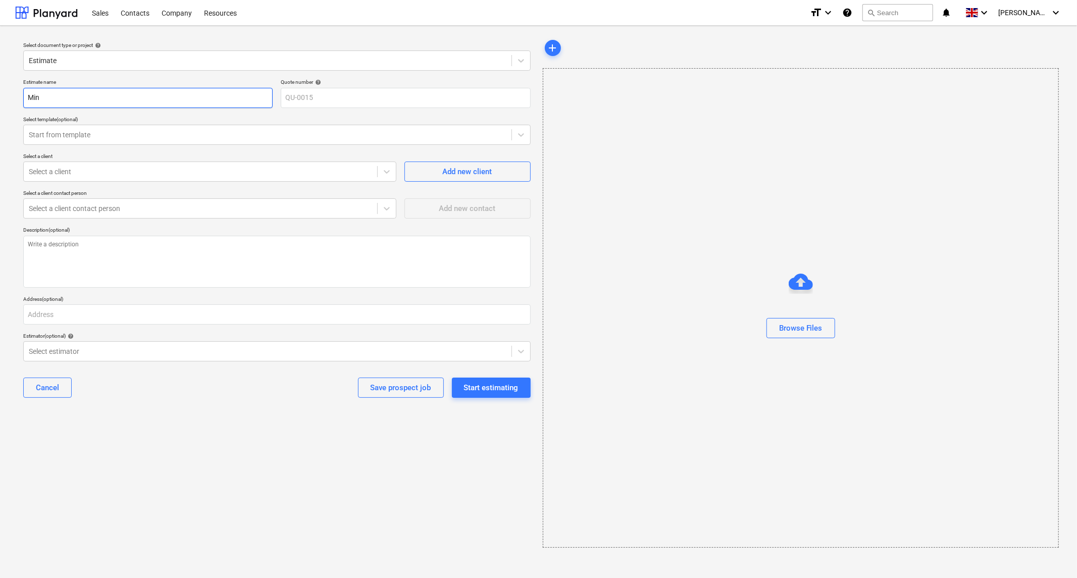
type input "Mino"
type textarea "x"
type input "Minor"
type textarea "x"
type input "Minor"
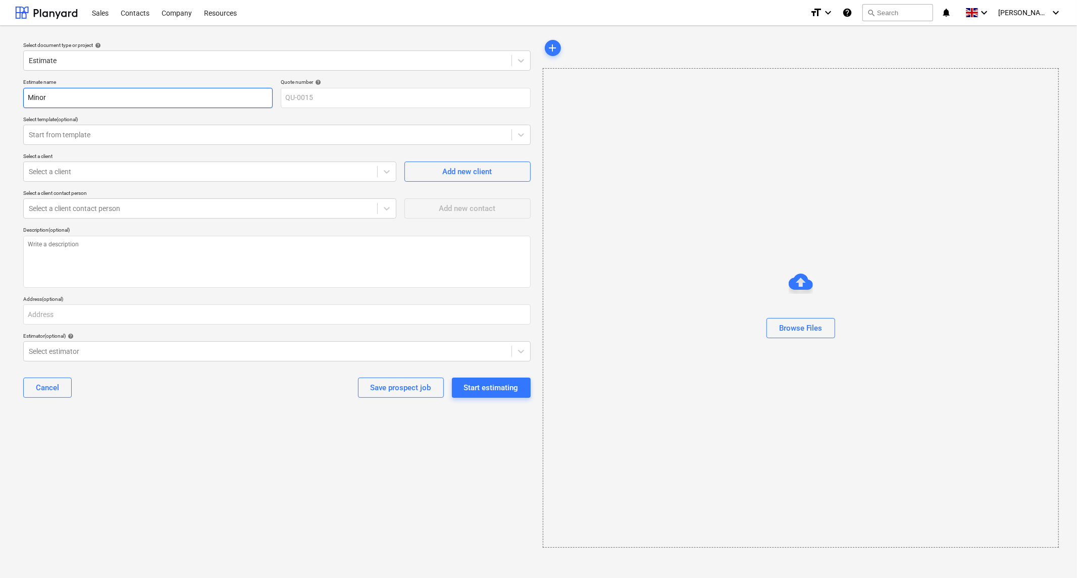
type textarea "x"
type input "Minor O"
type textarea "x"
type input "Minor Op"
type textarea "x"
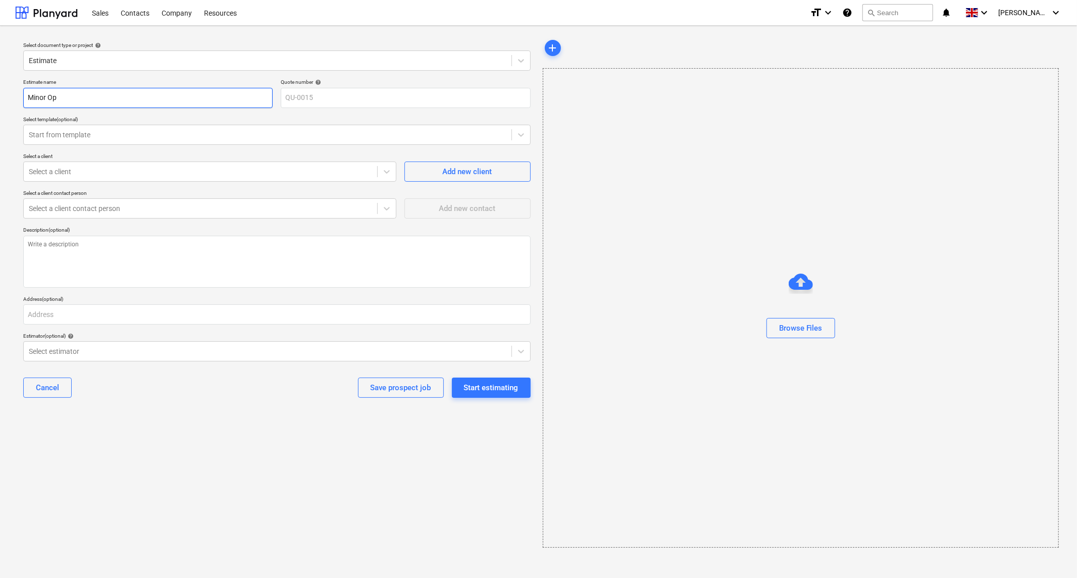
type input "Minor Ops"
type textarea "x"
type input "Minor Ops"
type textarea "x"
type input "Minor Ops S"
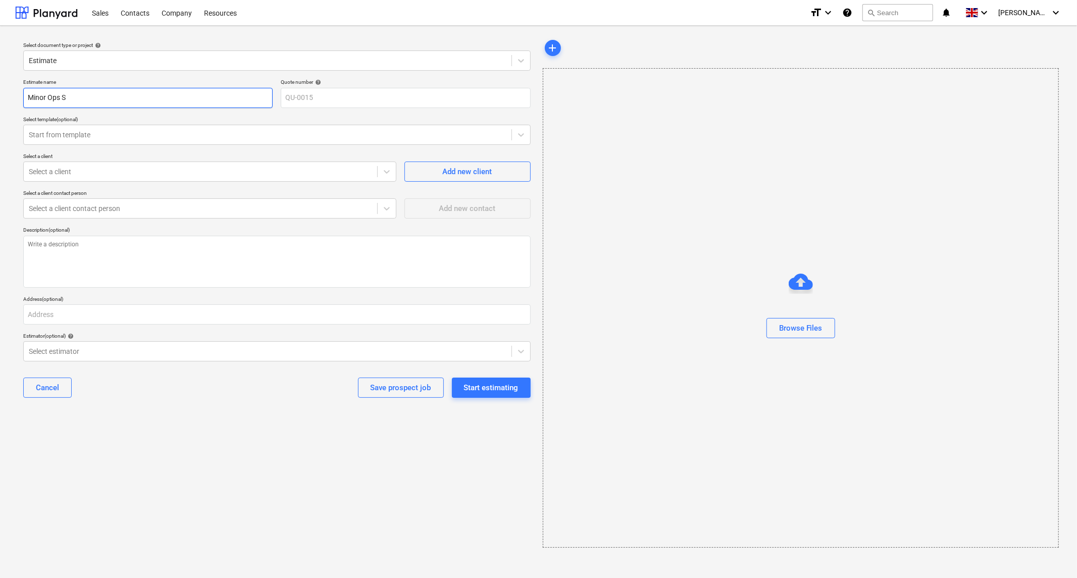
type textarea "x"
type input "Minor Ops Si"
type textarea "x"
type input "Minor Ops Sin"
type textarea "x"
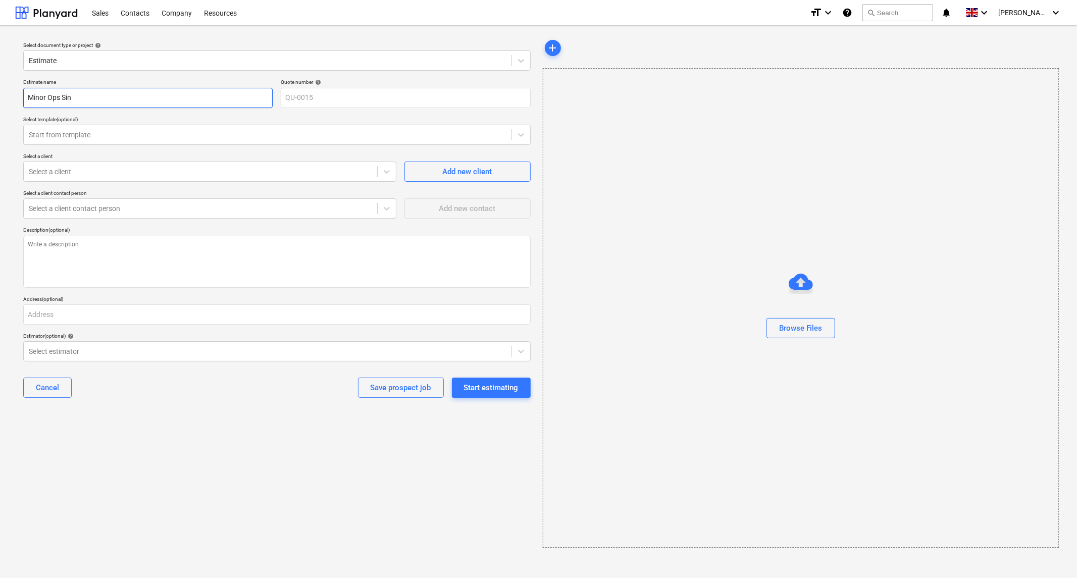
type input "Minor Ops Sink"
type textarea "x"
type input "Minor Ops Sinkk"
type textarea "x"
type input "Minor Ops Sinkk"
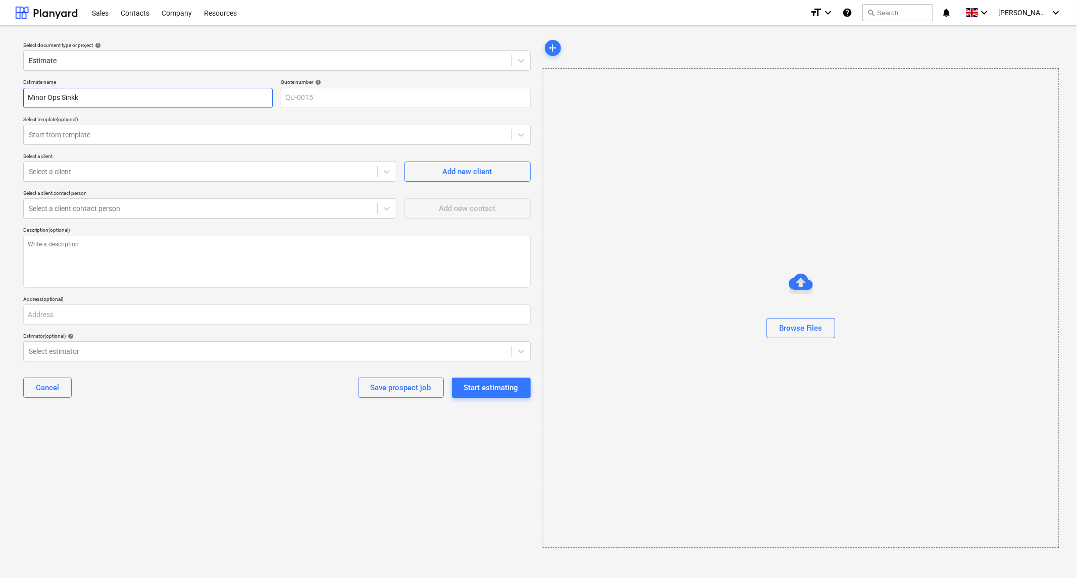
type textarea "x"
type input "Minor Ops Sinkk"
type textarea "x"
type input "Minor Ops Sink"
type textarea "x"
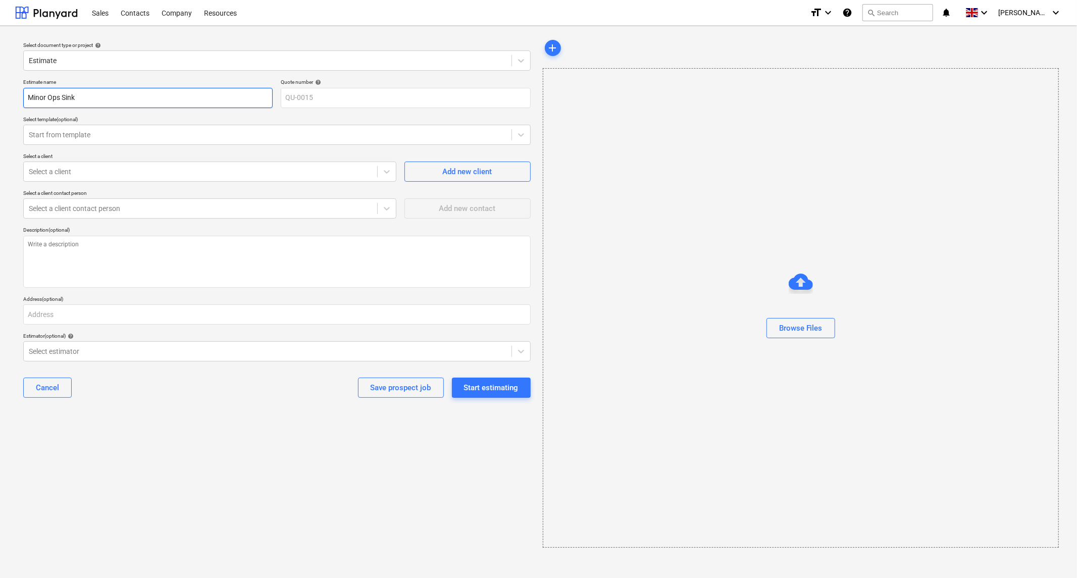
type input "Minor Ops Sink"
type textarea "x"
type input "Minor Ops Sink R"
type textarea "x"
type input "Minor Ops Sink Re"
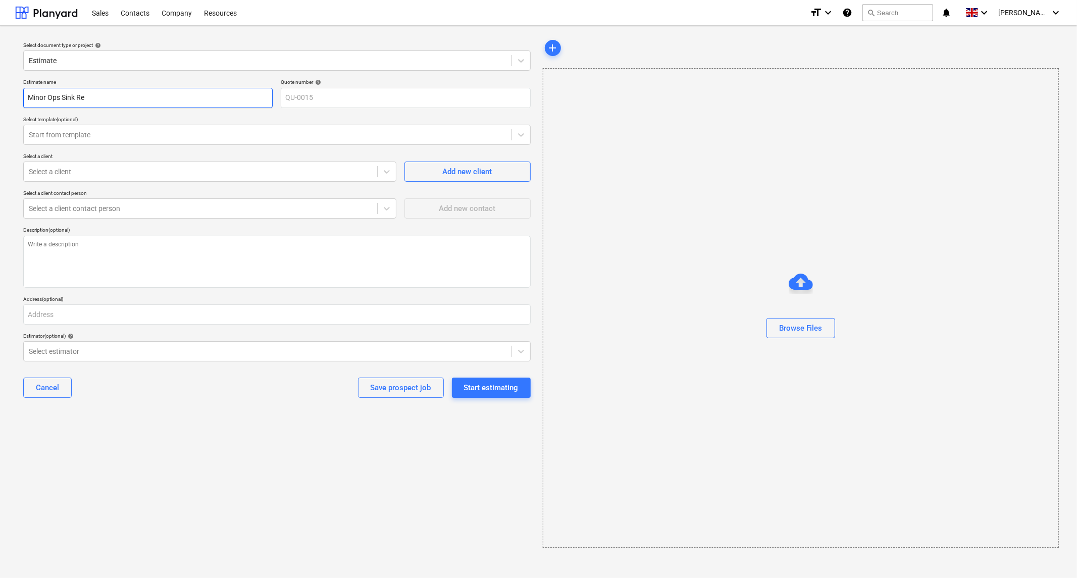
type textarea "x"
type input "Minor Ops Sink Rem"
type textarea "x"
type input "Minor Ops Sink Remo"
type textarea "x"
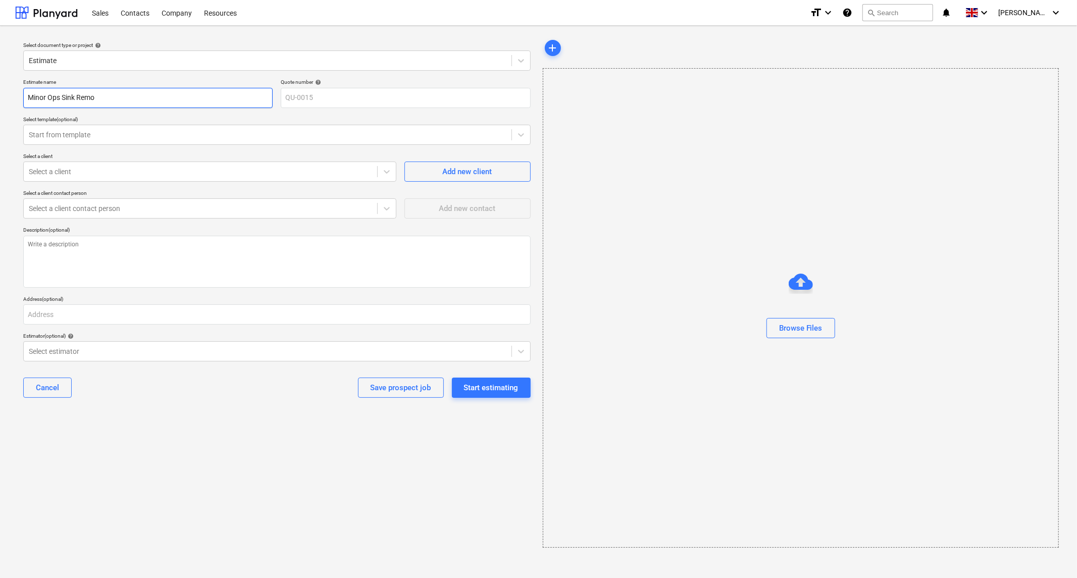
type input "Minor Ops Sink Remov"
type textarea "x"
type input "Minor Ops Sink Remove"
type textarea "x"
type input "Minor Ops Sink Removea"
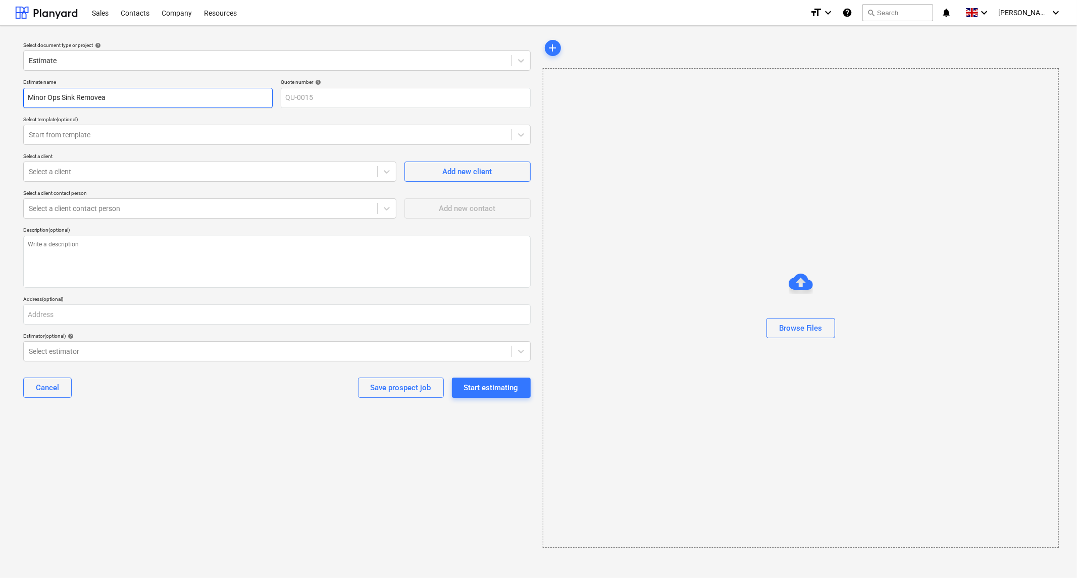
type textarea "x"
type input "Minor Ops Sink Removeal"
type textarea "x"
type input "Minor Ops Sink Removeal"
type textarea "x"
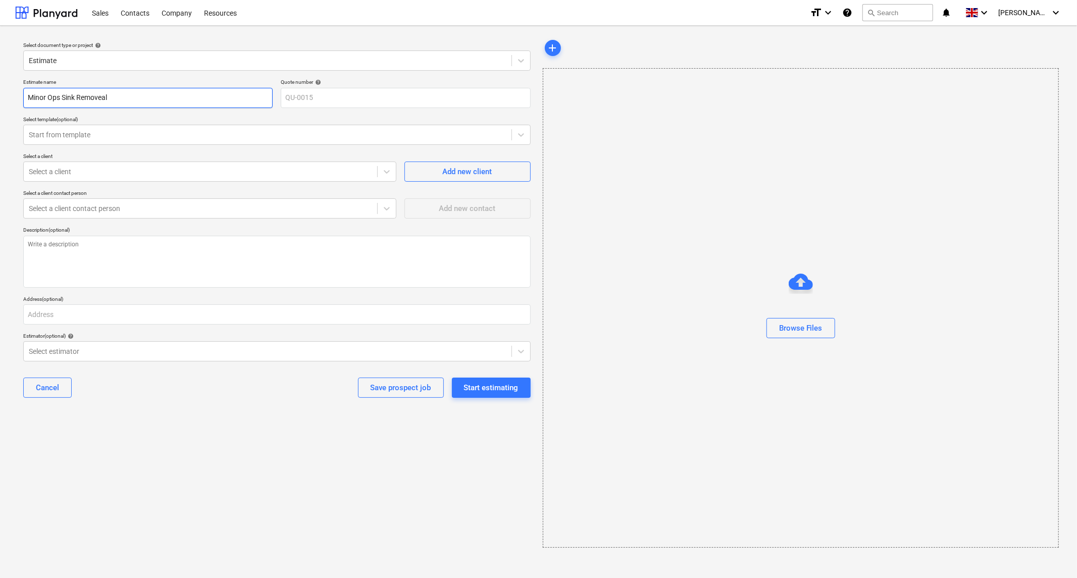
type input "Minor Ops Sink Removeal"
type textarea "x"
type input "Minor Ops Sink Removea"
type textarea "x"
type input "Minor Ops Sink Remove"
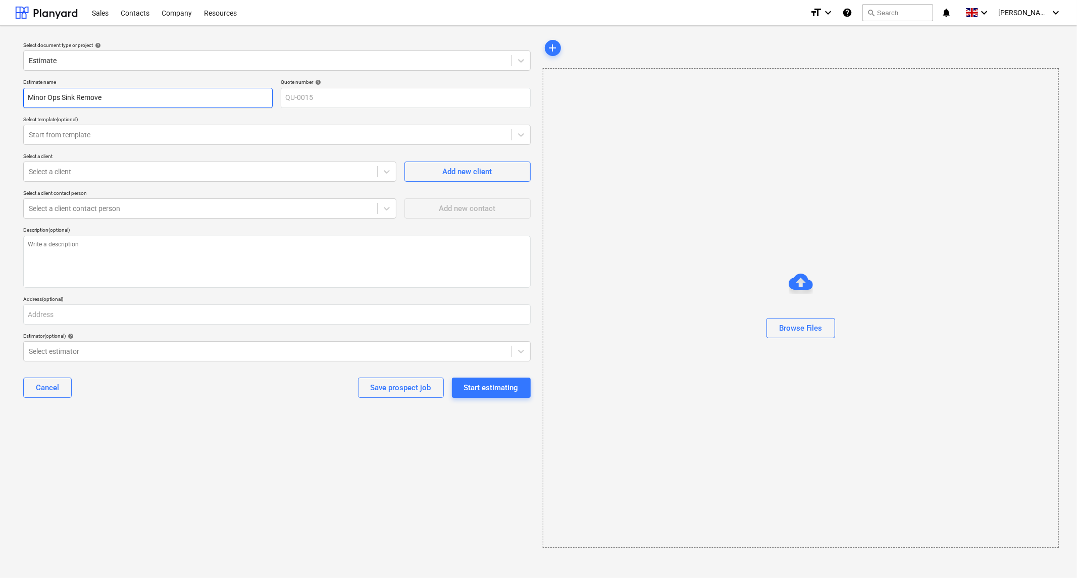
type textarea "x"
type input "Minor Ops Sink Remov"
type textarea "x"
type input "Minor Ops Sink Remova"
type textarea "x"
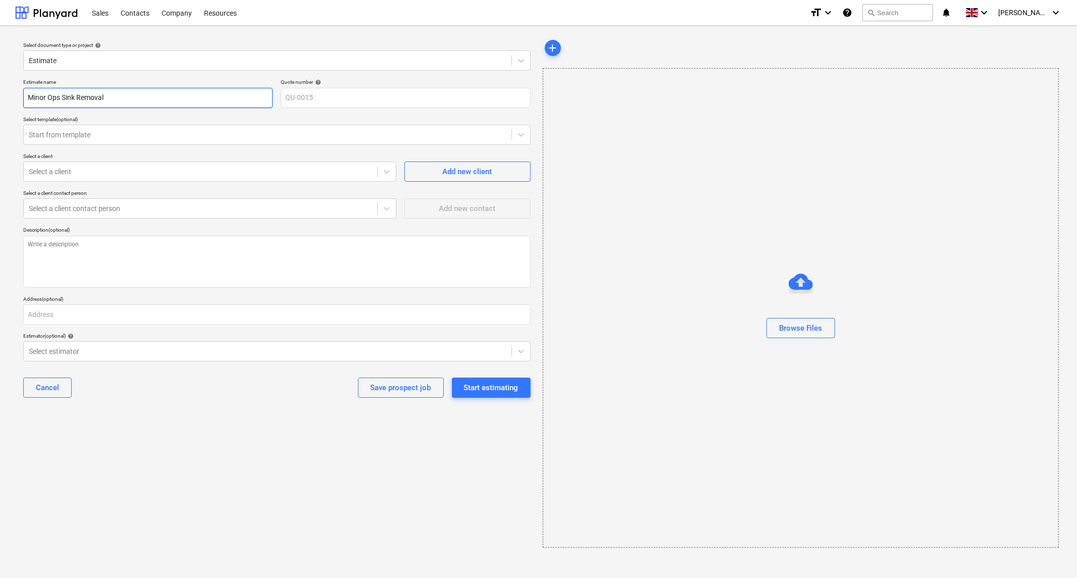
type input "Minor Ops Sink Removal"
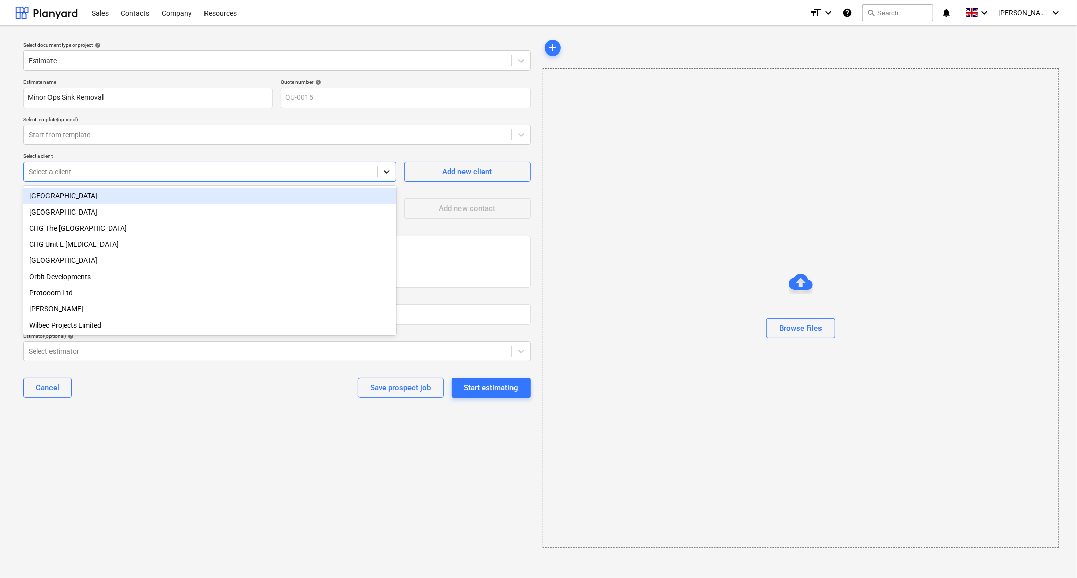
click at [380, 178] on div at bounding box center [387, 172] width 18 height 18
click at [81, 211] on div "[GEOGRAPHIC_DATA]" at bounding box center [209, 212] width 373 height 16
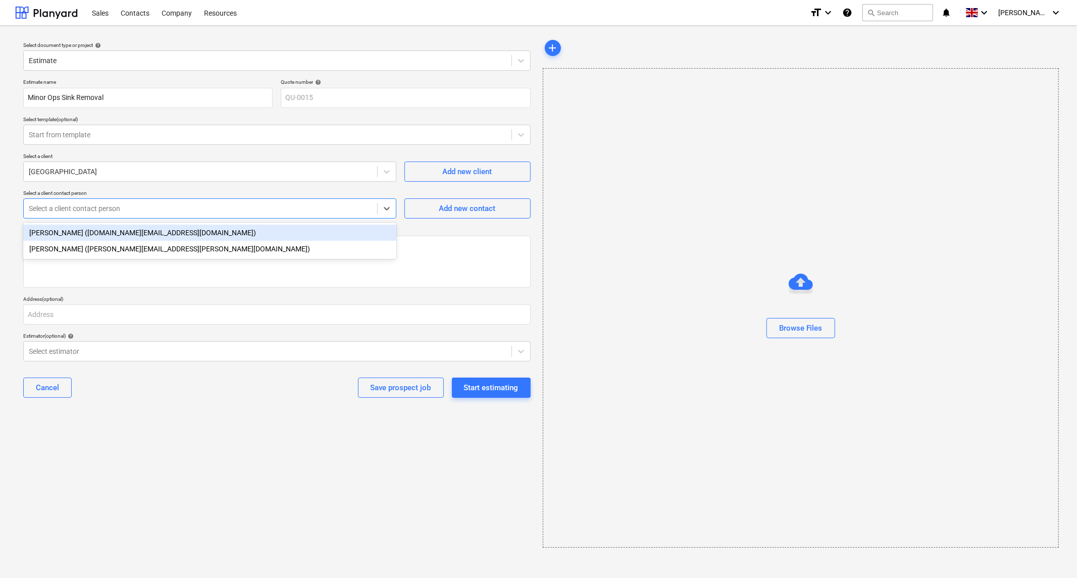
click at [123, 210] on div at bounding box center [200, 208] width 343 height 10
click at [103, 233] on div "[PERSON_NAME] ([DOMAIN_NAME][EMAIL_ADDRESS][DOMAIN_NAME])" at bounding box center [209, 233] width 373 height 16
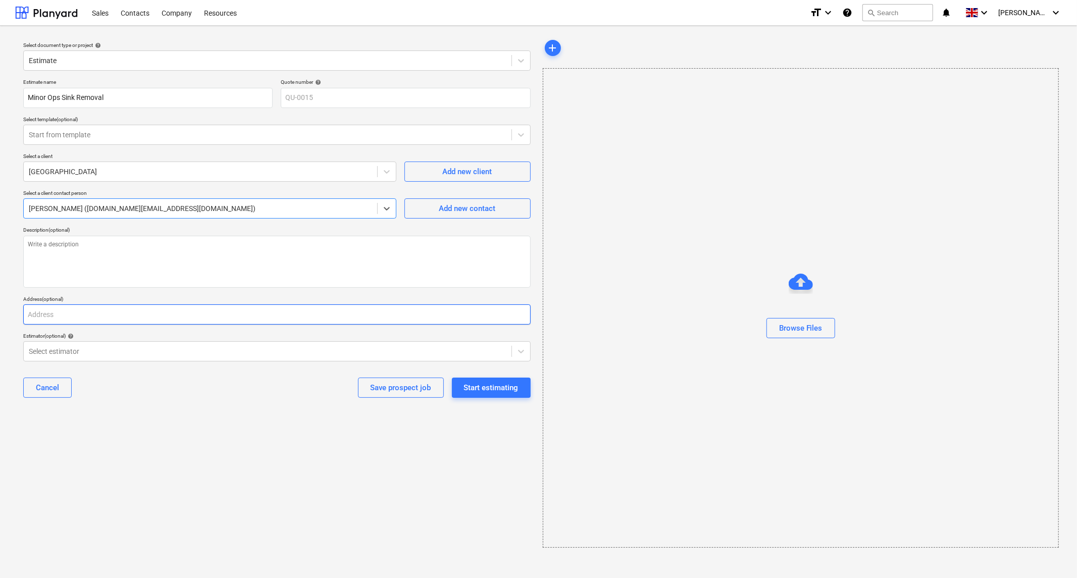
click at [215, 314] on input "text" at bounding box center [276, 314] width 507 height 20
click at [490, 386] on div "Start estimating" at bounding box center [491, 387] width 55 height 13
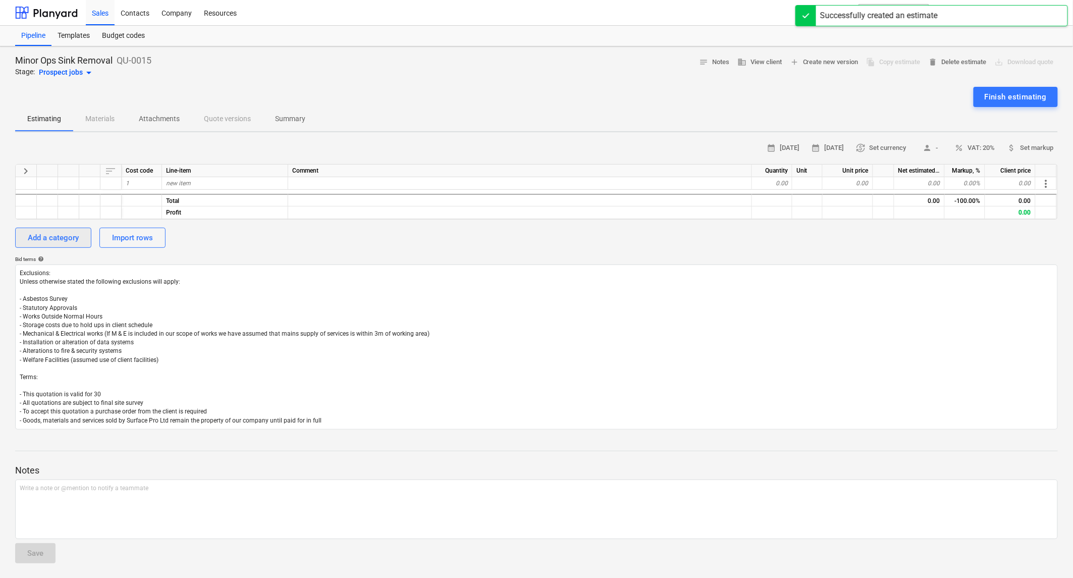
click at [52, 240] on div "Add a category" at bounding box center [53, 237] width 51 height 13
type textarea "x"
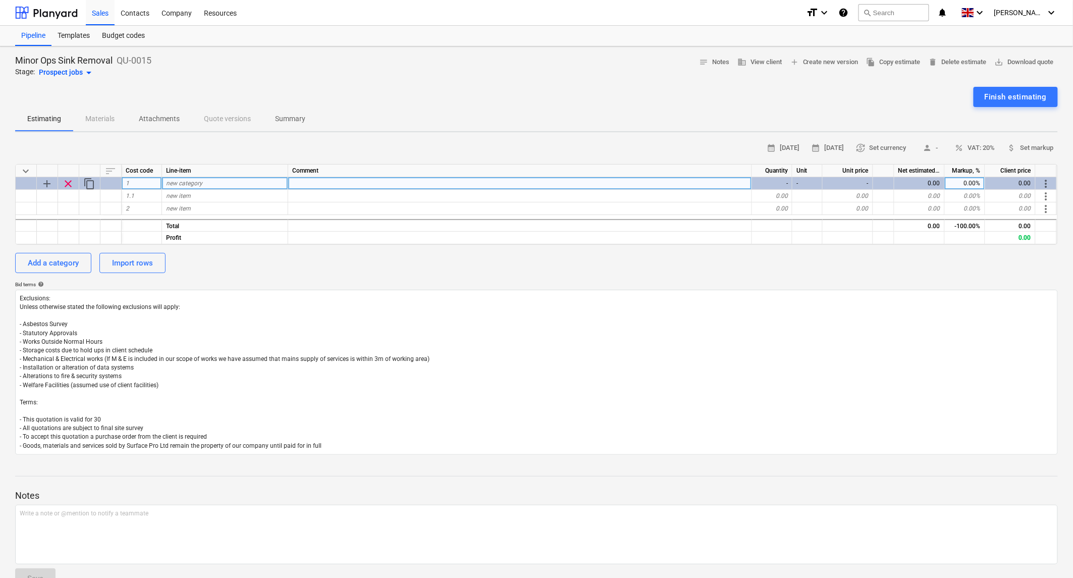
click at [194, 183] on span "new category" at bounding box center [184, 183] width 36 height 7
type input "PLumbing"
type textarea "x"
type input "PLUMBING"
type textarea "x"
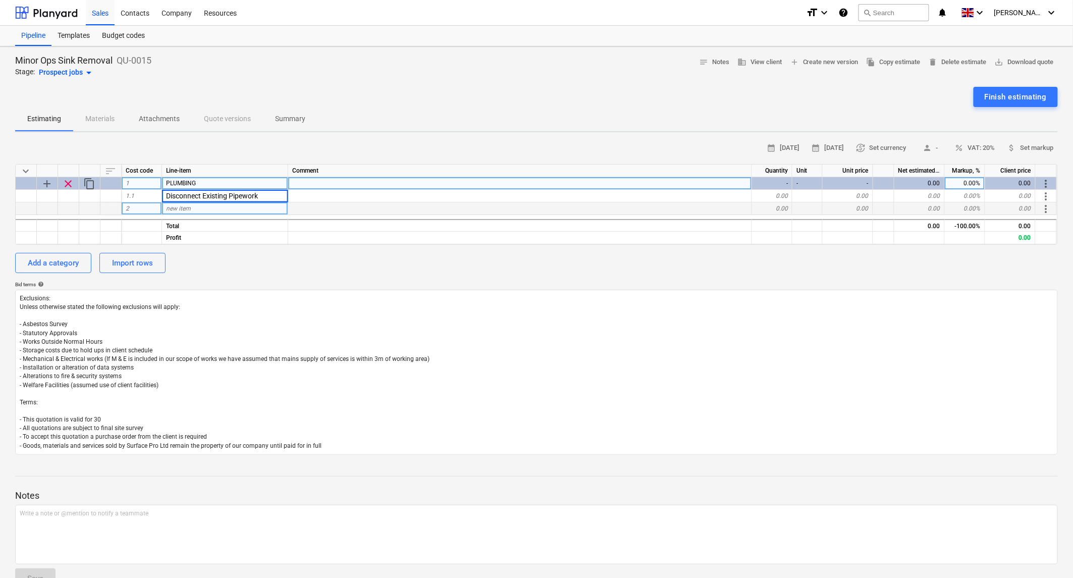
type input "Disconnect Existing Pipework"
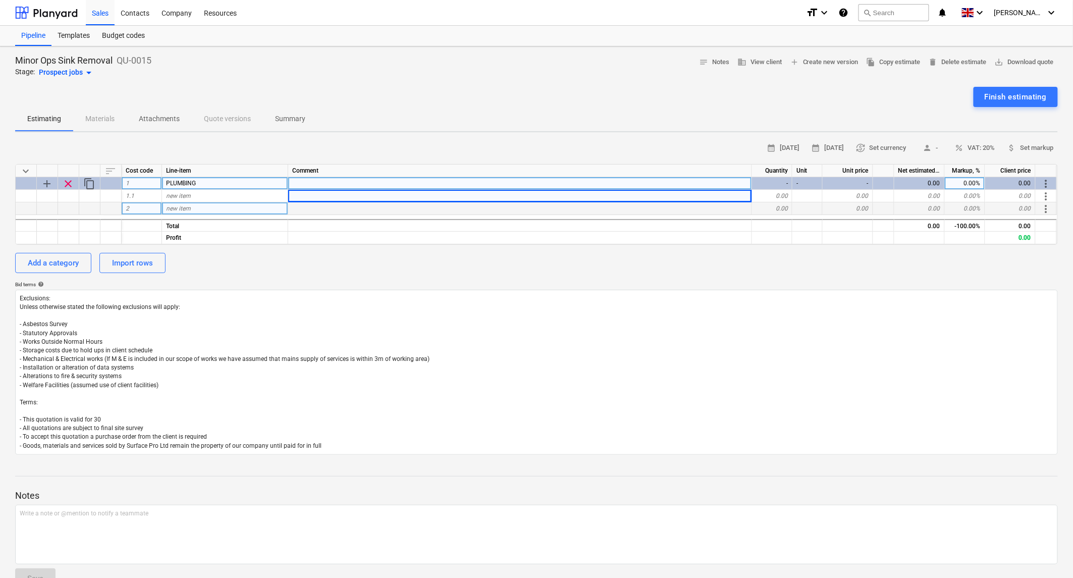
type textarea "x"
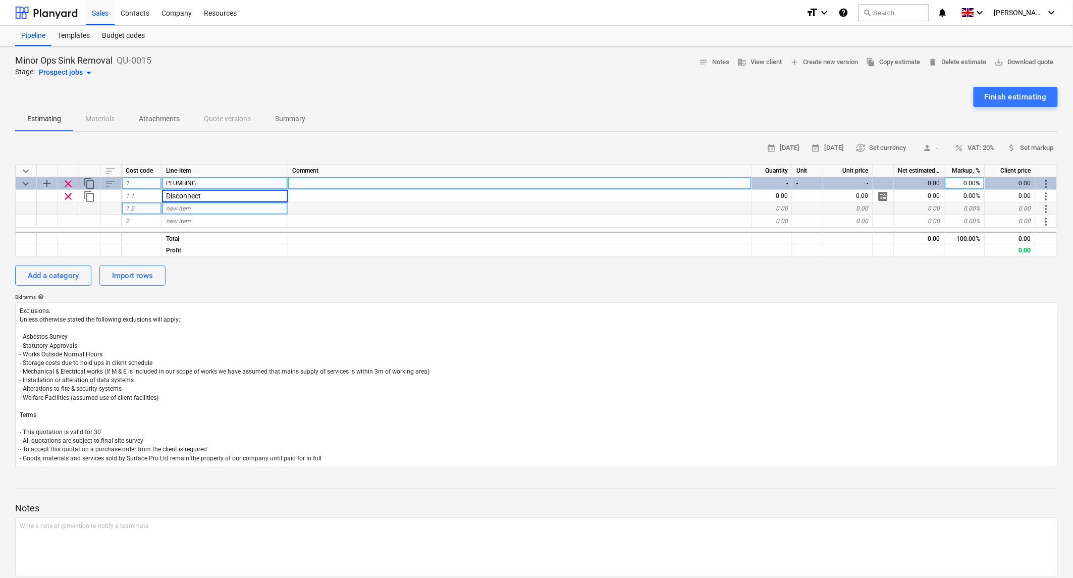
type input "Disconnect"
type textarea "x"
type input "Strip Out"
type textarea "x"
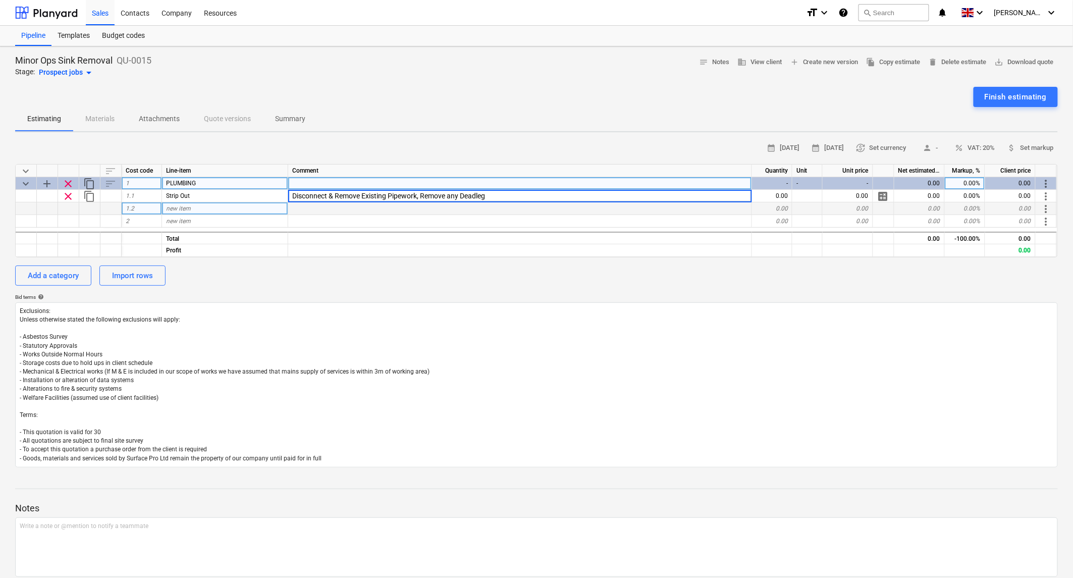
type input "Disconnect & Remove Existing Pipework, Remove any Deadlegs"
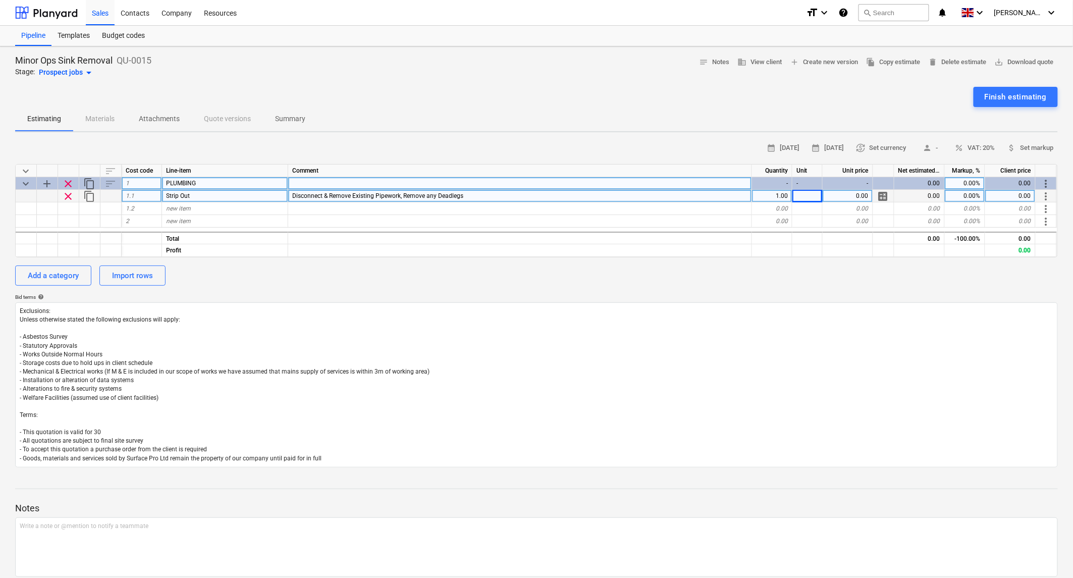
click at [881, 195] on span "calculate" at bounding box center [884, 196] width 12 height 12
type textarea "x"
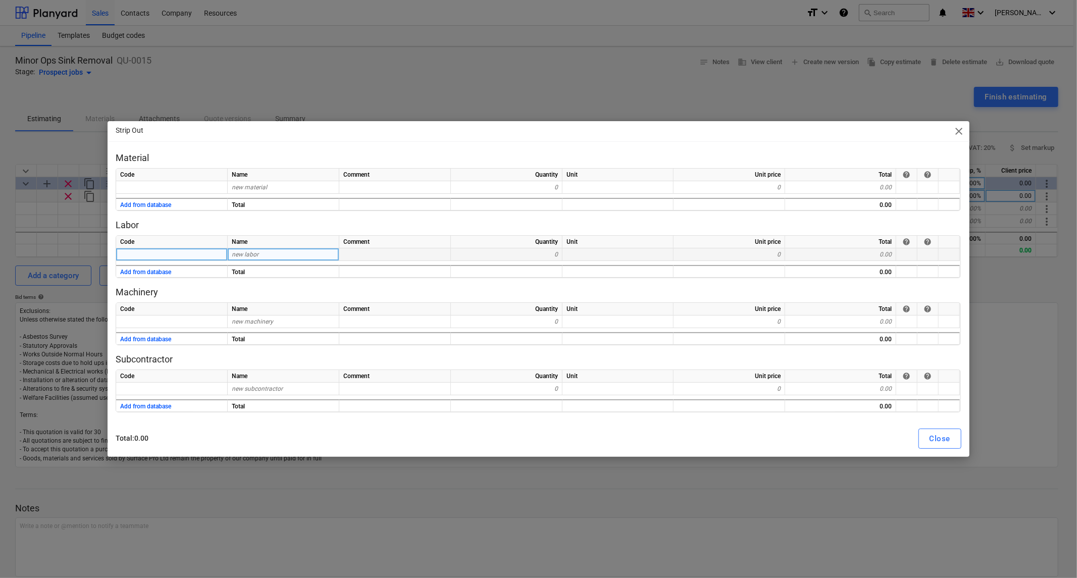
click at [277, 257] on div "new labor" at bounding box center [284, 254] width 112 height 13
type input "Labour"
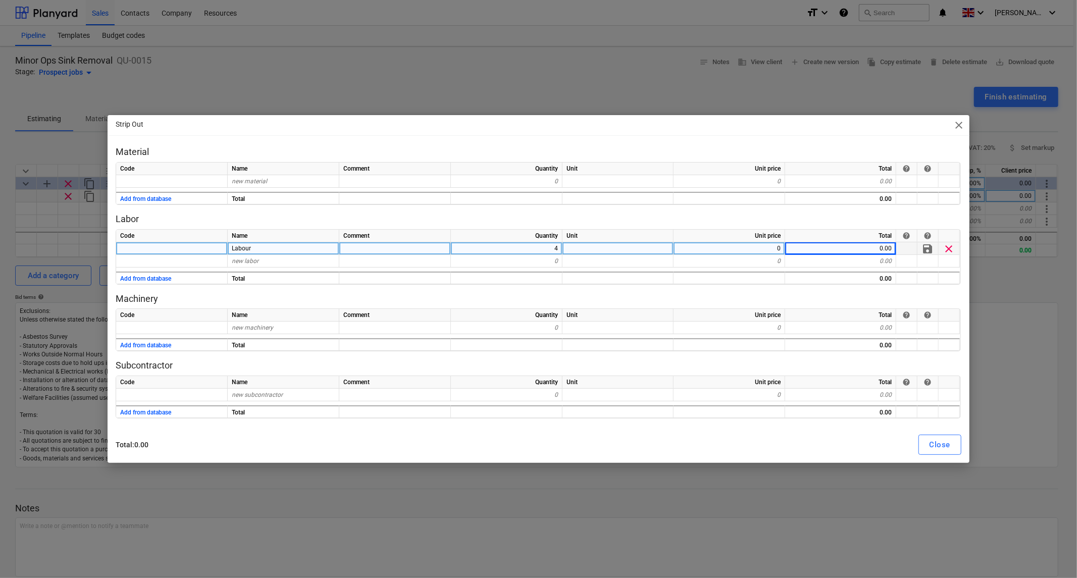
type textarea "x"
type input "Travel"
type textarea "x"
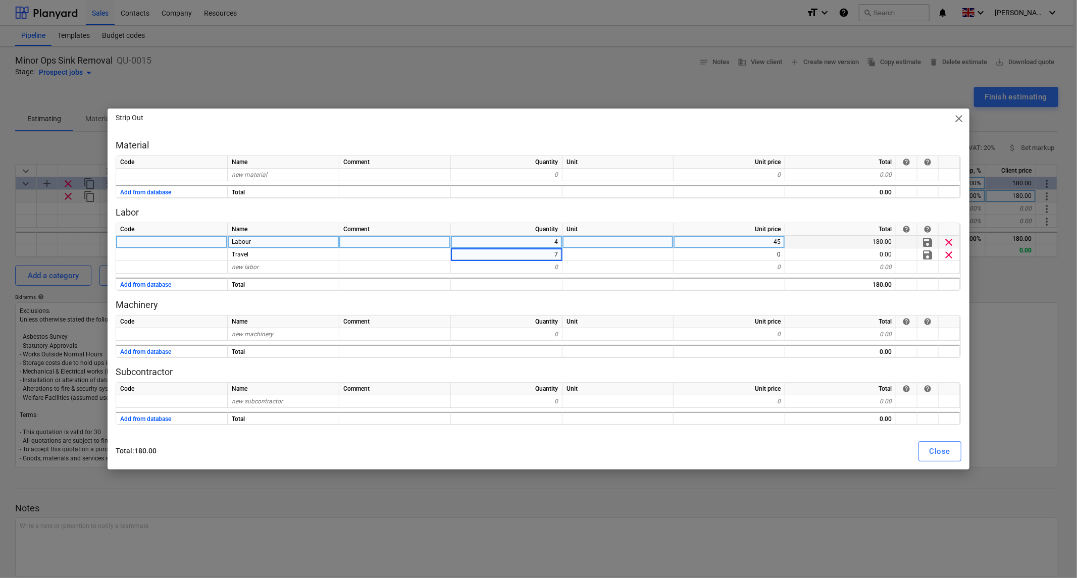
type input "70"
type textarea "x"
type input "0.5"
type textarea "x"
type input "70"
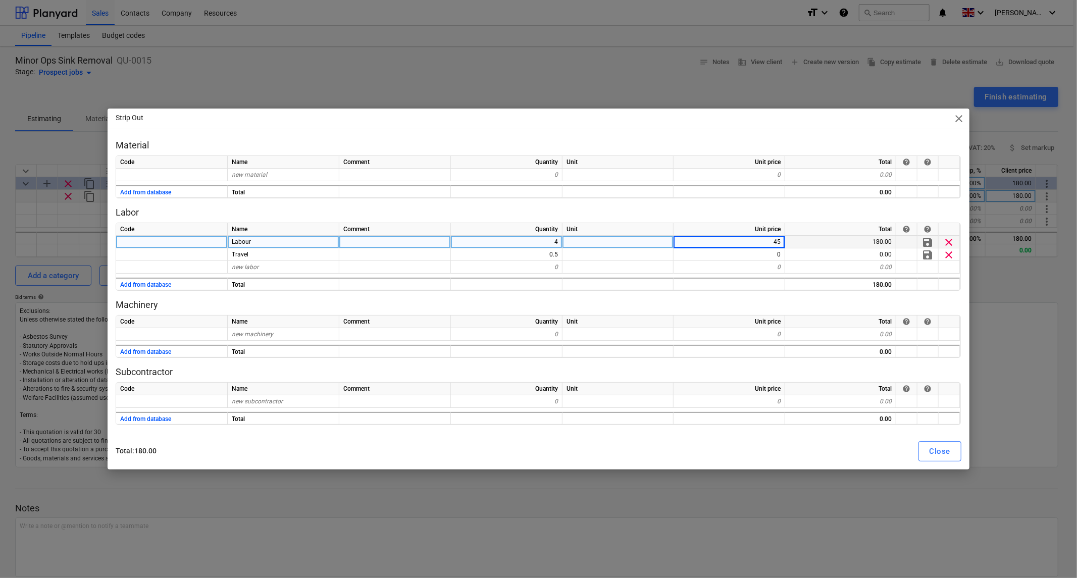
type textarea "x"
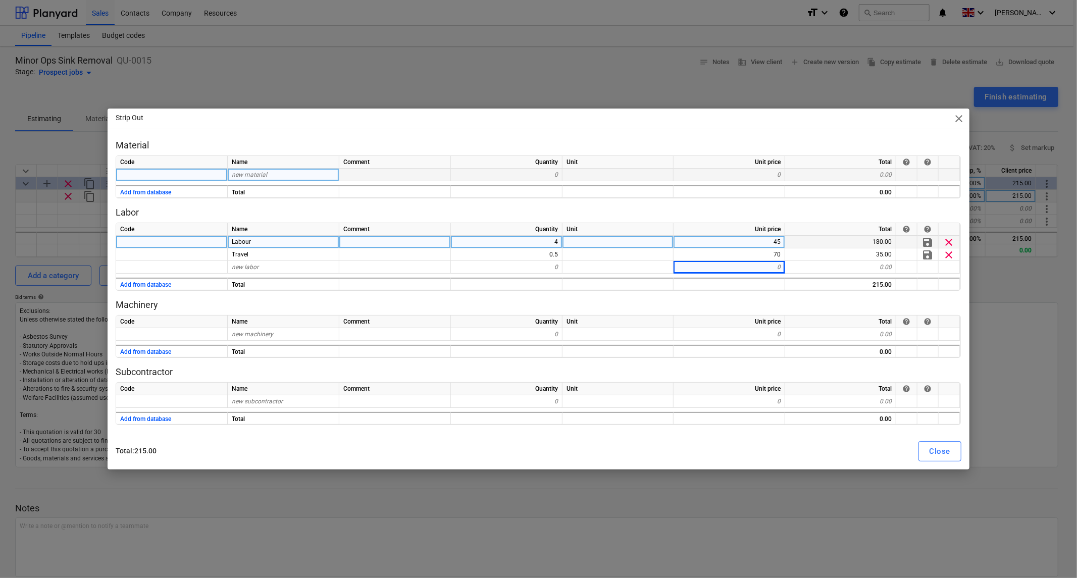
click at [263, 175] on span "new material" at bounding box center [249, 174] width 35 height 7
type input "Pipe Fittings"
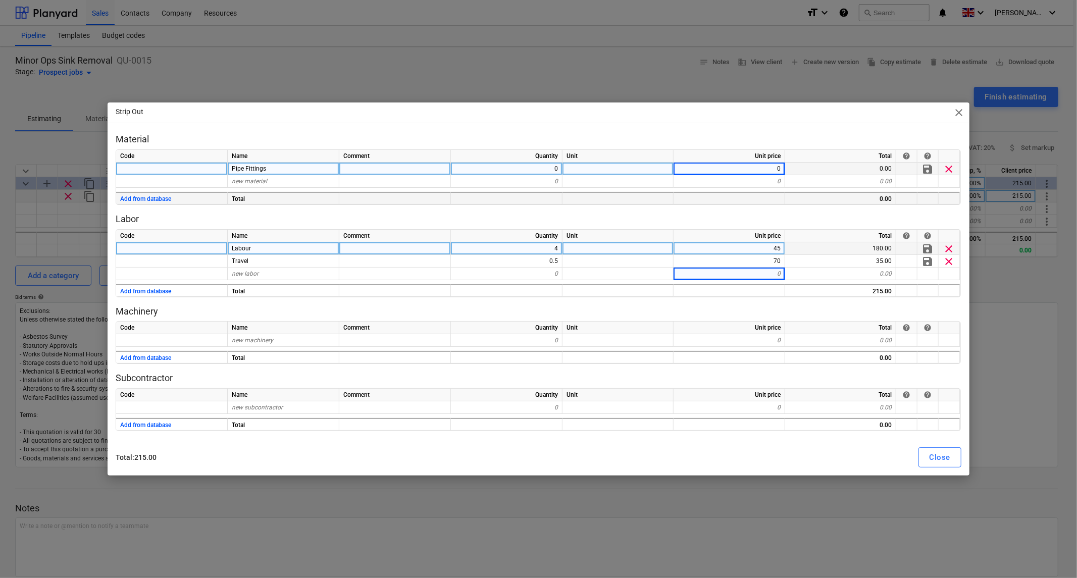
type textarea "x"
type input "50"
click at [952, 461] on button "Close" at bounding box center [939, 457] width 43 height 20
type textarea "x"
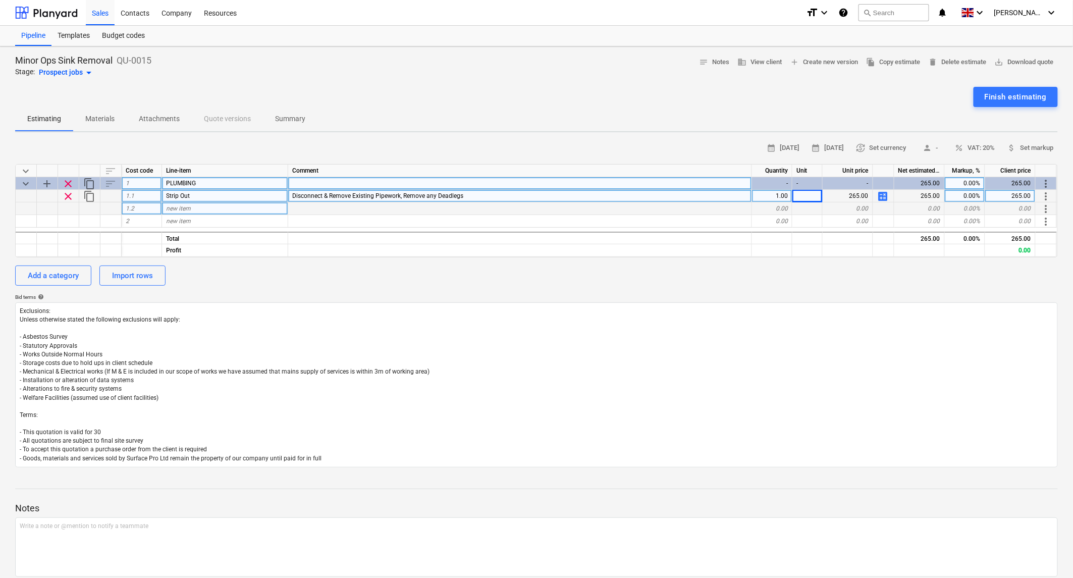
click at [179, 211] on span "new item" at bounding box center [178, 208] width 25 height 7
type input "WORKTOP"
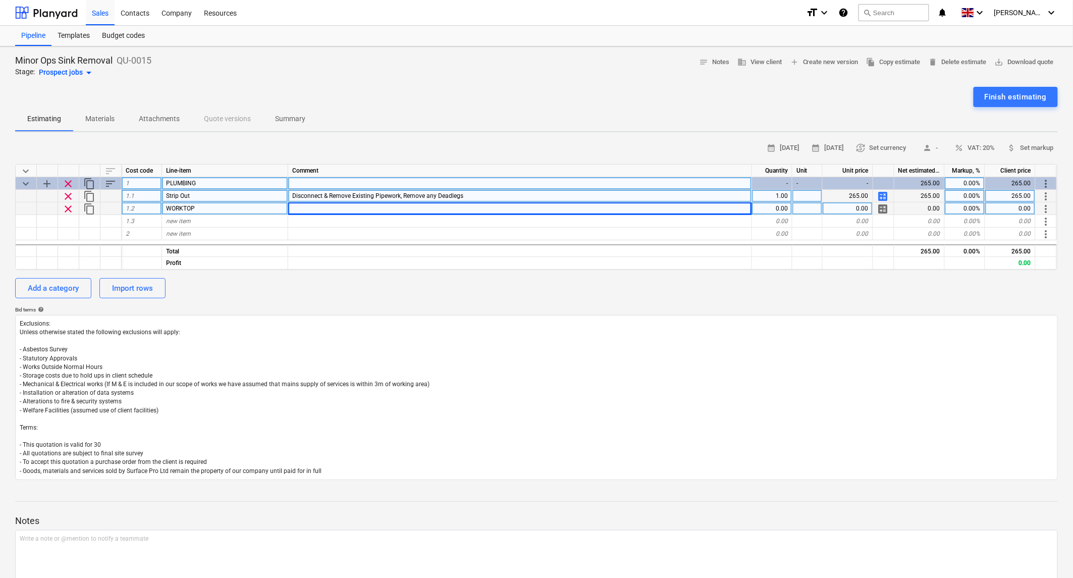
click at [70, 213] on span "clear" at bounding box center [68, 209] width 12 height 12
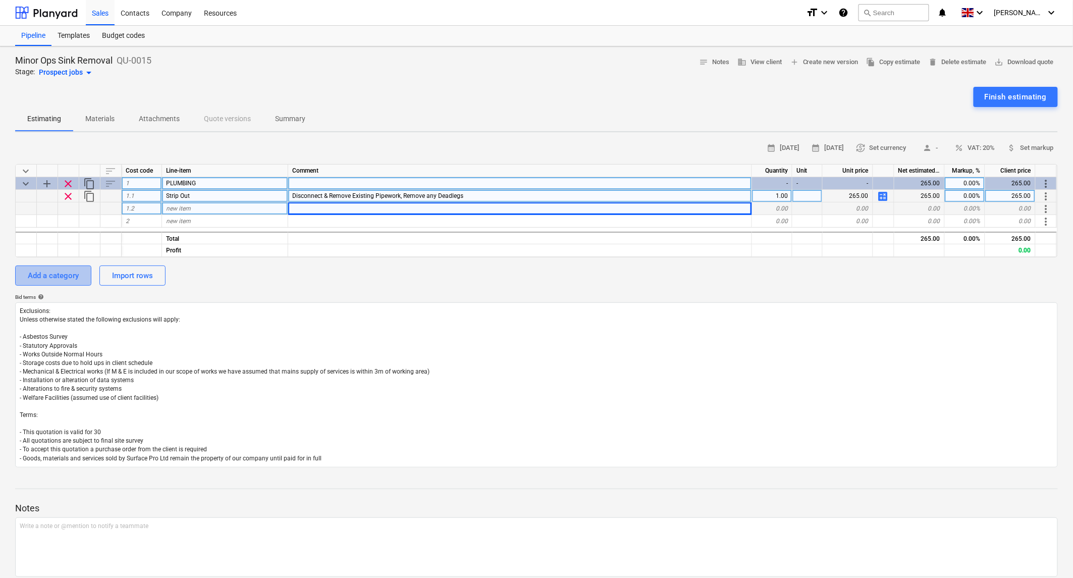
click at [46, 278] on div "Add a category" at bounding box center [53, 275] width 51 height 13
type textarea "x"
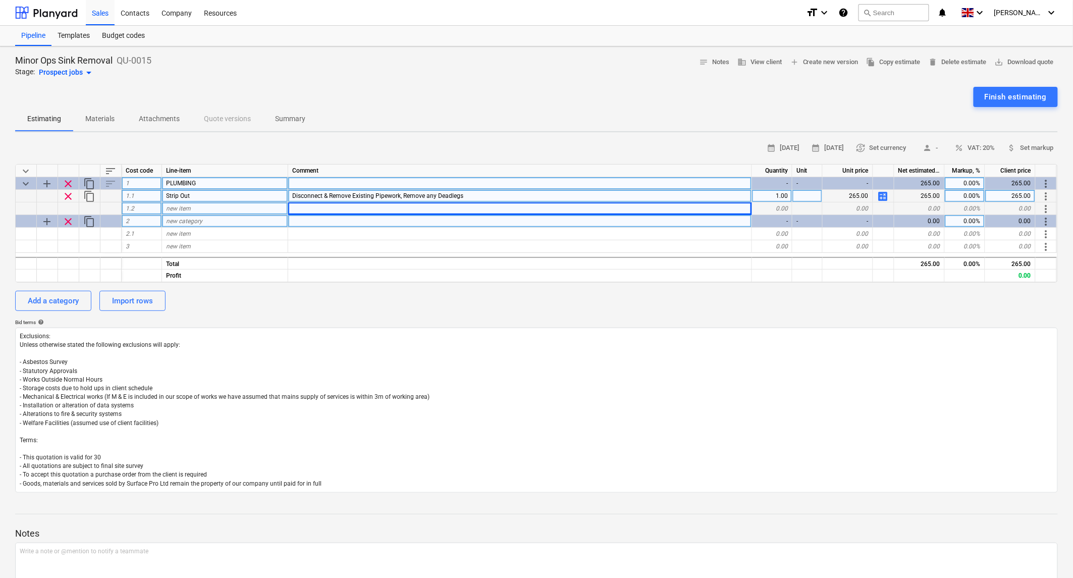
click at [201, 218] on span "new category" at bounding box center [184, 221] width 36 height 7
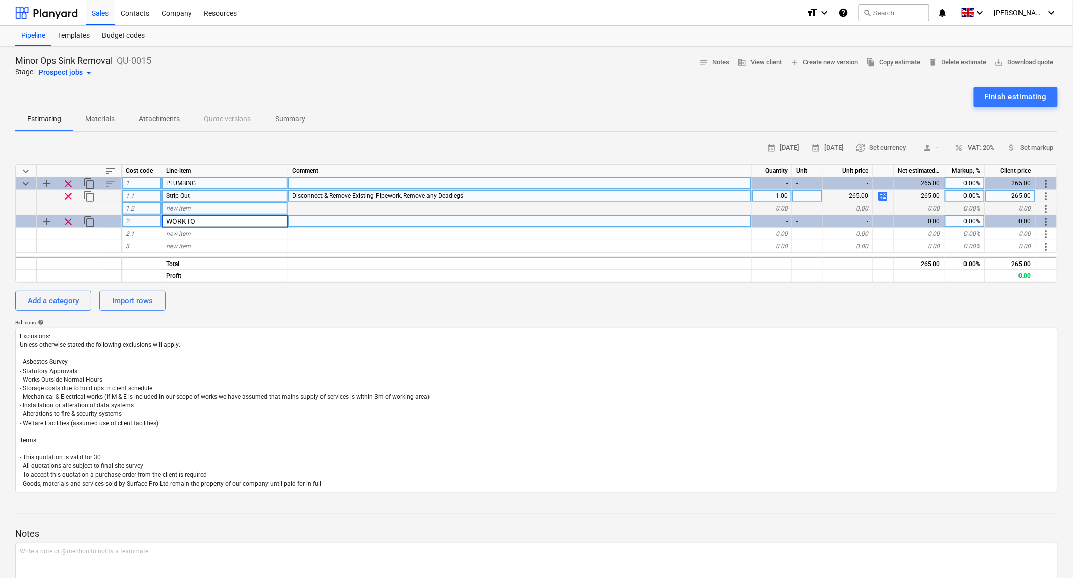
type input "WORKTOP"
type textarea "x"
type input "Strip Out"
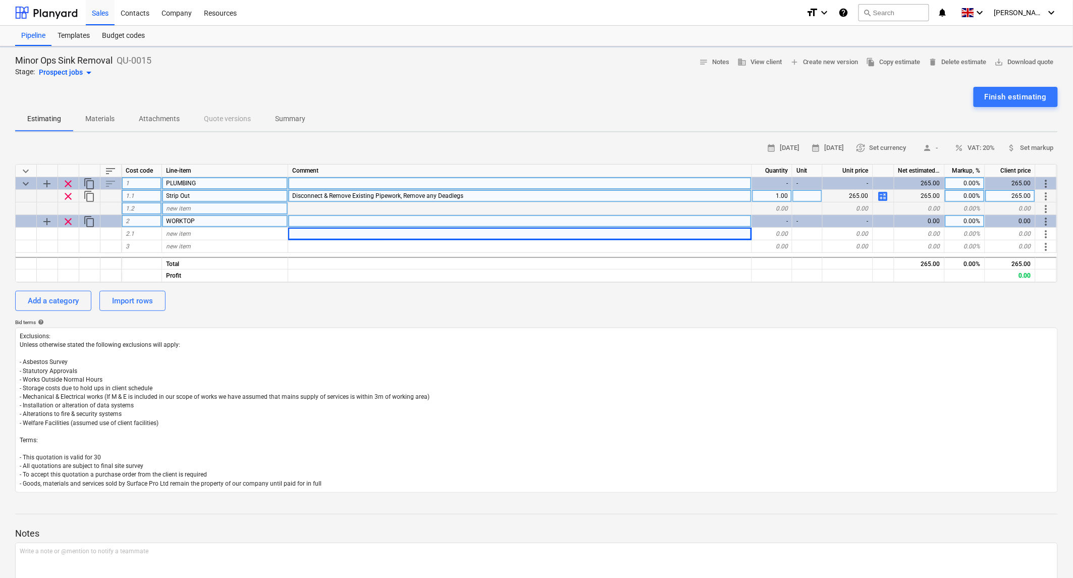
type textarea "x"
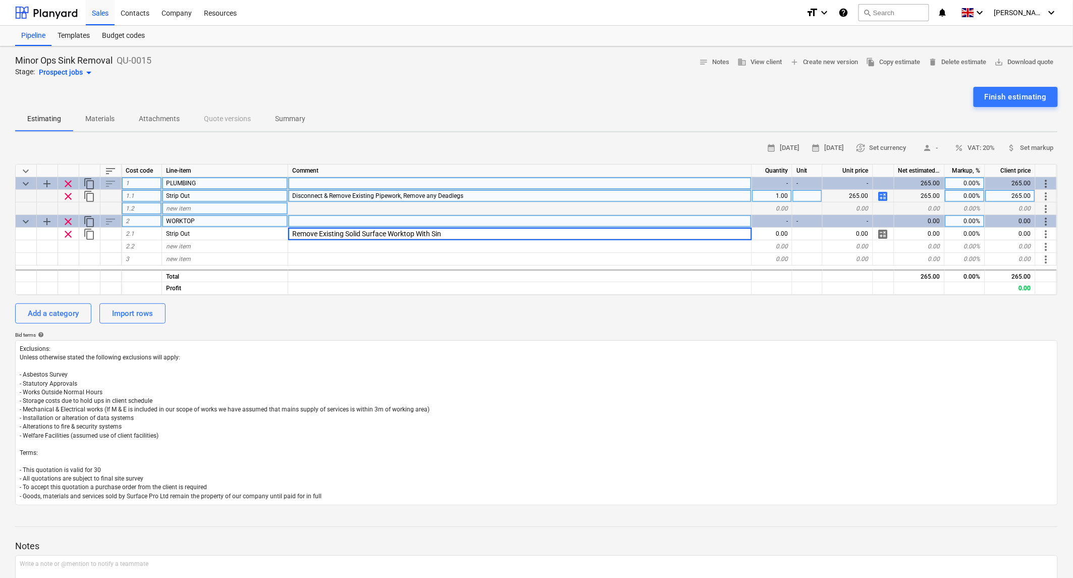
type input "Remove Existing Solid Surface Worktop With Sink"
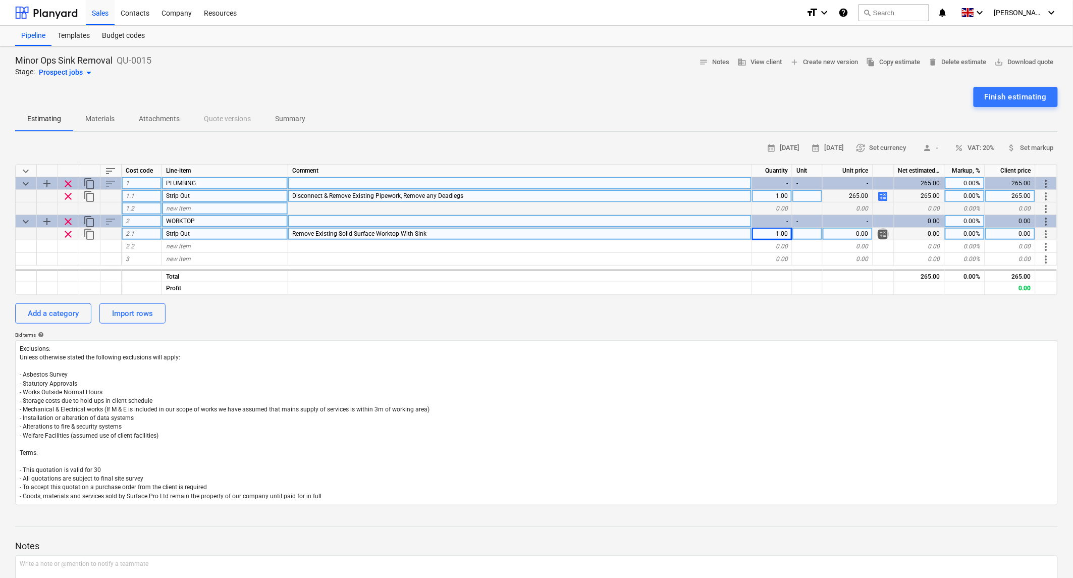
click at [887, 233] on span "calculate" at bounding box center [884, 234] width 12 height 12
type textarea "x"
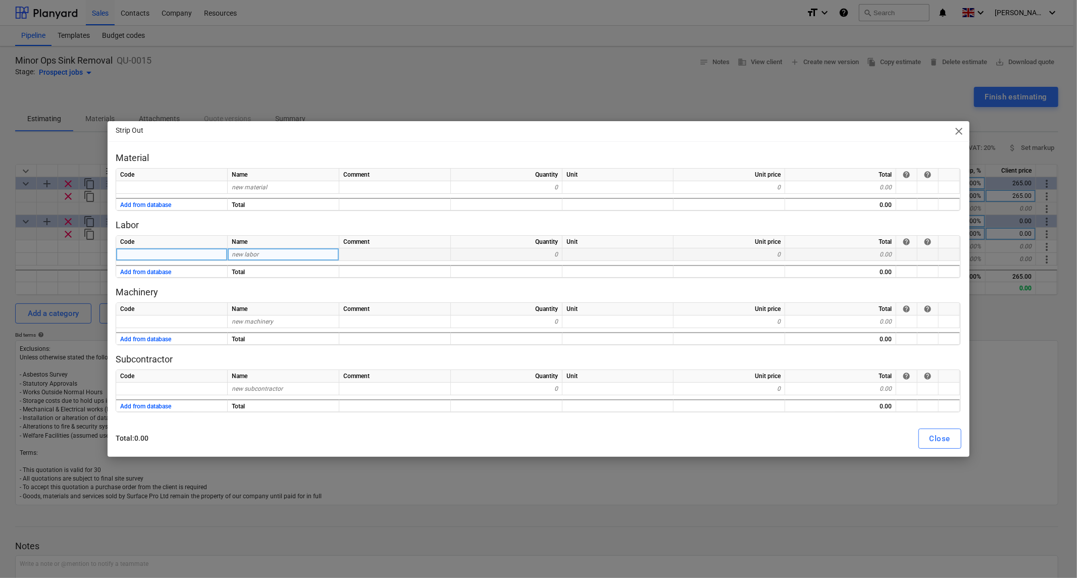
click at [274, 249] on div "new labor" at bounding box center [284, 254] width 112 height 13
type input "Labour"
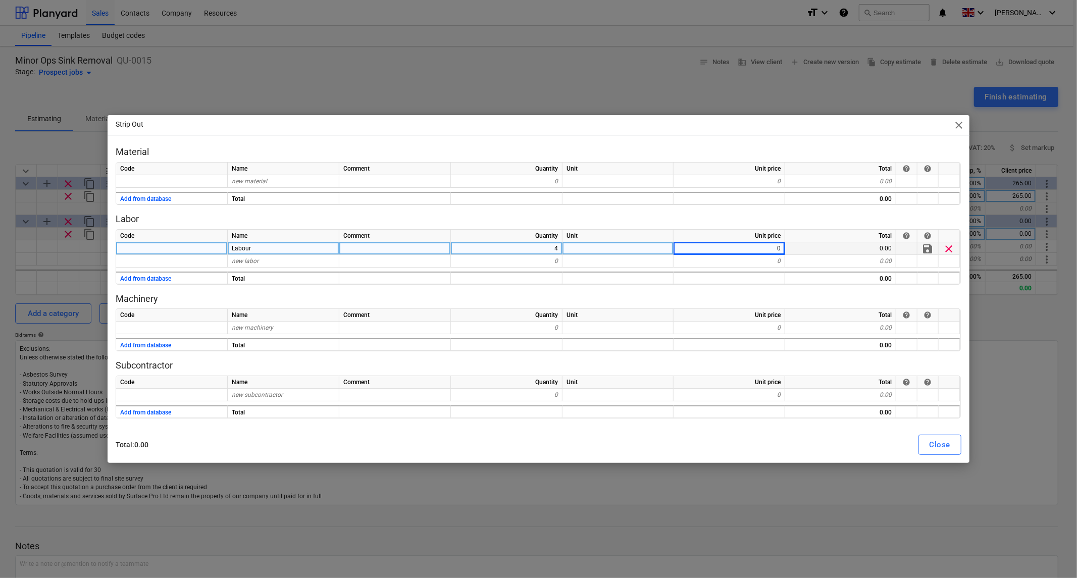
type textarea "x"
type input "37.5"
type textarea "x"
type input "Travel"
type textarea "x"
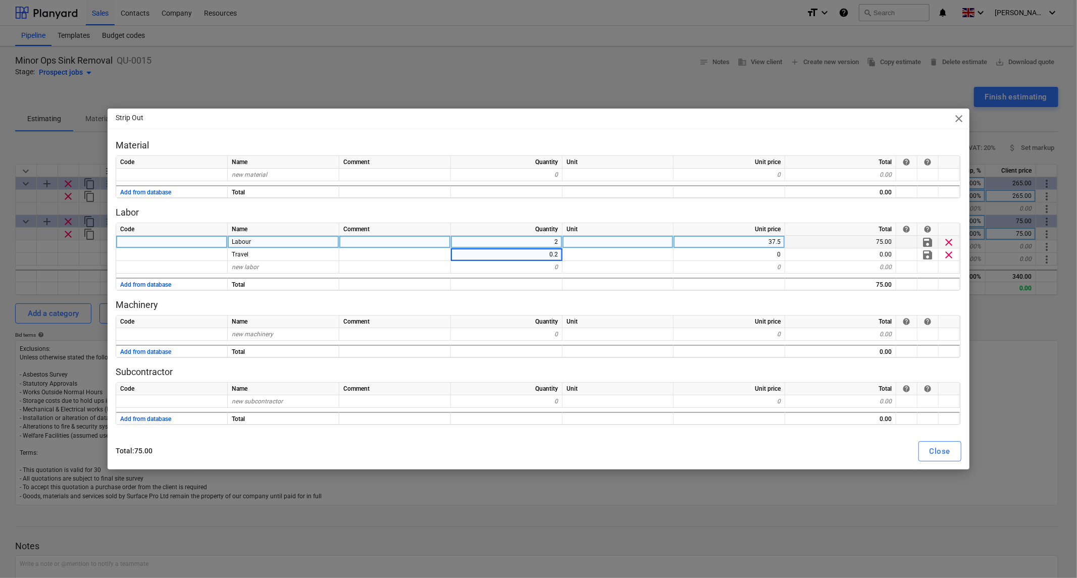
type input "0.25"
type textarea "x"
type input "70"
click at [942, 452] on div "Close" at bounding box center [940, 451] width 21 height 13
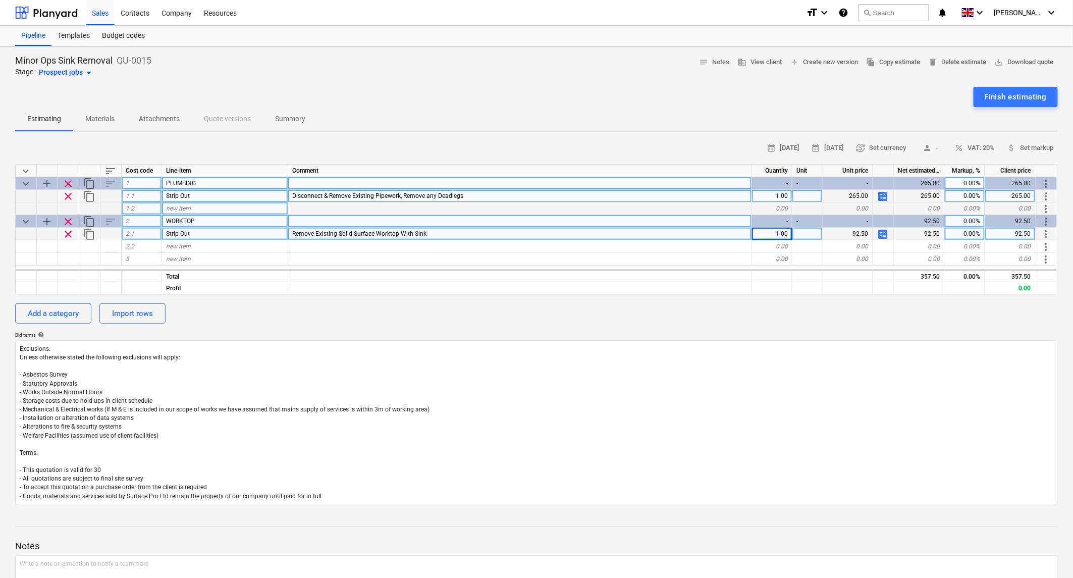
click at [884, 195] on span "calculate" at bounding box center [884, 196] width 12 height 12
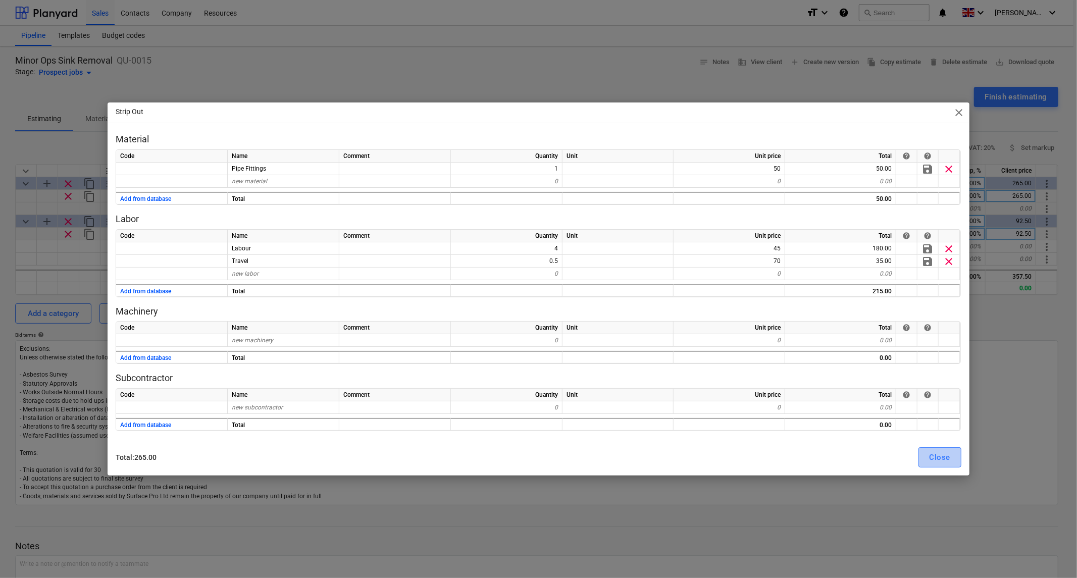
click at [943, 453] on div "Close" at bounding box center [940, 457] width 21 height 13
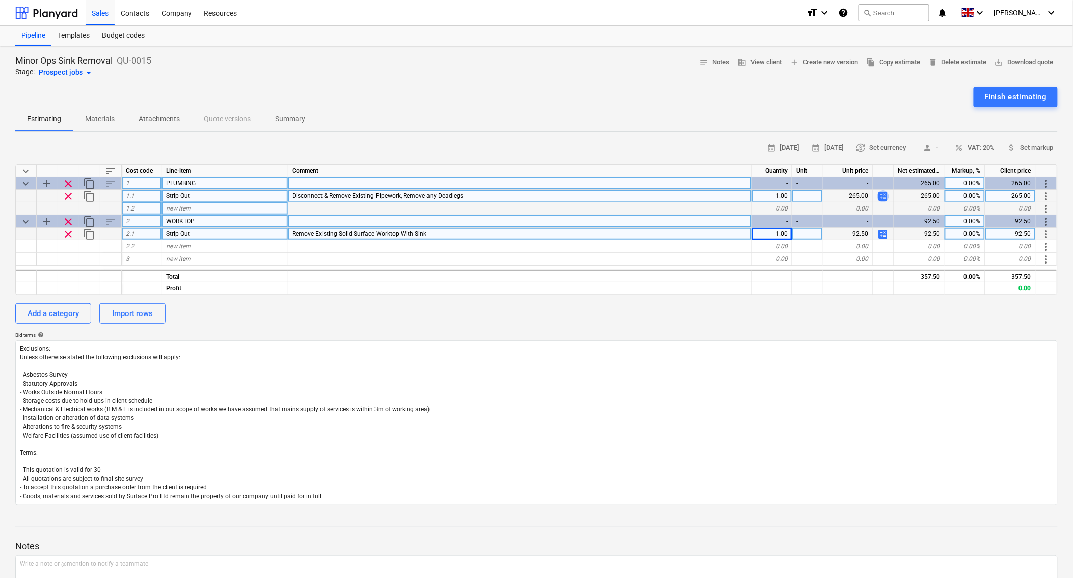
click at [885, 193] on span "calculate" at bounding box center [884, 196] width 12 height 12
type textarea "x"
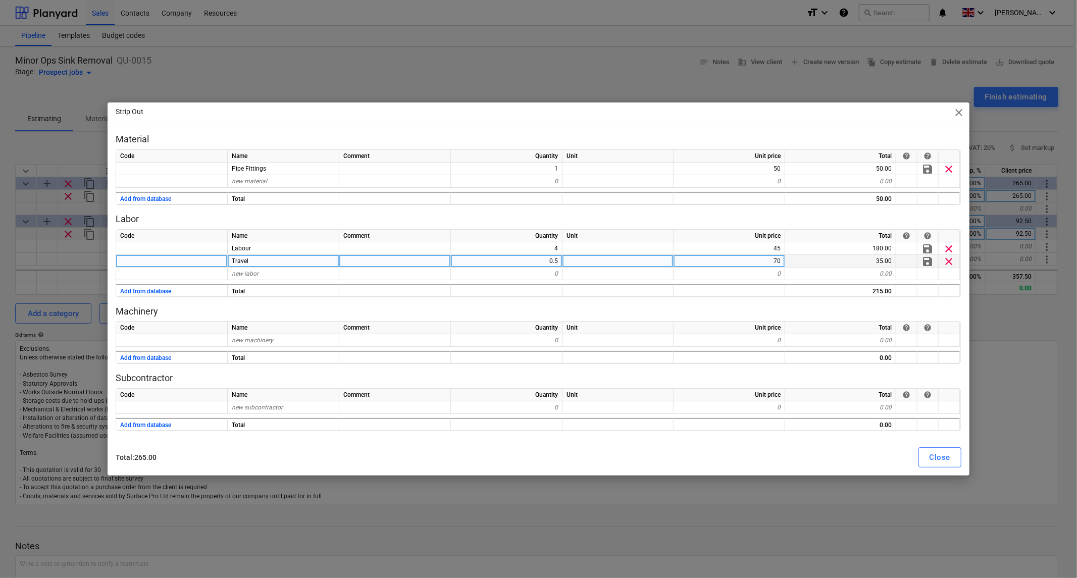
click at [558, 265] on div "0.5" at bounding box center [507, 261] width 112 height 13
type input "1"
click at [948, 457] on div "Close" at bounding box center [940, 457] width 21 height 13
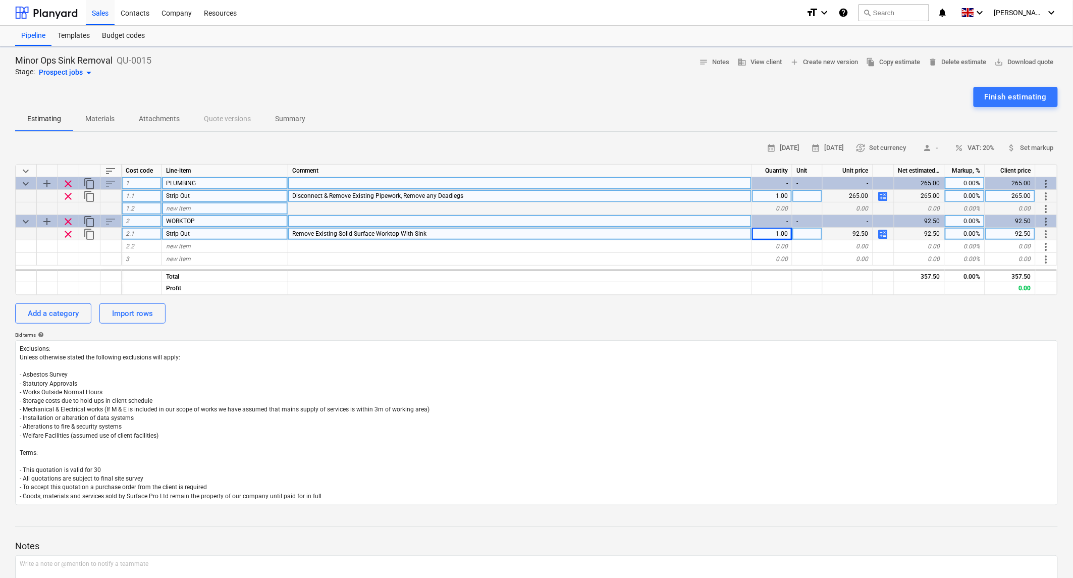
type textarea "x"
click at [1032, 145] on span "attach_money Set markup" at bounding box center [1031, 148] width 46 height 12
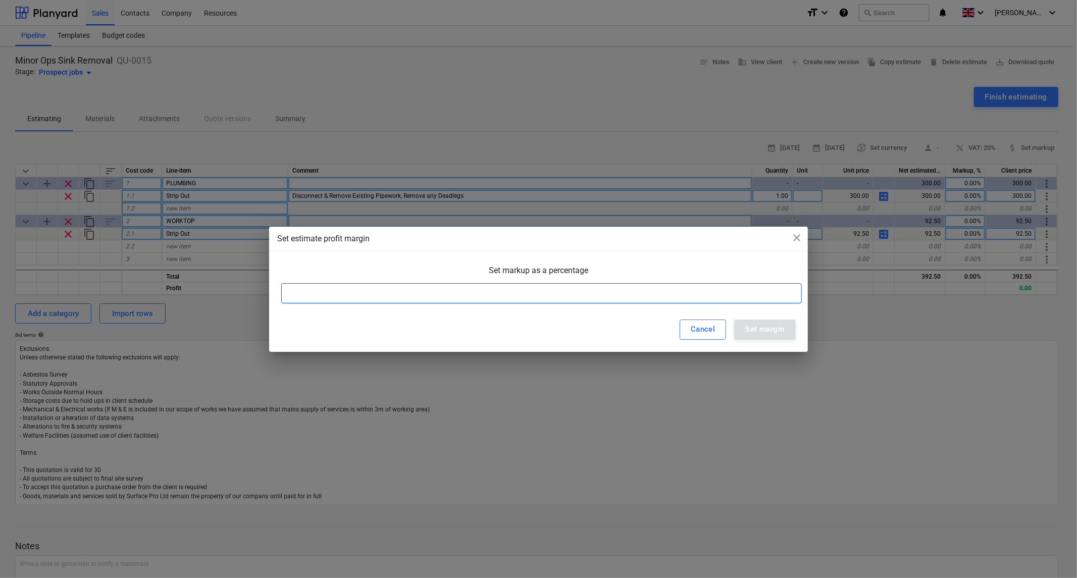
click at [459, 290] on input at bounding box center [541, 293] width 521 height 20
type input "35"
click at [753, 324] on div "Set margin" at bounding box center [764, 329] width 39 height 13
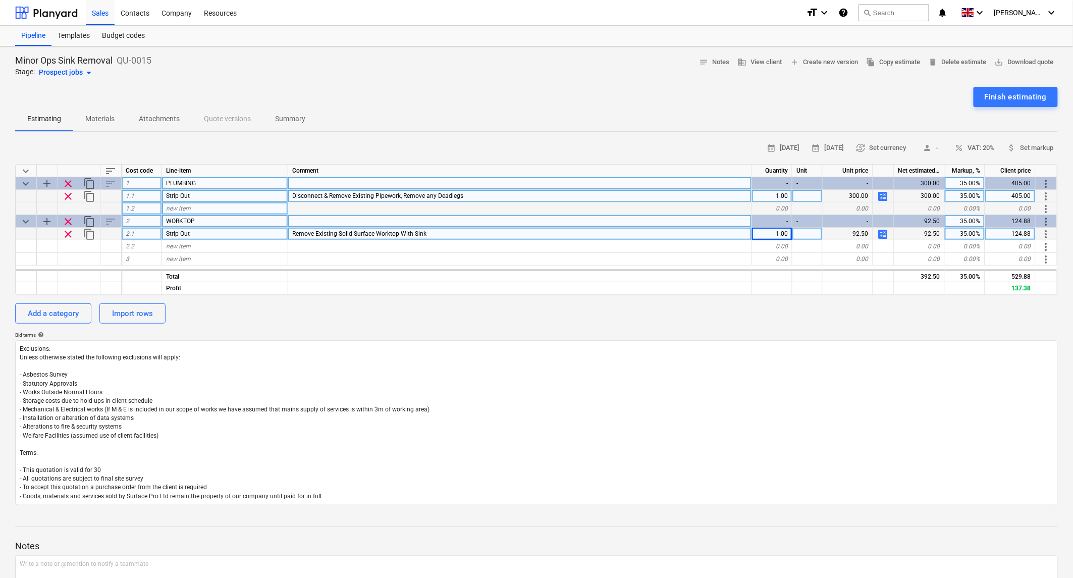
click at [882, 195] on span "calculate" at bounding box center [884, 196] width 12 height 12
type textarea "x"
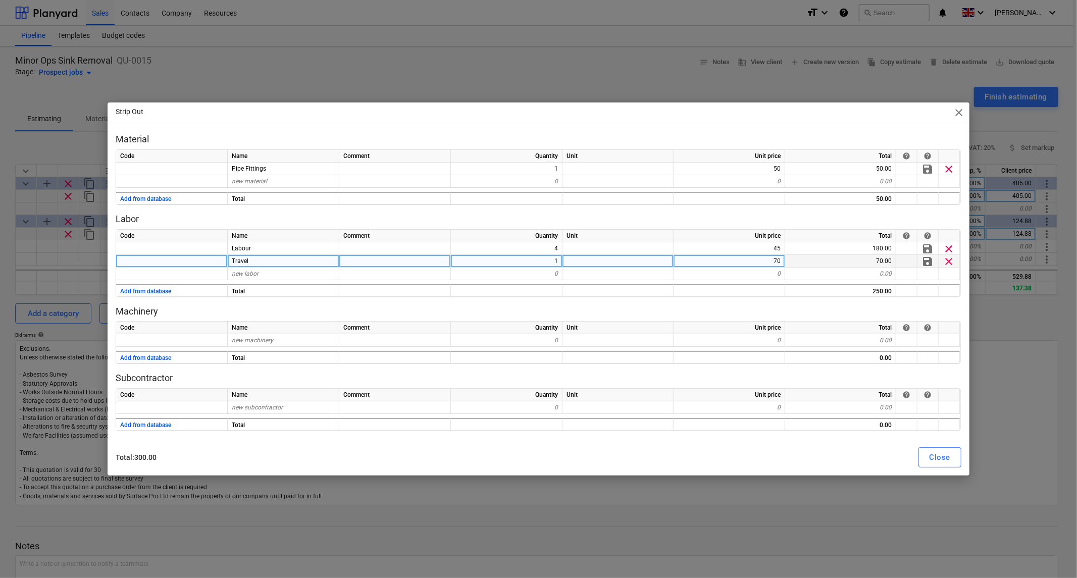
click at [550, 259] on div "1" at bounding box center [507, 261] width 112 height 13
type input "0.5"
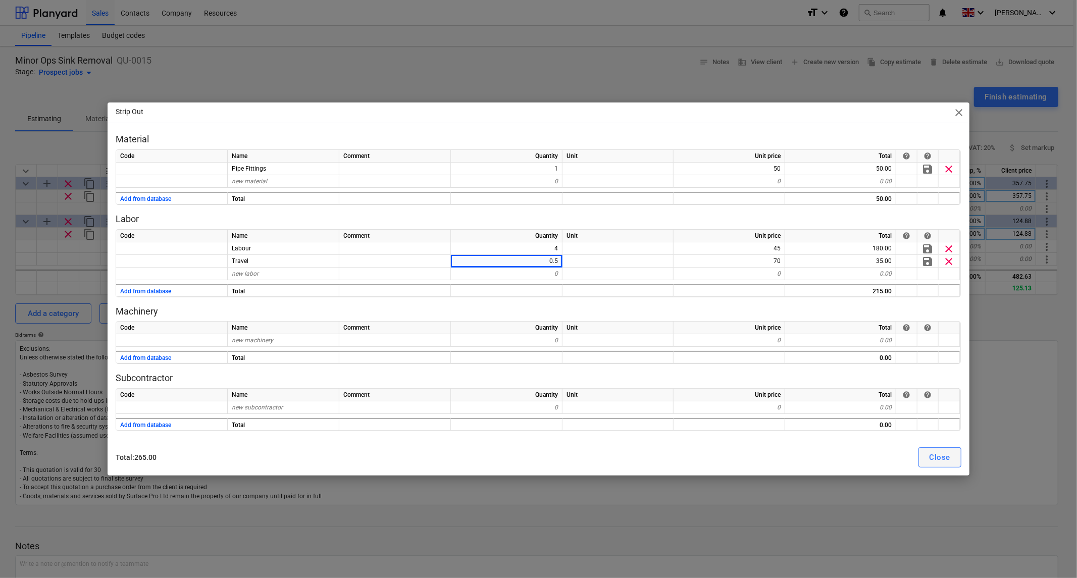
click at [939, 458] on div "Close" at bounding box center [940, 457] width 21 height 13
type textarea "x"
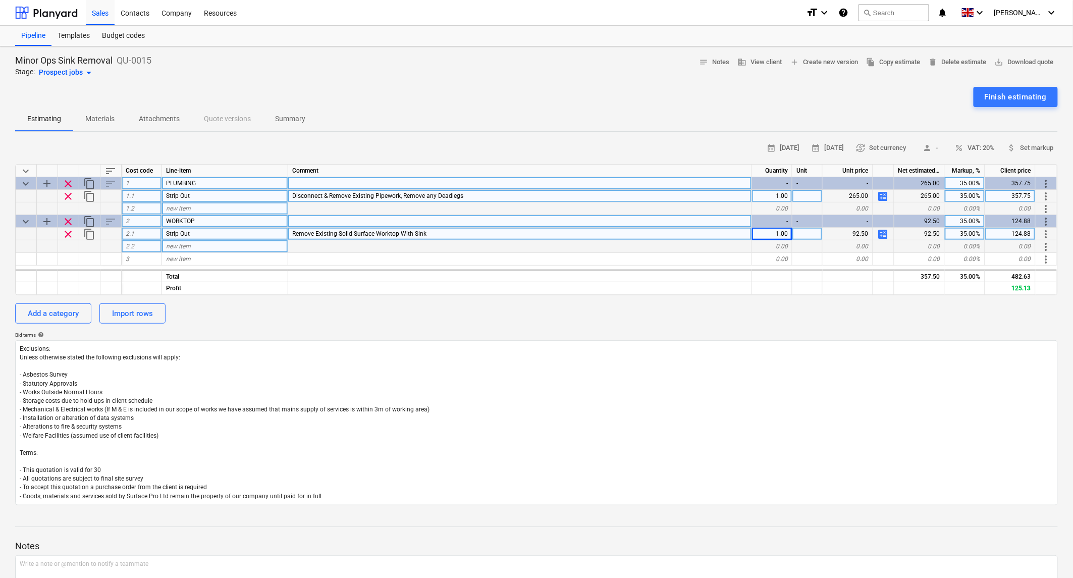
click at [201, 250] on div "new item" at bounding box center [225, 246] width 126 height 13
type input "I"
type input "Supply New Worktop"
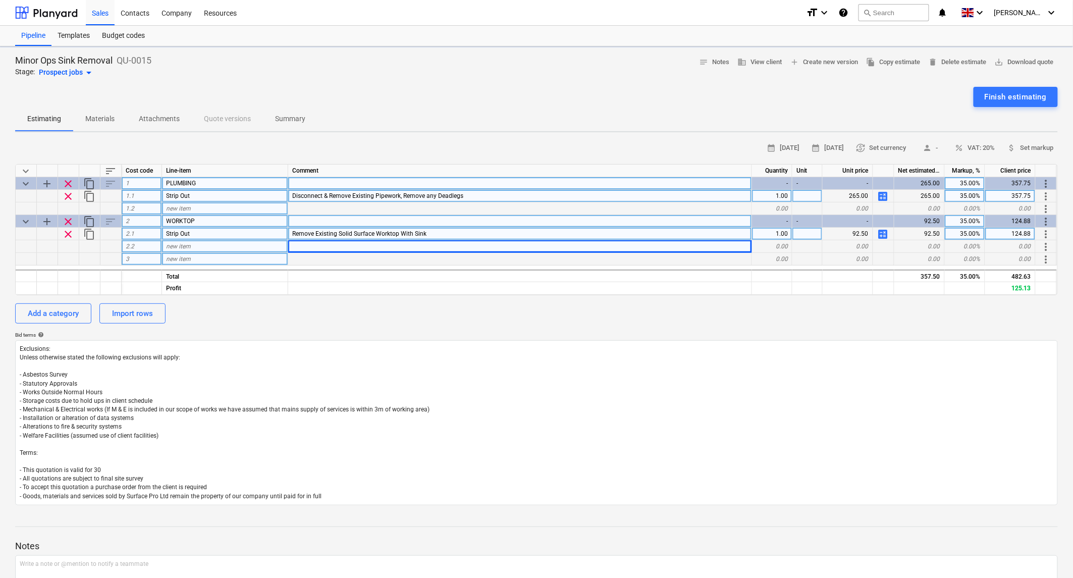
type textarea "x"
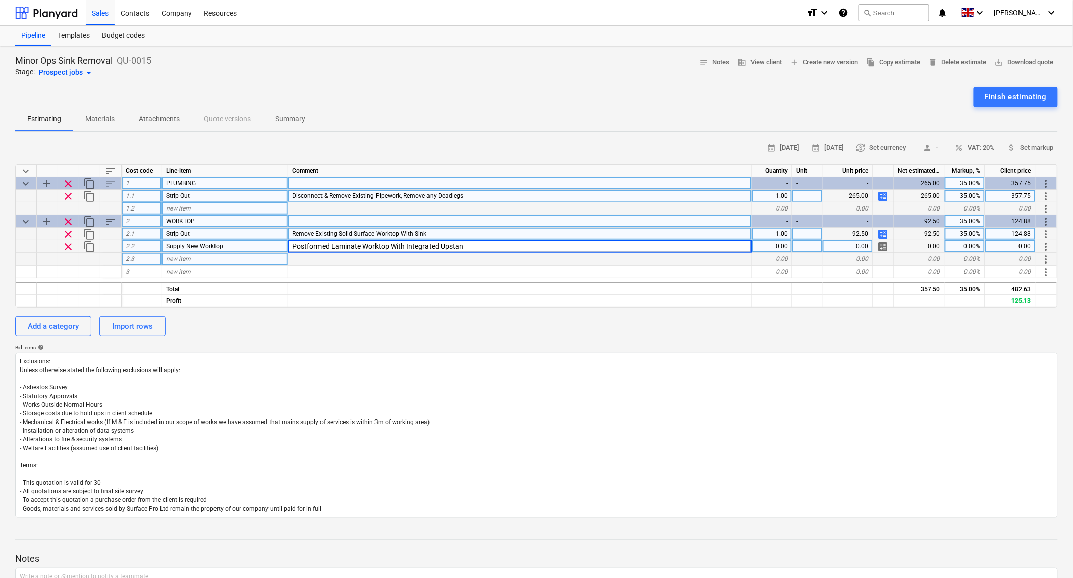
type input "Postformed Laminate Worktop With Integrated Upstand"
type textarea "x"
click at [200, 245] on span "Supply New Worktop" at bounding box center [194, 246] width 57 height 7
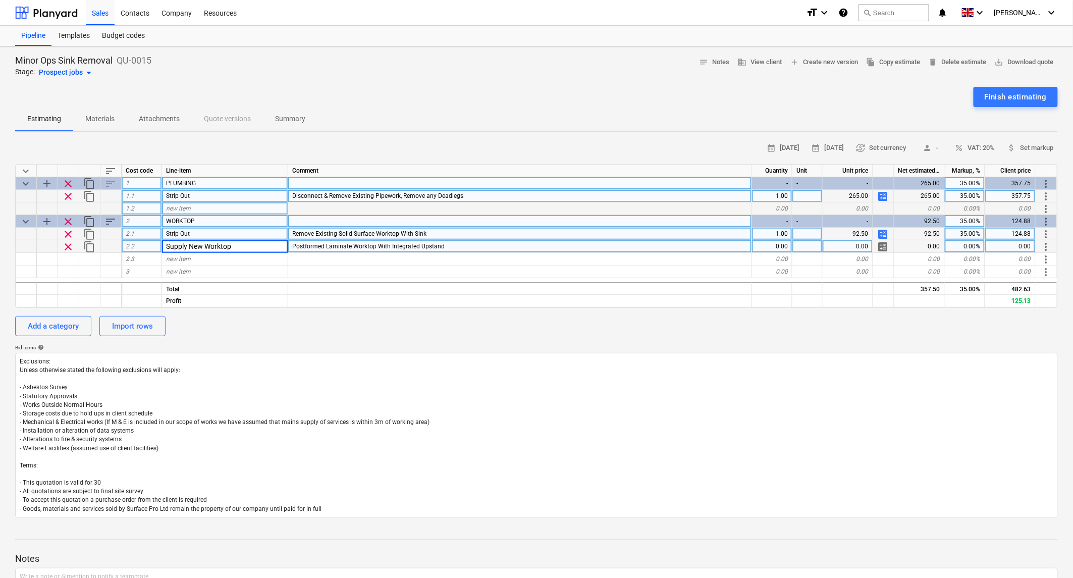
click at [200, 244] on input "Supply New Worktop" at bounding box center [225, 246] width 126 height 12
click at [204, 245] on input "Supply New Worktop" at bounding box center [225, 246] width 126 height 12
type input "Supply New Postformed Laminate Worktop With Integrated Upstand"
type textarea "x"
type input "Approx Size 2400mm x 610mm"
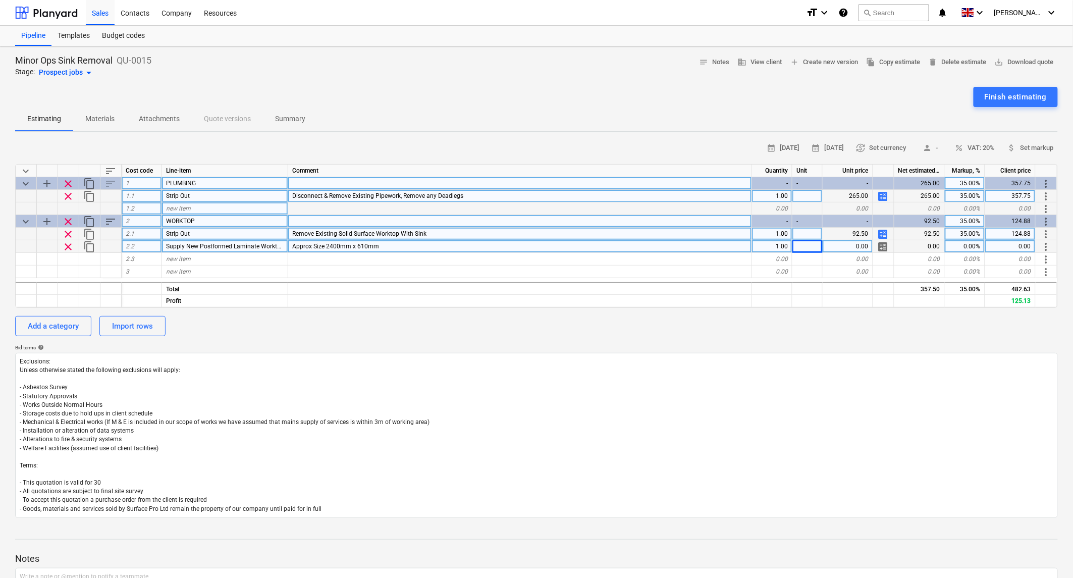
click at [877, 248] on div "calculate" at bounding box center [884, 246] width 21 height 13
click at [881, 246] on span "calculate" at bounding box center [884, 247] width 12 height 12
type textarea "x"
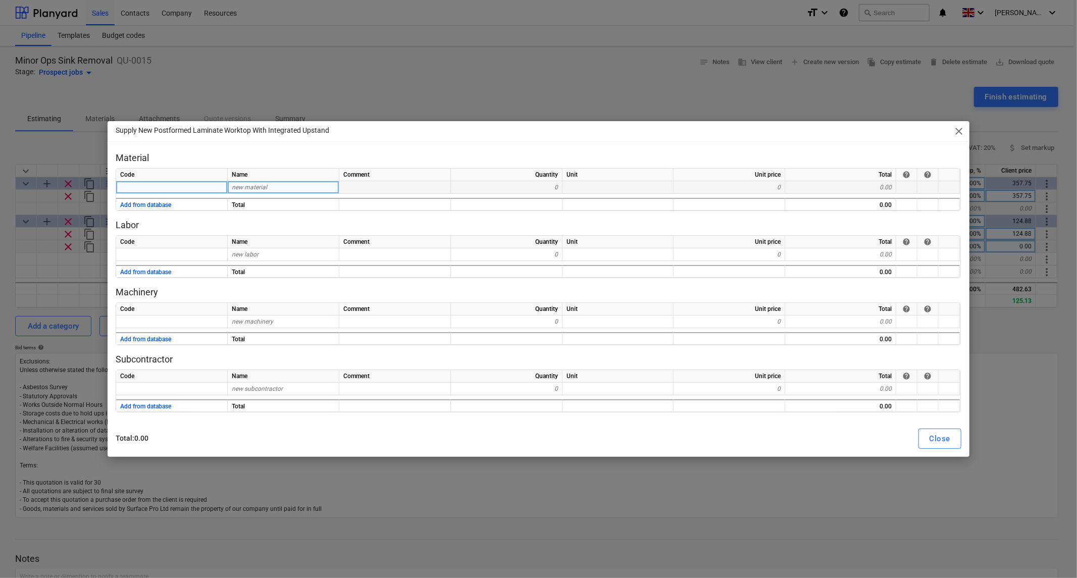
click at [281, 192] on div "new material" at bounding box center [284, 187] width 112 height 13
type input "[PERSON_NAME] Worktop"
type textarea "x"
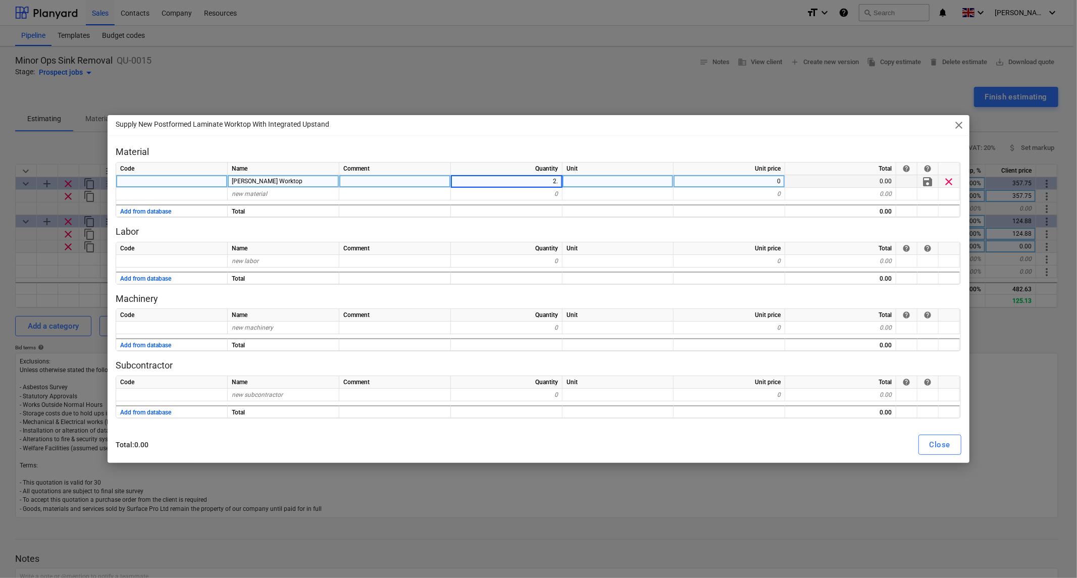
type input "2.4"
type textarea "x"
type input "198"
click at [941, 447] on div "Close" at bounding box center [940, 444] width 21 height 13
type textarea "x"
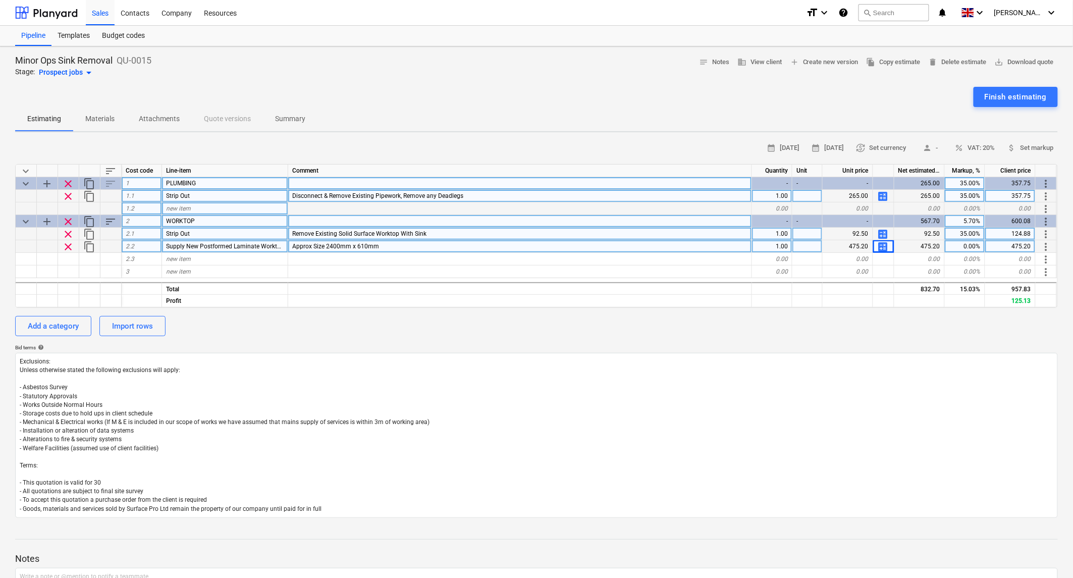
click at [973, 245] on div "0.00%" at bounding box center [965, 246] width 40 height 13
type input "35"
type textarea "x"
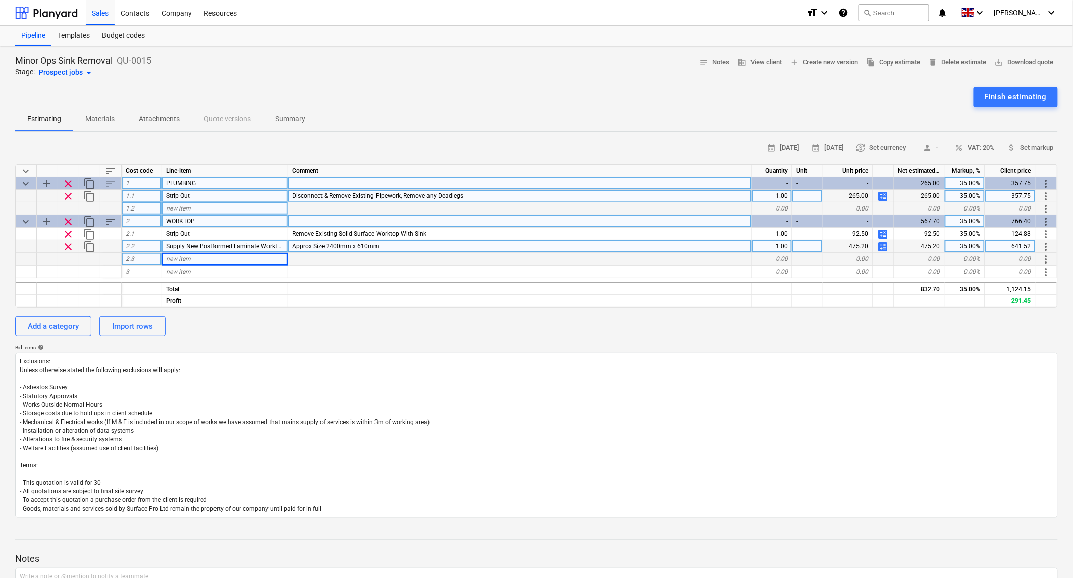
click at [190, 256] on span "new item" at bounding box center [178, 258] width 25 height 7
type input "Install New Worktop"
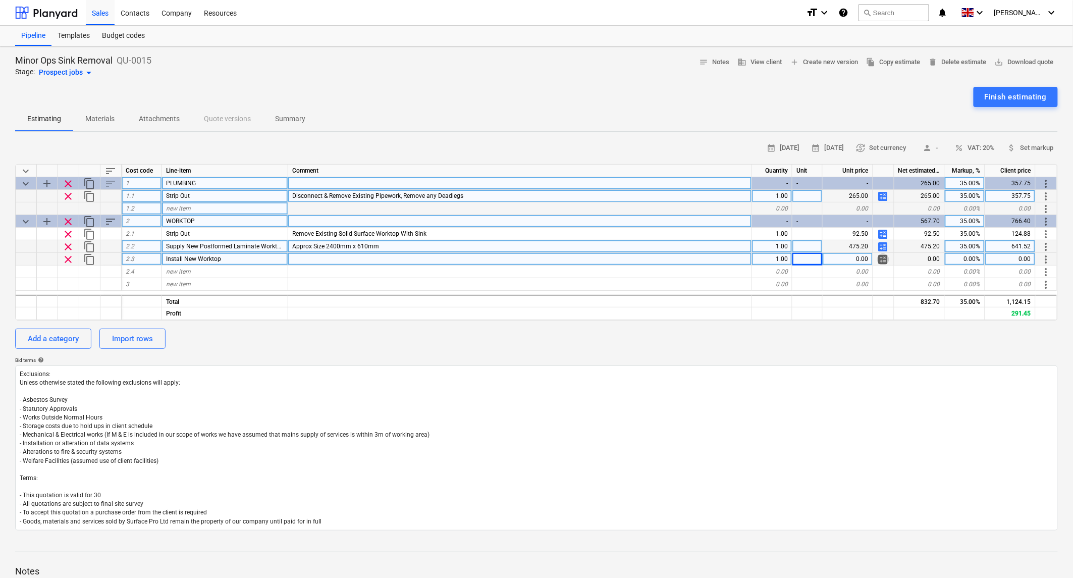
click at [885, 259] on span "calculate" at bounding box center [884, 259] width 12 height 12
type textarea "x"
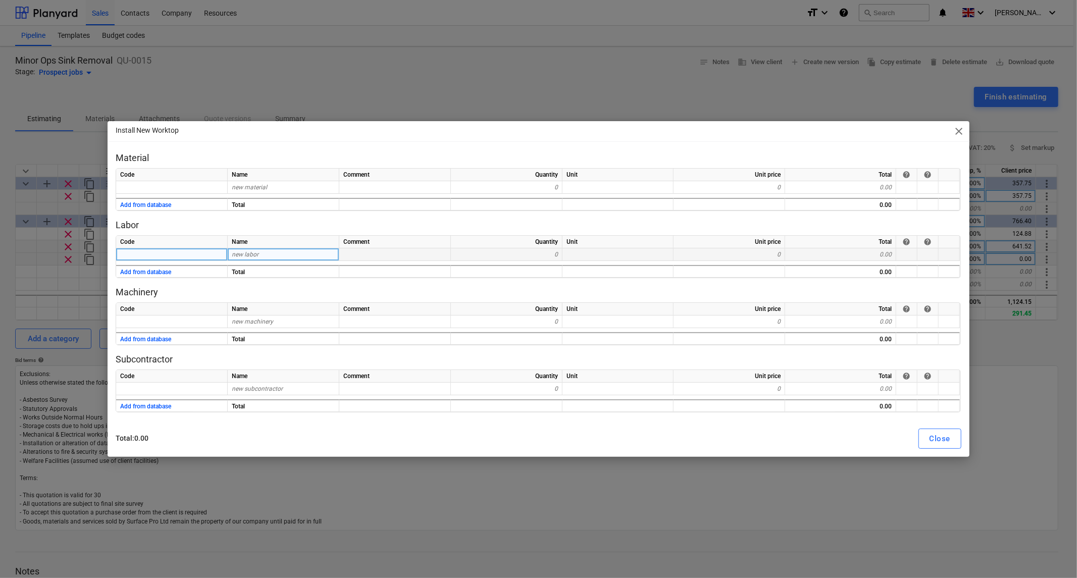
click at [303, 256] on div "new labor" at bounding box center [284, 254] width 112 height 13
type input "Labour"
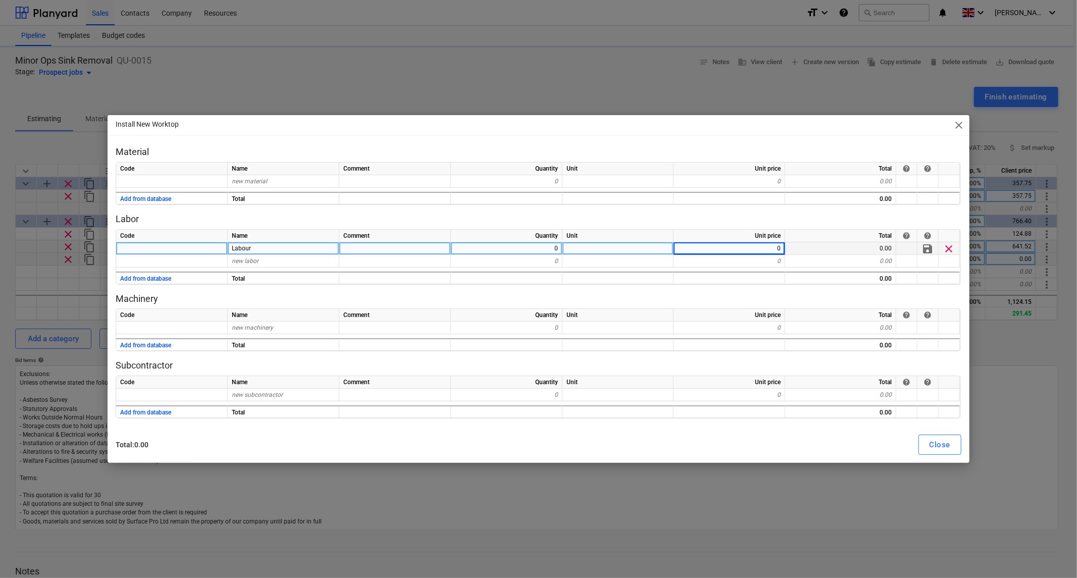
type textarea "x"
type input "37.5"
type textarea "x"
type input "Travel"
type textarea "x"
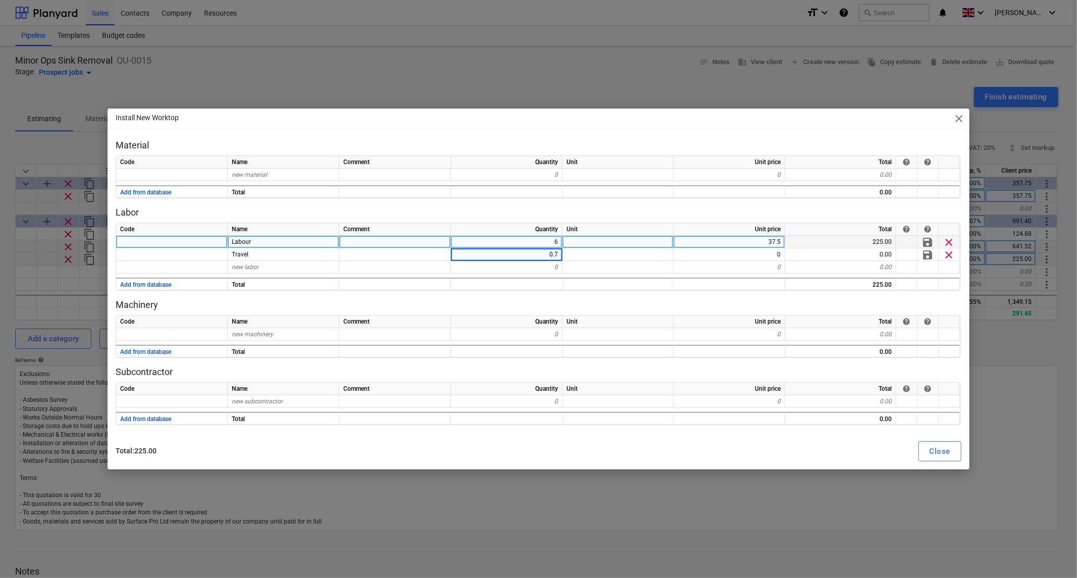
type input "0.75"
type textarea "x"
type input "70"
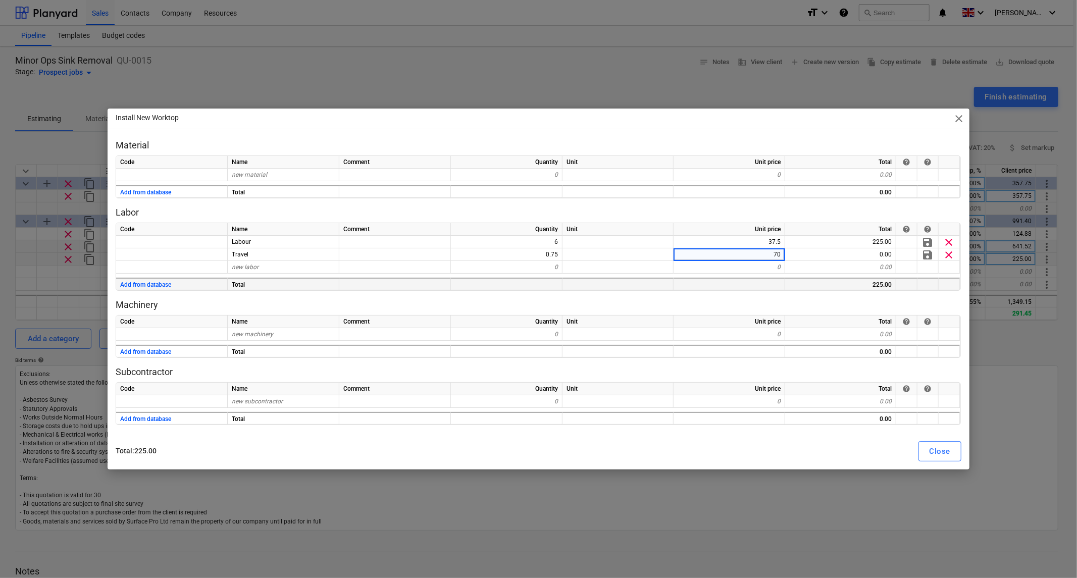
click at [548, 289] on div at bounding box center [507, 284] width 112 height 13
click at [943, 453] on div "Close" at bounding box center [940, 451] width 21 height 13
type textarea "x"
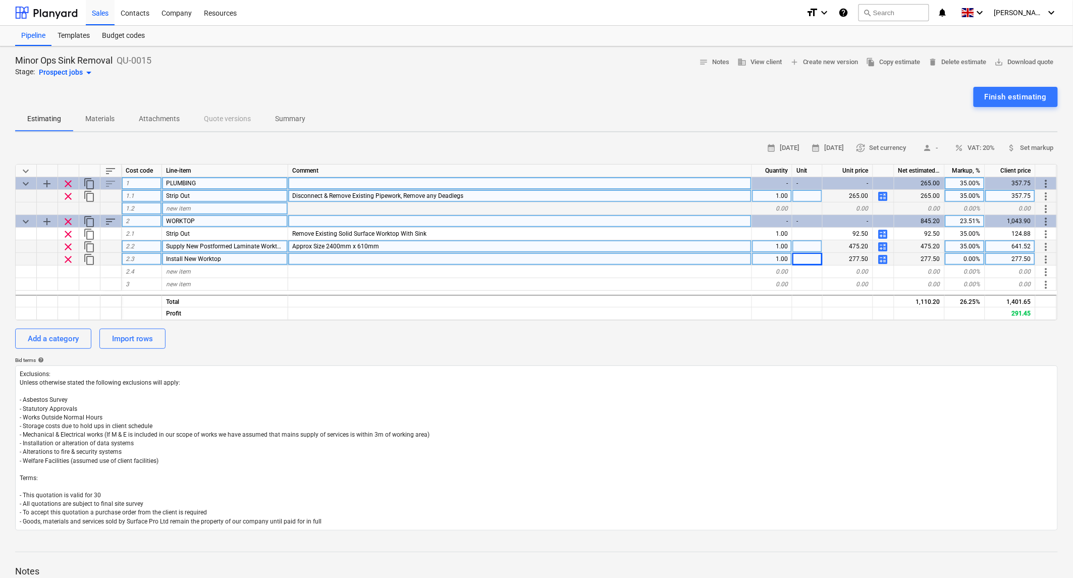
click at [975, 260] on div "0.00%" at bounding box center [965, 259] width 40 height 13
type input "35"
type textarea "x"
click at [1015, 62] on span "save_alt Download quote" at bounding box center [1024, 63] width 59 height 12
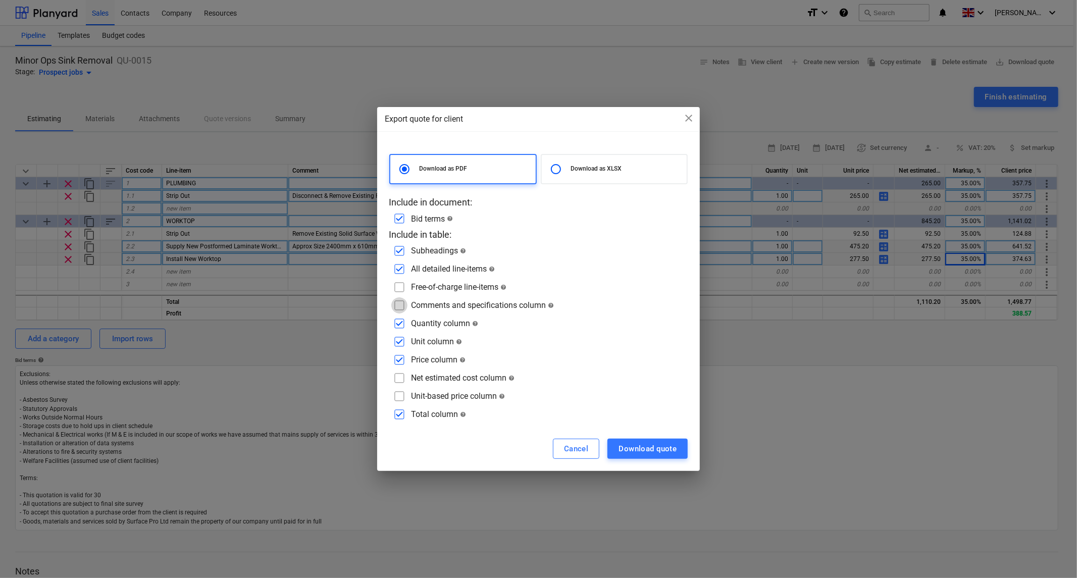
click at [399, 302] on input "checkbox" at bounding box center [399, 305] width 16 height 16
checkbox input "true"
click at [397, 340] on input "checkbox" at bounding box center [399, 342] width 16 height 16
checkbox input "false"
click at [662, 448] on div "Download quote" at bounding box center [648, 448] width 58 height 13
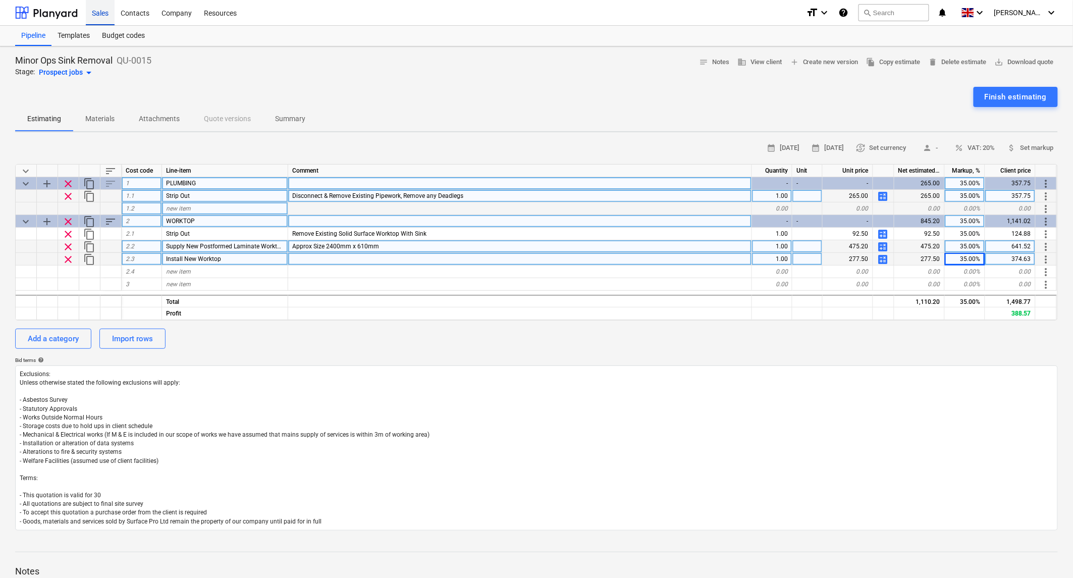
click at [97, 14] on div "Sales" at bounding box center [100, 12] width 29 height 26
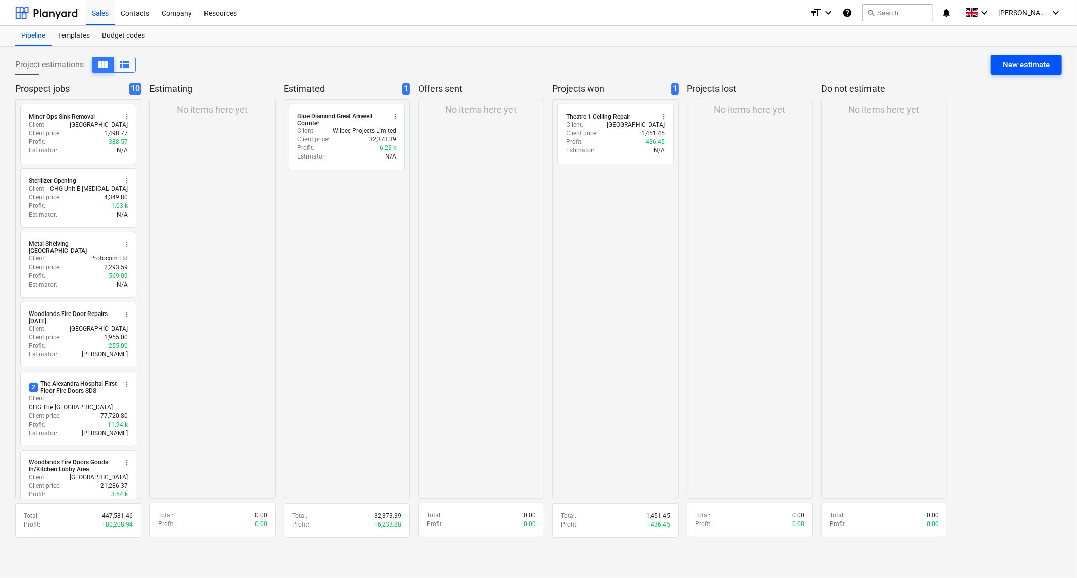
click at [1024, 64] on div "New estimate" at bounding box center [1026, 64] width 47 height 13
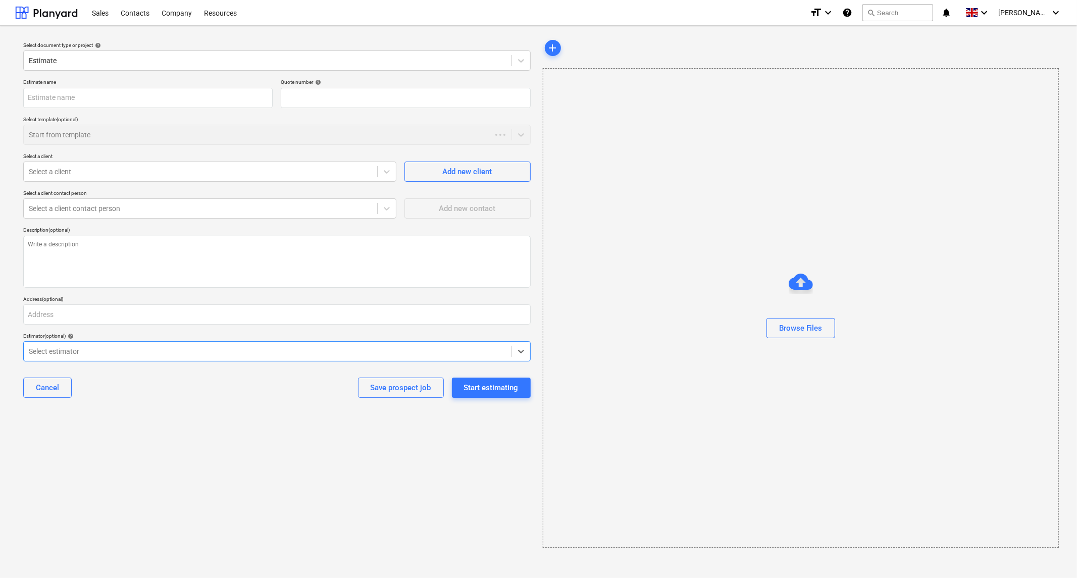
type textarea "x"
type input "QU-0016"
click at [94, 99] on input "text" at bounding box center [147, 98] width 249 height 20
type textarea "x"
type input "R"
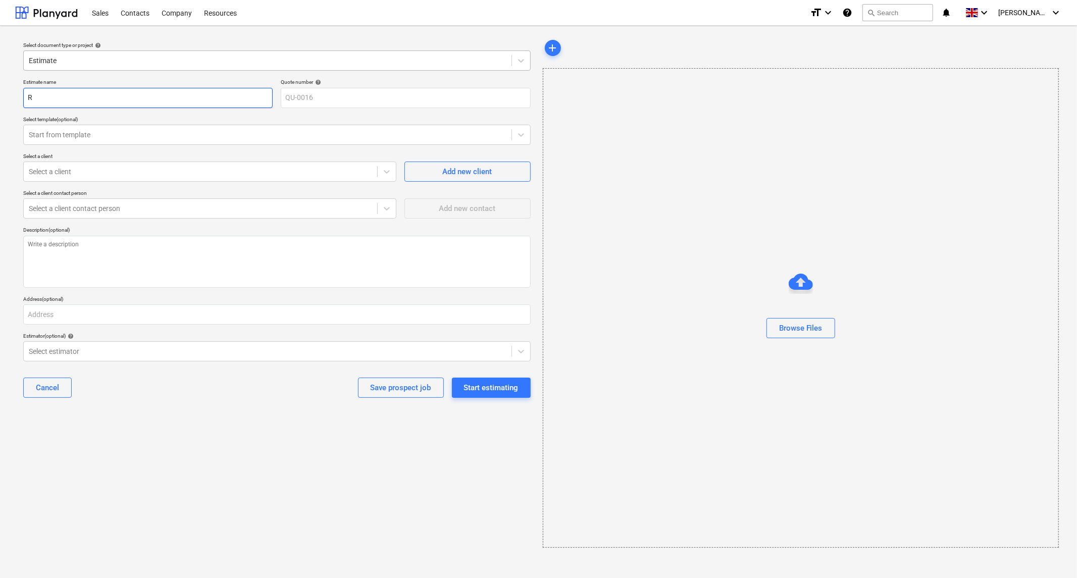
type textarea "x"
type input "Re"
type textarea "x"
type input "Rec"
type textarea "x"
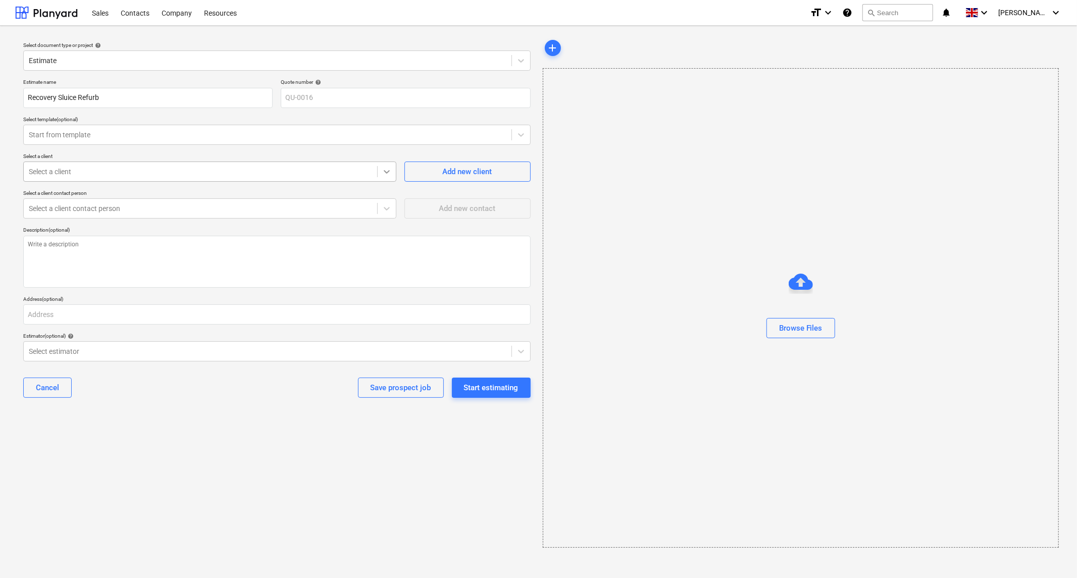
click at [386, 172] on icon at bounding box center [387, 172] width 10 height 10
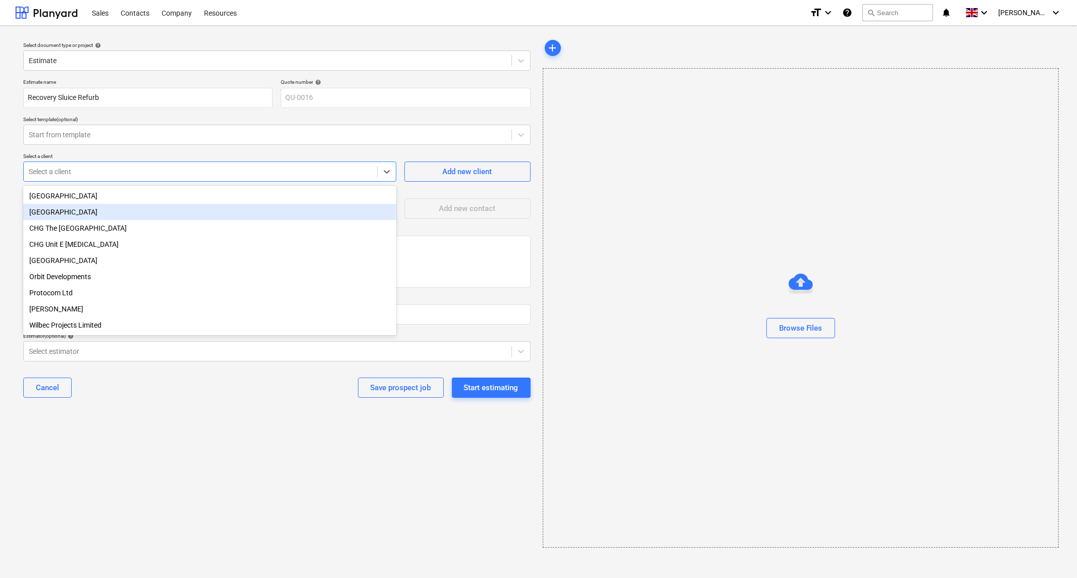
click at [76, 217] on div "[GEOGRAPHIC_DATA]" at bounding box center [209, 212] width 373 height 16
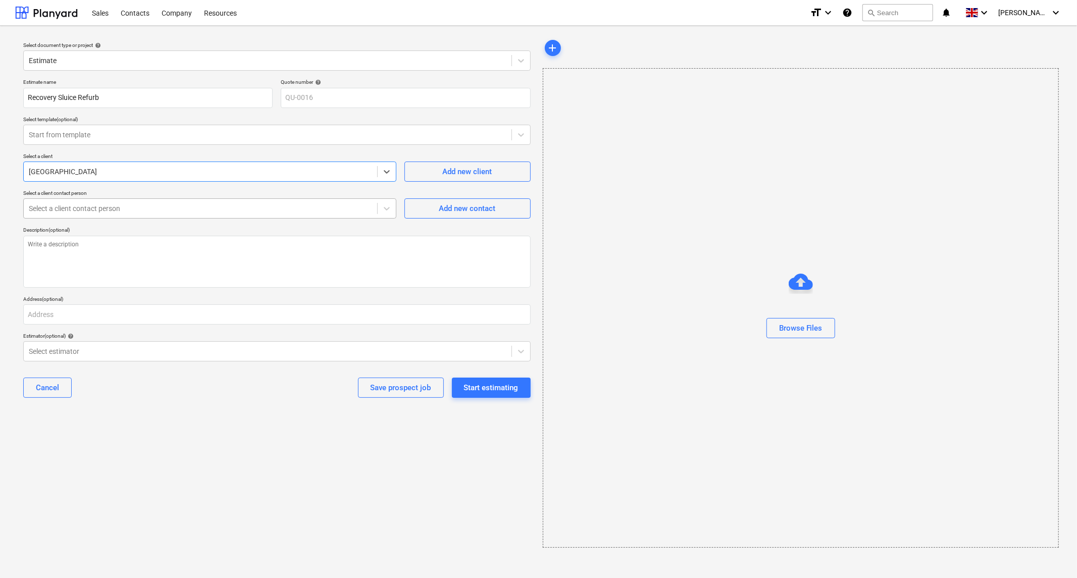
click at [254, 211] on div at bounding box center [200, 208] width 343 height 10
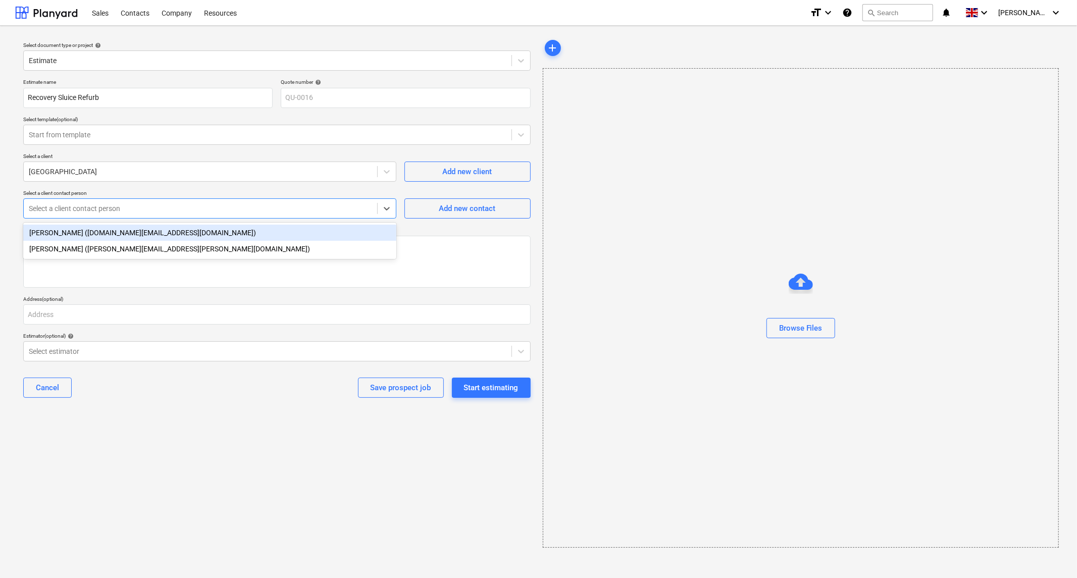
click at [115, 239] on div "[PERSON_NAME] ([DOMAIN_NAME][EMAIL_ADDRESS][DOMAIN_NAME])" at bounding box center [209, 233] width 373 height 16
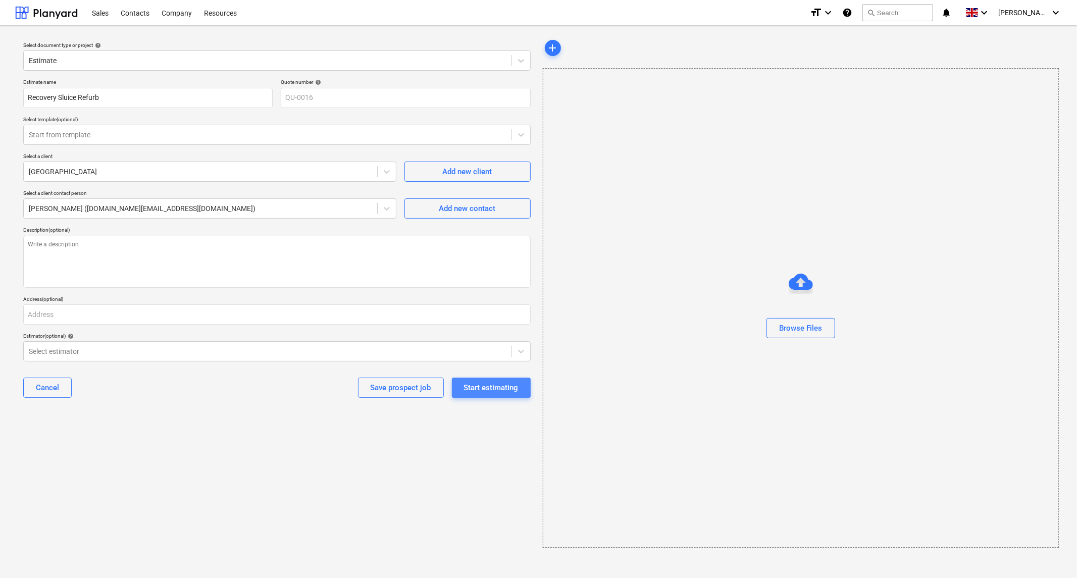
click at [505, 389] on div "Start estimating" at bounding box center [491, 387] width 55 height 13
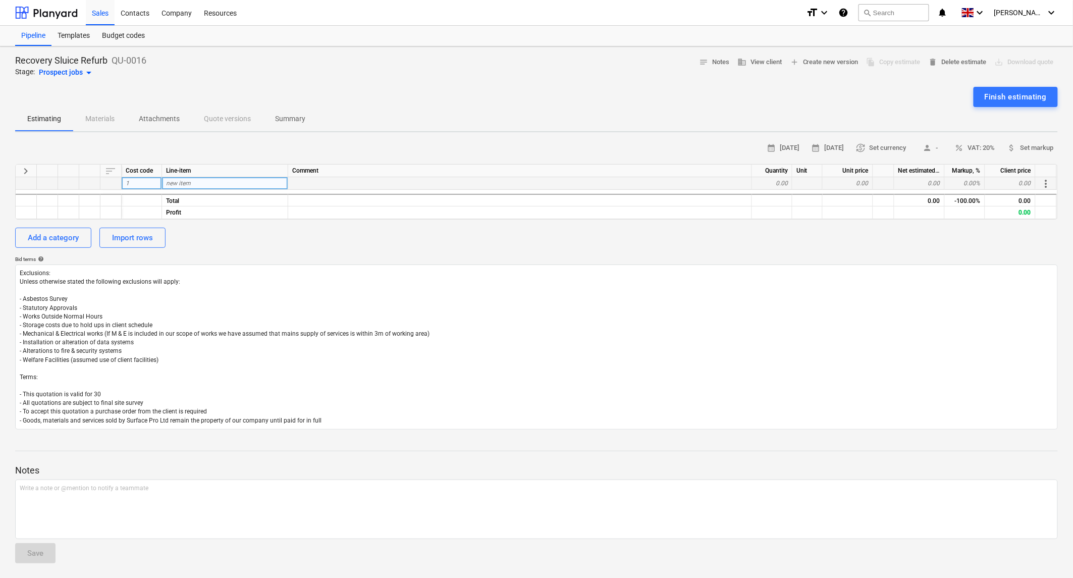
click at [185, 177] on div "new item" at bounding box center [225, 183] width 126 height 13
click at [54, 238] on div "Add a category" at bounding box center [53, 237] width 51 height 13
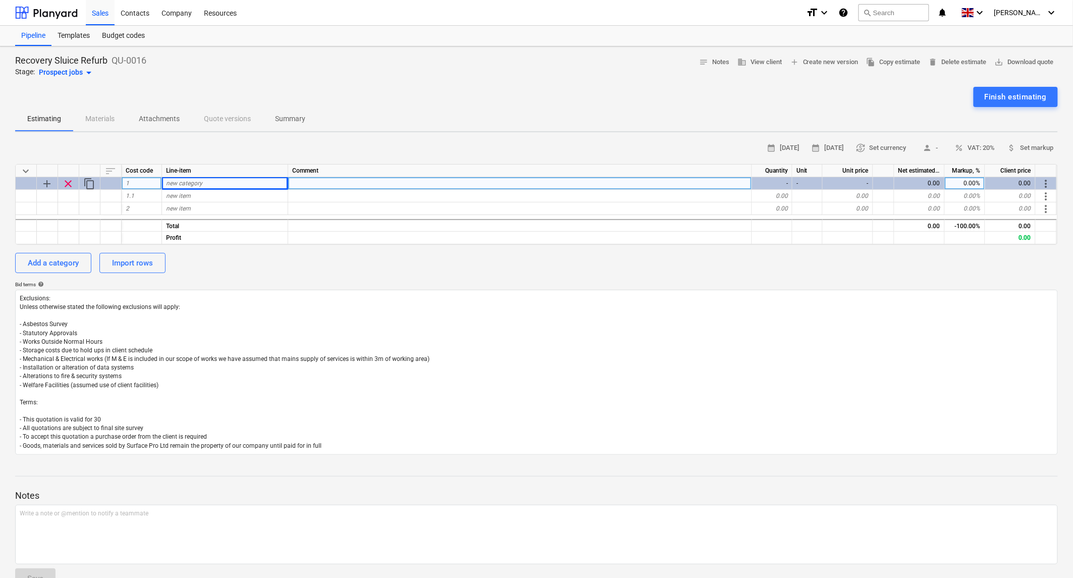
click at [203, 180] on div "new category" at bounding box center [225, 183] width 126 height 13
click at [190, 180] on span "new category" at bounding box center [184, 183] width 36 height 7
click at [213, 192] on div "new item" at bounding box center [225, 196] width 126 height 13
click at [209, 194] on div "new item" at bounding box center [225, 196] width 126 height 13
click at [202, 196] on div "new item" at bounding box center [225, 196] width 126 height 13
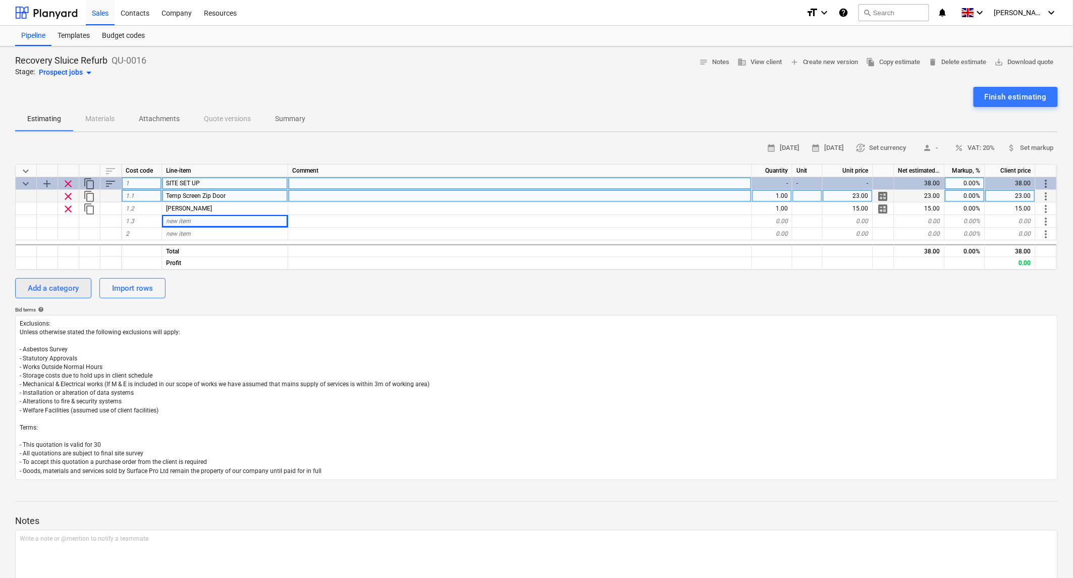
click at [60, 290] on div "Add a category" at bounding box center [53, 288] width 51 height 13
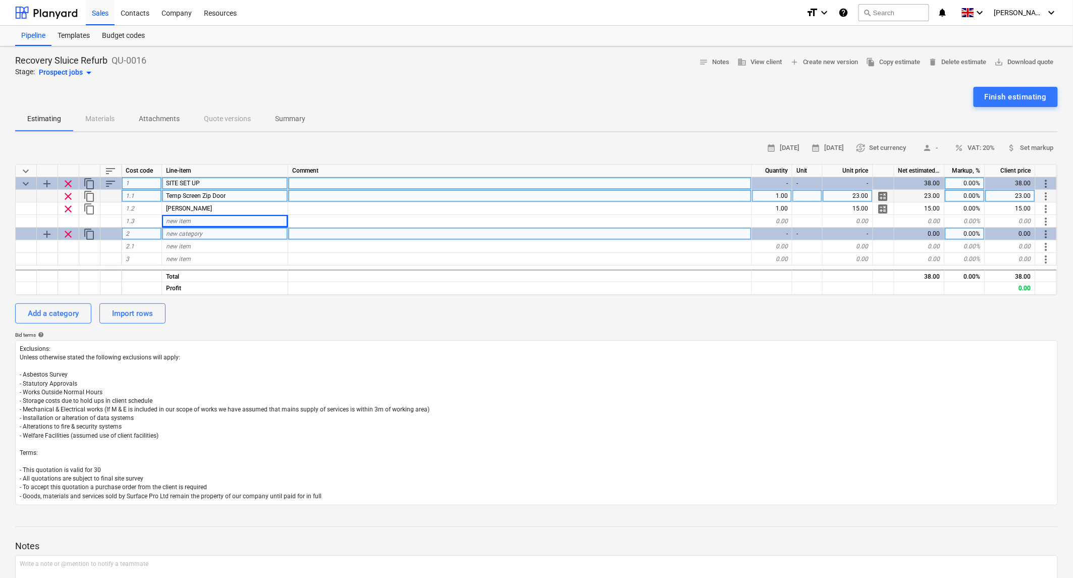
click at [182, 233] on span "new category" at bounding box center [184, 233] width 36 height 7
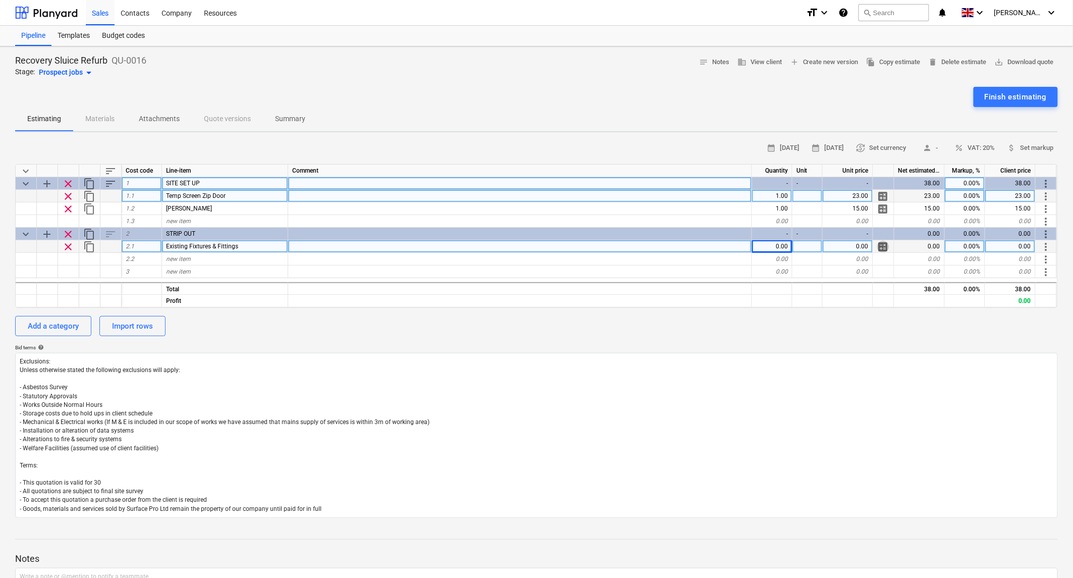
click at [885, 241] on span "calculate" at bounding box center [884, 247] width 12 height 12
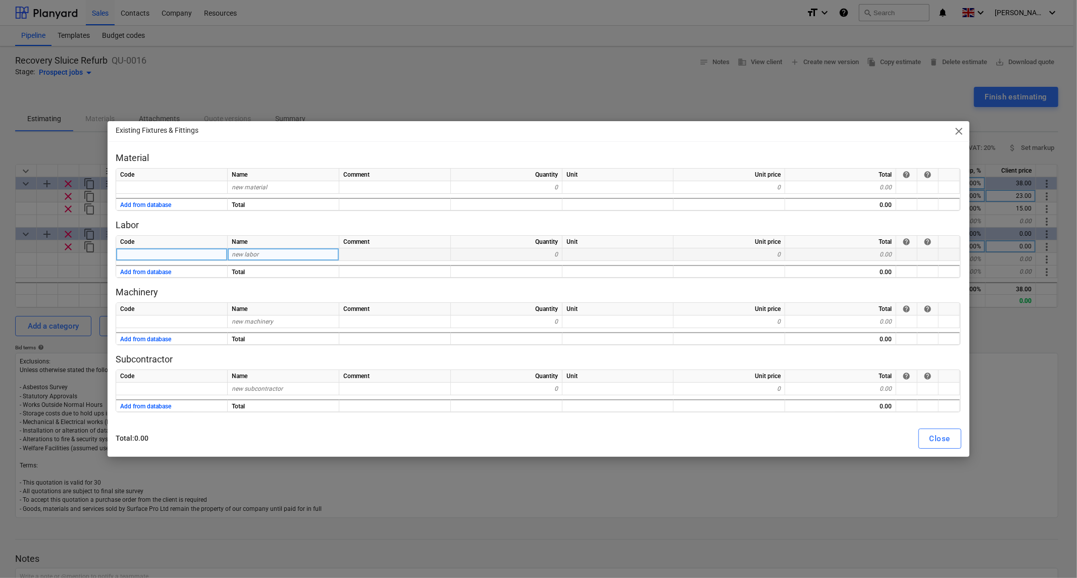
click at [283, 258] on div "new labor" at bounding box center [284, 254] width 112 height 13
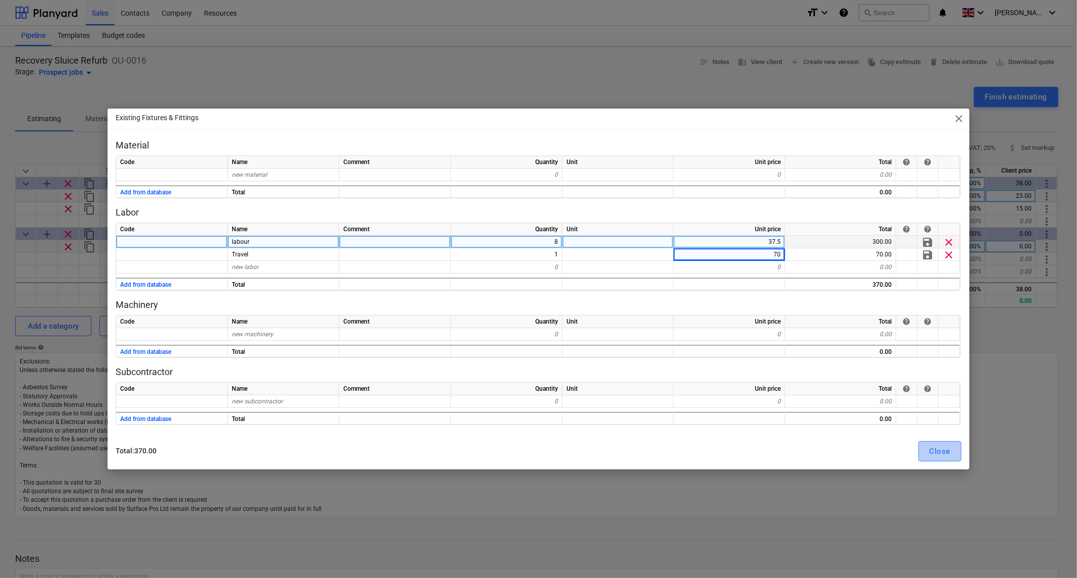
click at [947, 452] on div "Close" at bounding box center [940, 451] width 21 height 13
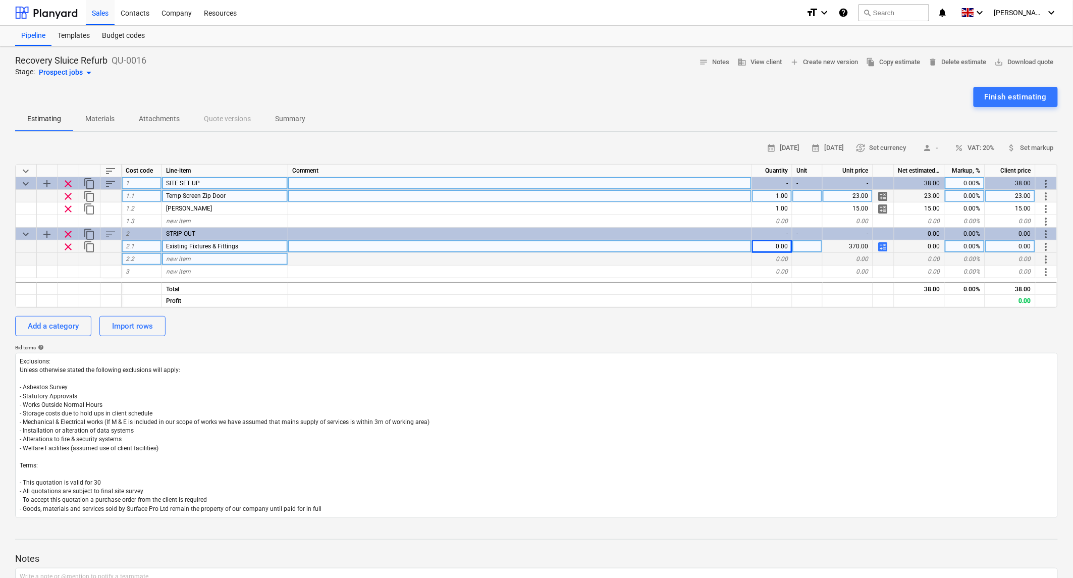
click at [199, 254] on div "new item" at bounding box center [225, 259] width 126 height 13
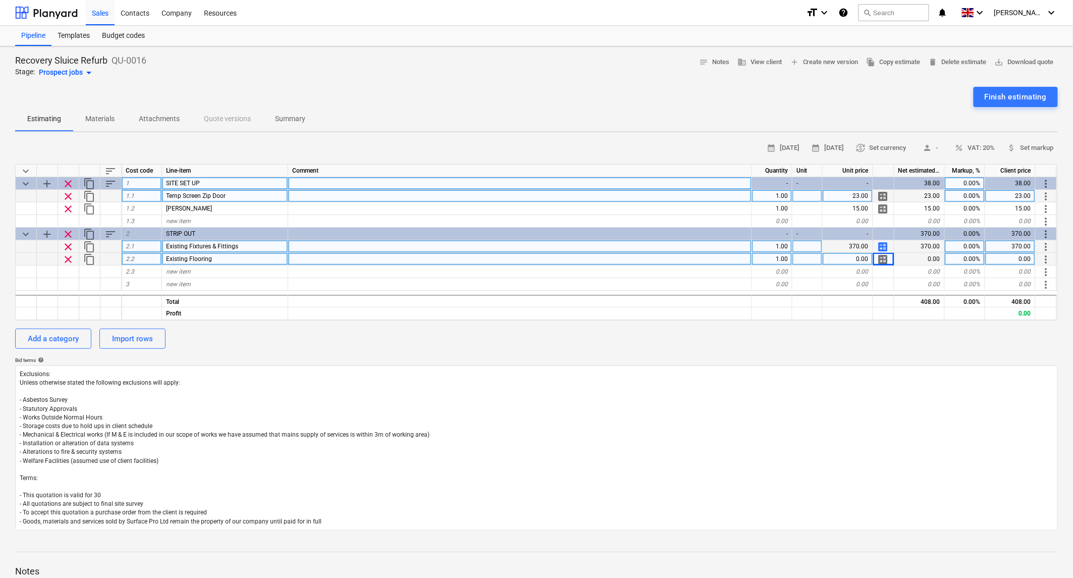
click at [885, 259] on span "calculate" at bounding box center [884, 259] width 12 height 12
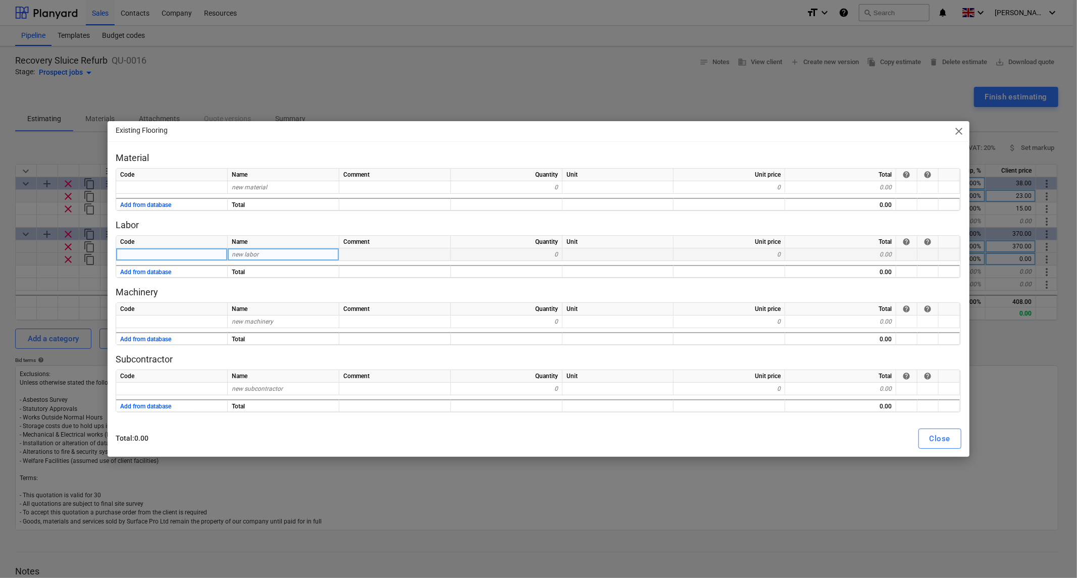
click at [288, 253] on div "new labor" at bounding box center [284, 254] width 112 height 13
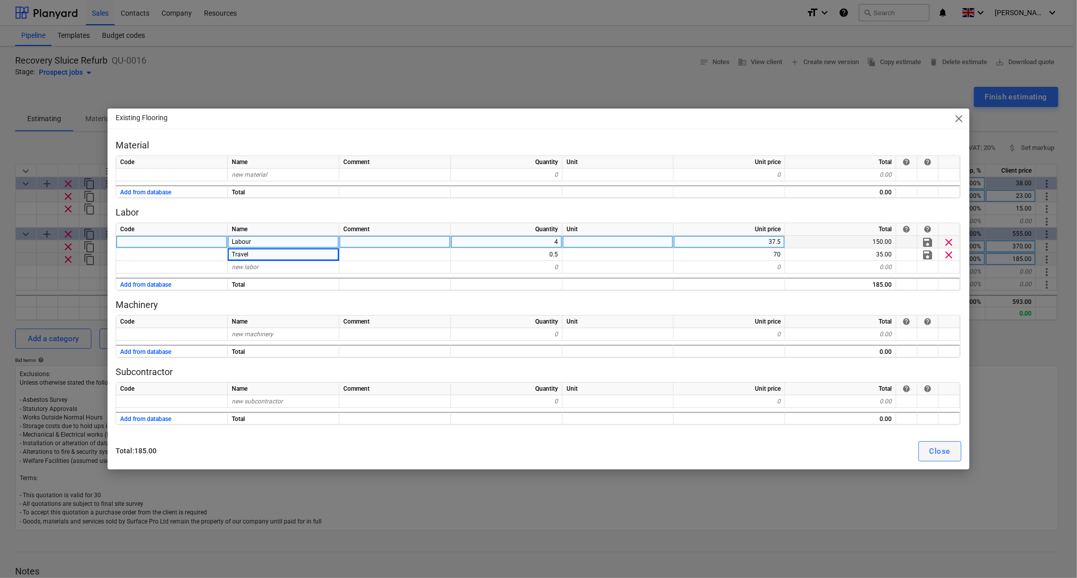
click at [945, 450] on div "Close" at bounding box center [940, 451] width 21 height 13
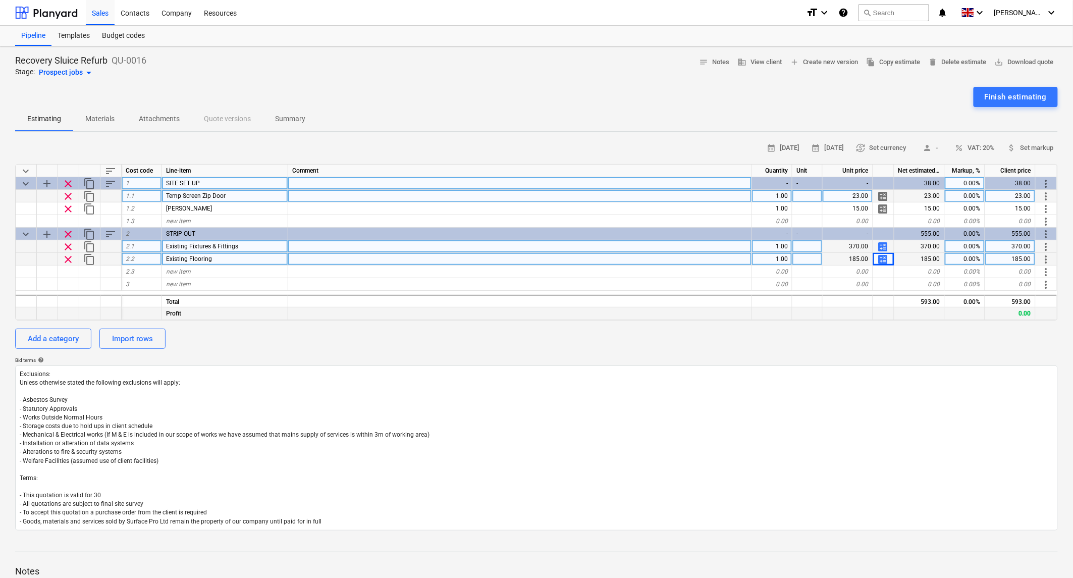
click at [701, 310] on div at bounding box center [520, 314] width 464 height 13
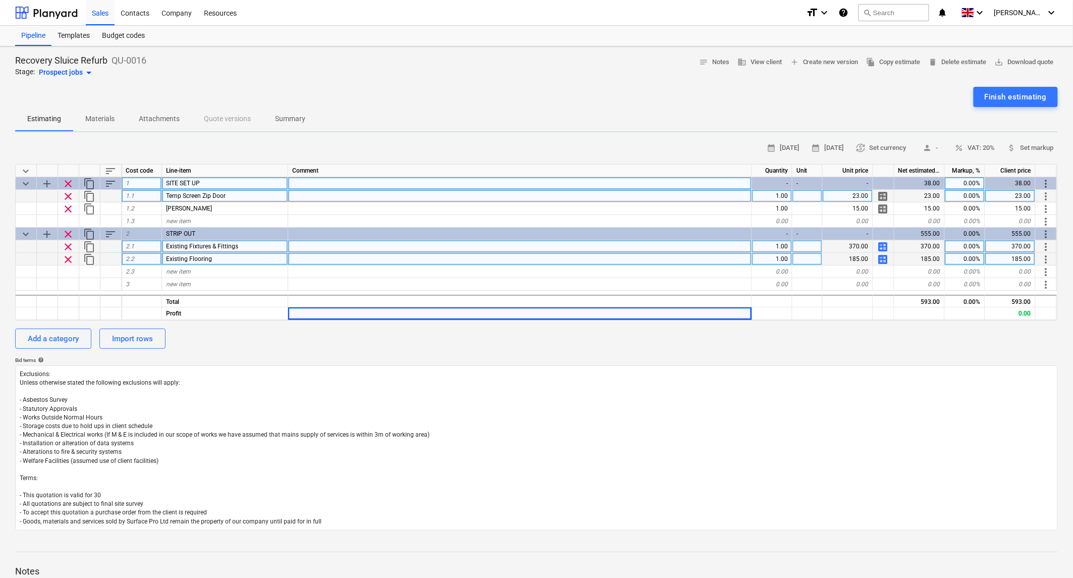
click at [698, 345] on div "Add a category Import rows" at bounding box center [536, 339] width 1043 height 20
click at [698, 341] on div "Add a category Import rows" at bounding box center [536, 339] width 1043 height 20
click at [225, 270] on div "new item" at bounding box center [225, 272] width 126 height 13
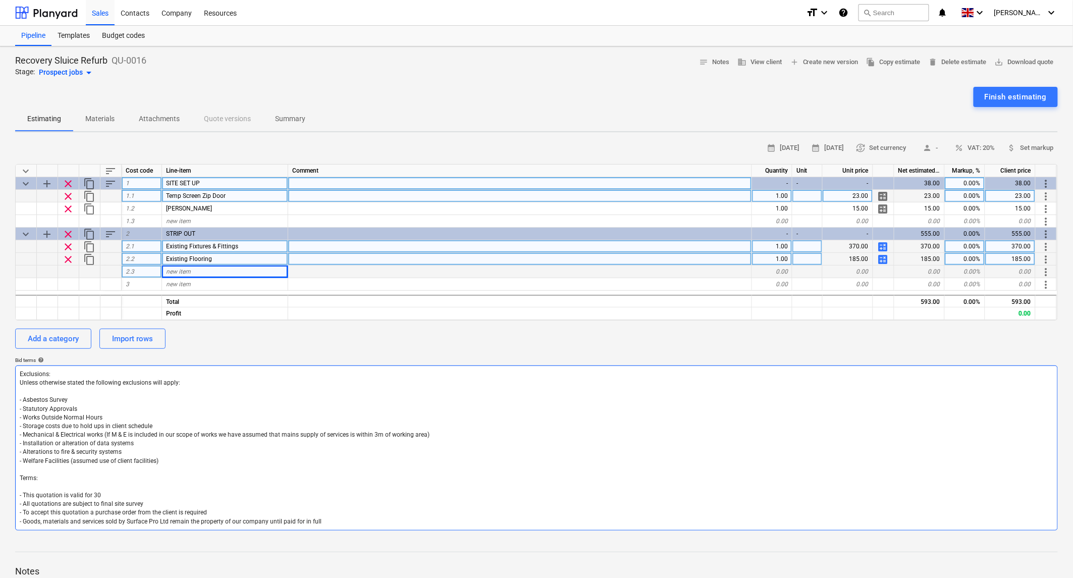
click at [389, 374] on textarea "Exclusions: Unless otherwise stated the following exclusions will apply: - Asbe…" at bounding box center [536, 448] width 1043 height 165
click at [880, 243] on span "calculate" at bounding box center [884, 247] width 12 height 12
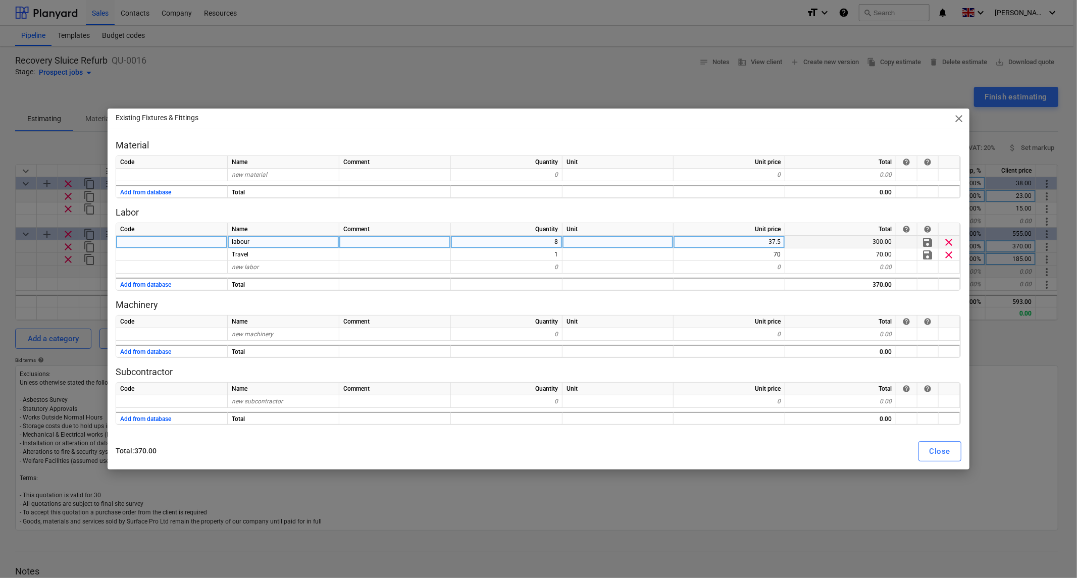
click at [536, 244] on div "8" at bounding box center [507, 242] width 112 height 13
click at [943, 445] on div "Close" at bounding box center [940, 451] width 21 height 13
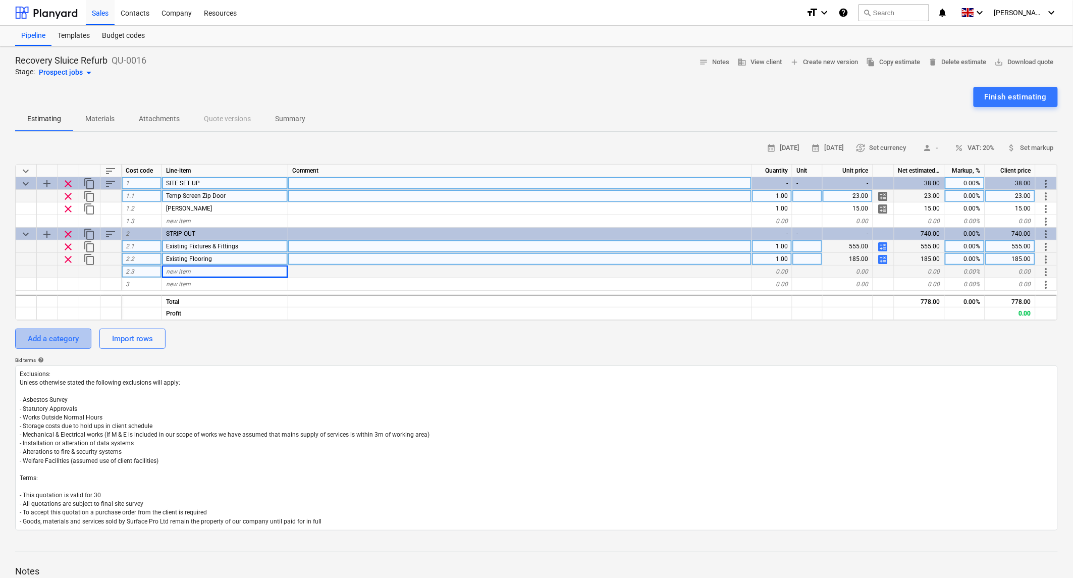
click at [58, 336] on div "Add a category" at bounding box center [53, 338] width 51 height 13
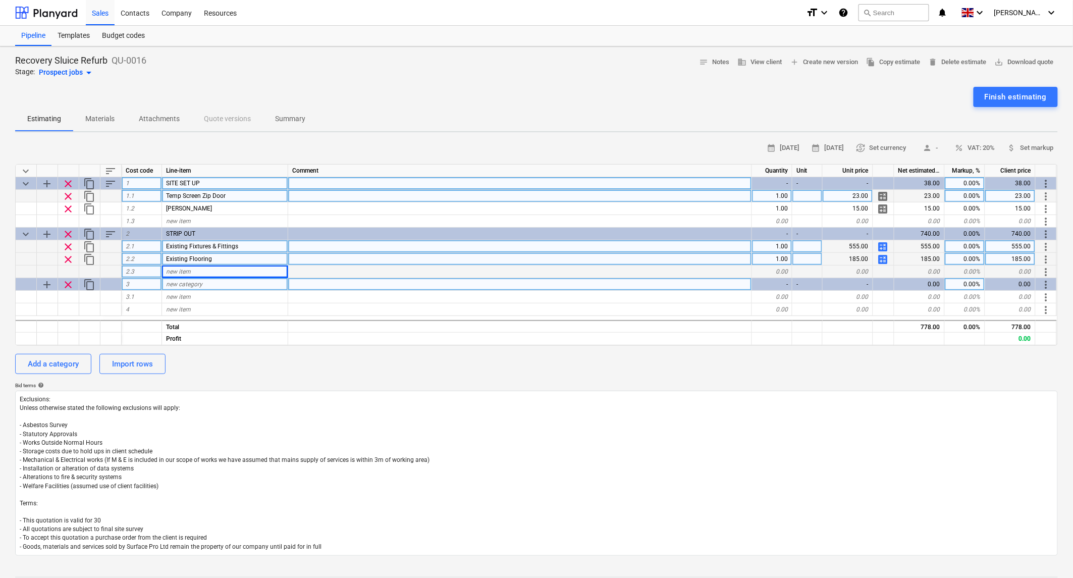
click at [188, 287] on div "new category" at bounding box center [225, 284] width 126 height 13
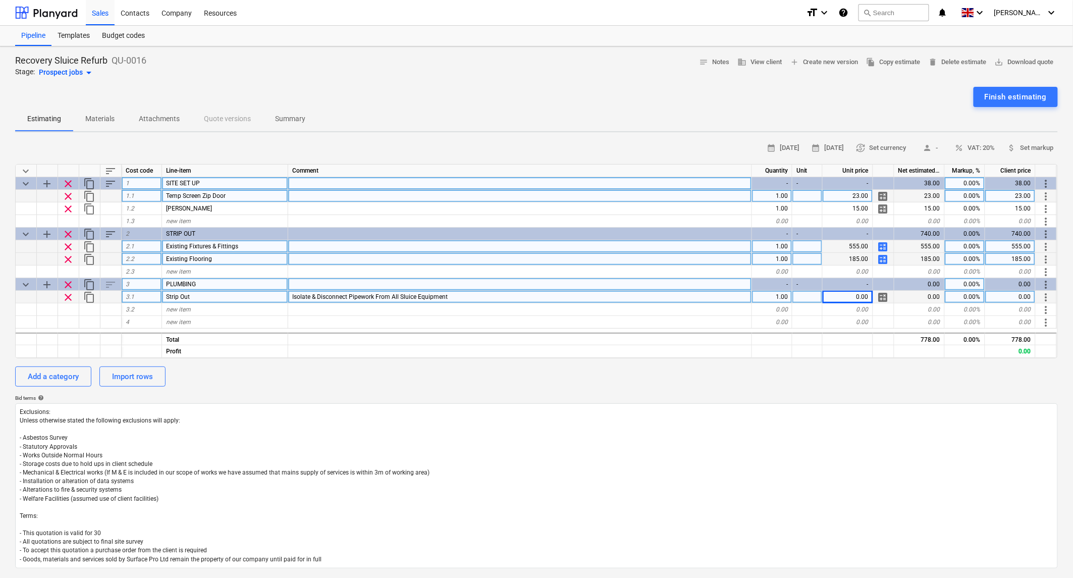
click at [887, 294] on span "calculate" at bounding box center [884, 297] width 12 height 12
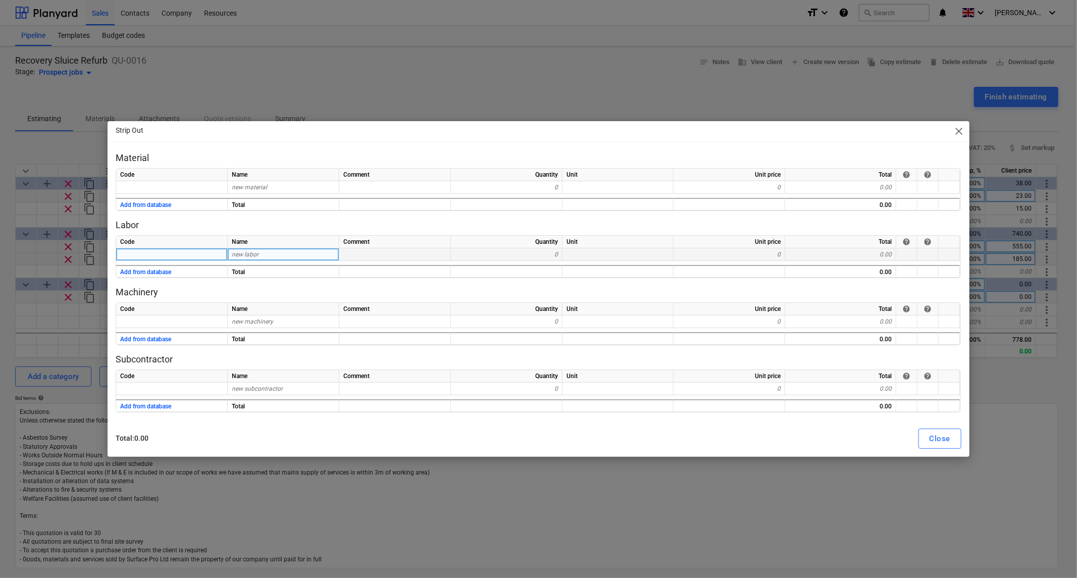
click at [280, 259] on div "new labor" at bounding box center [284, 254] width 112 height 13
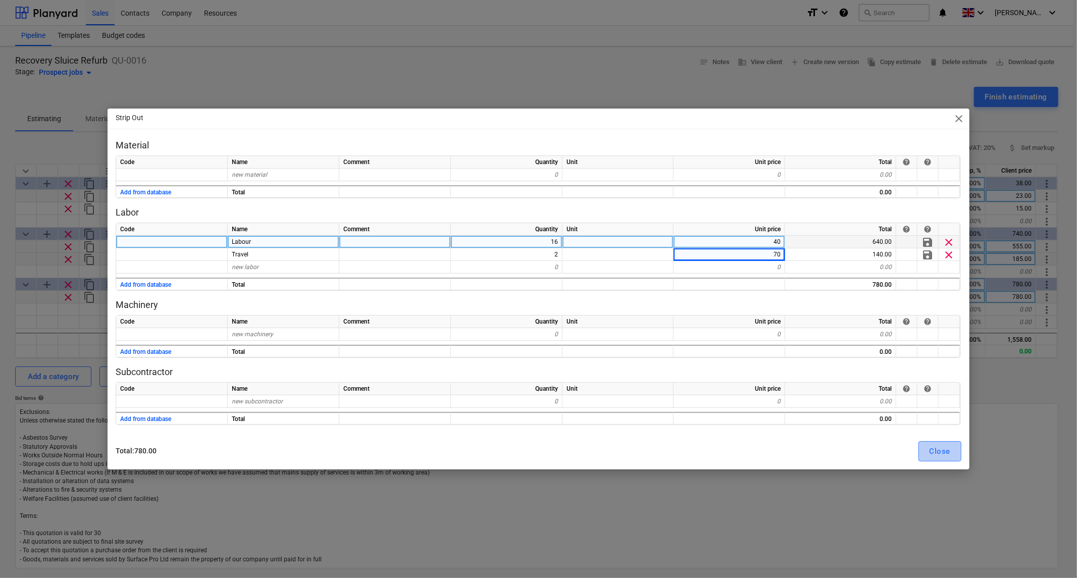
click at [944, 453] on div "Close" at bounding box center [940, 451] width 21 height 13
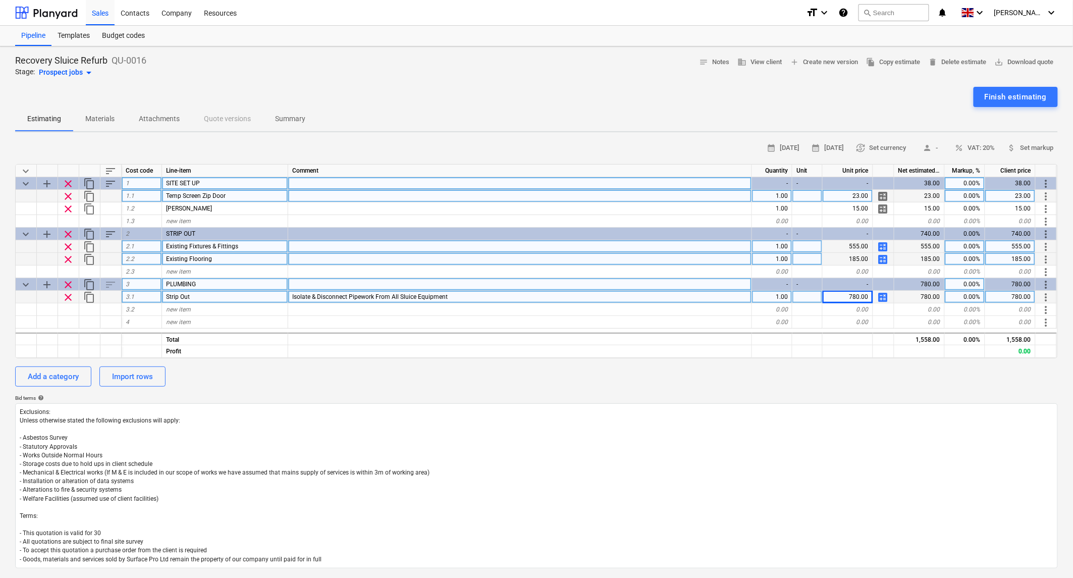
click at [472, 294] on div "Isolate & Disconnect Pipework From All Sluice Equipment" at bounding box center [520, 297] width 464 height 13
click at [534, 294] on input "Isolate & Disconnect Pipework From All Sluice Equipment" at bounding box center [520, 297] width 464 height 12
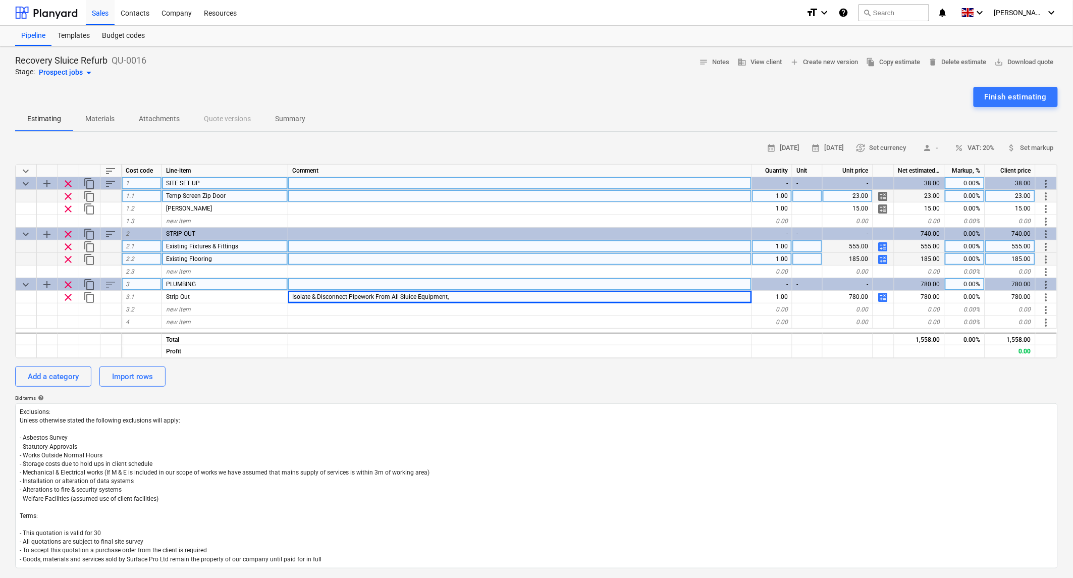
click at [885, 297] on span "calculate" at bounding box center [884, 297] width 12 height 12
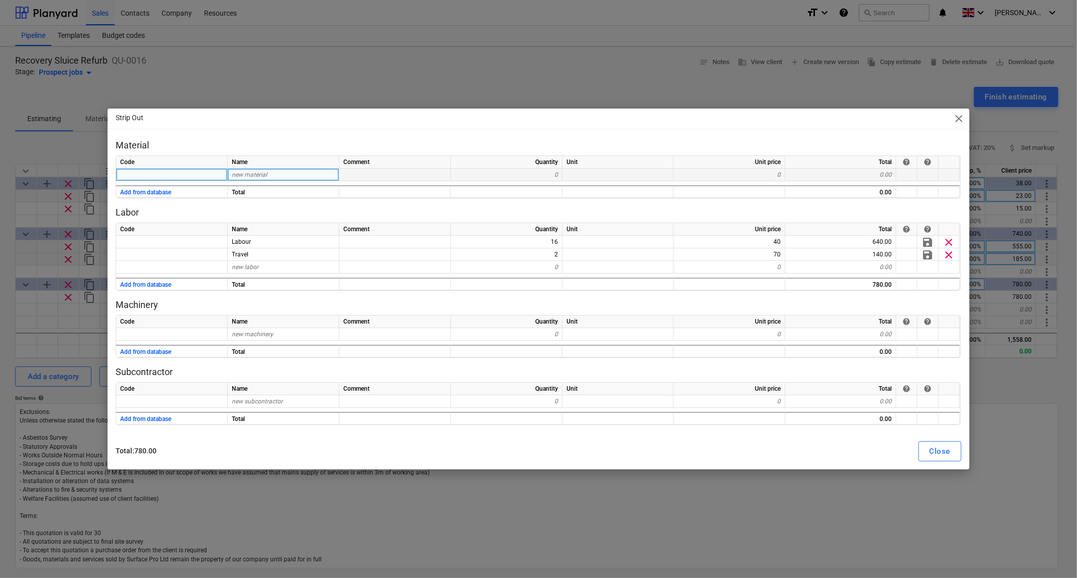
click at [265, 174] on span "new material" at bounding box center [249, 174] width 35 height 7
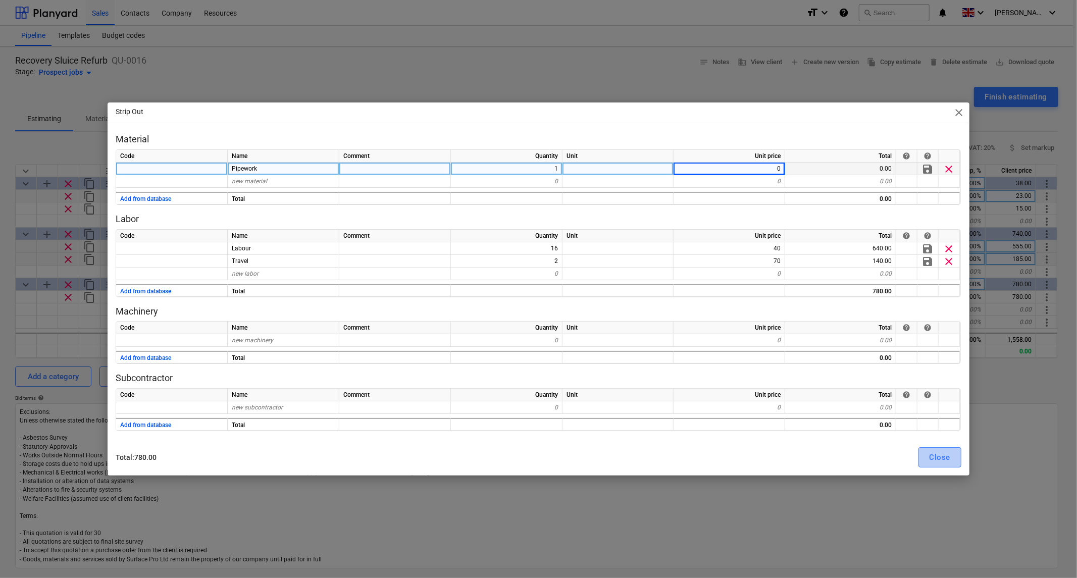
click at [933, 456] on div "Close" at bounding box center [940, 457] width 21 height 13
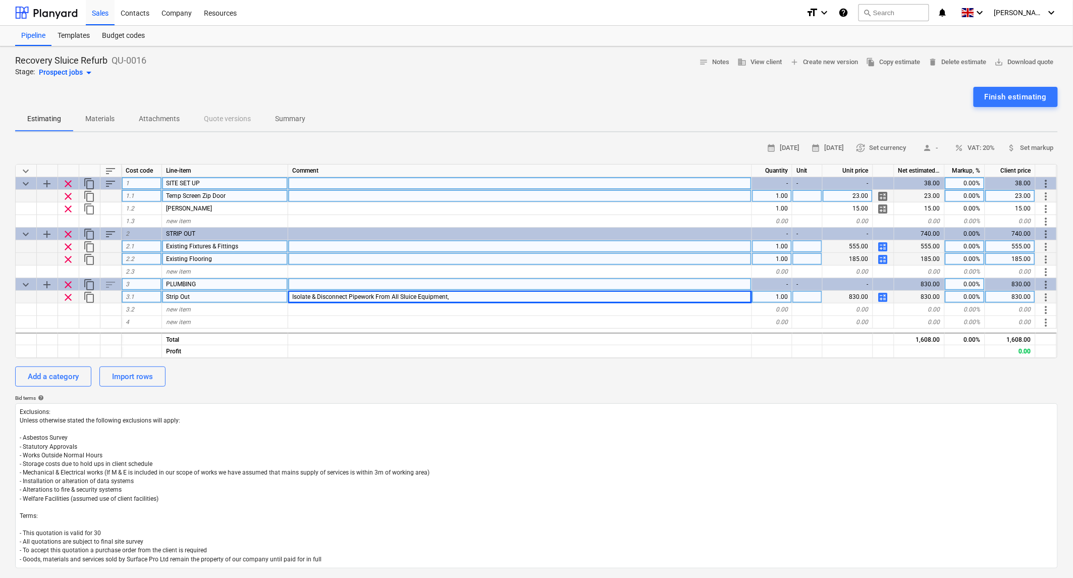
click at [472, 296] on div "Isolate & Disconnect Pipework From All Sluice Equipment," at bounding box center [520, 297] width 464 height 13
click at [488, 296] on input "Isolate & Disconnect Pipework From All Sluice Equipment," at bounding box center [520, 297] width 464 height 12
click at [493, 296] on input "Isolate & Disconnect Pipework From All Sluice Equipment," at bounding box center [520, 297] width 464 height 12
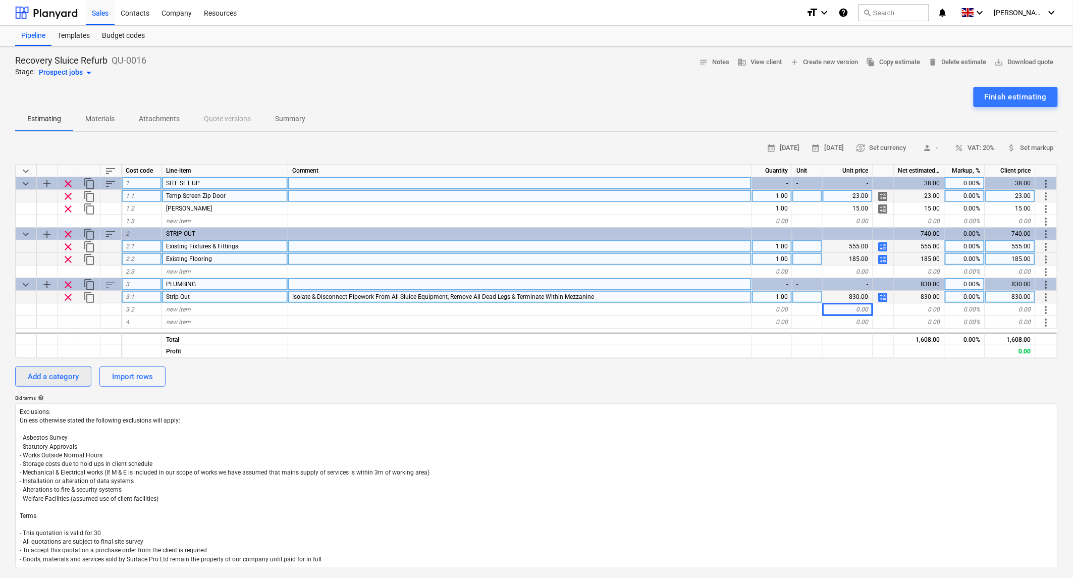
click at [53, 375] on div "Add a category" at bounding box center [53, 376] width 51 height 13
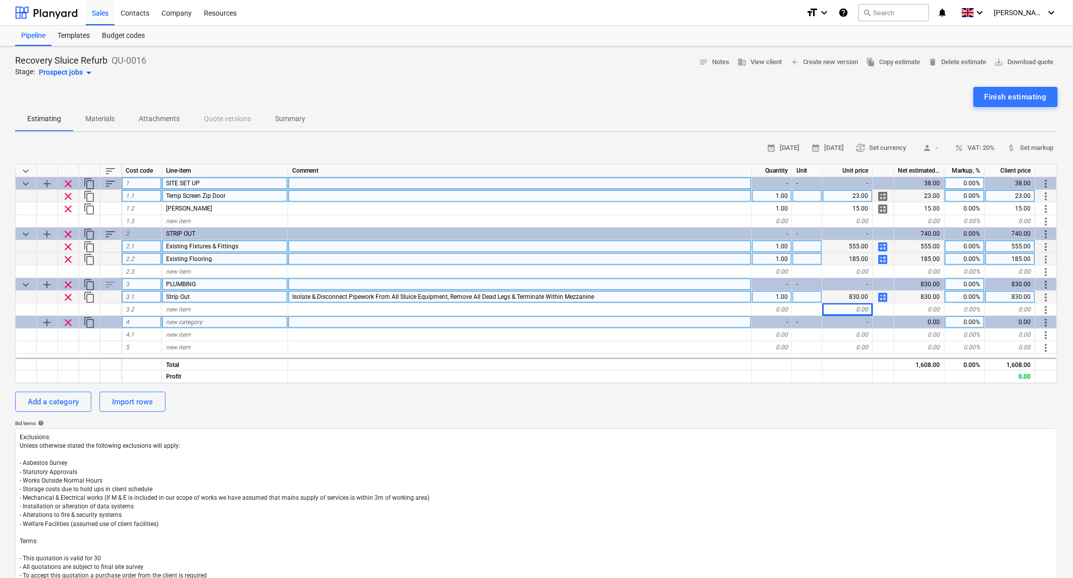
click at [194, 320] on span "new category" at bounding box center [184, 322] width 36 height 7
click at [104, 18] on div "Sales" at bounding box center [100, 12] width 29 height 26
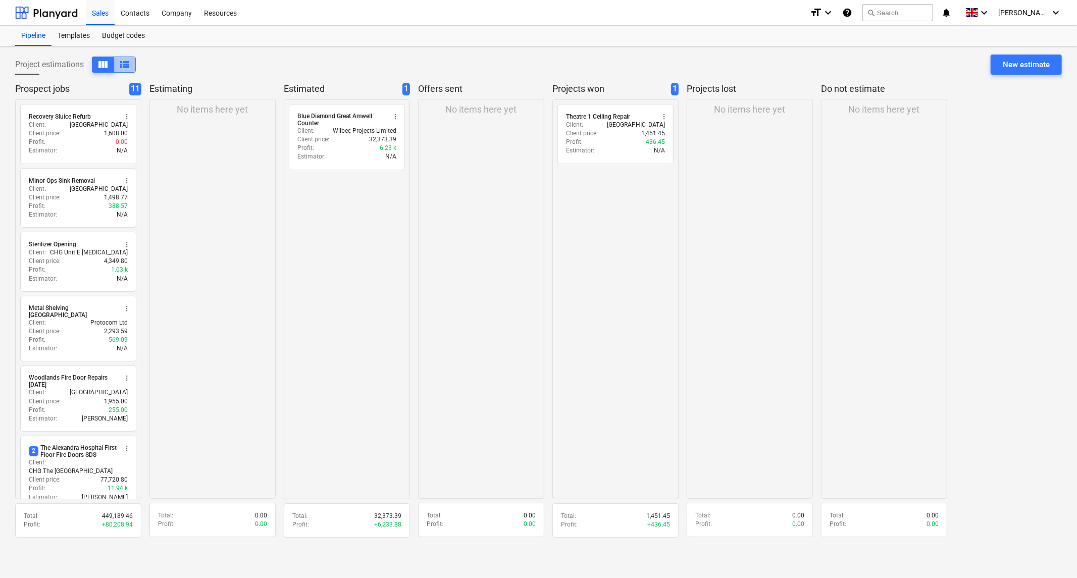
click at [125, 63] on span "view_list" at bounding box center [125, 65] width 12 height 12
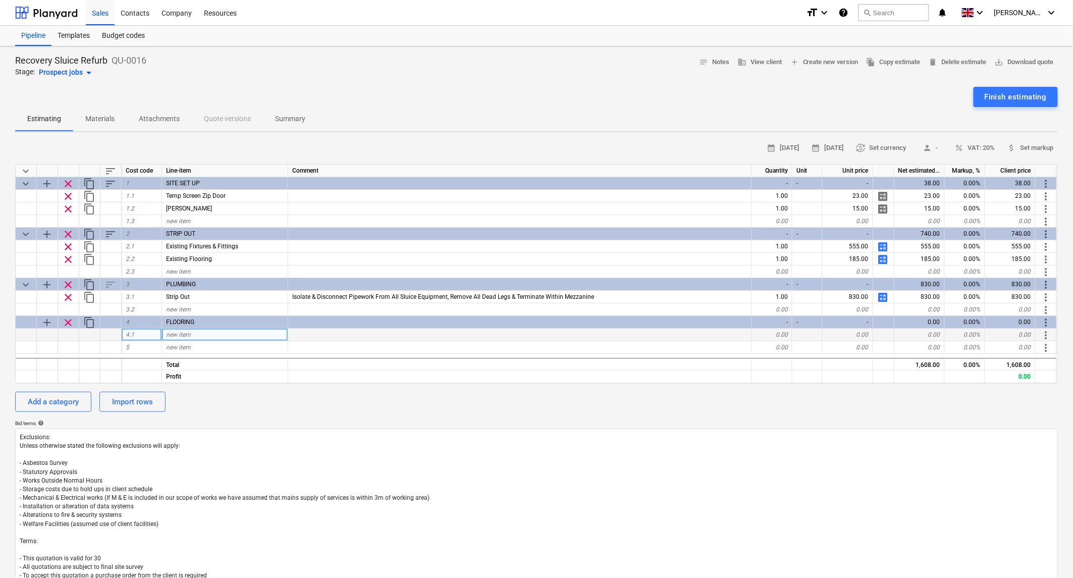
click at [194, 336] on div "new item" at bounding box center [225, 335] width 126 height 13
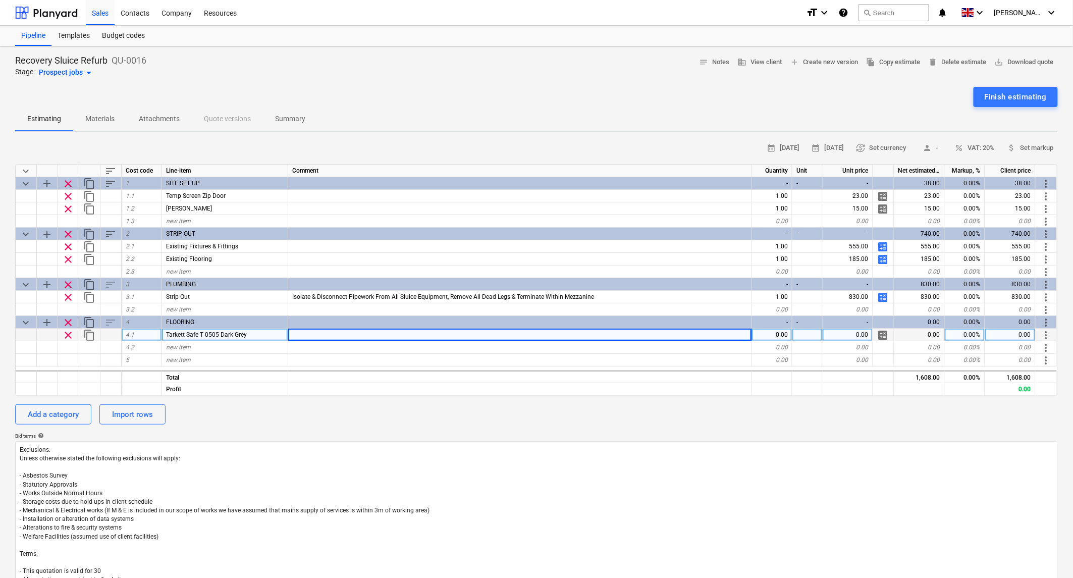
click at [884, 332] on span "calculate" at bounding box center [884, 335] width 12 height 12
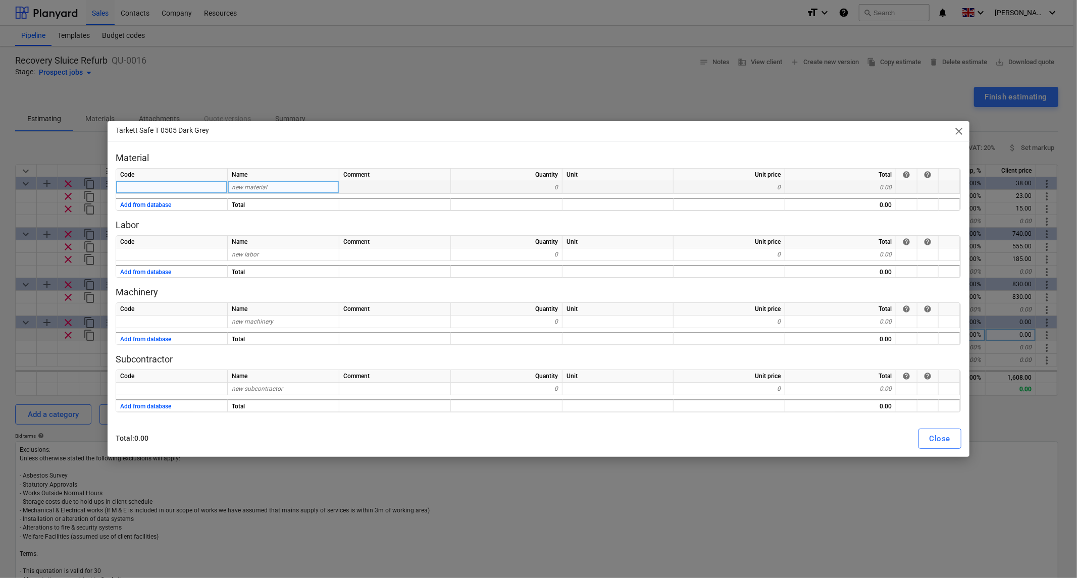
click at [278, 185] on div "new material" at bounding box center [284, 187] width 112 height 13
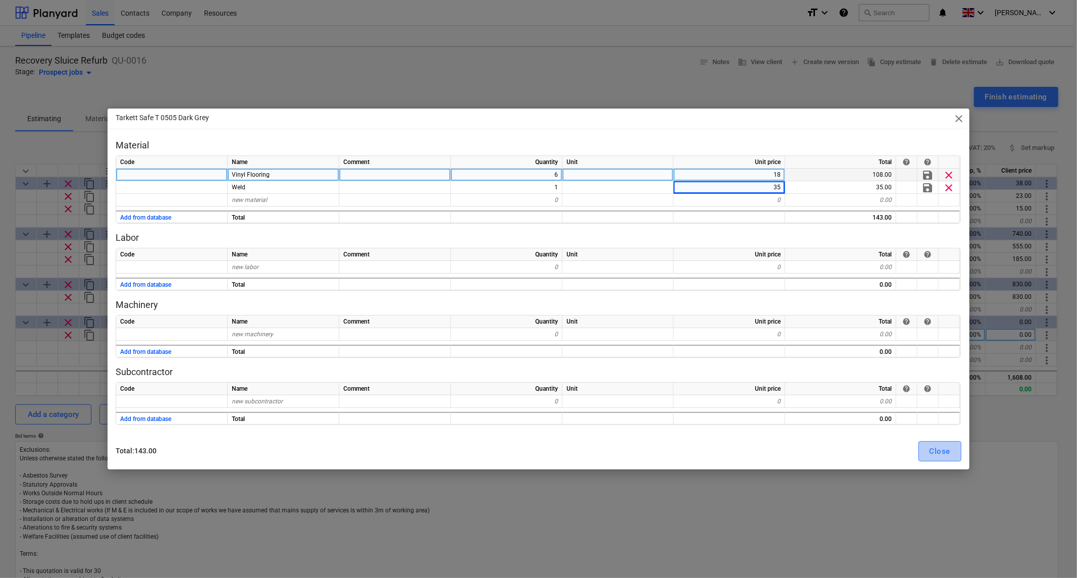
click at [948, 448] on div "Close" at bounding box center [940, 451] width 21 height 13
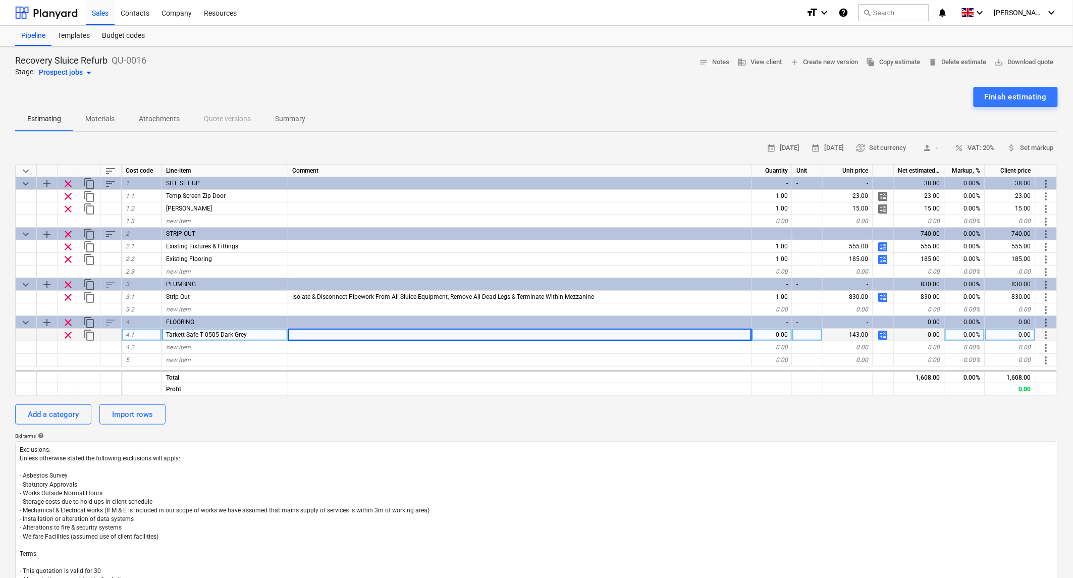
click at [775, 333] on div "0.00" at bounding box center [772, 335] width 40 height 13
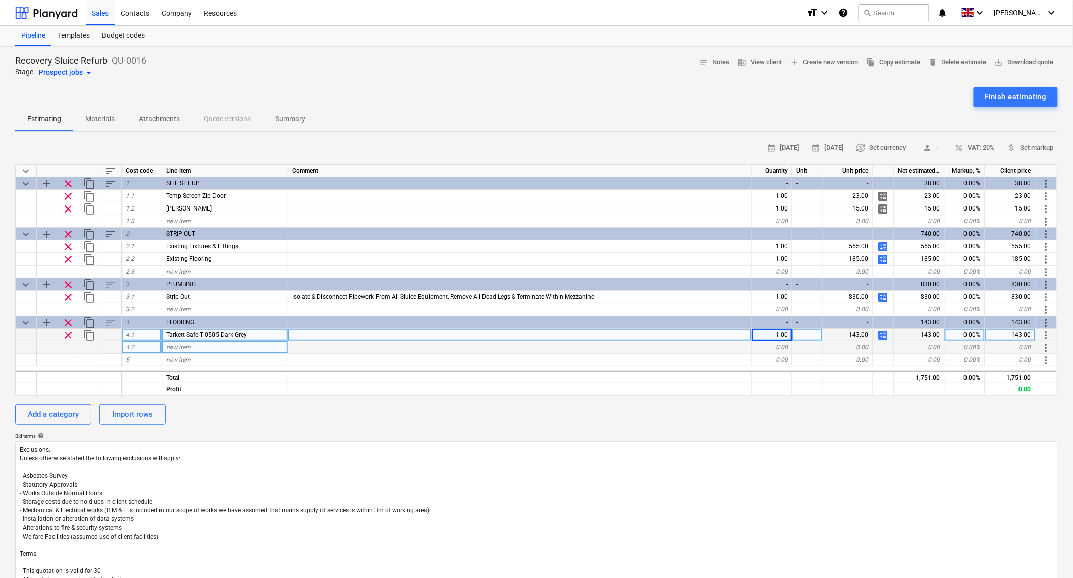
click at [177, 347] on span "new item" at bounding box center [178, 347] width 25 height 7
click at [257, 336] on div "Tarkett Safe T 0505 Dark Grey" at bounding box center [225, 335] width 126 height 13
click at [307, 336] on div at bounding box center [520, 335] width 464 height 13
click at [258, 331] on div "Tarkett Safe T 0505 Dark Grey" at bounding box center [225, 335] width 126 height 13
click at [231, 337] on div "Material" at bounding box center [225, 335] width 126 height 13
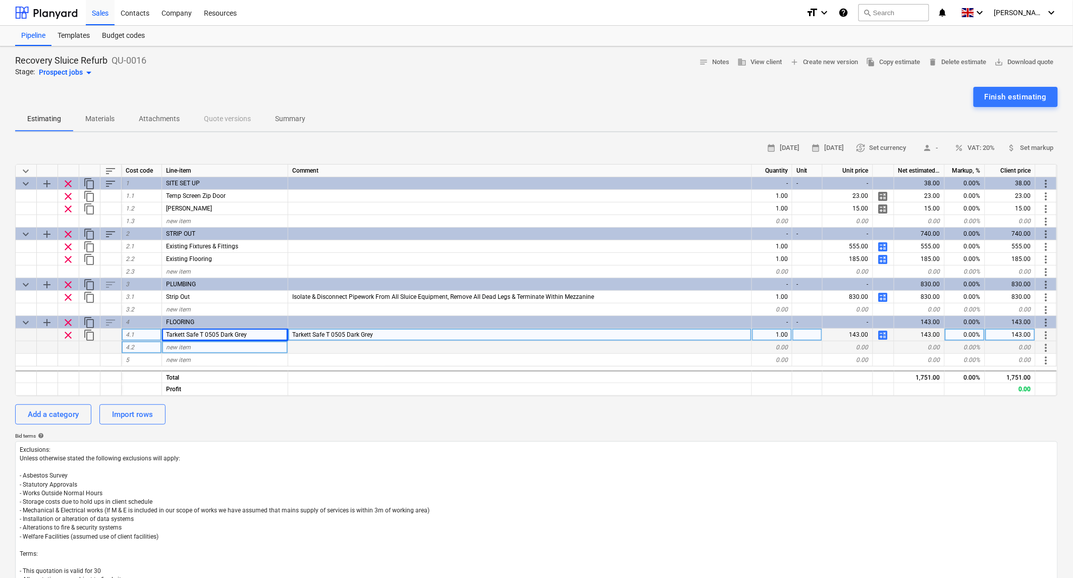
click at [421, 332] on div "Tarkett Safe T 0505 Dark Grey" at bounding box center [520, 335] width 464 height 13
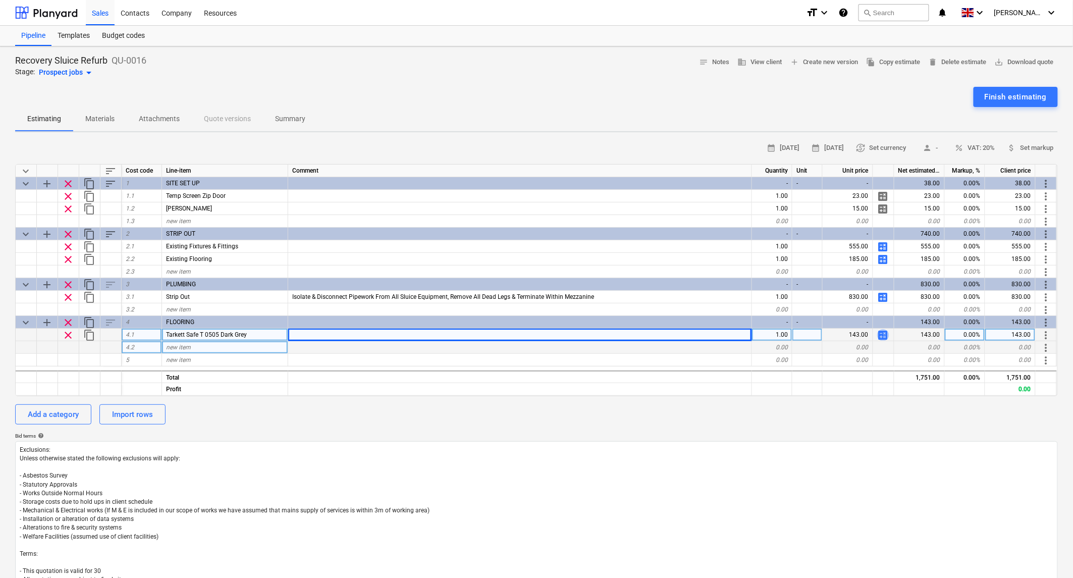
click at [881, 330] on span "calculate" at bounding box center [884, 335] width 12 height 12
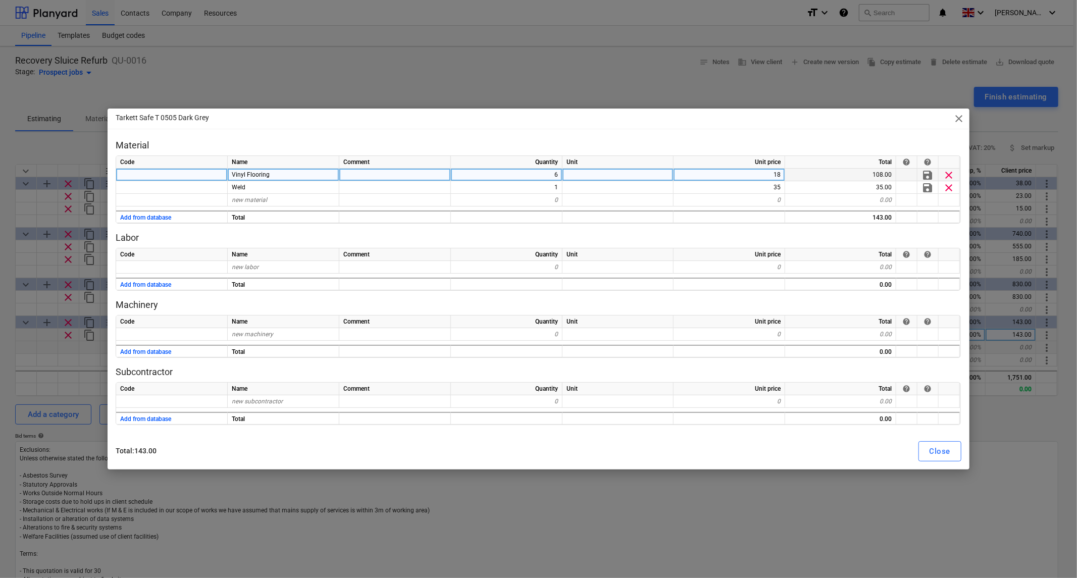
click at [275, 177] on div "Vinyl Flooring" at bounding box center [284, 175] width 112 height 13
click at [277, 198] on div "new material" at bounding box center [284, 200] width 112 height 13
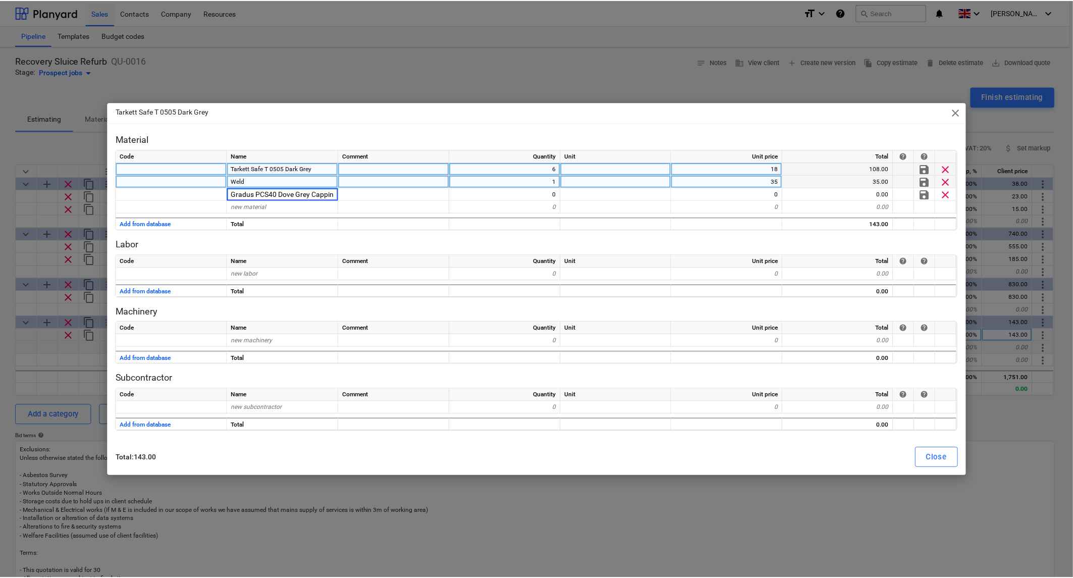
scroll to position [0, 2]
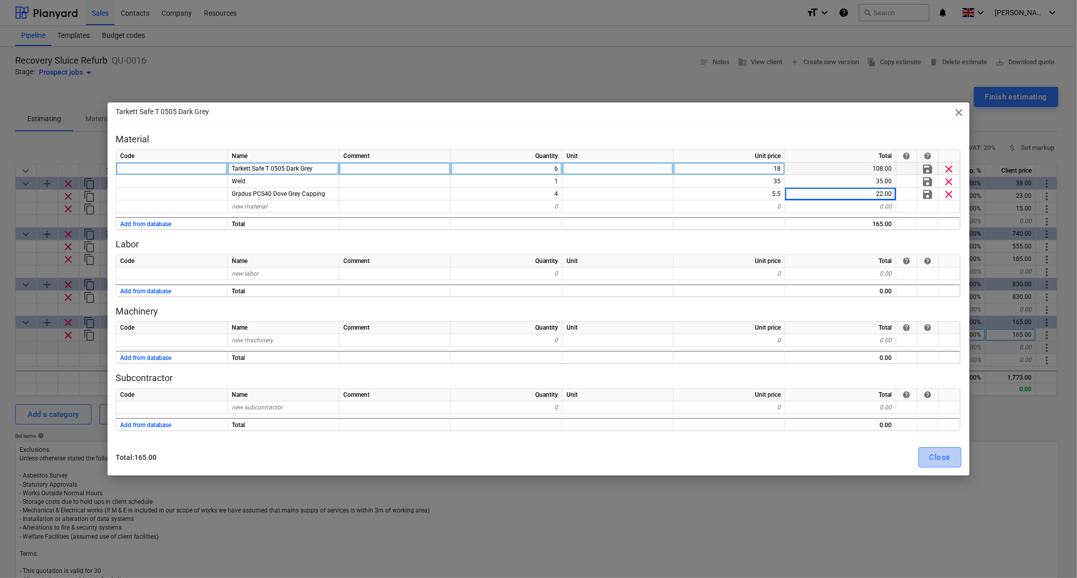
click at [947, 458] on div "Close" at bounding box center [940, 457] width 21 height 13
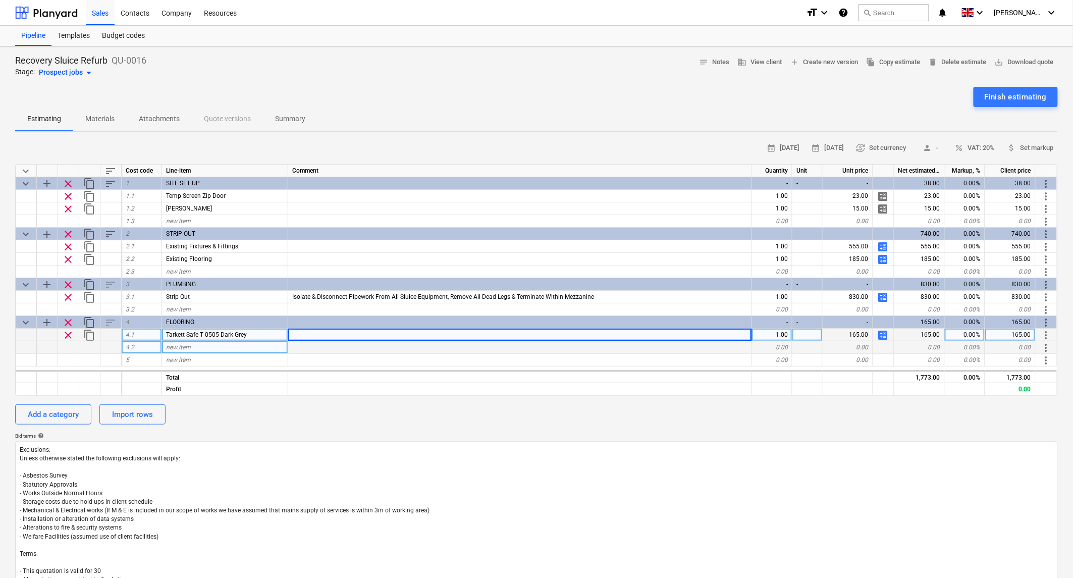
click at [178, 347] on span "new item" at bounding box center [178, 347] width 25 height 7
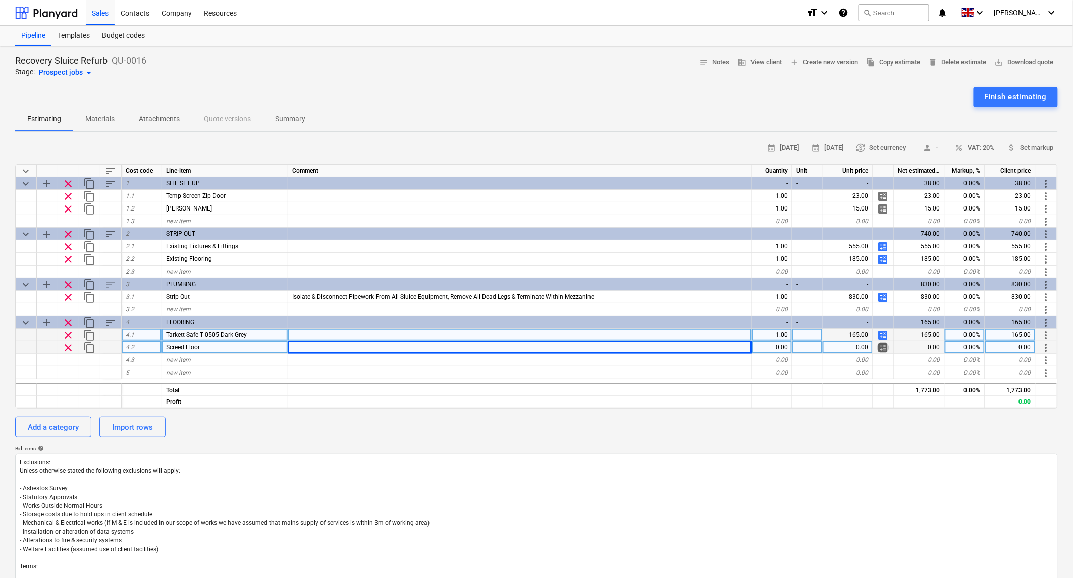
click at [884, 346] on span "calculate" at bounding box center [884, 348] width 12 height 12
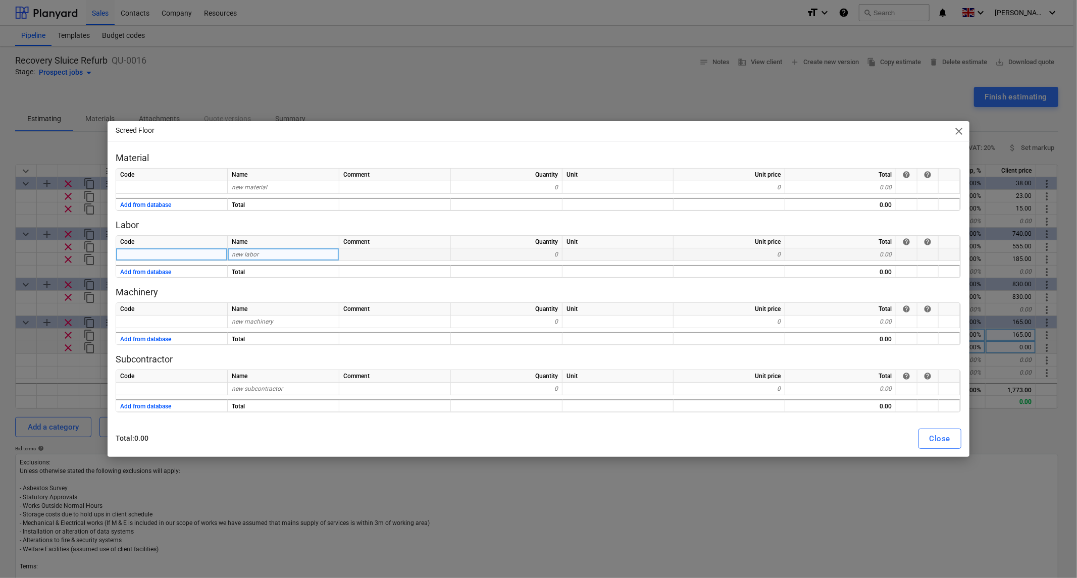
click at [245, 257] on span "new labor" at bounding box center [245, 254] width 27 height 7
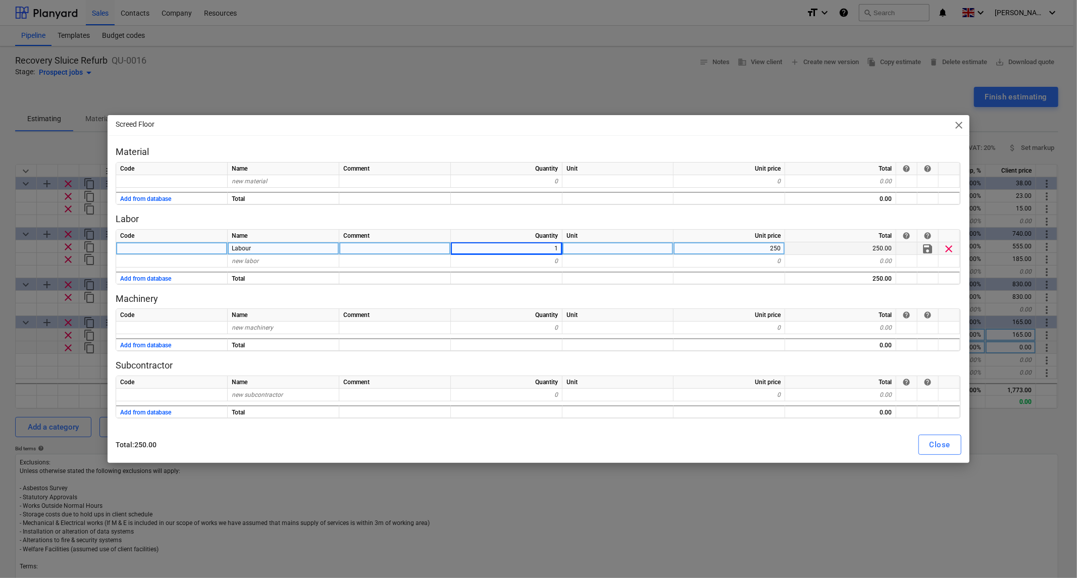
click at [550, 245] on div "1" at bounding box center [507, 248] width 112 height 13
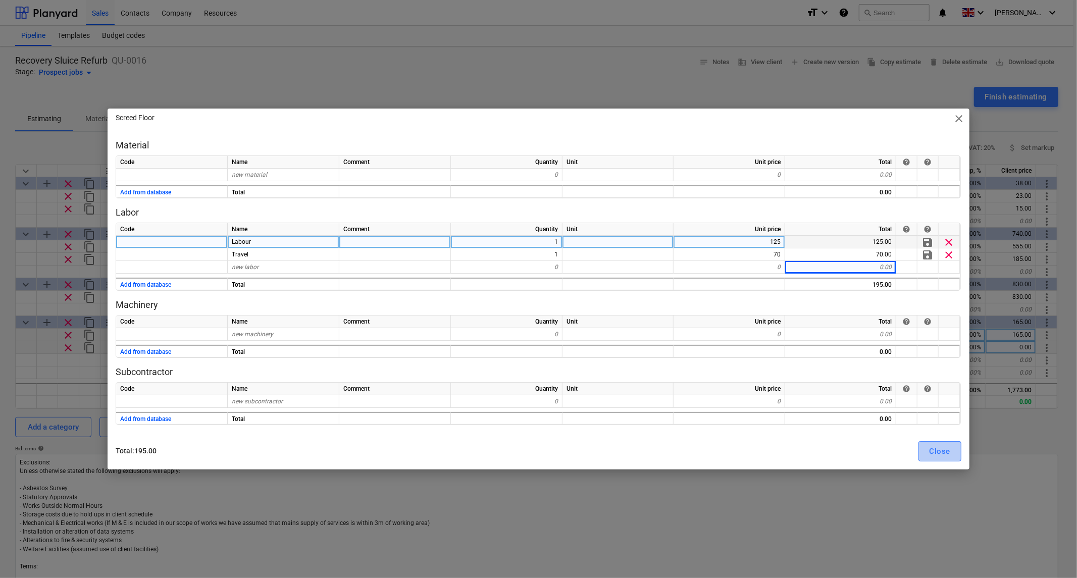
click at [945, 452] on div "Close" at bounding box center [940, 451] width 21 height 13
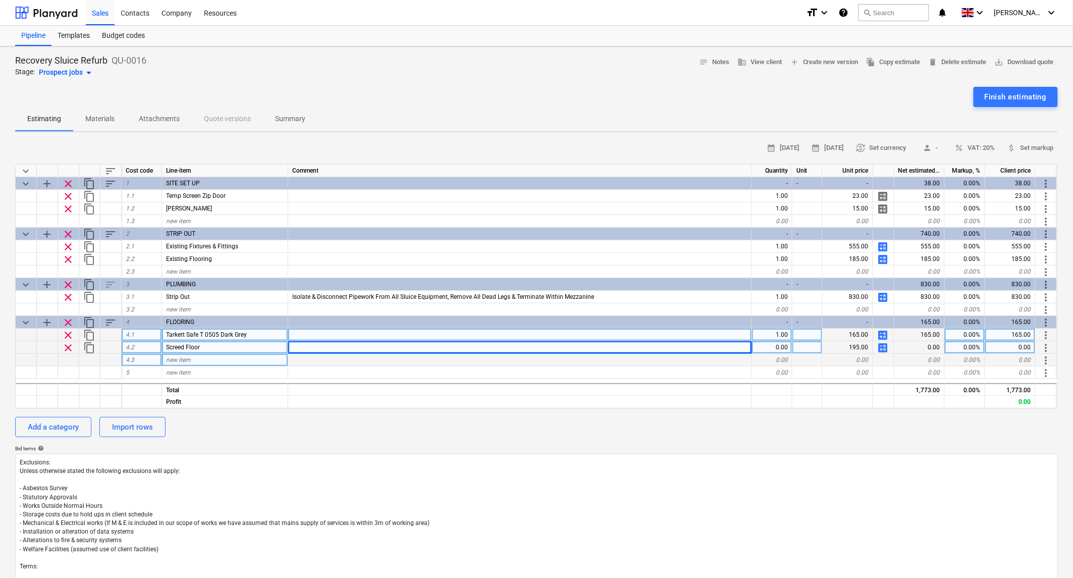
click at [185, 362] on span "new item" at bounding box center [178, 359] width 25 height 7
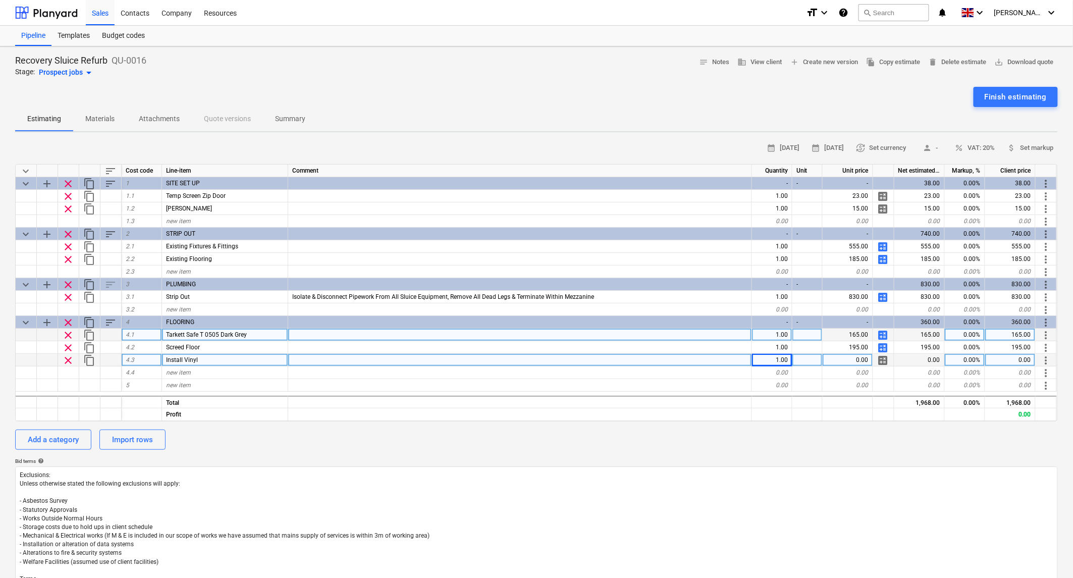
click at [876, 356] on div "calculate" at bounding box center [884, 360] width 21 height 13
click at [886, 359] on span "calculate" at bounding box center [884, 360] width 12 height 12
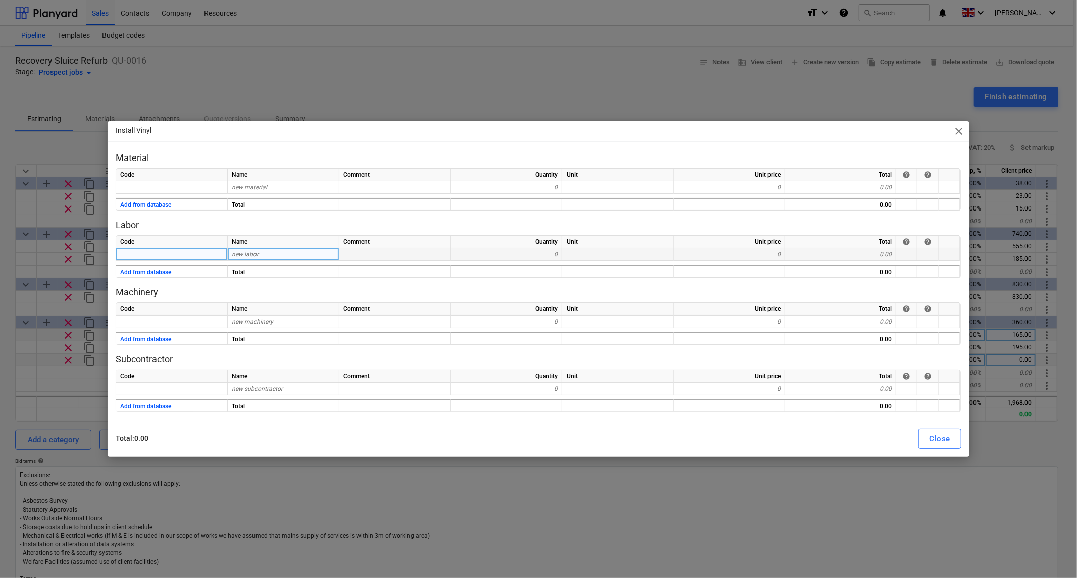
click at [278, 253] on div "new labor" at bounding box center [284, 254] width 112 height 13
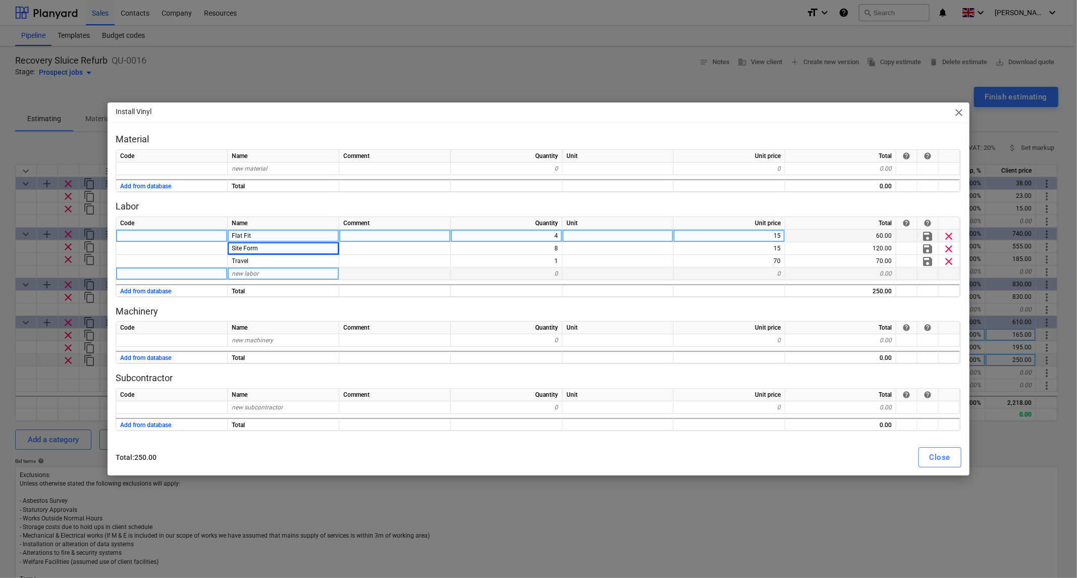
click at [244, 275] on span "new labor" at bounding box center [245, 273] width 27 height 7
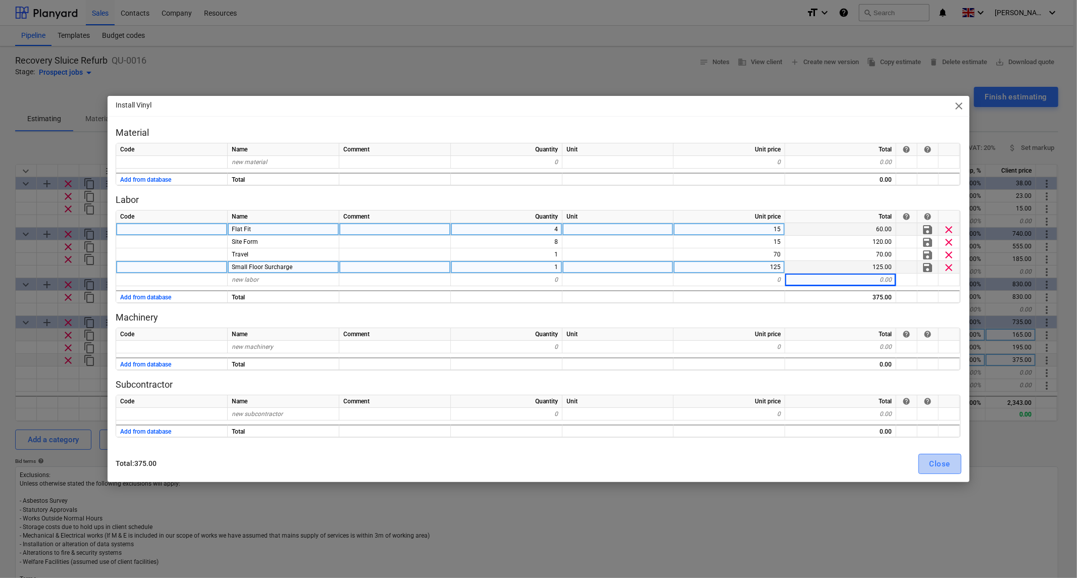
click at [955, 464] on button "Close" at bounding box center [939, 464] width 43 height 20
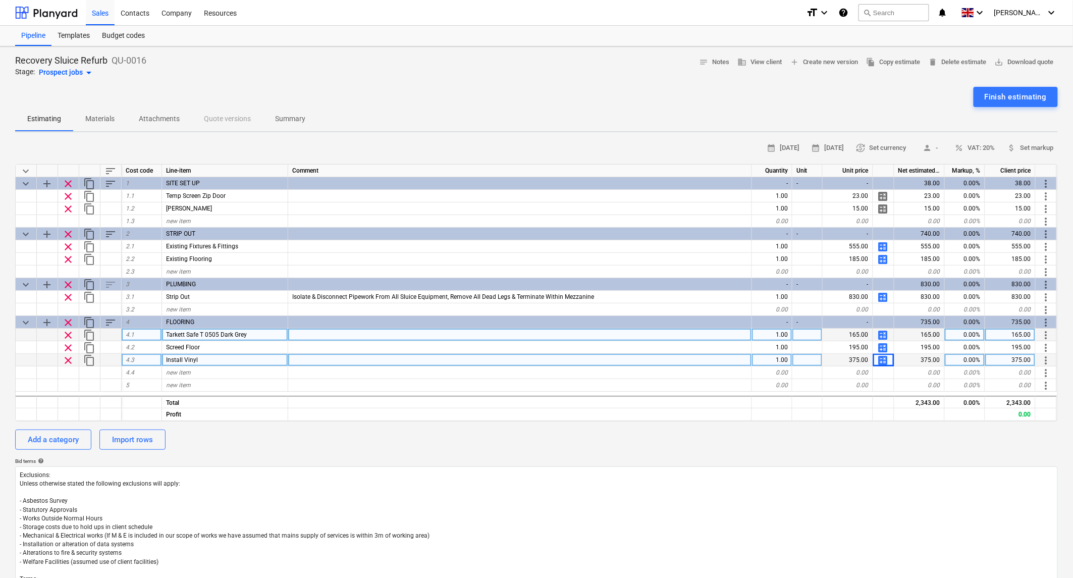
click at [351, 363] on div at bounding box center [520, 360] width 464 height 13
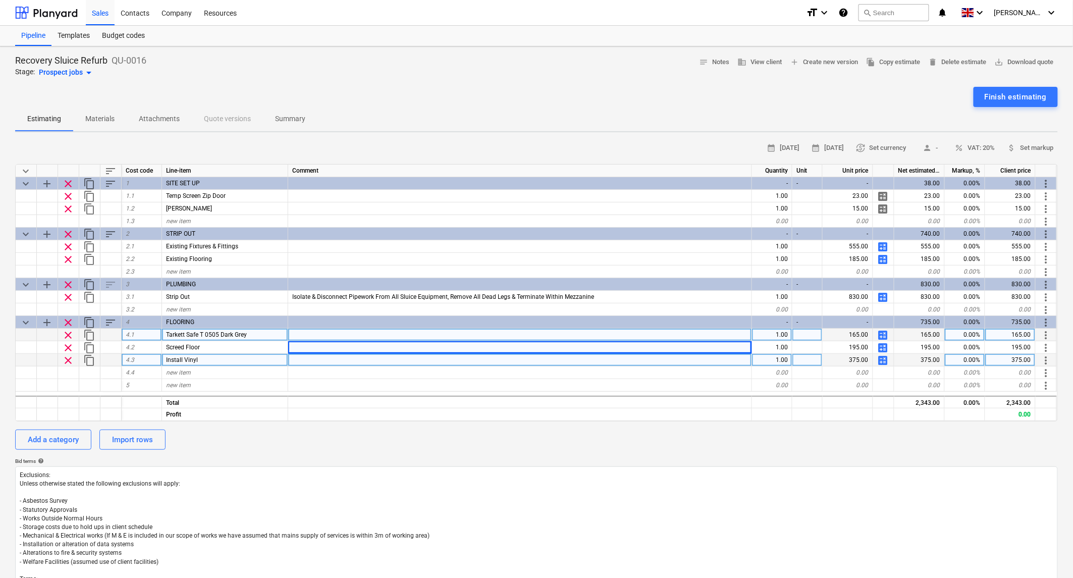
click at [258, 332] on div "Tarkett Safe T 0505 Dark Grey" at bounding box center [225, 335] width 126 height 13
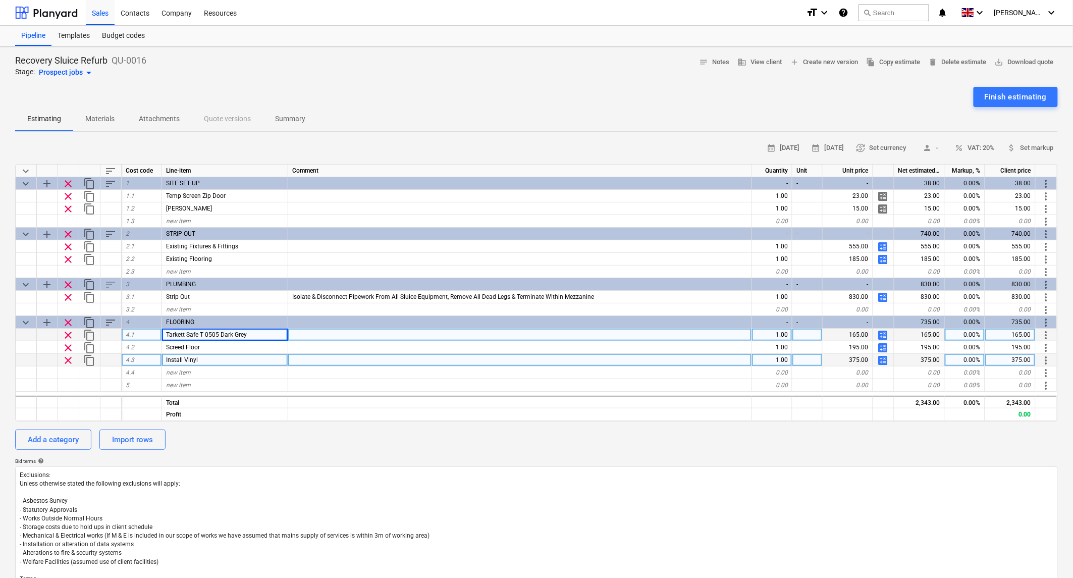
click at [354, 333] on div at bounding box center [520, 335] width 464 height 13
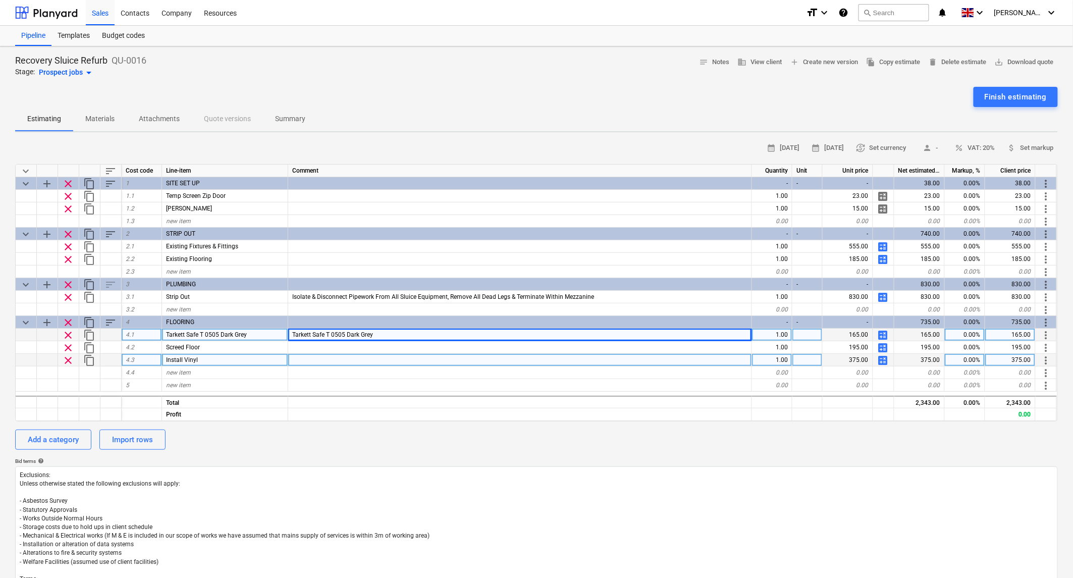
click at [265, 334] on div "Tarkett Safe T 0505 Dark Grey" at bounding box center [225, 335] width 126 height 13
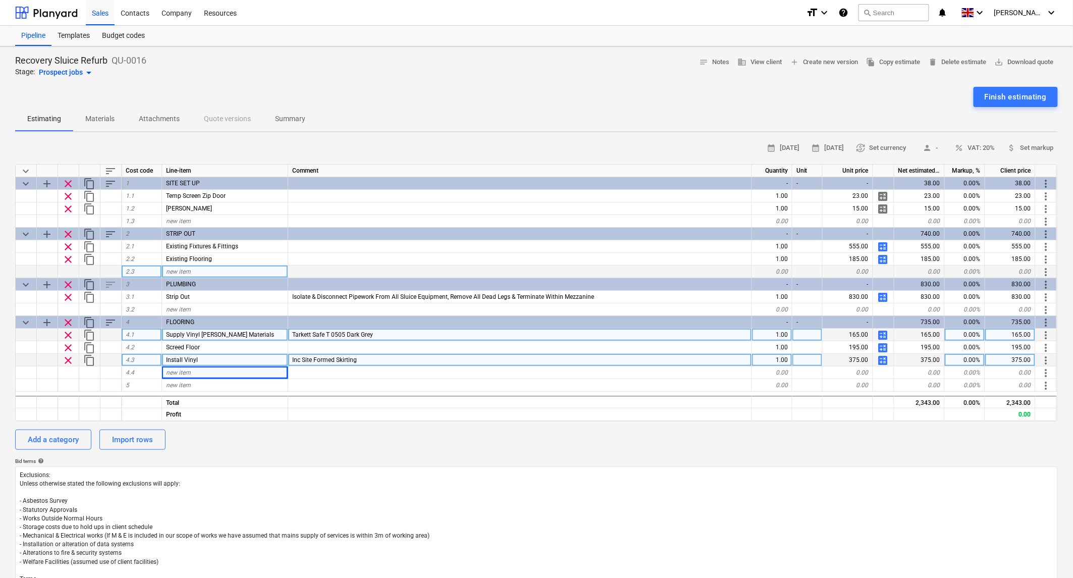
click at [180, 268] on span "new item" at bounding box center [178, 271] width 25 height 7
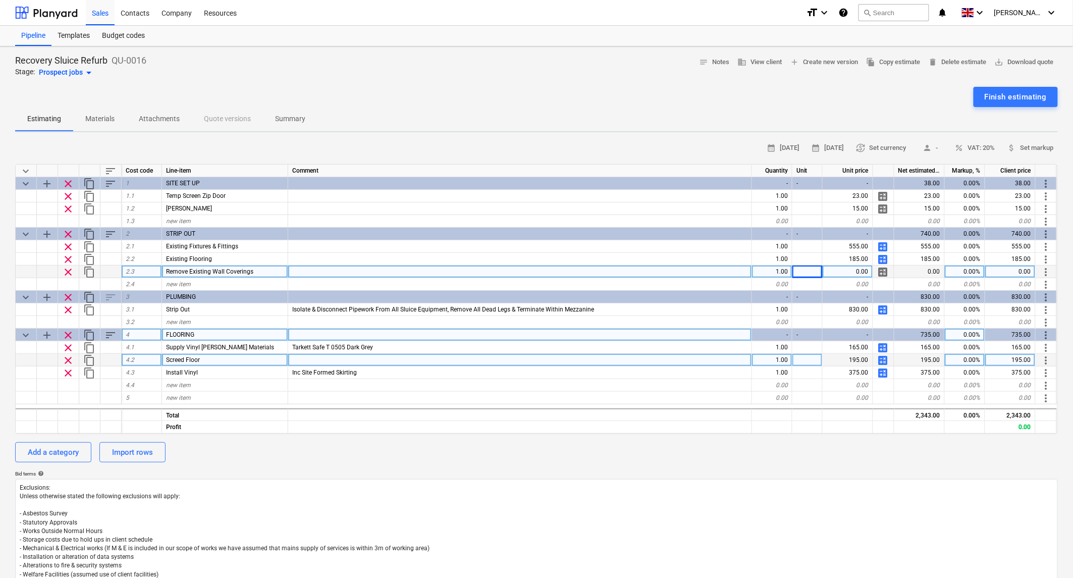
click at [884, 270] on span "calculate" at bounding box center [884, 272] width 12 height 12
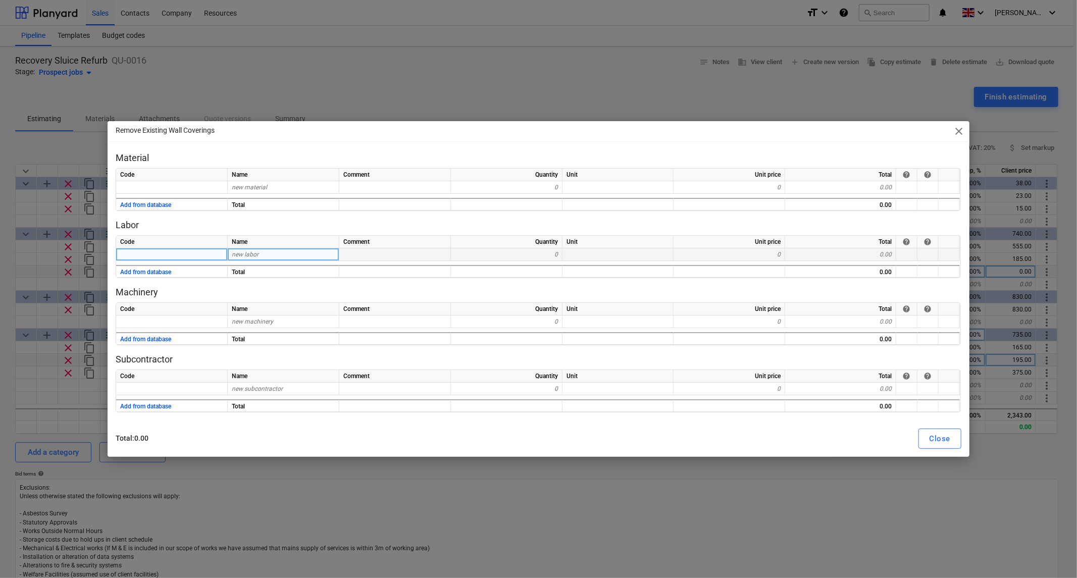
click at [278, 251] on div "new labor" at bounding box center [284, 254] width 112 height 13
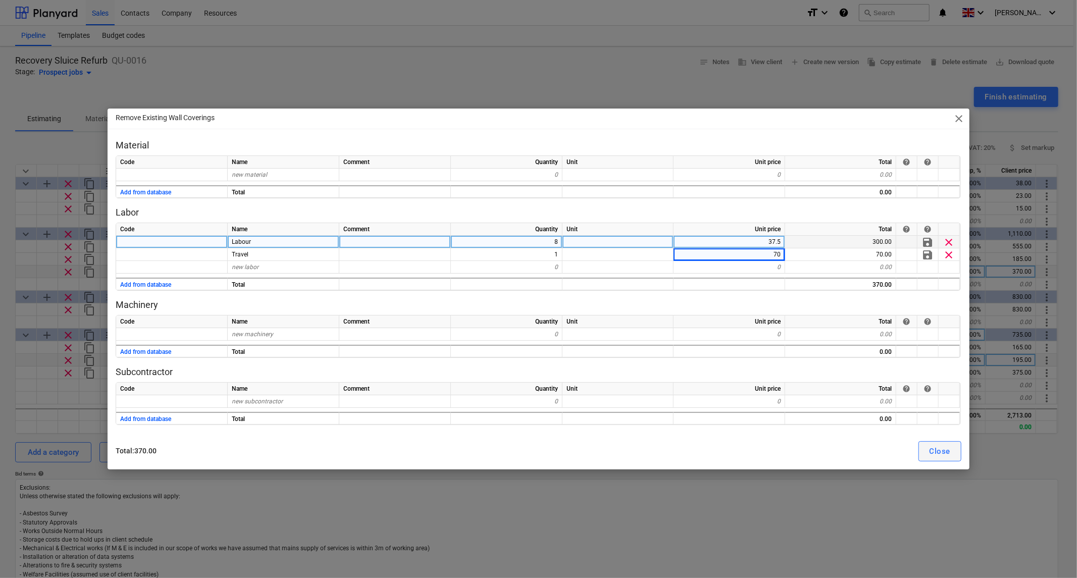
click at [936, 453] on div "Close" at bounding box center [940, 451] width 21 height 13
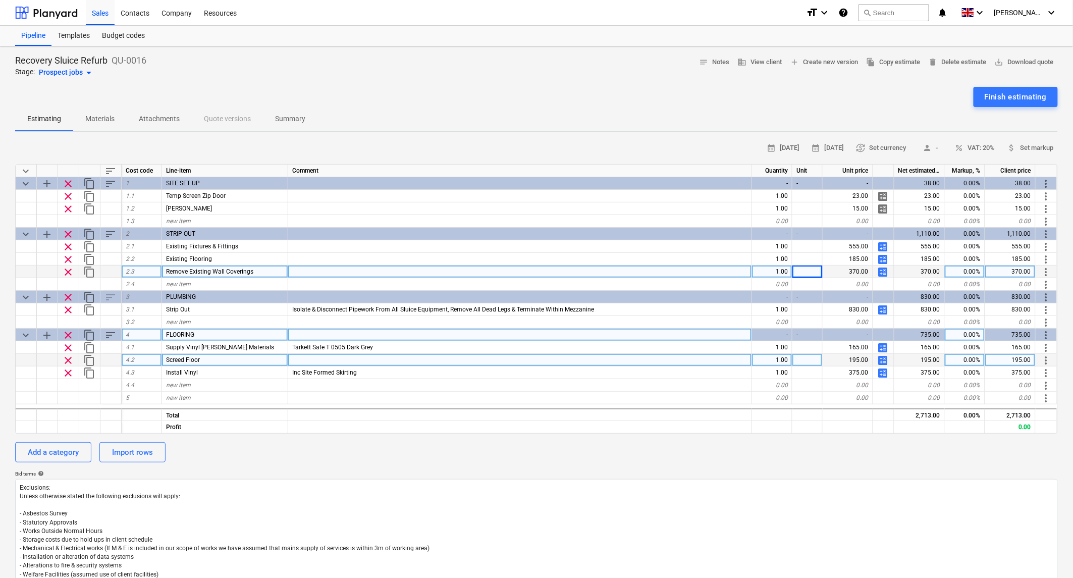
click at [694, 465] on div "calendar_month [DATE] calendar_month [DATE] currency_exchange Set currency pers…" at bounding box center [536, 392] width 1043 height 504
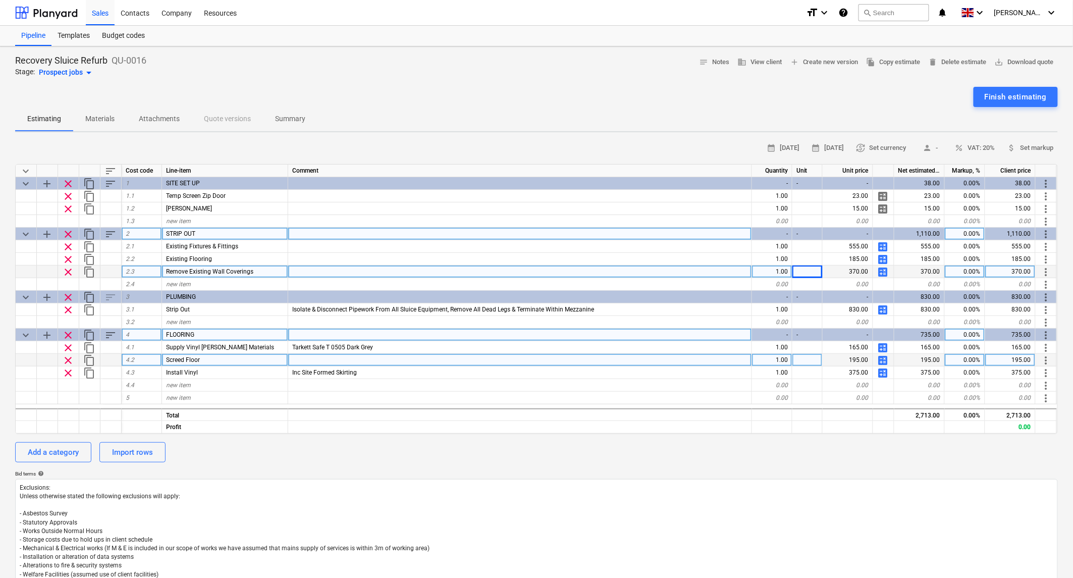
click at [210, 230] on div "STRIP OUT" at bounding box center [225, 234] width 126 height 13
click at [211, 235] on input "STRIP OUT" at bounding box center [225, 234] width 126 height 12
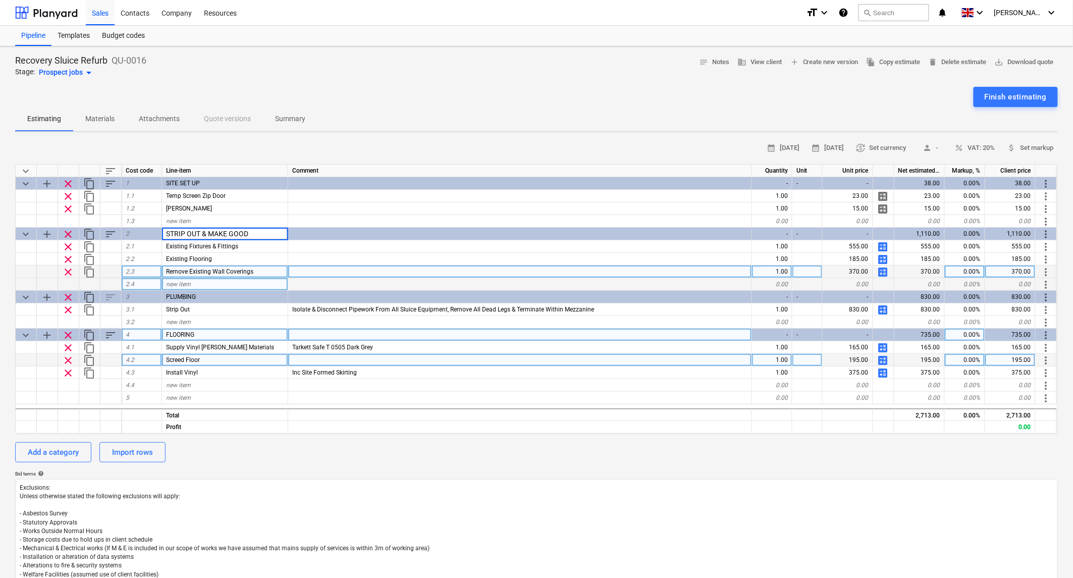
click at [210, 284] on div "new item" at bounding box center [225, 284] width 126 height 13
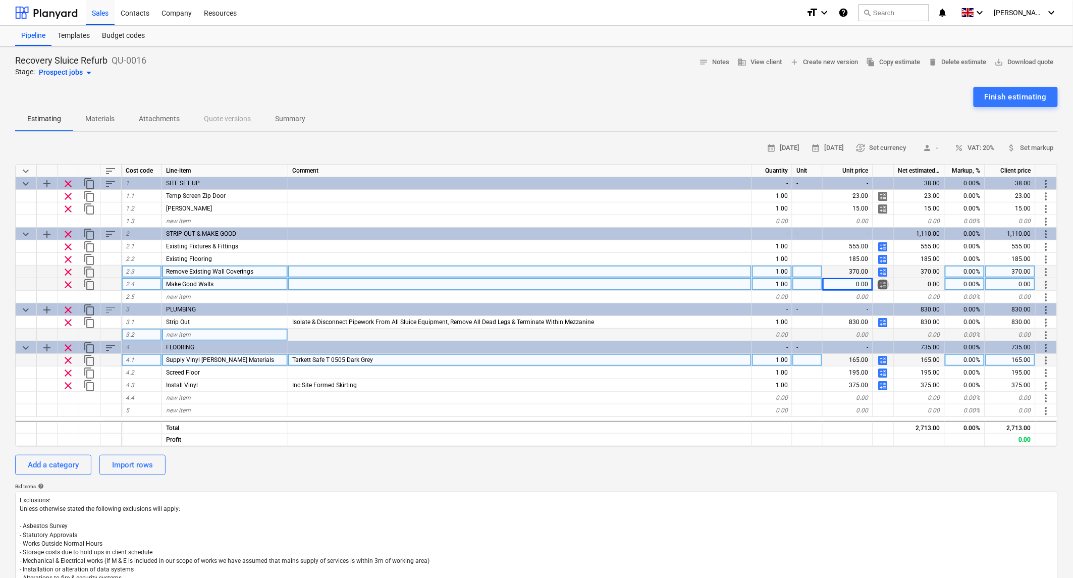
click at [882, 283] on span "calculate" at bounding box center [884, 285] width 12 height 12
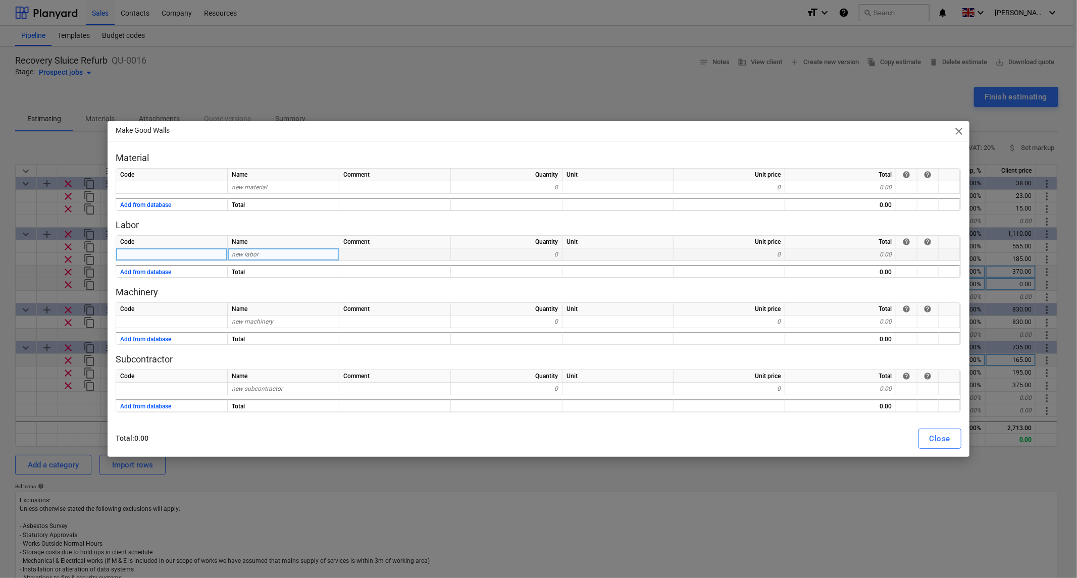
click at [250, 251] on span "new labor" at bounding box center [245, 254] width 27 height 7
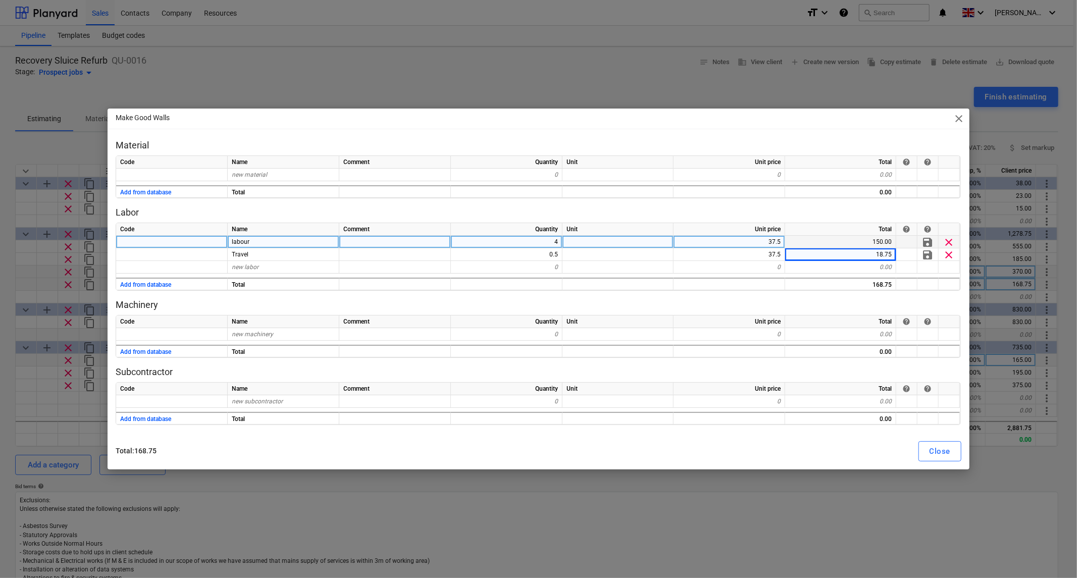
drag, startPoint x: 937, startPoint y: 450, endPoint x: 755, endPoint y: 493, distance: 186.4
click at [754, 505] on div "Make Good Walls close Material Code Name Comment Quantity Unit Unit price Total…" at bounding box center [538, 289] width 1077 height 578
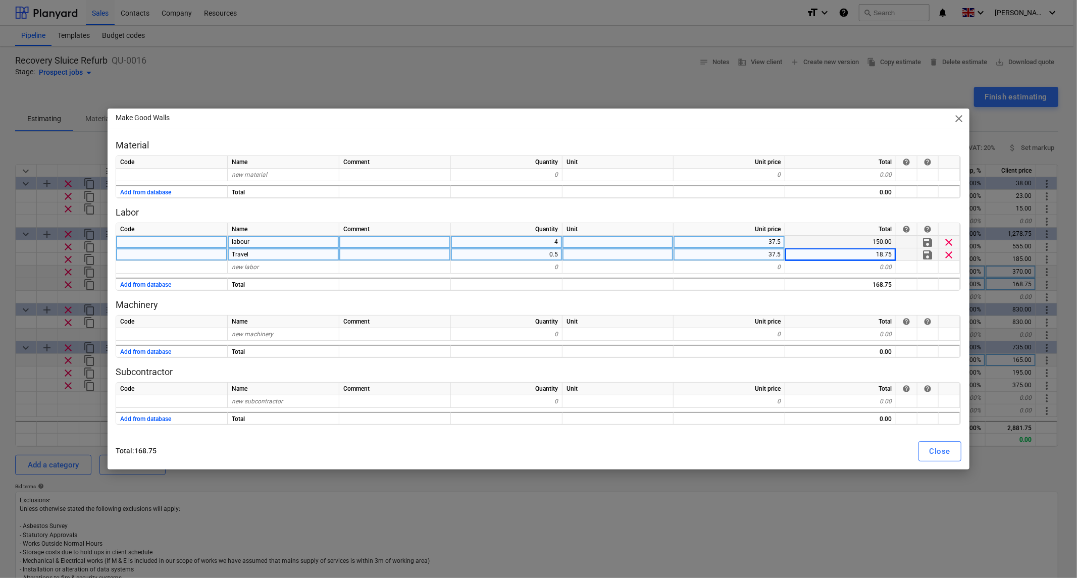
click at [765, 257] on div "37.5" at bounding box center [730, 254] width 112 height 13
click at [932, 448] on div "Close" at bounding box center [940, 451] width 21 height 13
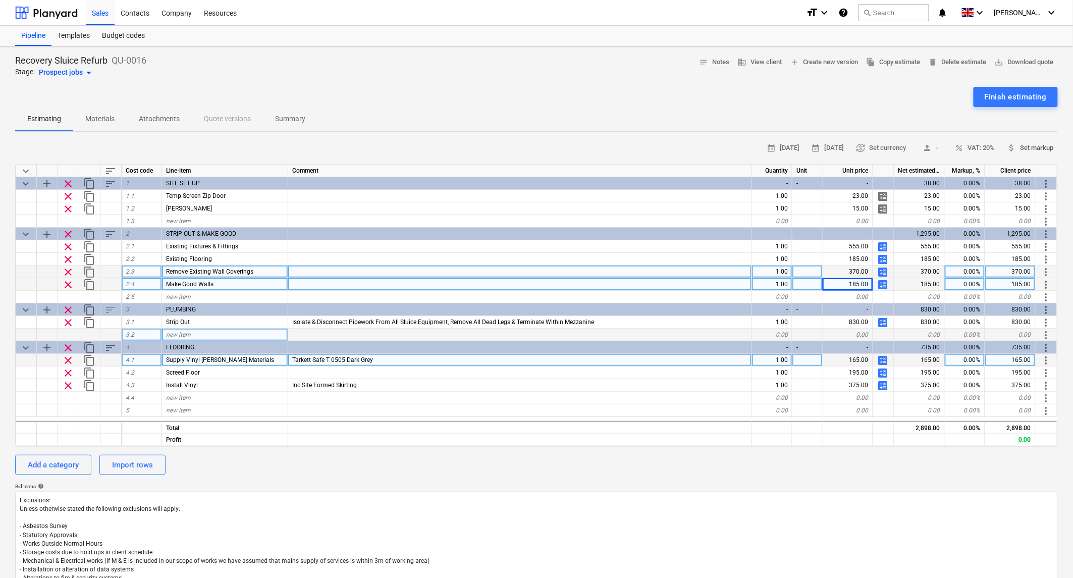
click at [1031, 145] on span "attach_money Set markup" at bounding box center [1031, 148] width 46 height 12
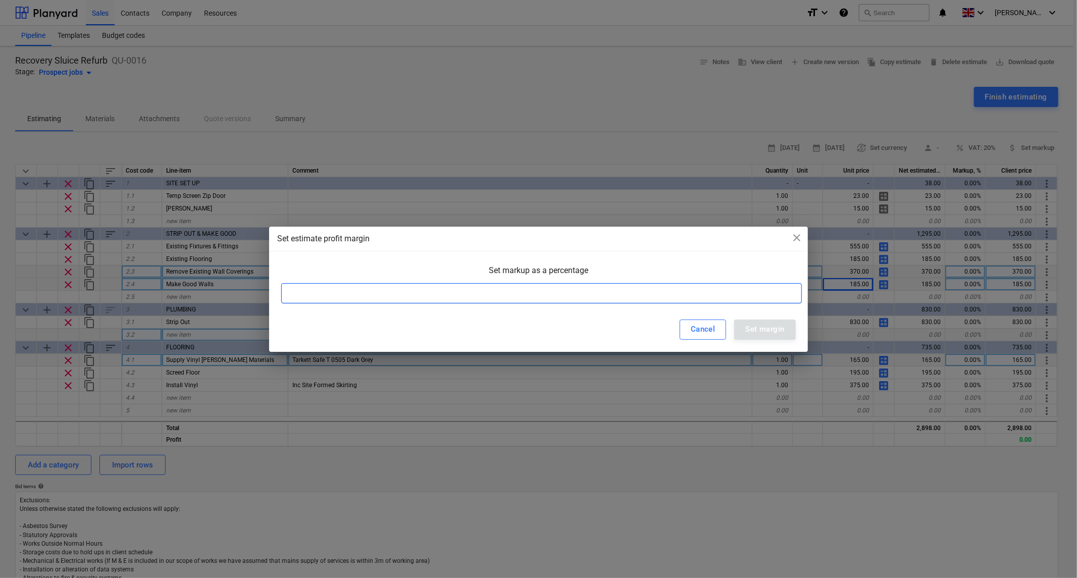
click at [347, 298] on input at bounding box center [541, 293] width 521 height 20
click at [759, 332] on div "Set margin" at bounding box center [764, 329] width 39 height 13
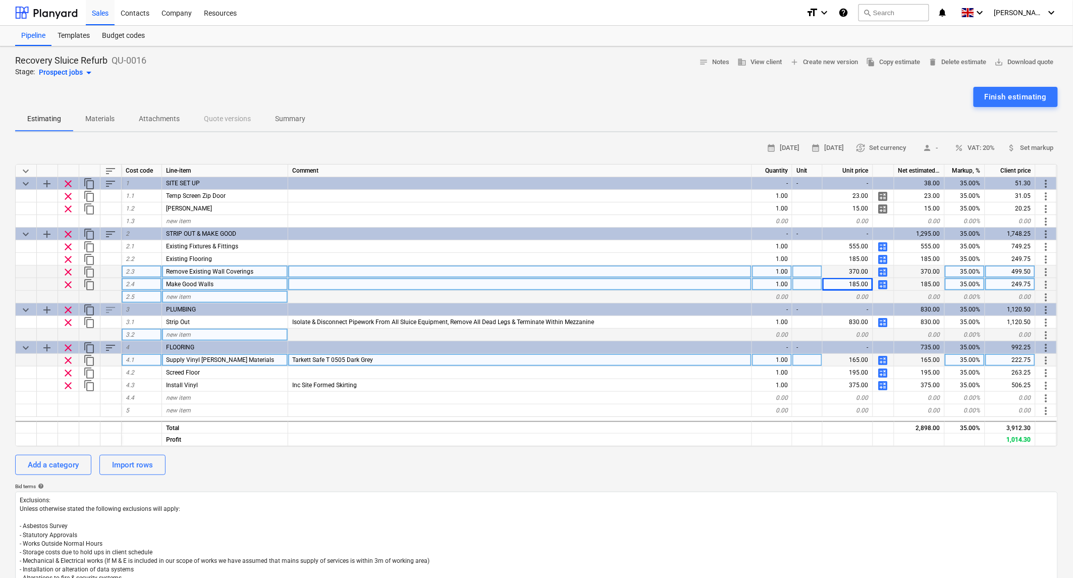
click at [430, 291] on div at bounding box center [520, 297] width 464 height 13
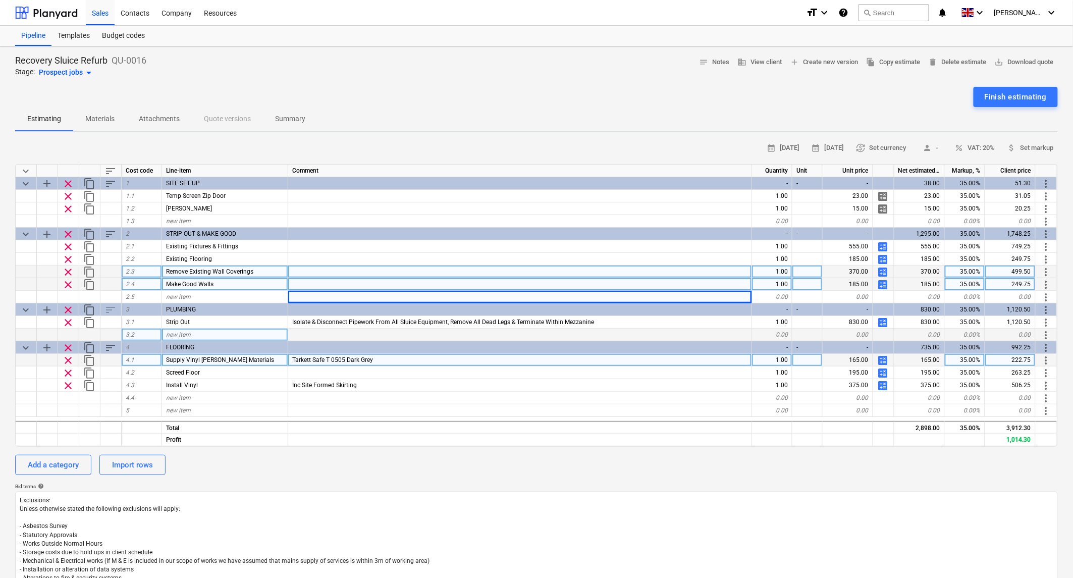
click at [472, 282] on div at bounding box center [520, 284] width 464 height 13
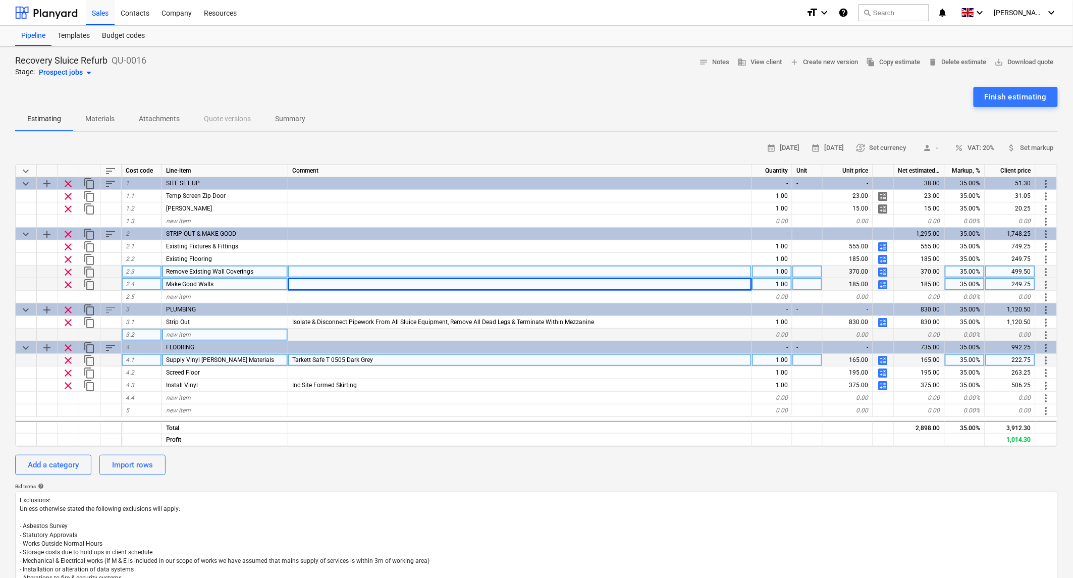
click at [445, 275] on div at bounding box center [520, 272] width 464 height 13
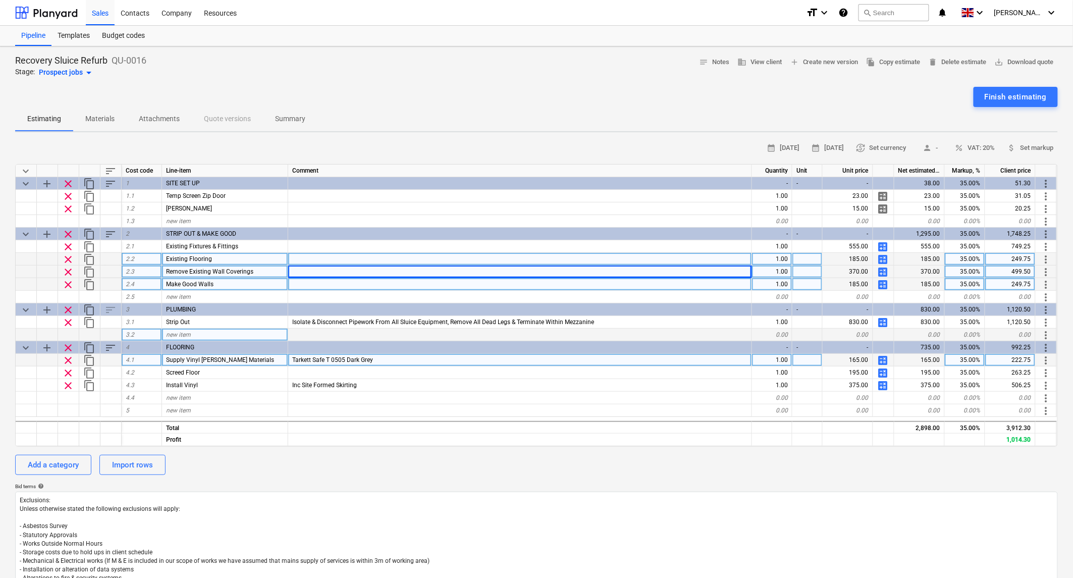
click at [446, 261] on div at bounding box center [520, 259] width 464 height 13
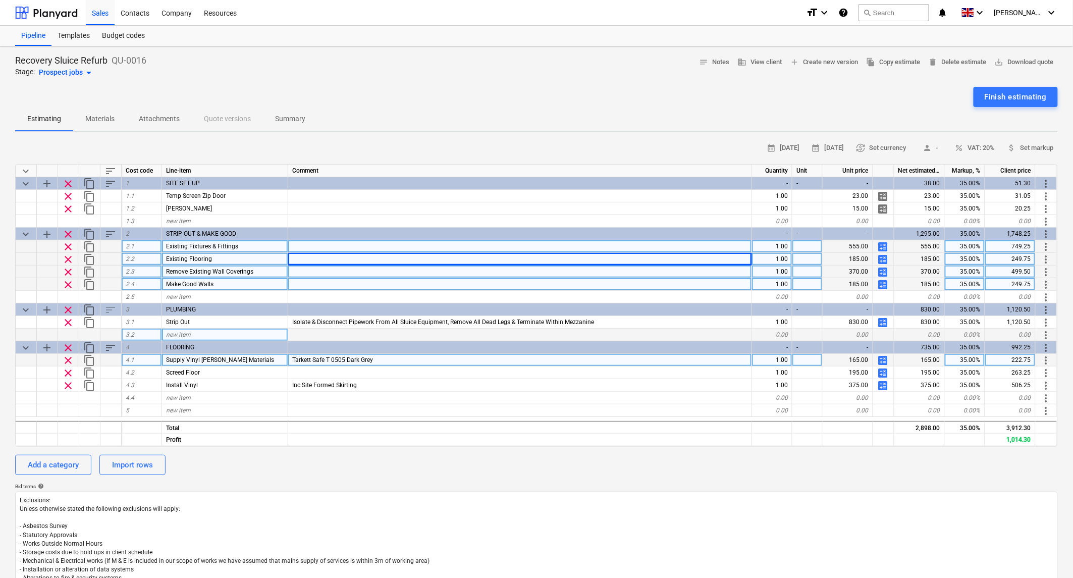
click at [441, 250] on div at bounding box center [520, 246] width 464 height 13
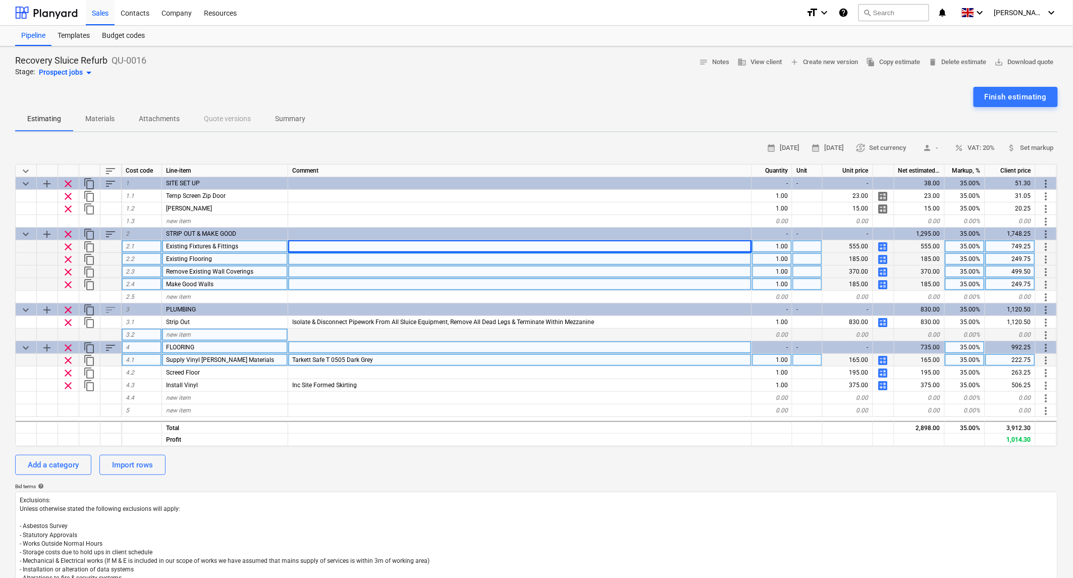
click at [611, 344] on div at bounding box center [520, 347] width 464 height 13
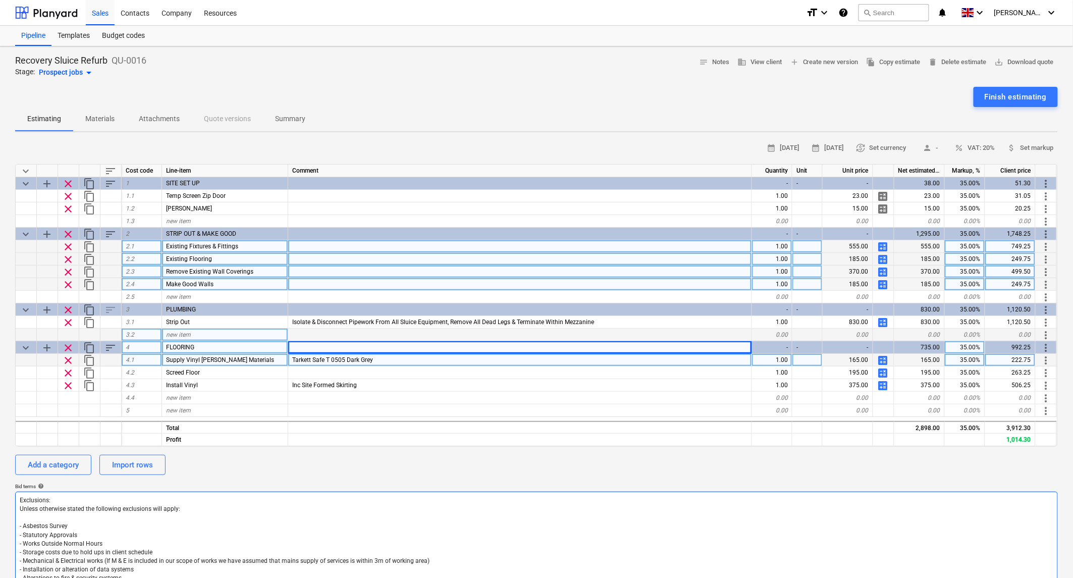
click at [558, 492] on textarea "Exclusions: Unless otherwise stated the following exclusions will apply: - Asbe…" at bounding box center [536, 574] width 1043 height 165
click at [551, 473] on div "Add a category Import rows" at bounding box center [536, 465] width 1043 height 20
click at [335, 283] on div at bounding box center [520, 284] width 464 height 13
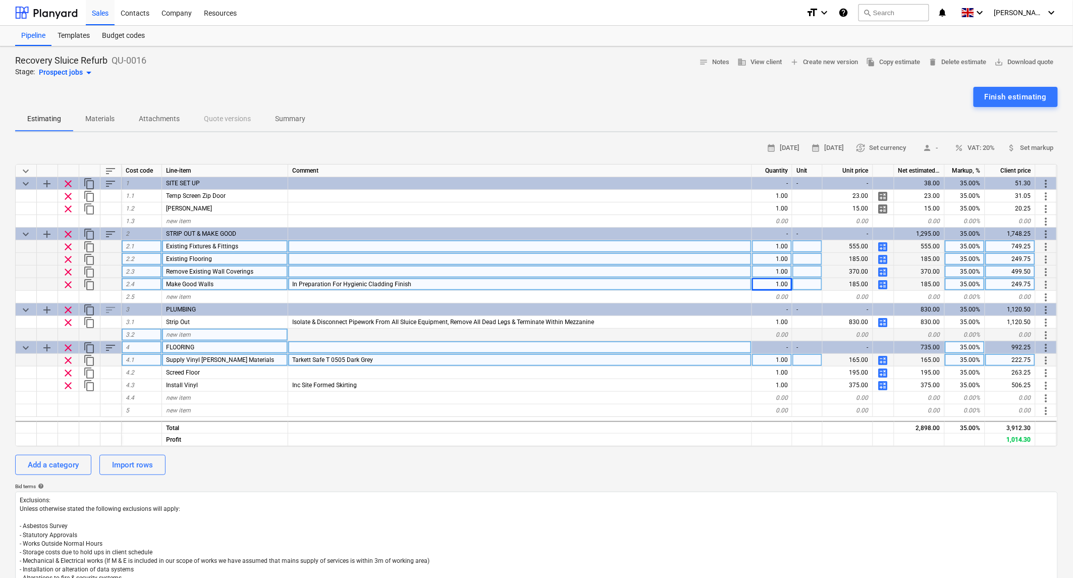
click at [884, 283] on span "calculate" at bounding box center [884, 285] width 12 height 12
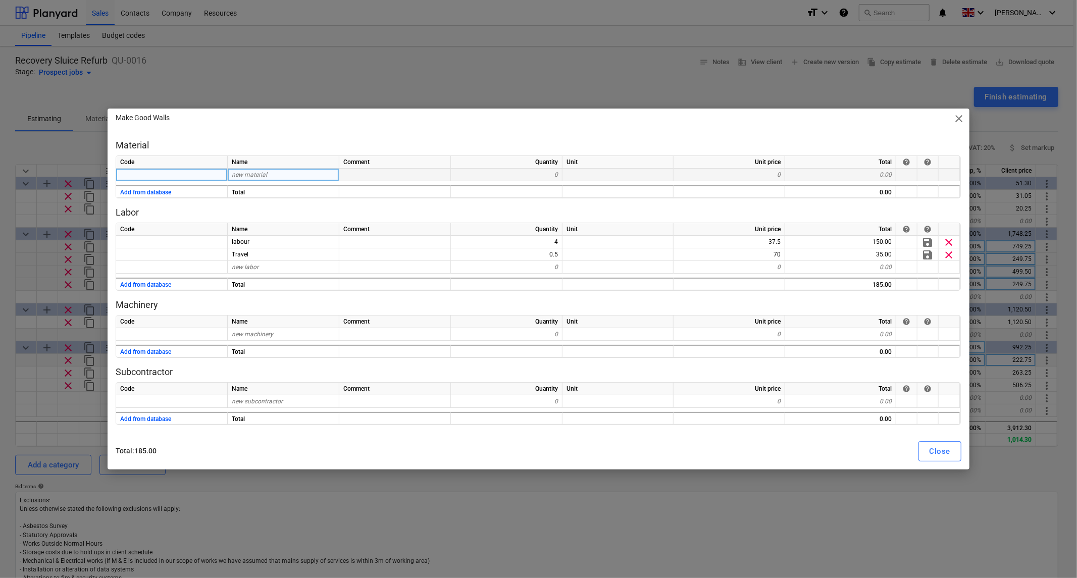
click at [257, 176] on span "new material" at bounding box center [249, 174] width 35 height 7
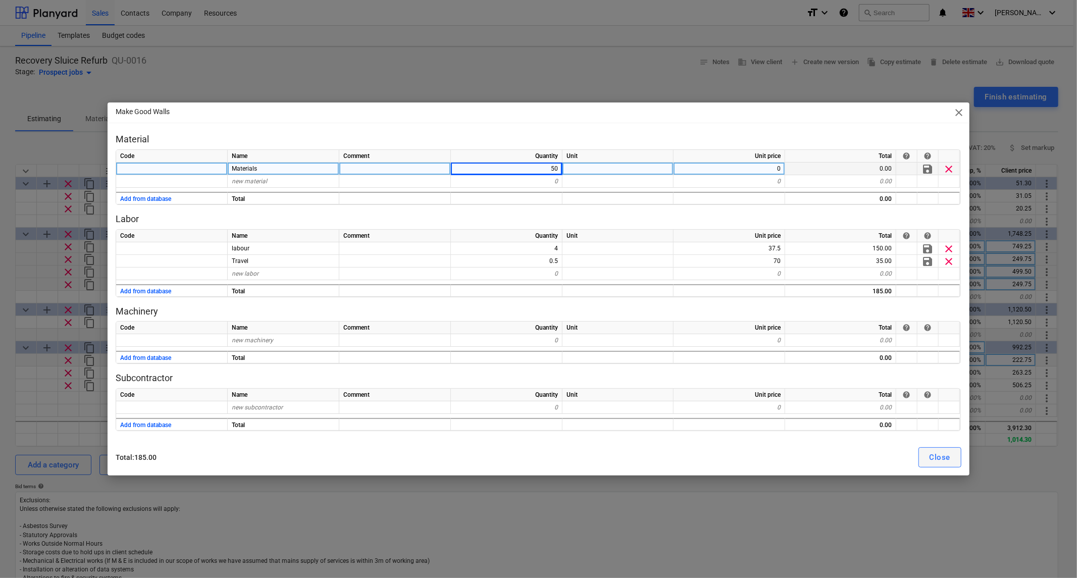
click at [945, 458] on div "Close" at bounding box center [940, 457] width 21 height 13
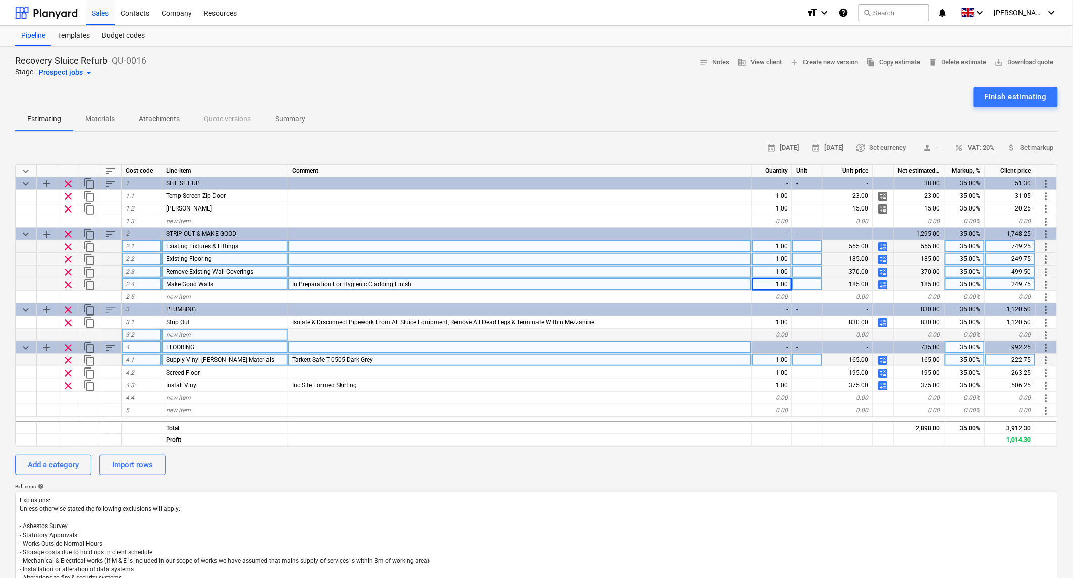
click at [314, 270] on div at bounding box center [520, 272] width 464 height 13
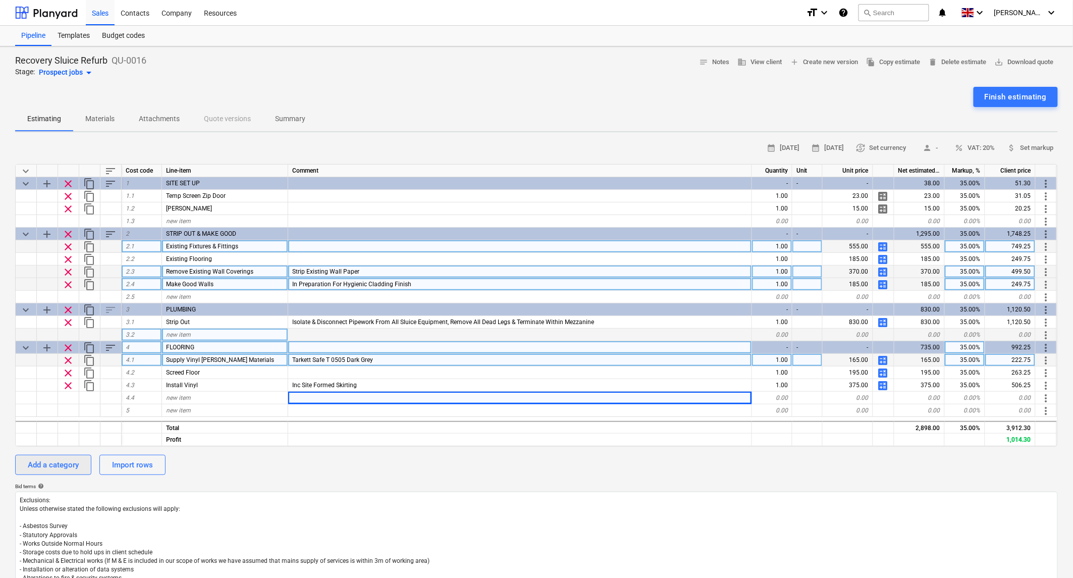
click at [46, 465] on div "Add a category" at bounding box center [53, 464] width 51 height 13
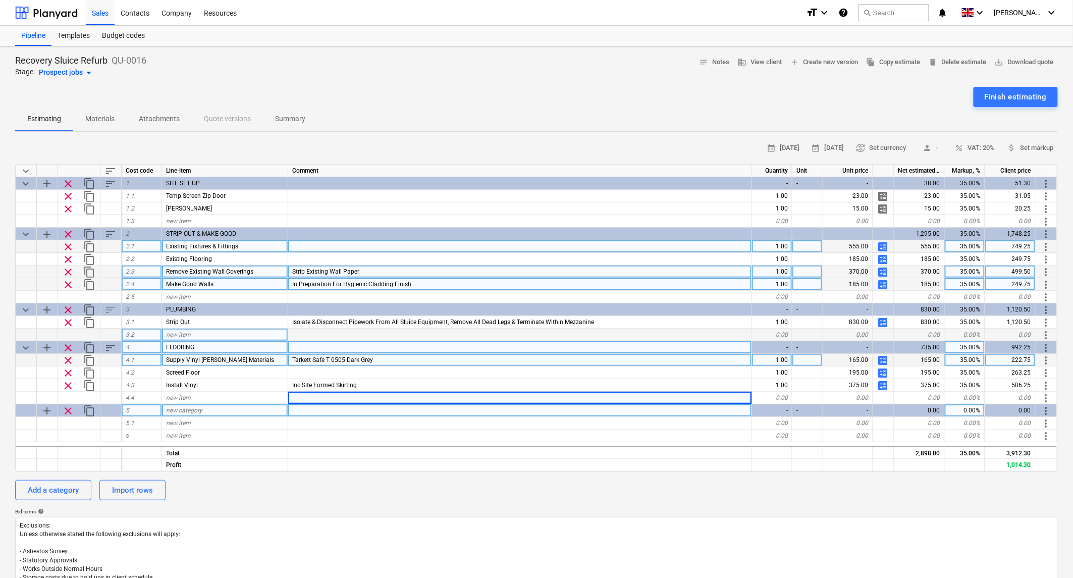
click at [195, 405] on div "new category" at bounding box center [225, 410] width 126 height 13
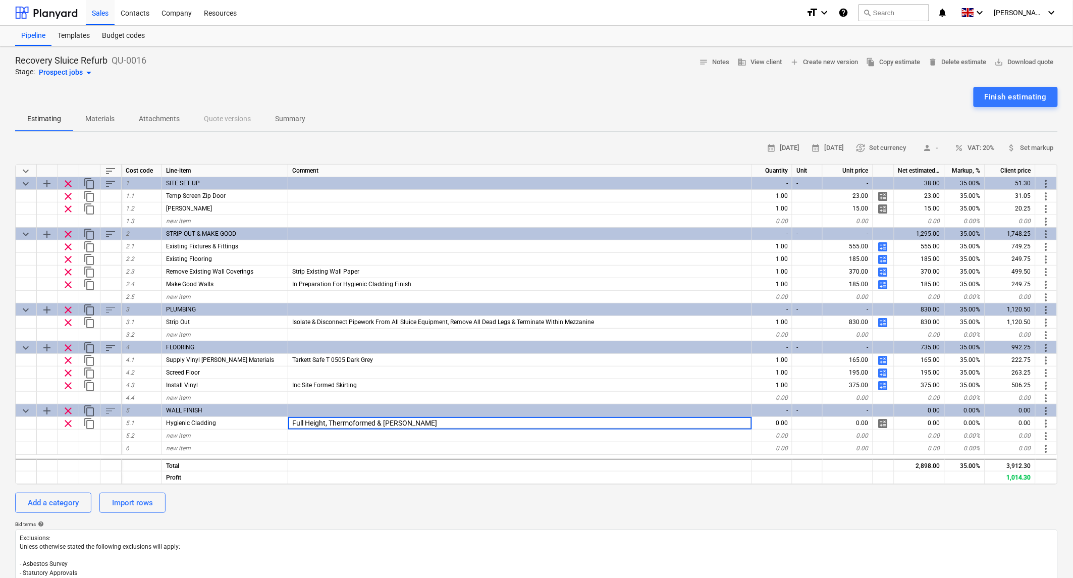
type input "Full Height, Thermoformed & Welded"
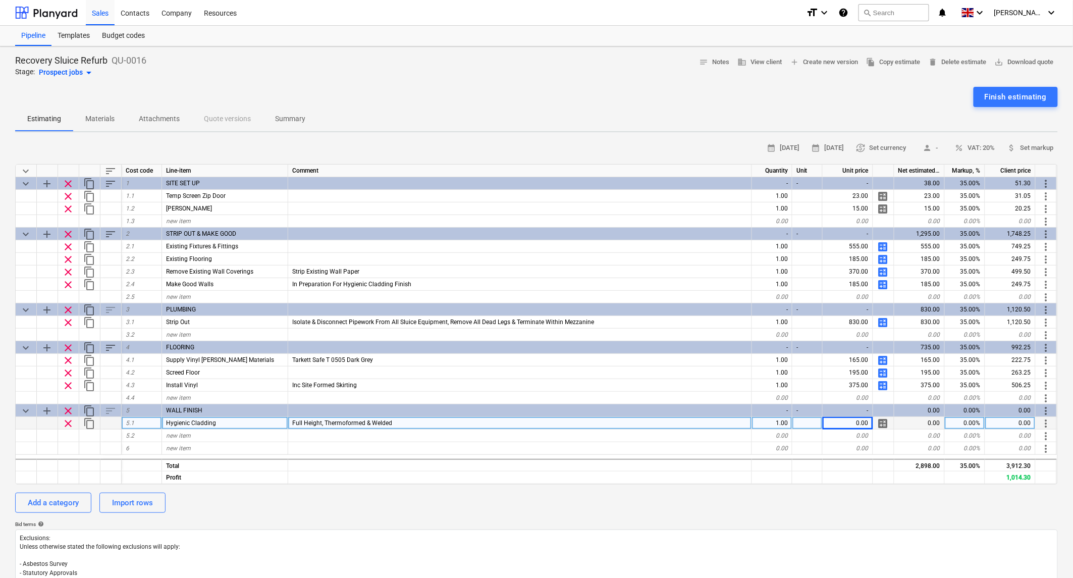
click at [884, 424] on span "calculate" at bounding box center [884, 424] width 12 height 12
type textarea "x"
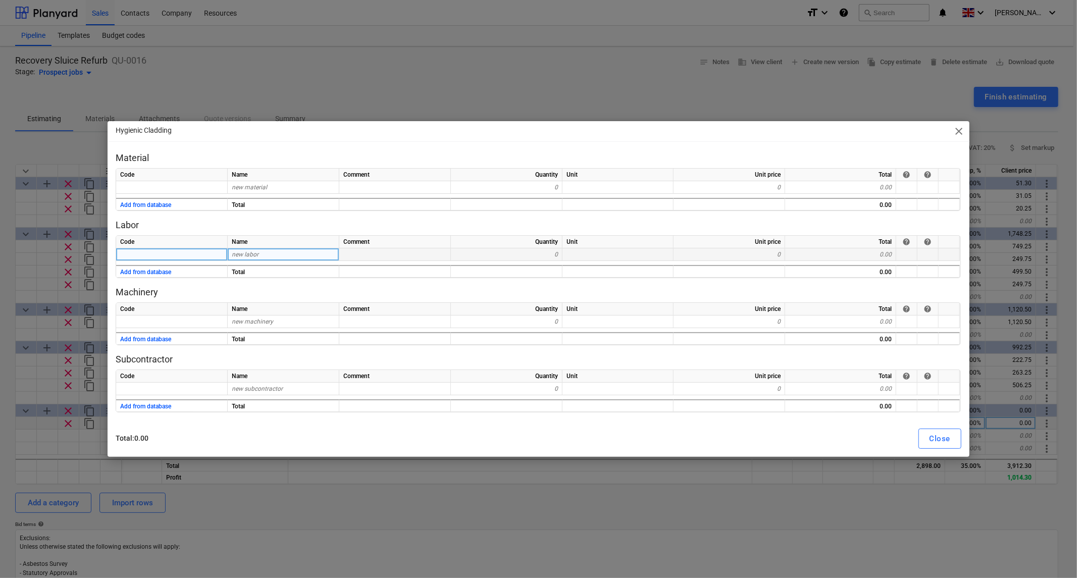
click at [270, 255] on div "new labor" at bounding box center [284, 254] width 112 height 13
type input "PAS"
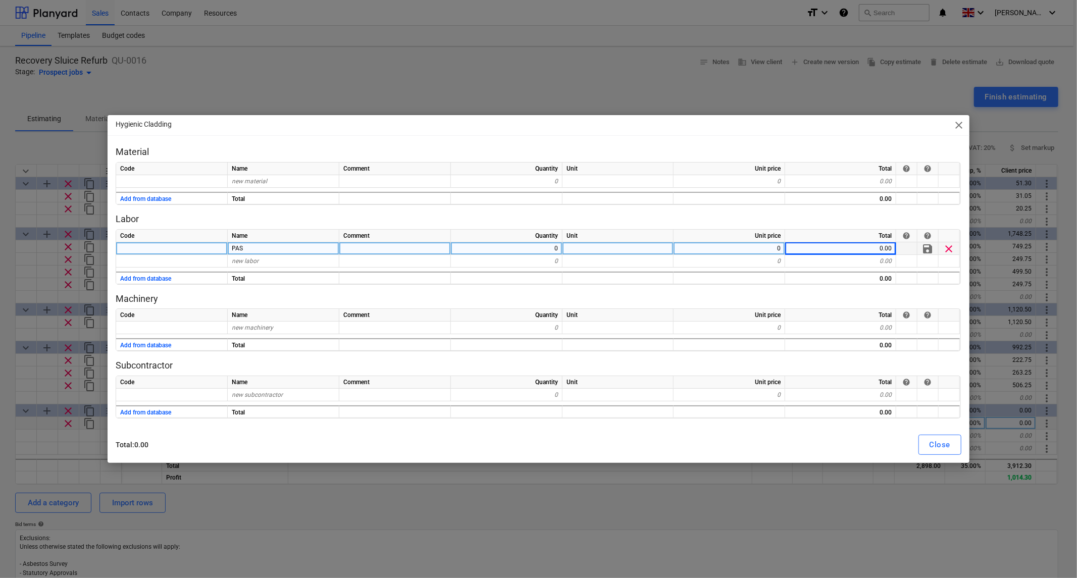
type textarea "x"
type input "55"
type textarea "x"
type input "Travel"
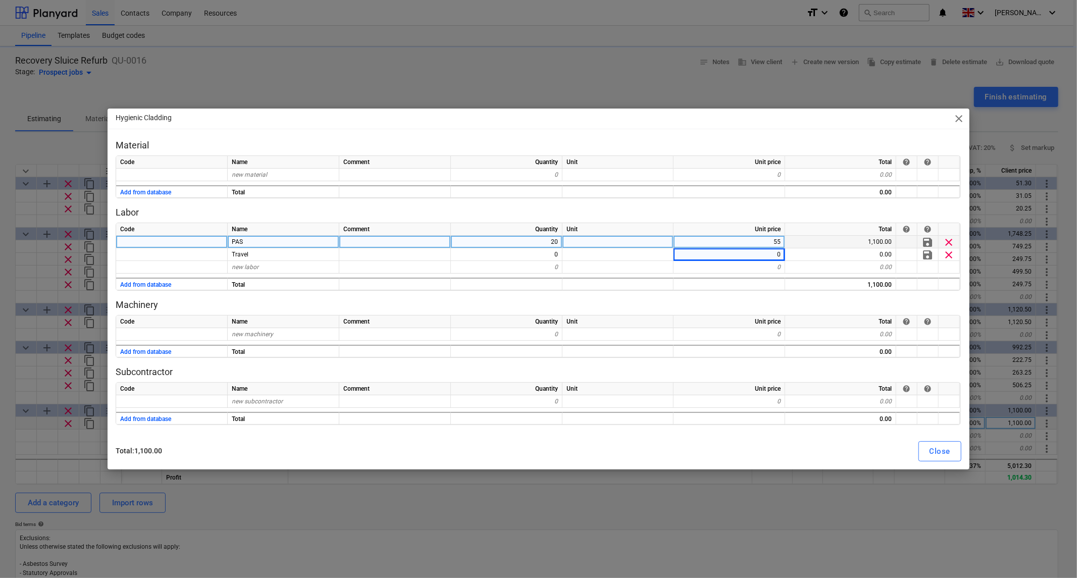
type textarea "x"
type input "70"
click at [935, 454] on div "Close" at bounding box center [940, 451] width 21 height 13
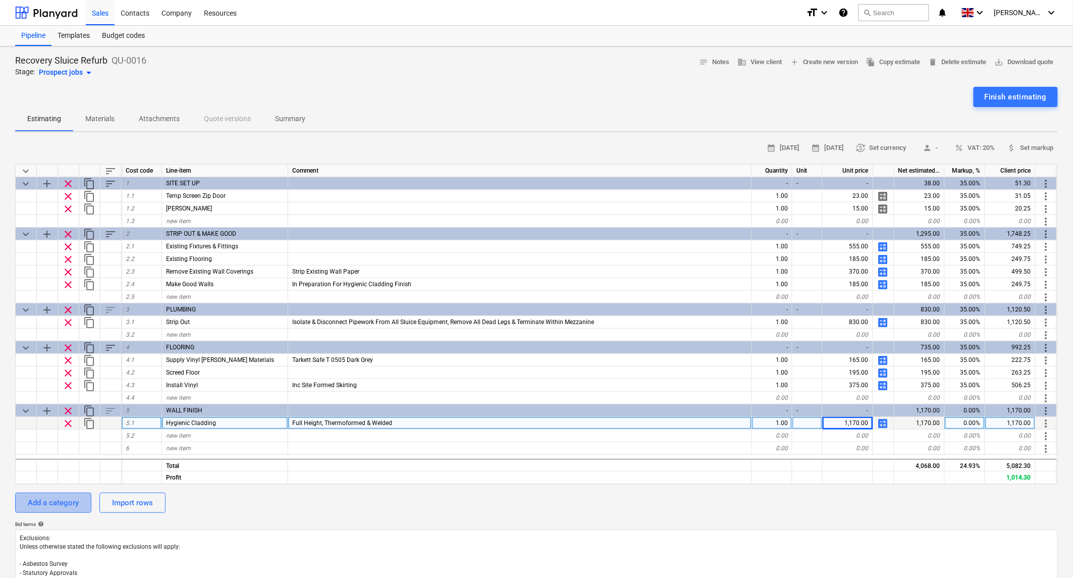
click at [52, 506] on div "Add a category" at bounding box center [53, 502] width 51 height 13
type textarea "x"
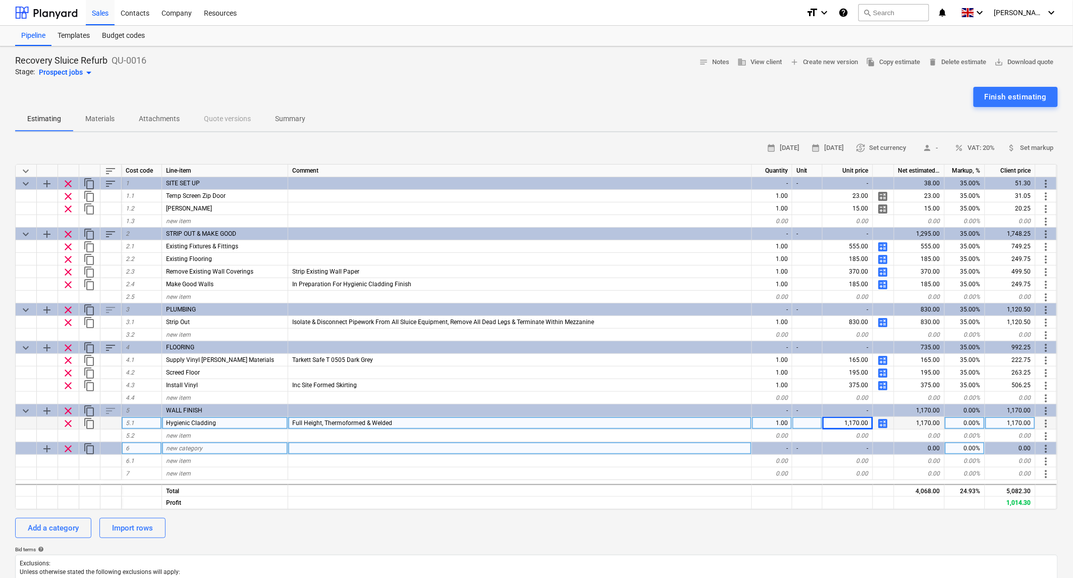
click at [197, 451] on div "new category" at bounding box center [225, 448] width 126 height 13
type input "PRELIMS"
type textarea "x"
click at [197, 461] on div "new item" at bounding box center [225, 461] width 126 height 13
type input "H"
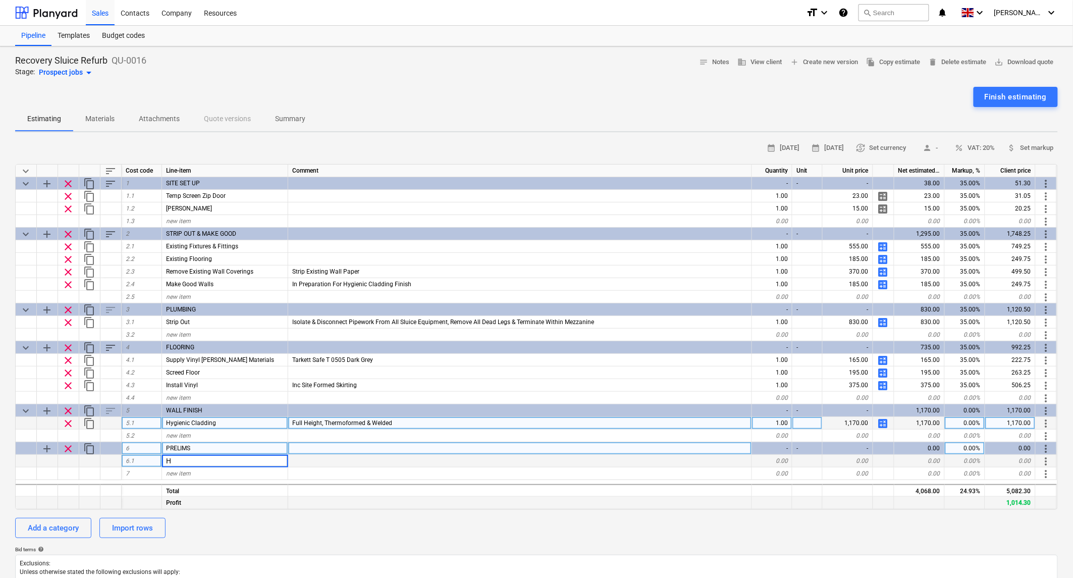
type input "H"
type input "Project Manager Site Visit"
type textarea "x"
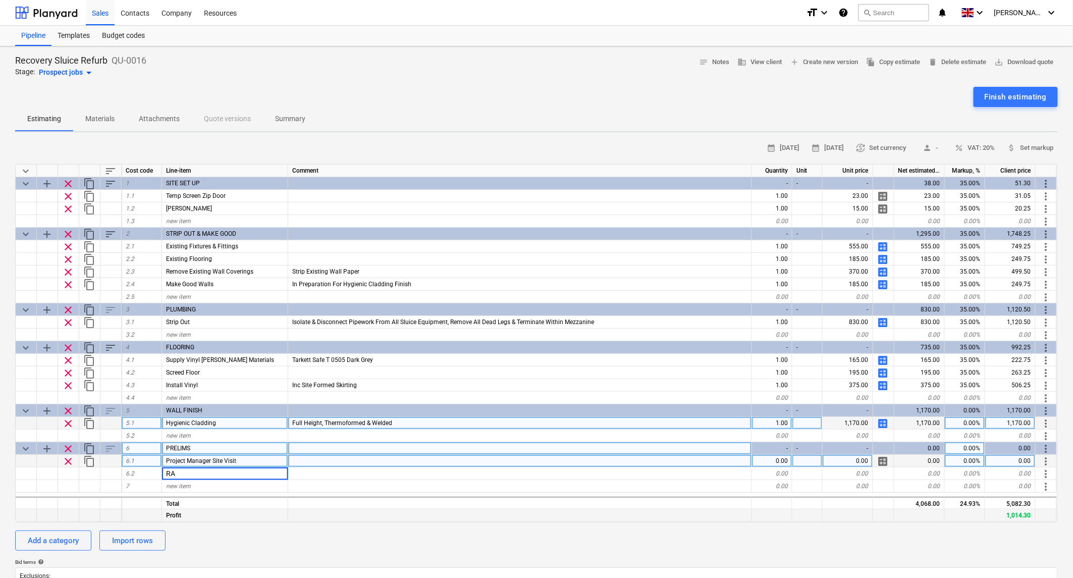
type input "R"
type input "H & S RAMS"
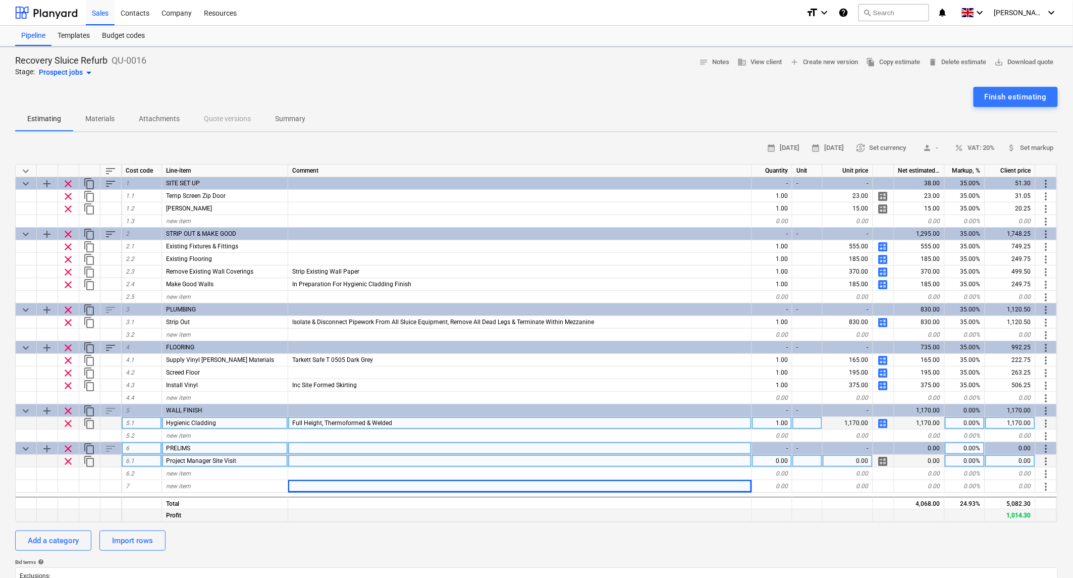
type textarea "x"
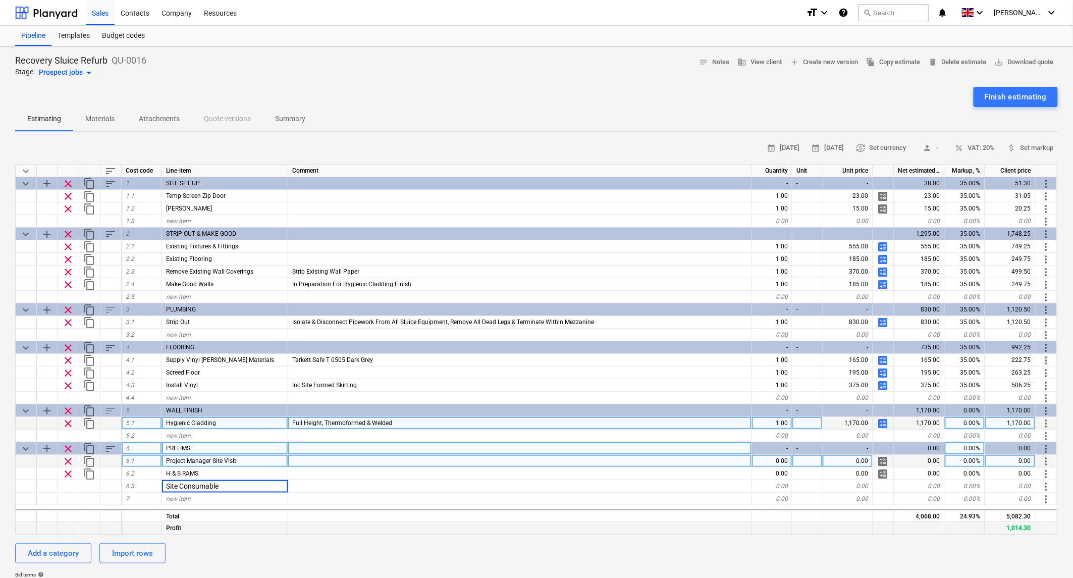
type input "Site Consumables"
type textarea "x"
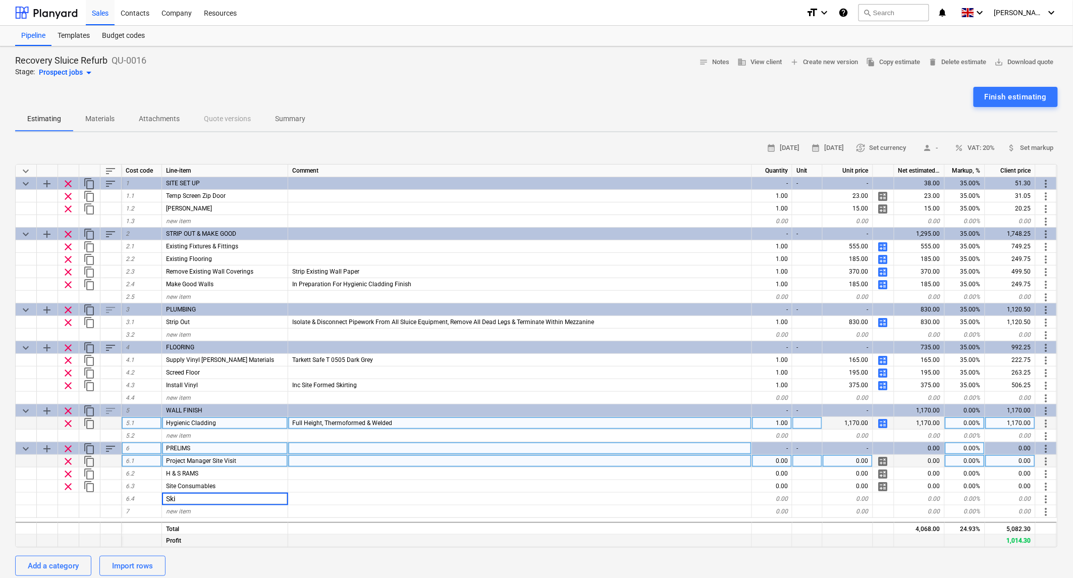
type input "Skip"
type textarea "x"
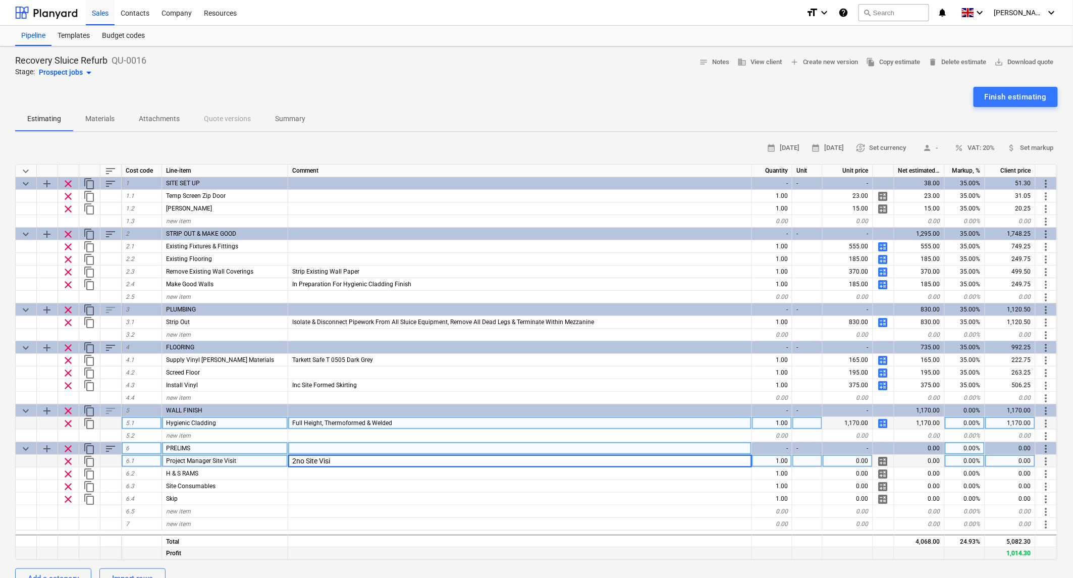
type input "2no Site Visit"
type textarea "x"
type input "1225"
type textarea "x"
type input "125"
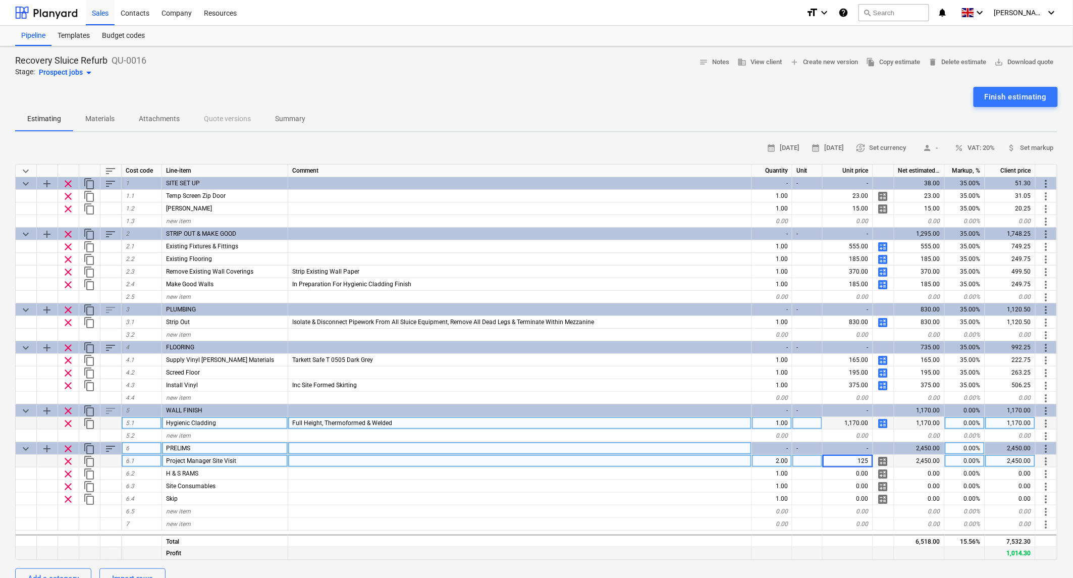
type textarea "x"
type input "250"
type textarea "x"
type input "30"
type textarea "x"
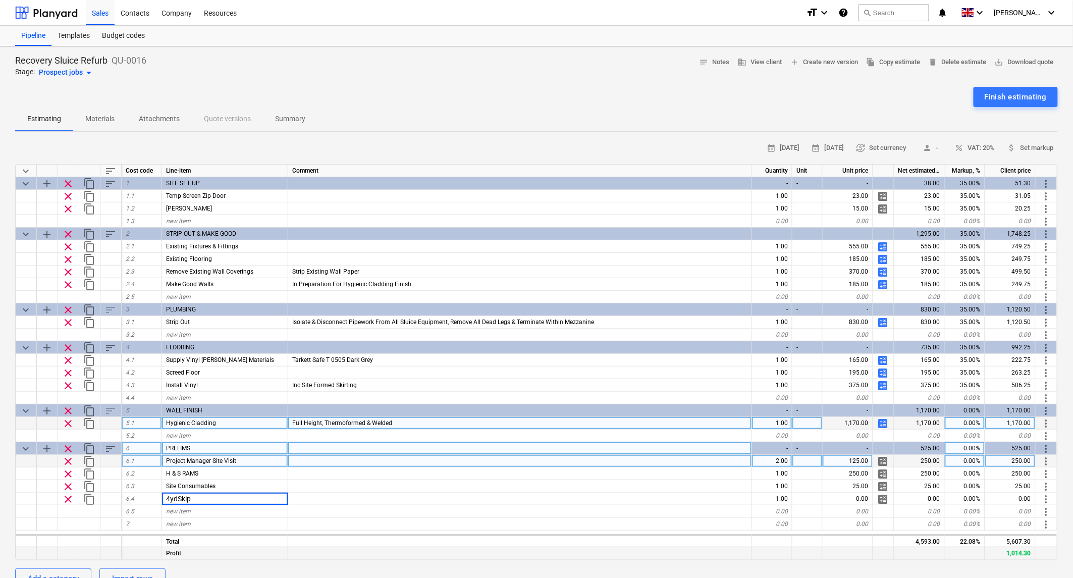
type input "4yd Skip"
type textarea "x"
type input "250"
type textarea "x"
click at [1034, 147] on span "attach_money Set markup" at bounding box center [1031, 148] width 46 height 12
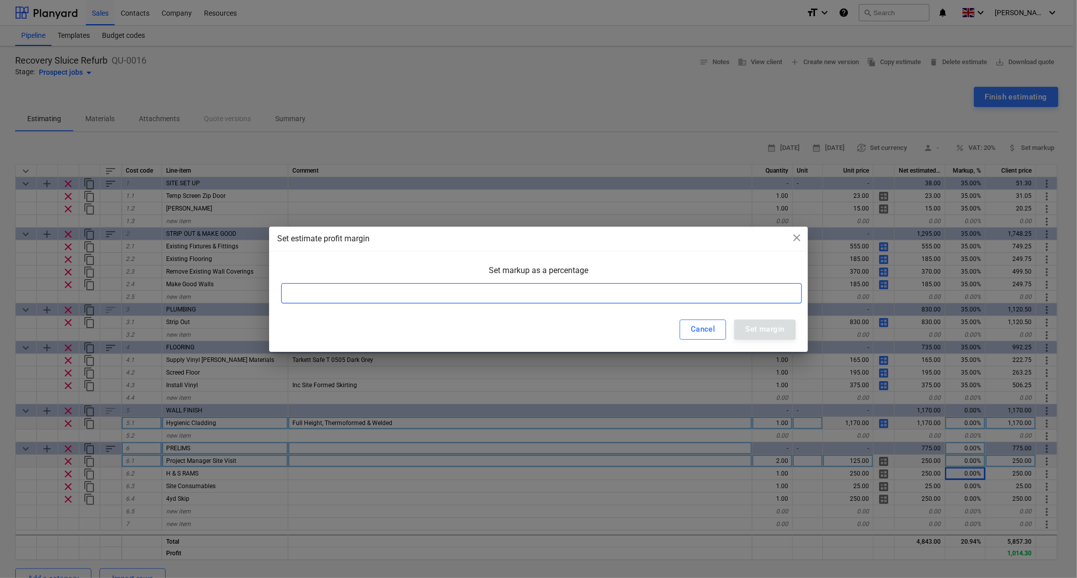
click at [499, 289] on input at bounding box center [541, 293] width 521 height 20
type input "35"
click at [776, 327] on div "Set margin" at bounding box center [764, 329] width 39 height 13
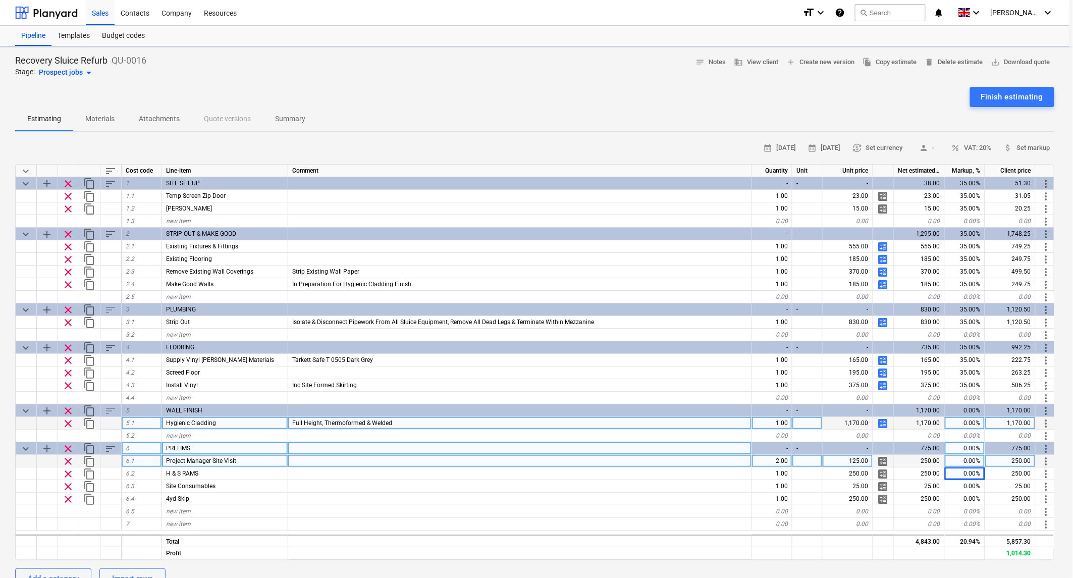
type textarea "x"
click at [965, 446] on div "35.00%" at bounding box center [965, 448] width 40 height 13
type input "15"
type textarea "x"
click at [1015, 60] on span "save_alt Download quote" at bounding box center [1024, 63] width 59 height 12
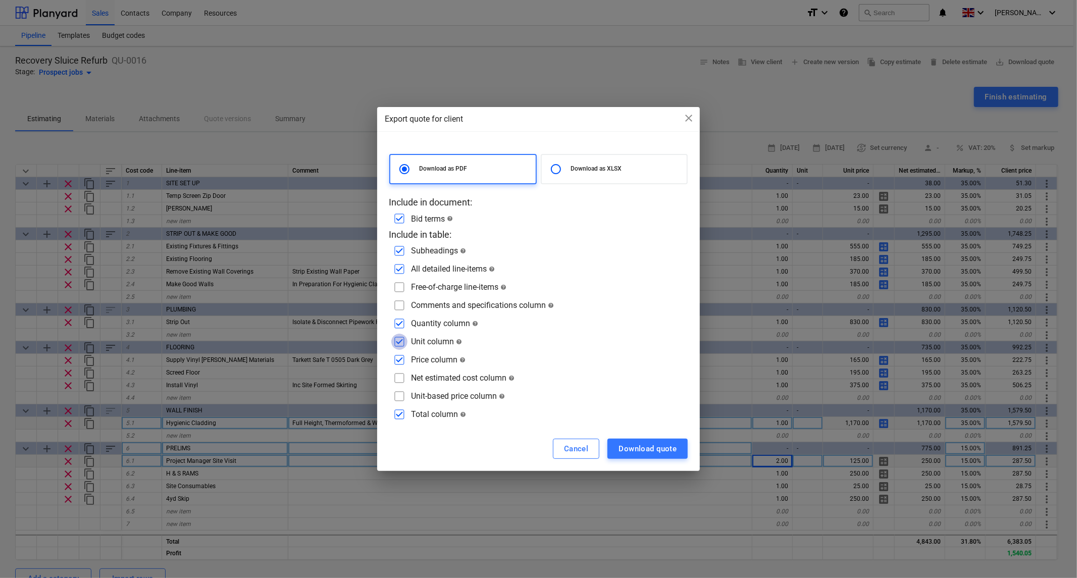
click at [397, 344] on input "checkbox" at bounding box center [399, 342] width 16 height 16
checkbox input "false"
click at [399, 306] on input "checkbox" at bounding box center [399, 305] width 16 height 16
checkbox input "true"
click at [647, 447] on div "Download quote" at bounding box center [648, 448] width 58 height 13
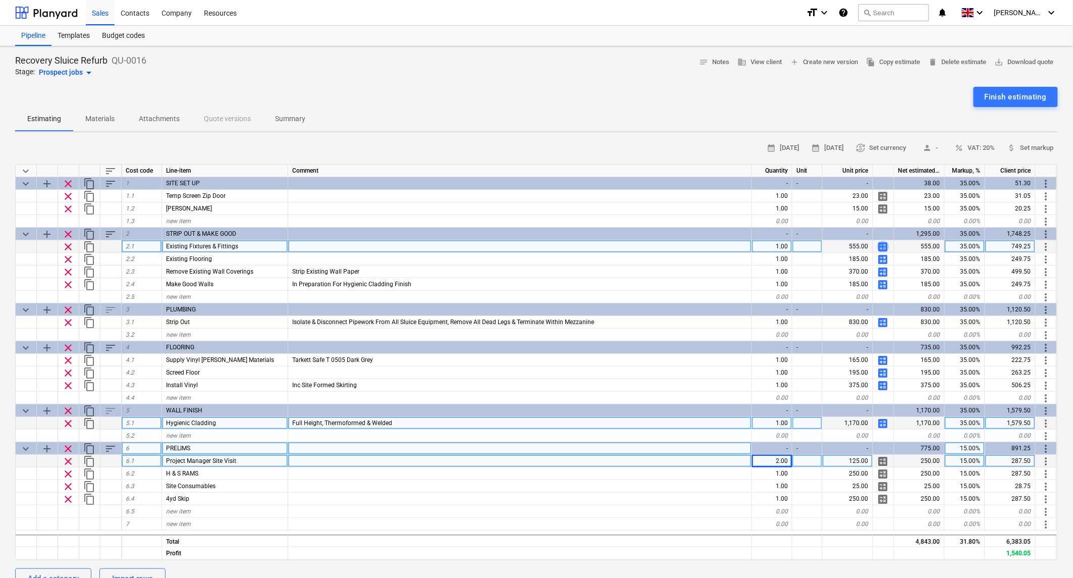
click at [885, 243] on span "calculate" at bounding box center [884, 247] width 12 height 12
type textarea "x"
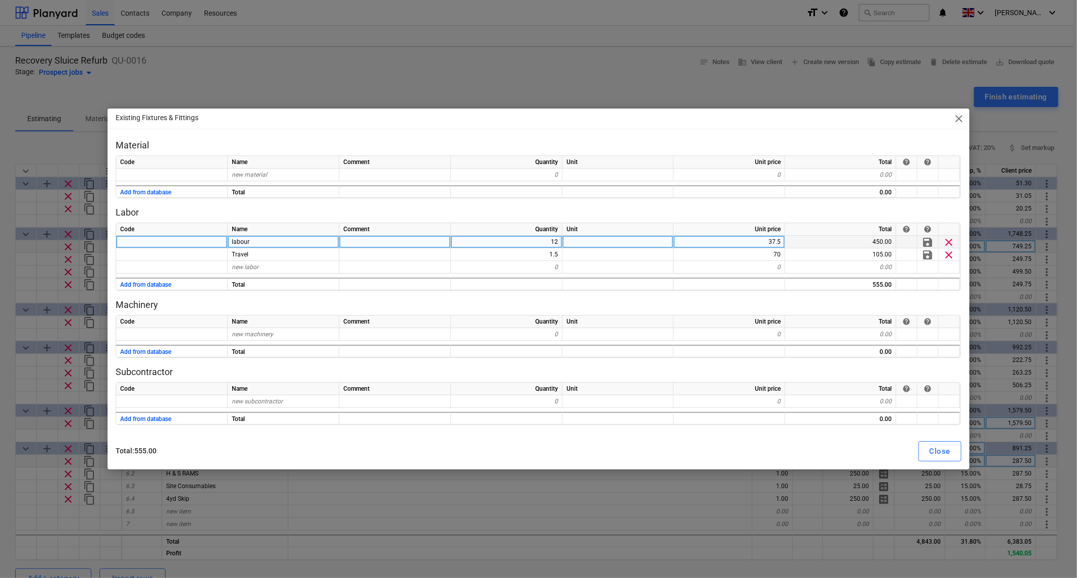
click at [552, 245] on div "12" at bounding box center [507, 242] width 112 height 13
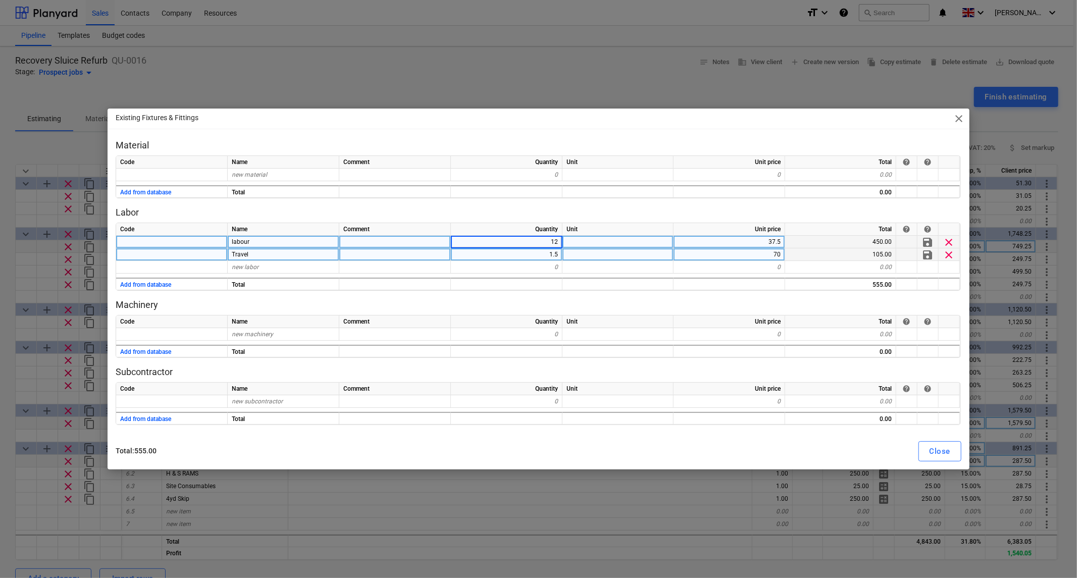
type input "8"
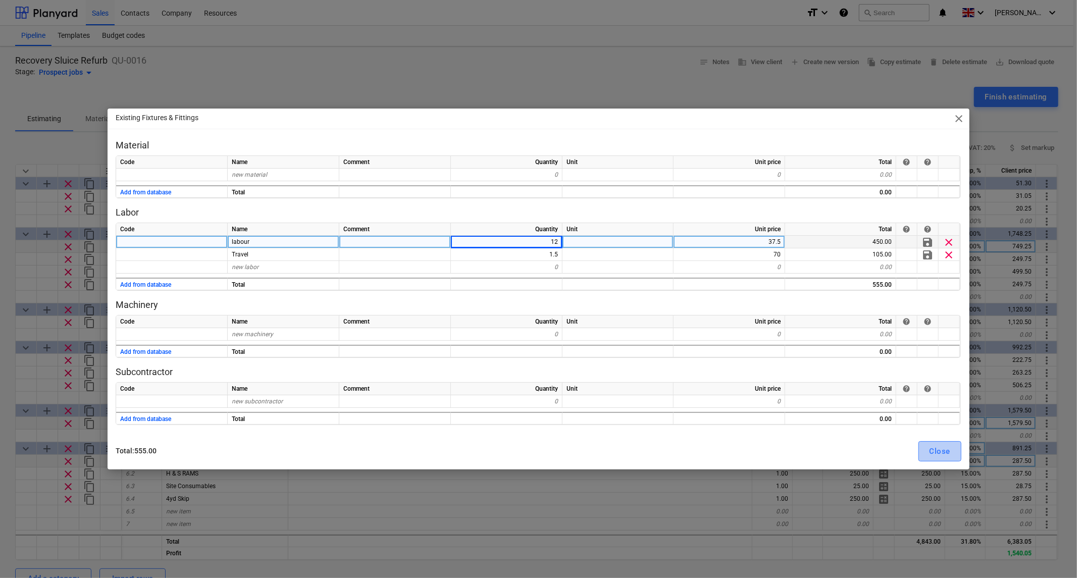
click at [931, 448] on div "Close" at bounding box center [940, 451] width 21 height 13
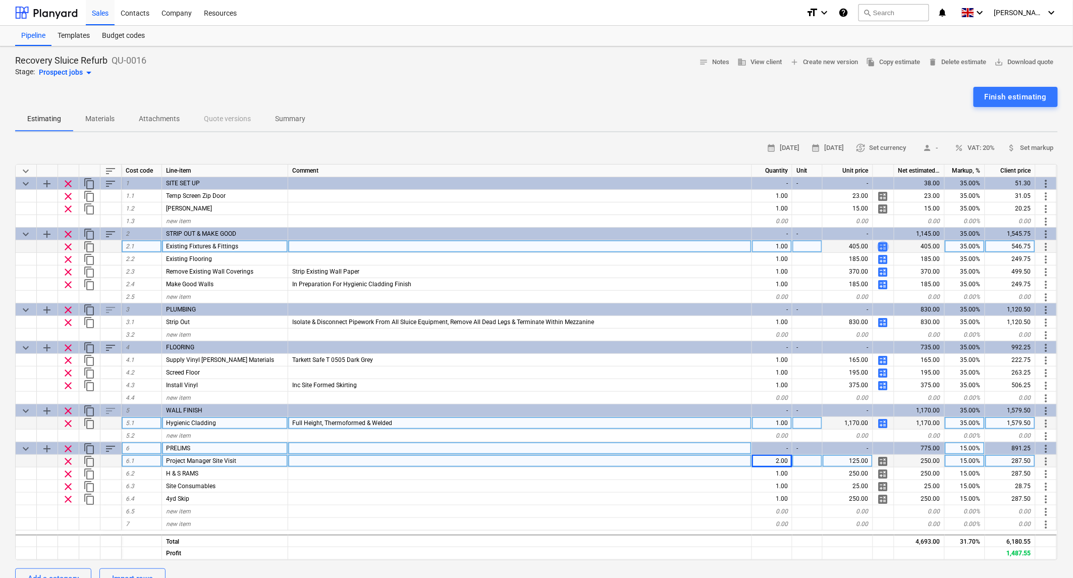
click at [886, 246] on span "calculate" at bounding box center [884, 247] width 12 height 12
type textarea "x"
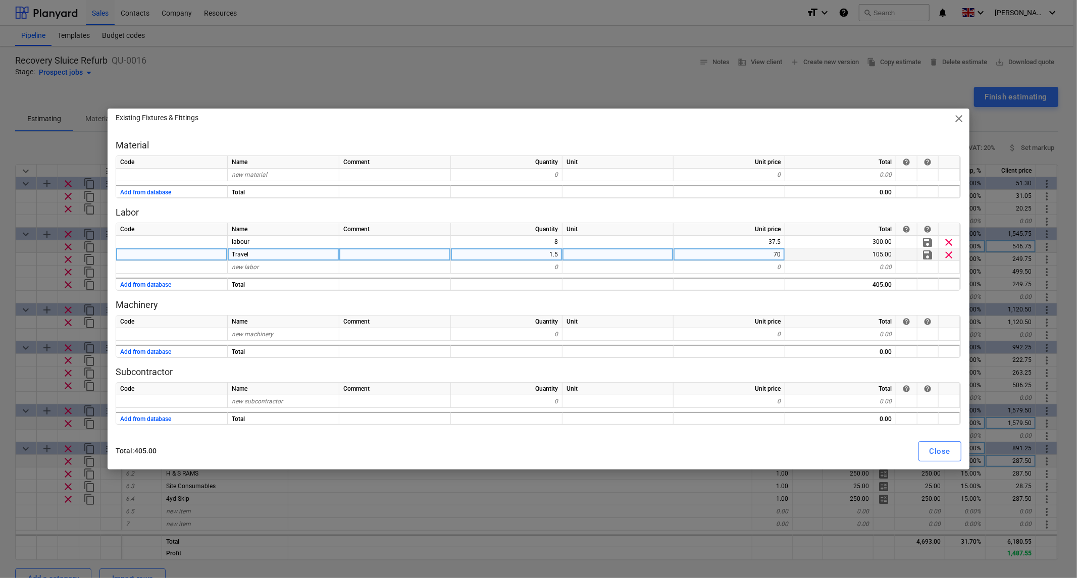
click at [543, 254] on div "1.5" at bounding box center [507, 254] width 112 height 13
type input "1"
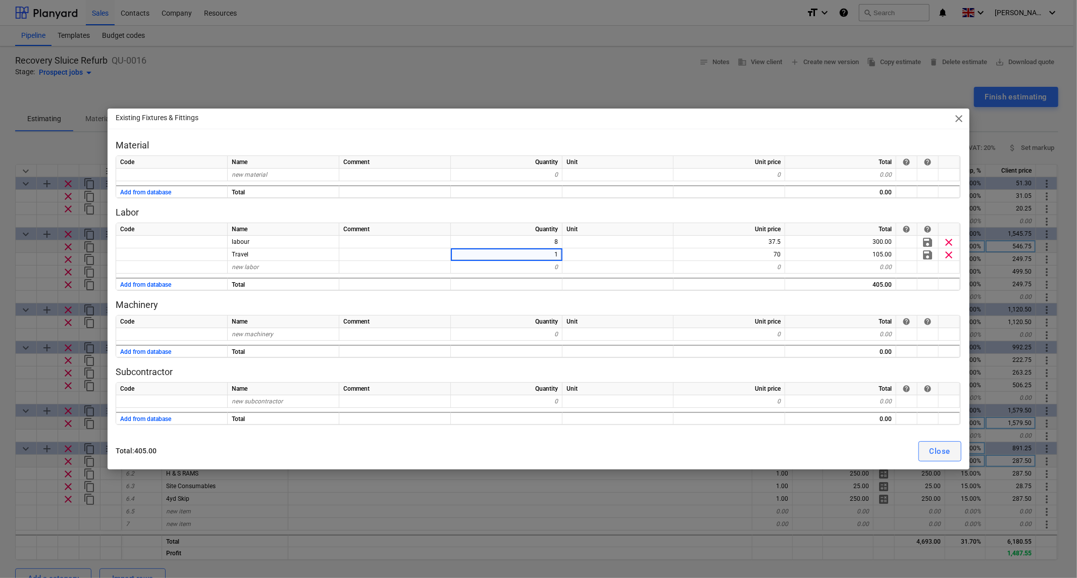
click at [943, 446] on div "Close" at bounding box center [940, 451] width 21 height 13
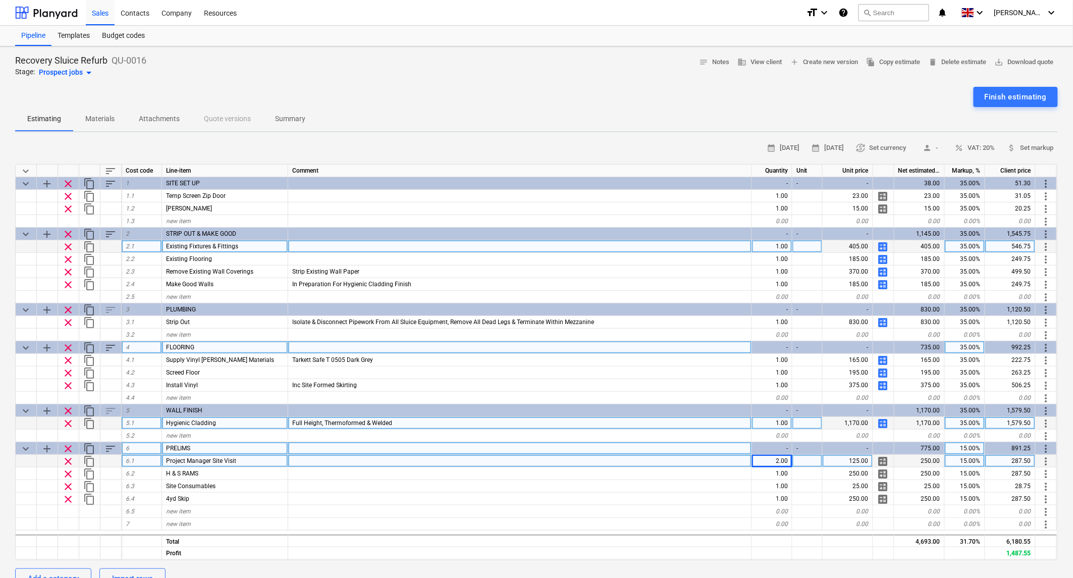
type textarea "x"
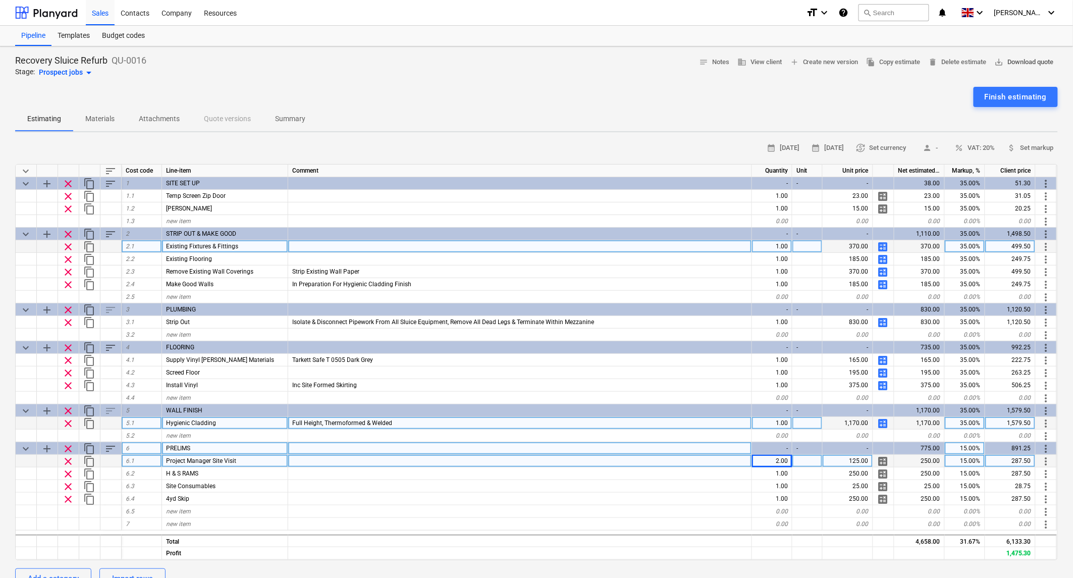
click at [1027, 59] on span "save_alt Download quote" at bounding box center [1024, 63] width 59 height 12
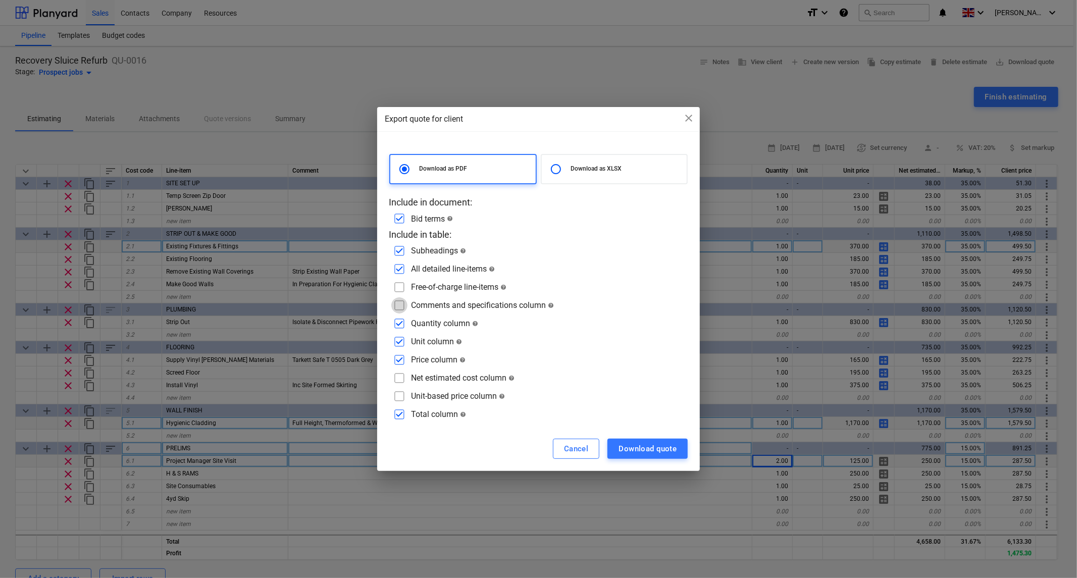
click at [398, 304] on input "checkbox" at bounding box center [399, 305] width 16 height 16
checkbox input "true"
click at [397, 341] on input "checkbox" at bounding box center [399, 342] width 16 height 16
checkbox input "false"
click at [645, 448] on div "Download quote" at bounding box center [648, 448] width 58 height 13
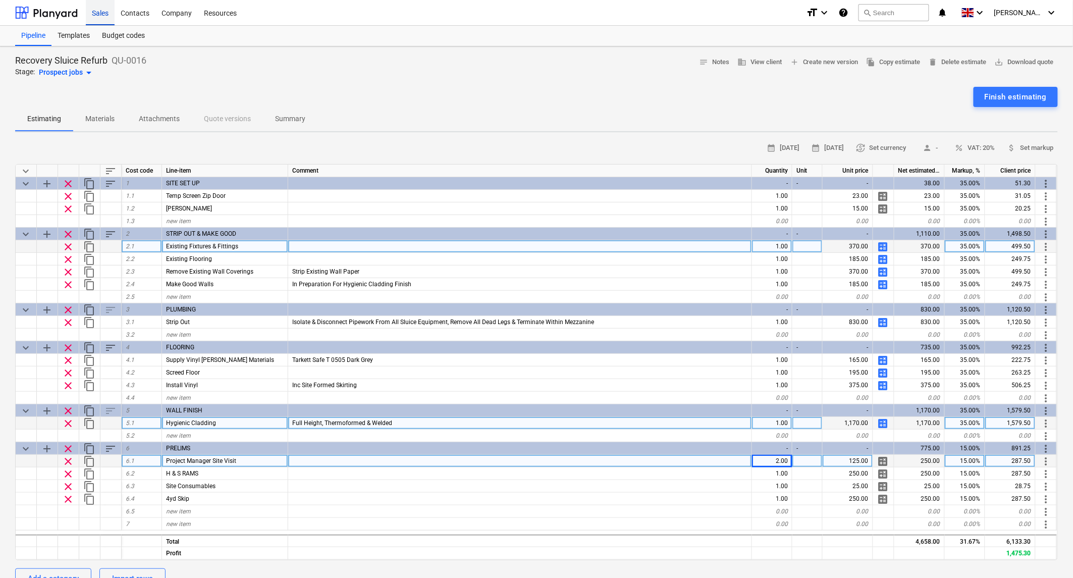
click at [103, 17] on div "Sales" at bounding box center [100, 12] width 29 height 26
